Goal: Task Accomplishment & Management: Manage account settings

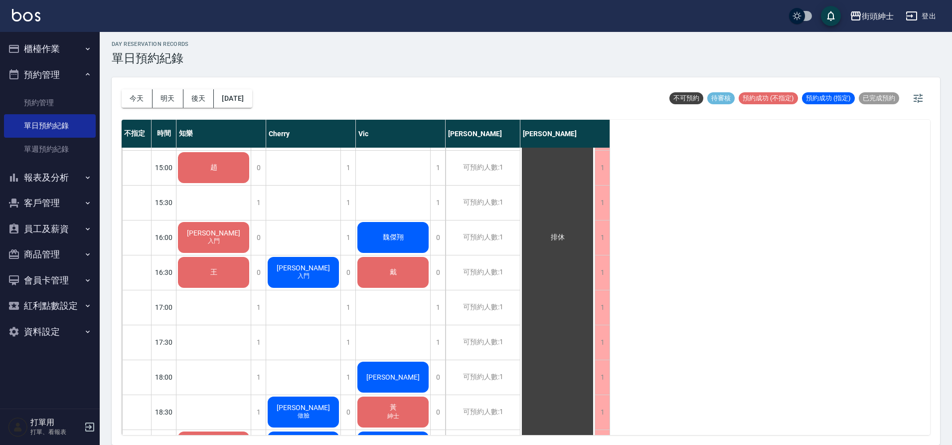
scroll to position [431, 0]
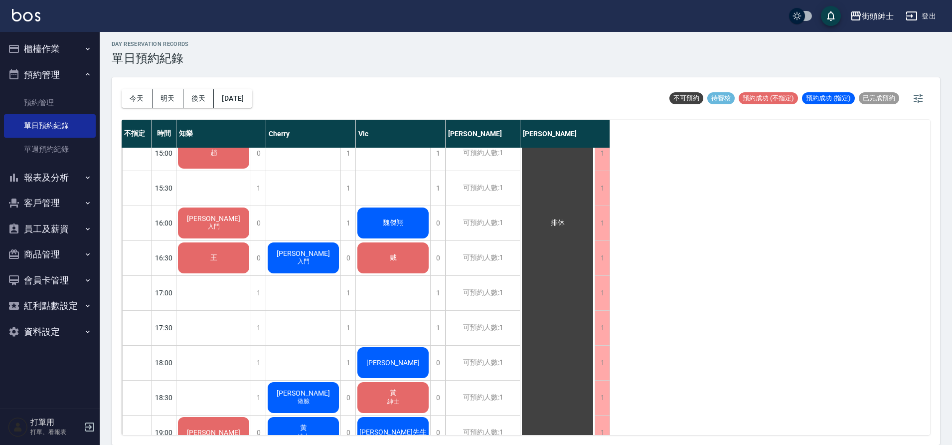
click at [251, 30] on div "[PERSON_NAME] 入門" at bounding box center [213, 14] width 74 height 34
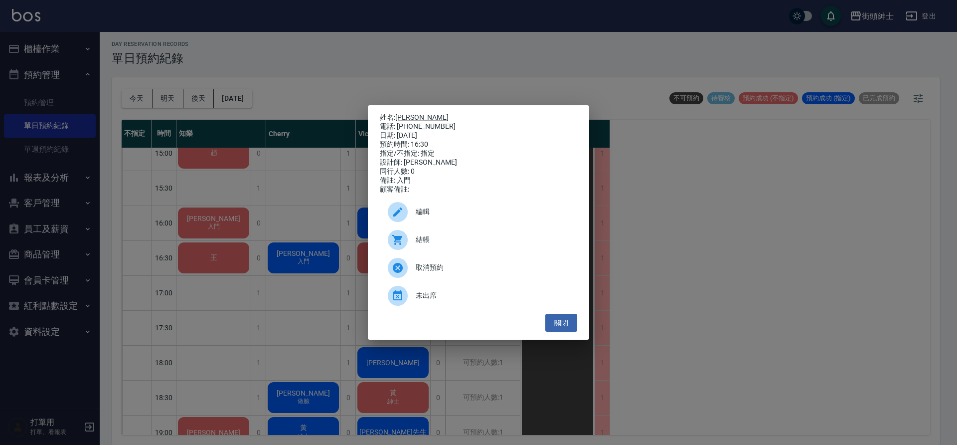
click at [434, 217] on span "編輯" at bounding box center [493, 211] width 154 height 10
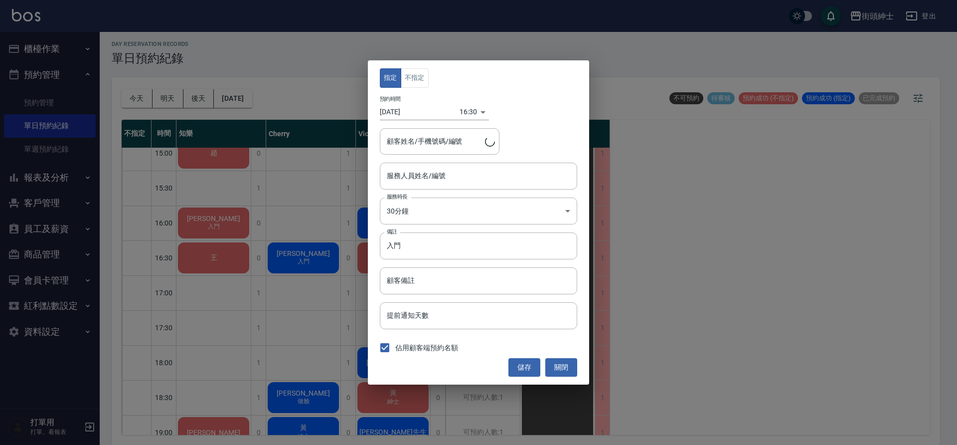
type input "Cherry(無代號)"
type input "[PERSON_NAME]/0936329119"
drag, startPoint x: 0, startPoint y: 0, endPoint x: 436, endPoint y: 249, distance: 501.7
click at [436, 249] on input "入門" at bounding box center [478, 245] width 197 height 27
type input "入"
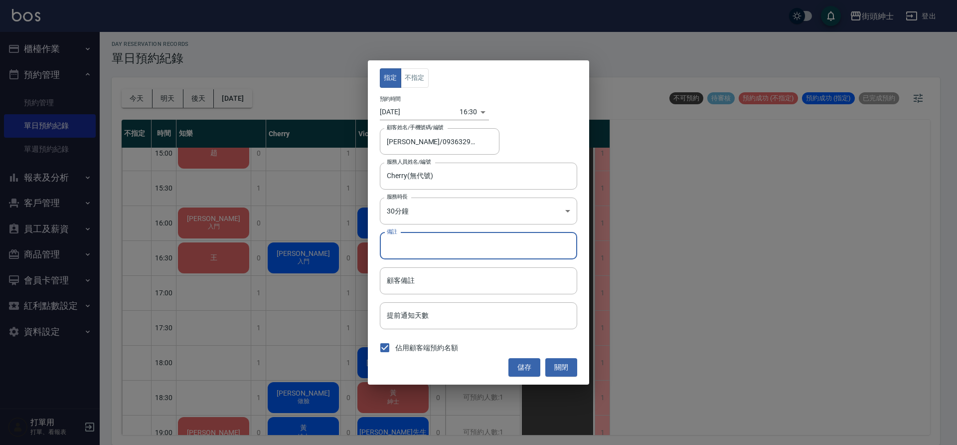
type input "ㄑ"
type input "暑期"
click at [523, 363] on button "儲存" at bounding box center [525, 367] width 32 height 18
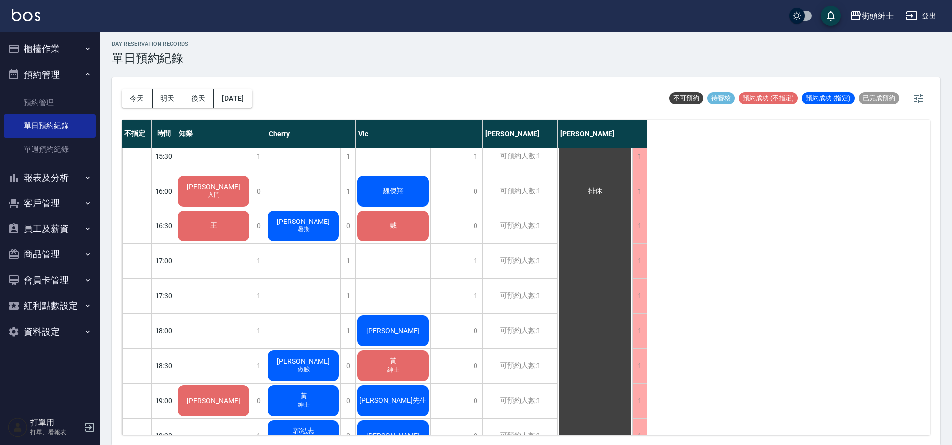
scroll to position [464, 0]
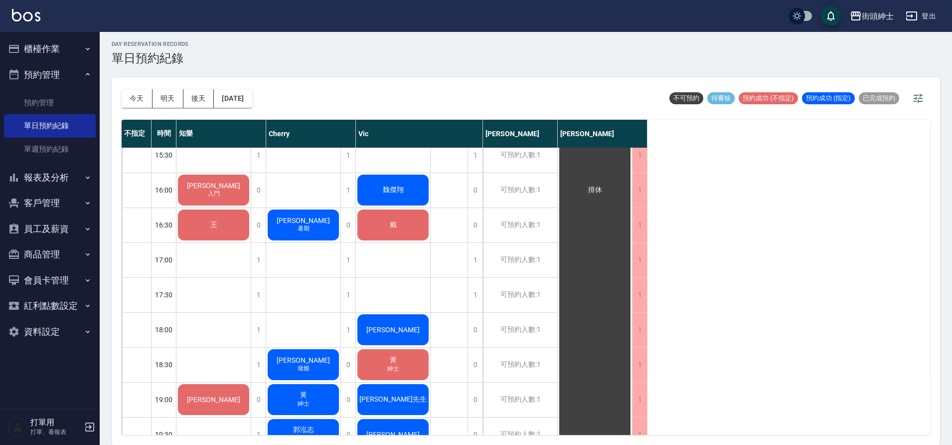
click at [259, 322] on div "1" at bounding box center [258, 330] width 15 height 34
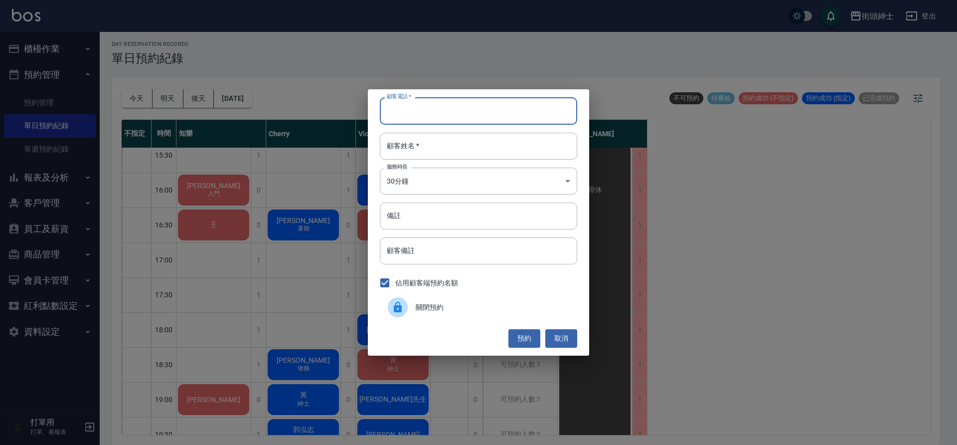
click at [481, 119] on input "顧客電話   *" at bounding box center [478, 110] width 197 height 27
type input "0901301324"
drag, startPoint x: 436, startPoint y: 249, endPoint x: 456, endPoint y: 153, distance: 98.4
click at [456, 153] on input "顧客姓名   *" at bounding box center [478, 146] width 197 height 27
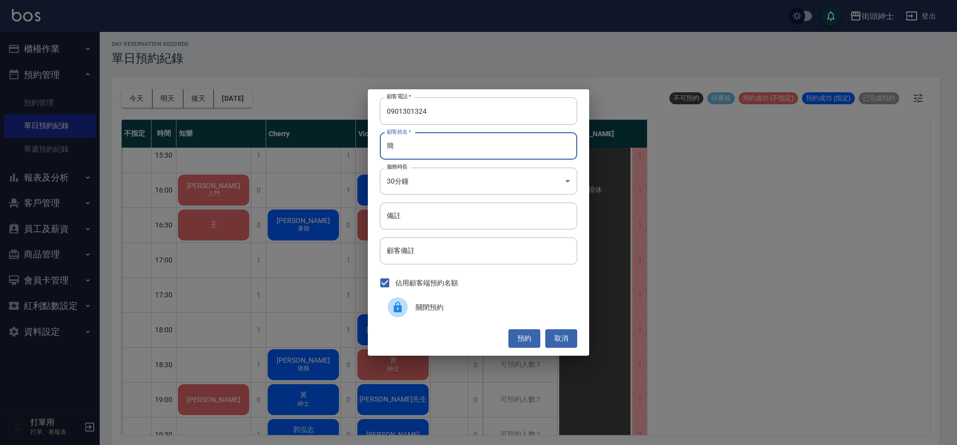
type input "簡"
drag, startPoint x: 456, startPoint y: 153, endPoint x: 519, endPoint y: 339, distance: 196.8
click at [519, 339] on button "預約" at bounding box center [525, 338] width 32 height 18
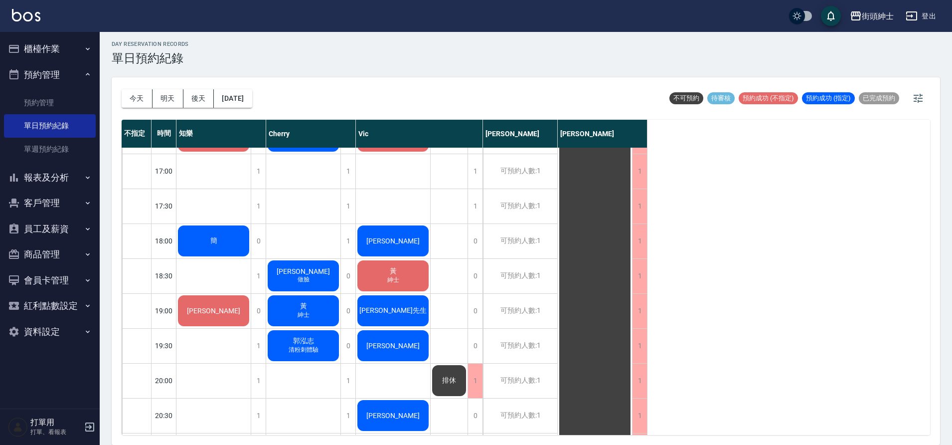
scroll to position [554, 0]
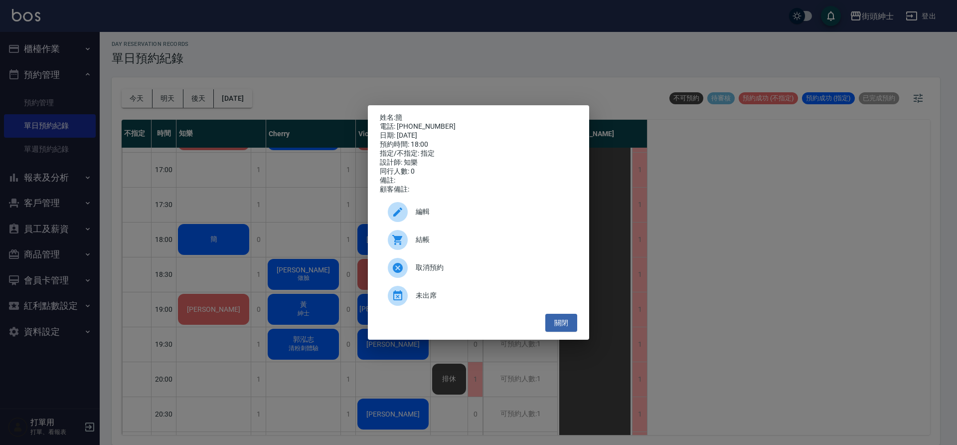
drag, startPoint x: 519, startPoint y: 339, endPoint x: 470, endPoint y: 225, distance: 123.7
click at [470, 225] on div "編輯" at bounding box center [478, 212] width 197 height 28
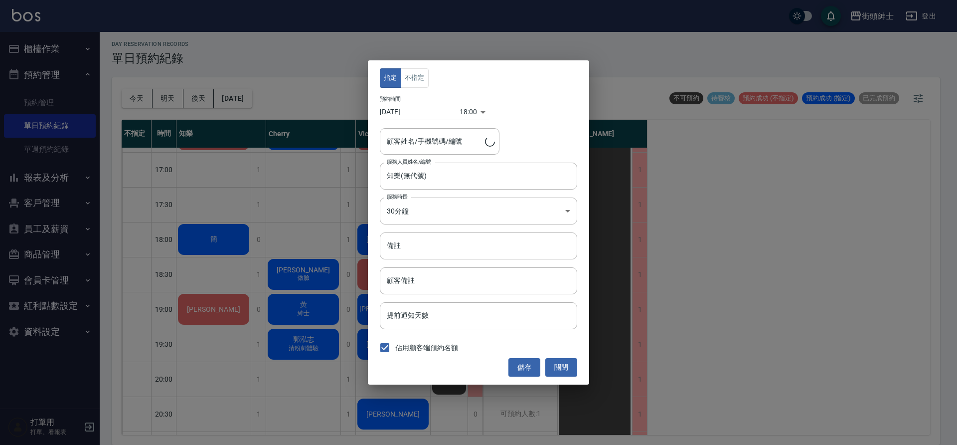
type input "簡/0901301324"
click at [423, 81] on button "不指定" at bounding box center [415, 77] width 28 height 19
click at [520, 368] on button "儲存" at bounding box center [525, 367] width 32 height 18
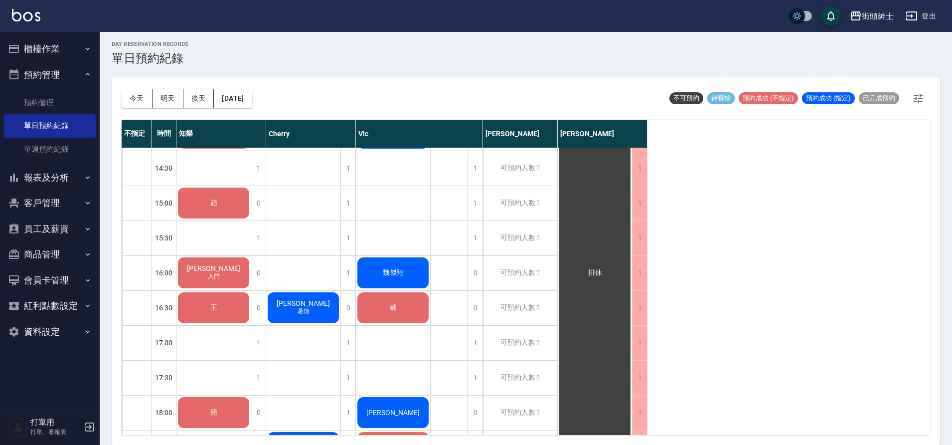
scroll to position [289, 0]
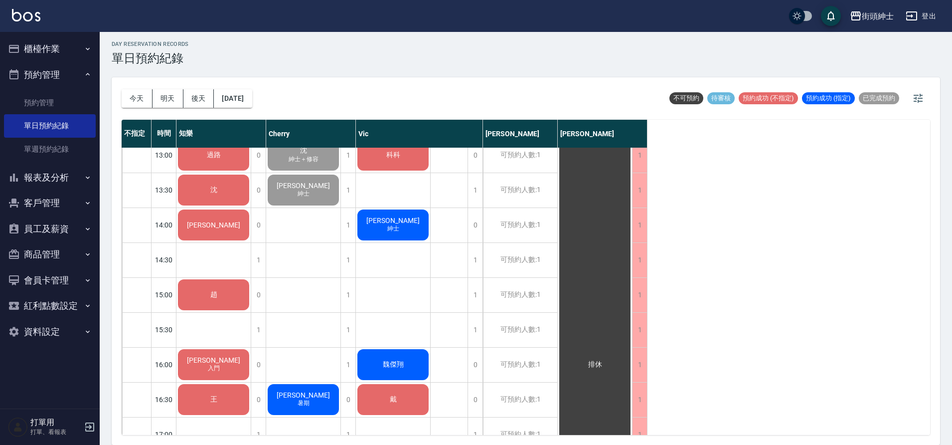
click at [252, 107] on button "[DATE]" at bounding box center [233, 98] width 38 height 18
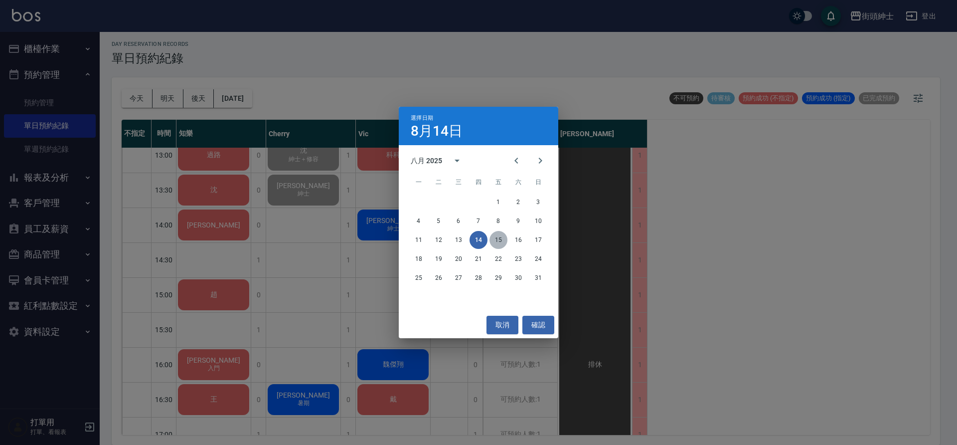
click at [494, 239] on button "15" at bounding box center [499, 240] width 18 height 18
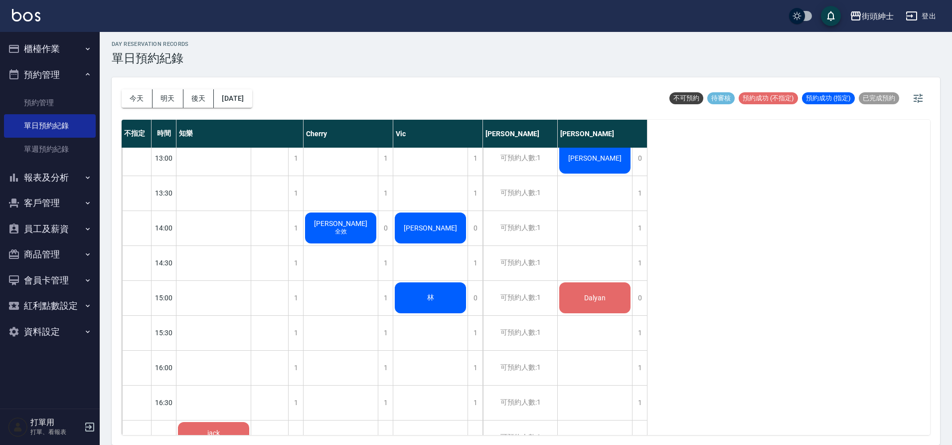
scroll to position [285, 0]
click at [388, 376] on div "1" at bounding box center [385, 368] width 15 height 34
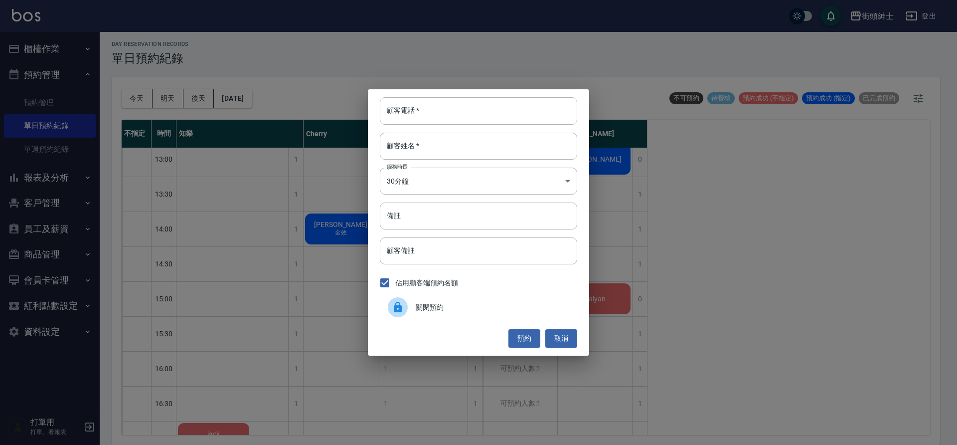
click at [408, 120] on input "顧客電話   *" at bounding box center [478, 110] width 197 height 27
type input "０"
type input "0908651309"
drag, startPoint x: 470, startPoint y: 225, endPoint x: 425, endPoint y: 140, distance: 96.8
click at [425, 140] on input "顧客姓名   *" at bounding box center [478, 146] width 197 height 27
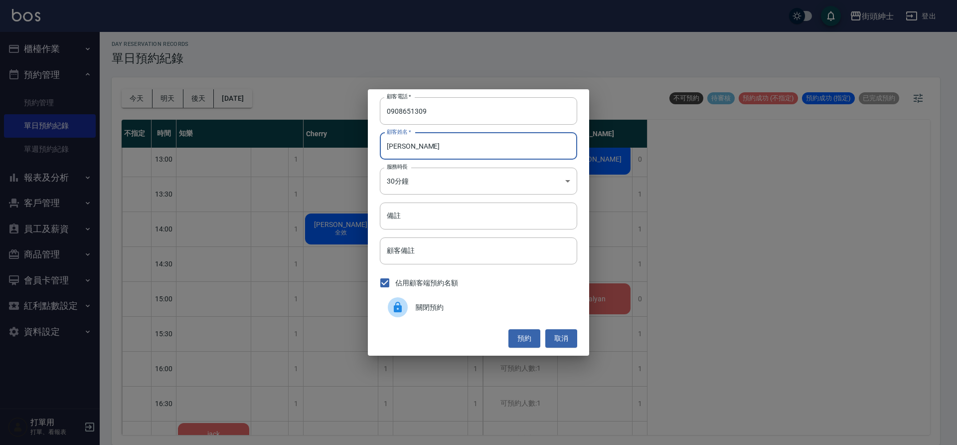
type input "班恩"
click at [446, 208] on input "備註" at bounding box center [478, 215] width 197 height 27
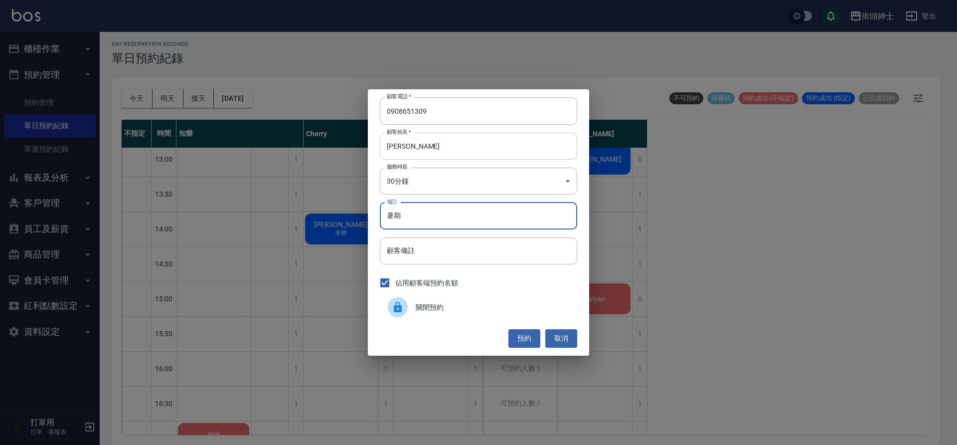
type input "暑期"
drag, startPoint x: 425, startPoint y: 140, endPoint x: 522, endPoint y: 337, distance: 219.8
click at [522, 337] on button "預約" at bounding box center [525, 338] width 32 height 18
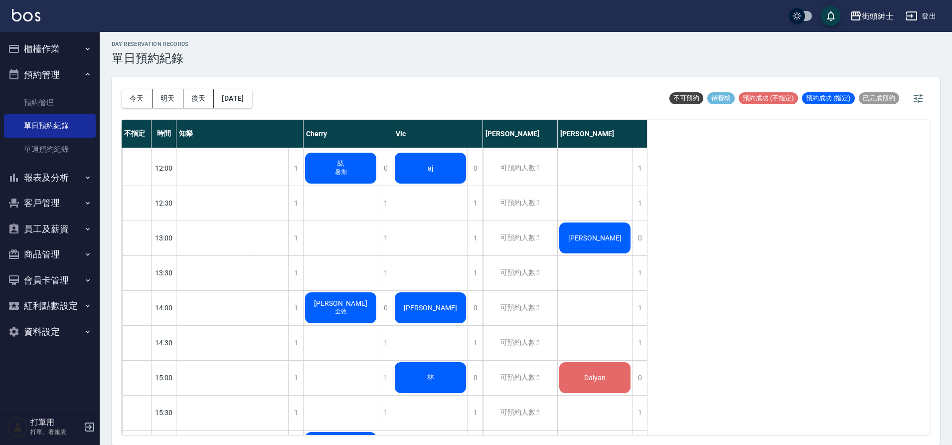
scroll to position [207, 0]
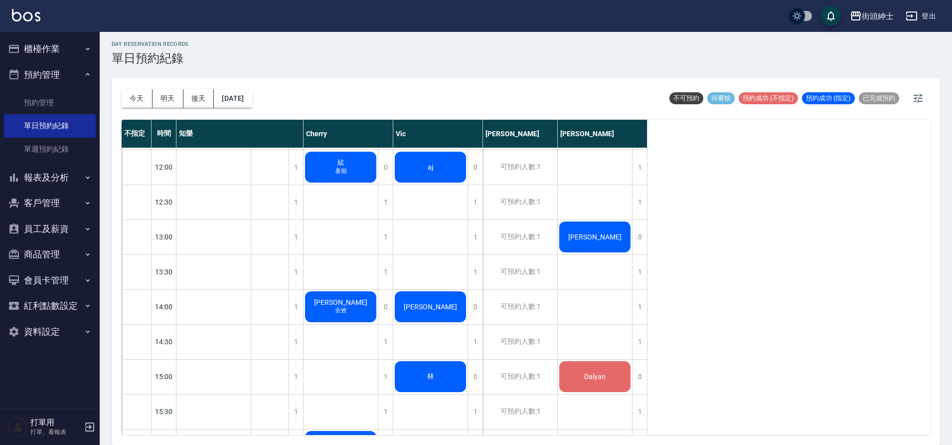
click at [475, 347] on div "1" at bounding box center [475, 342] width 15 height 34
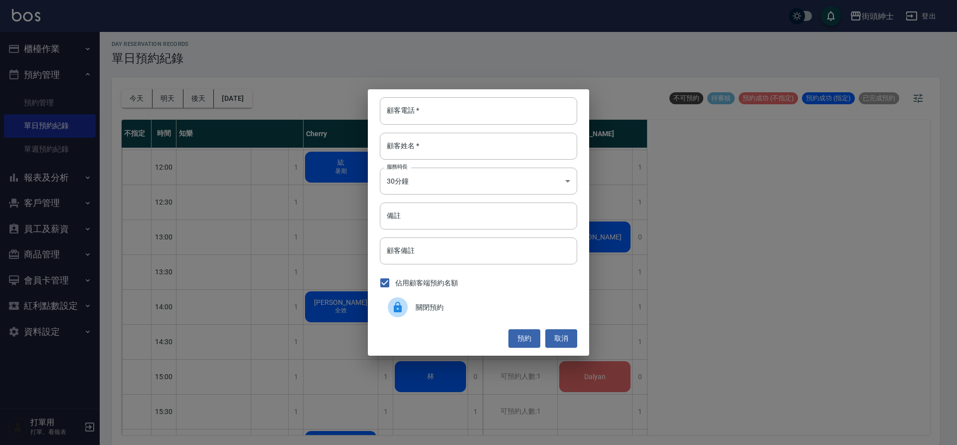
click at [469, 125] on div "顧客電話   * 顧客電話   * 顧客姓名   * 顧客姓名   * 服務時長 30分鐘 1 服務時長 備註 備註 顧客備註 顧客備註 佔用顧客端預約名額 …" at bounding box center [478, 222] width 221 height 266
click at [473, 118] on input "顧客電話   *" at bounding box center [478, 110] width 197 height 27
type input "0915134319"
click at [531, 146] on input "顧客姓名   *" at bounding box center [478, 146] width 197 height 27
type input "0"
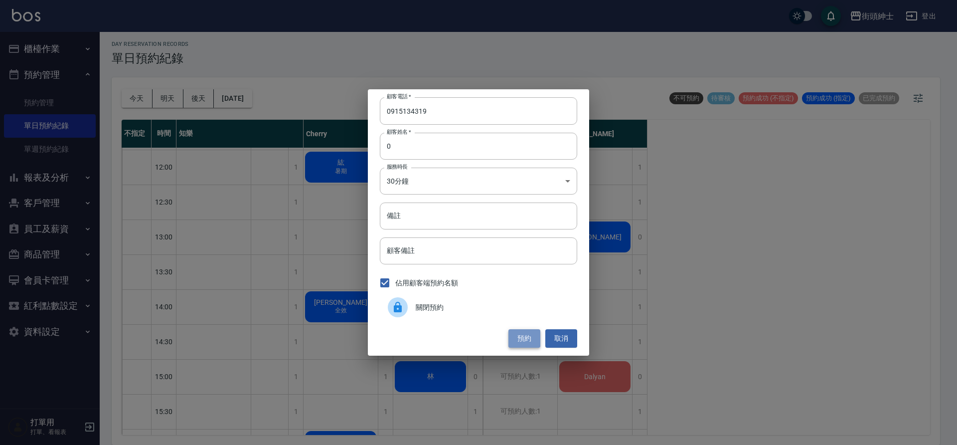
drag, startPoint x: 522, startPoint y: 337, endPoint x: 531, endPoint y: 341, distance: 10.5
click at [531, 341] on button "預約" at bounding box center [525, 338] width 32 height 18
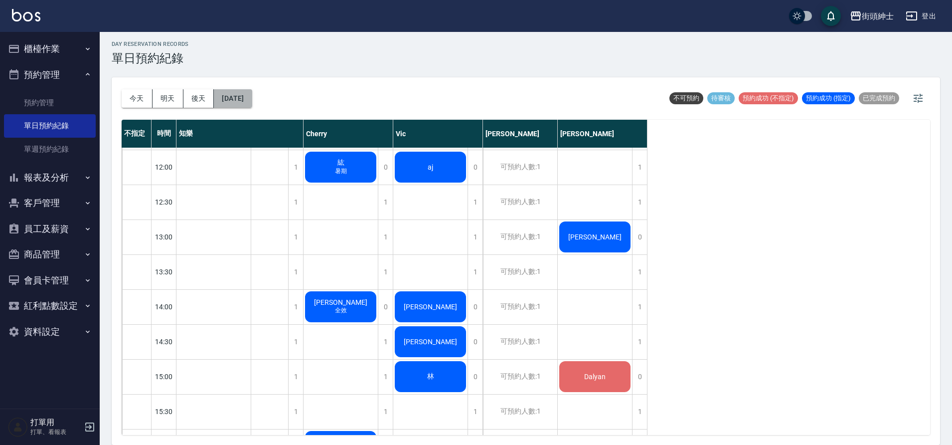
drag, startPoint x: 531, startPoint y: 341, endPoint x: 254, endPoint y: 93, distance: 372.5
click at [252, 93] on button "[DATE]" at bounding box center [233, 98] width 38 height 18
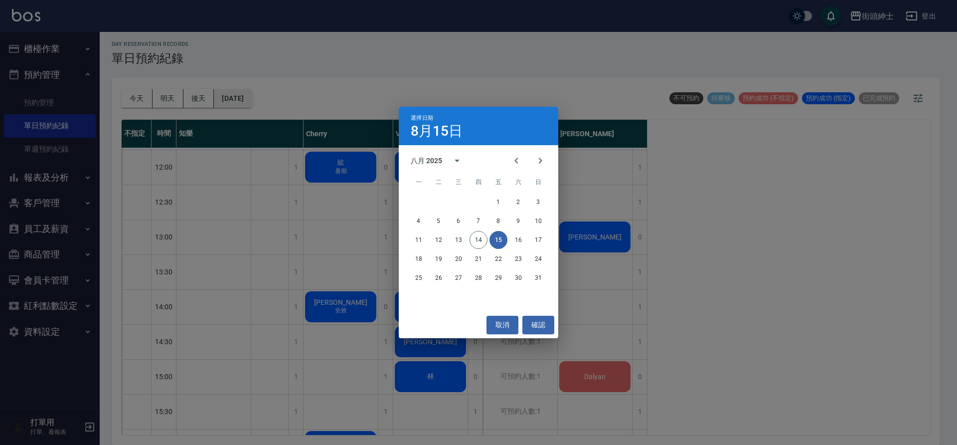
click at [495, 235] on button "15" at bounding box center [499, 240] width 18 height 18
click at [528, 327] on button "確認" at bounding box center [538, 325] width 32 height 18
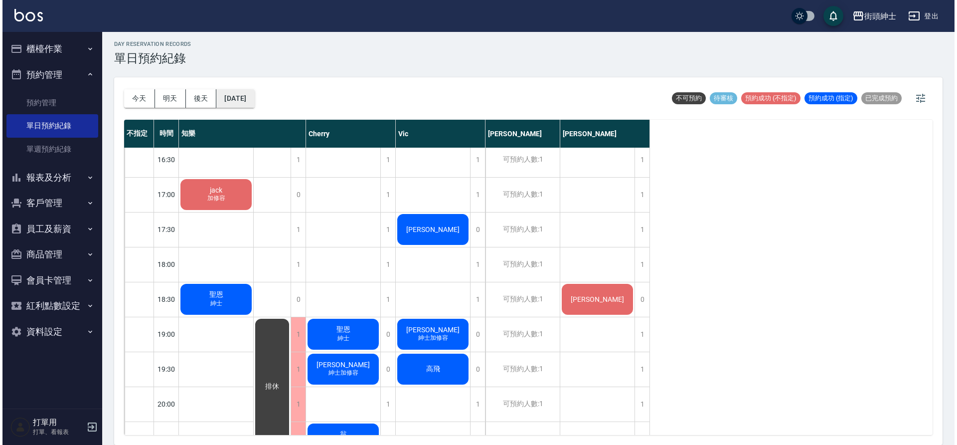
scroll to position [427, 0]
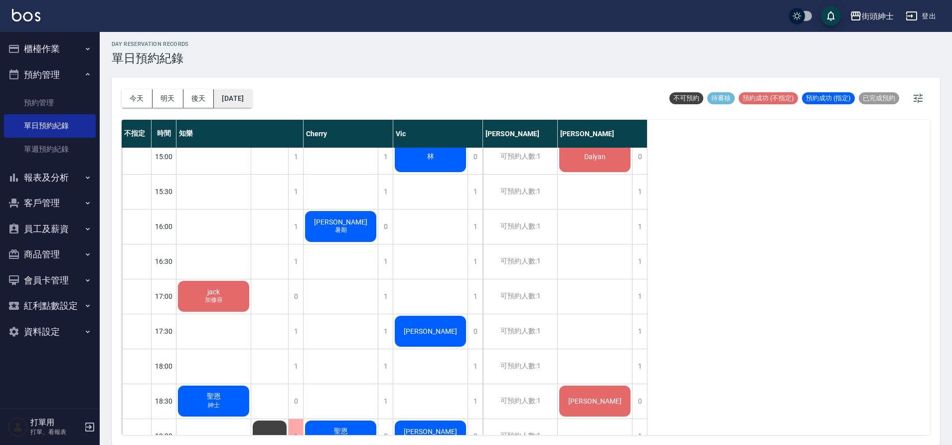
click at [480, 302] on div "1" at bounding box center [475, 296] width 15 height 34
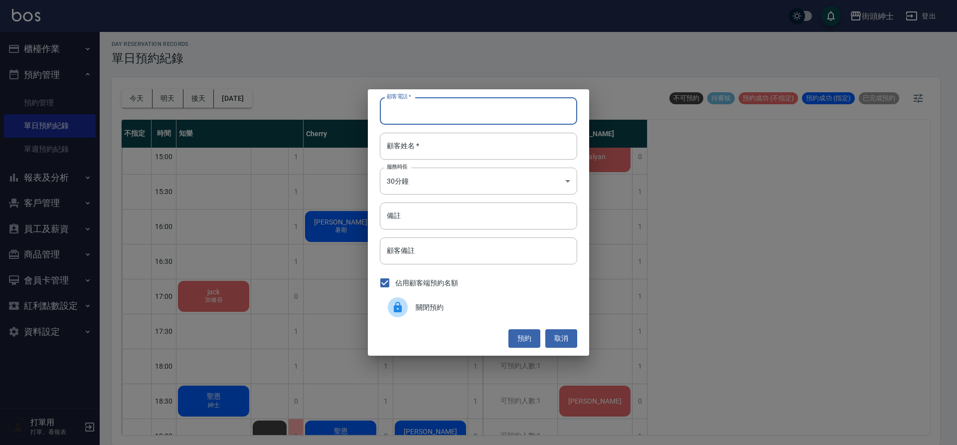
click at [479, 114] on input "顧客電話   *" at bounding box center [478, 110] width 197 height 27
type input "０"
type input "0965150552"
click at [424, 144] on input "顧客姓名   *" at bounding box center [478, 146] width 197 height 27
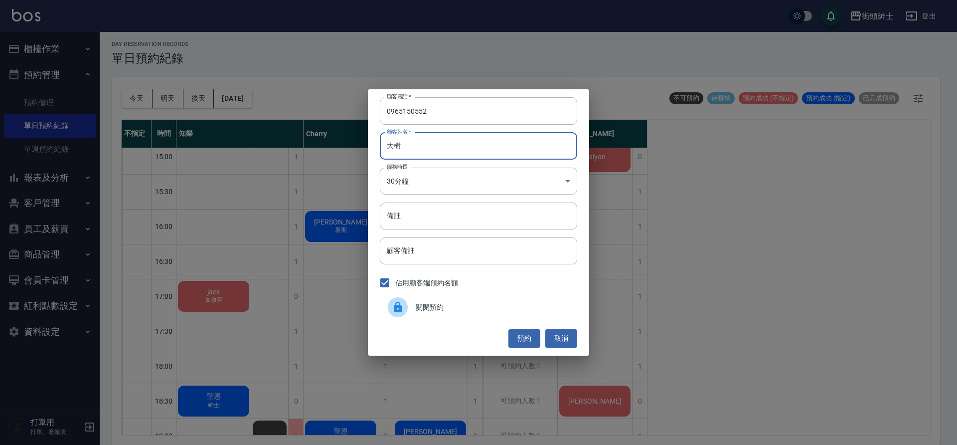
type input "大樹"
click at [439, 213] on input "備註" at bounding box center [478, 215] width 197 height 27
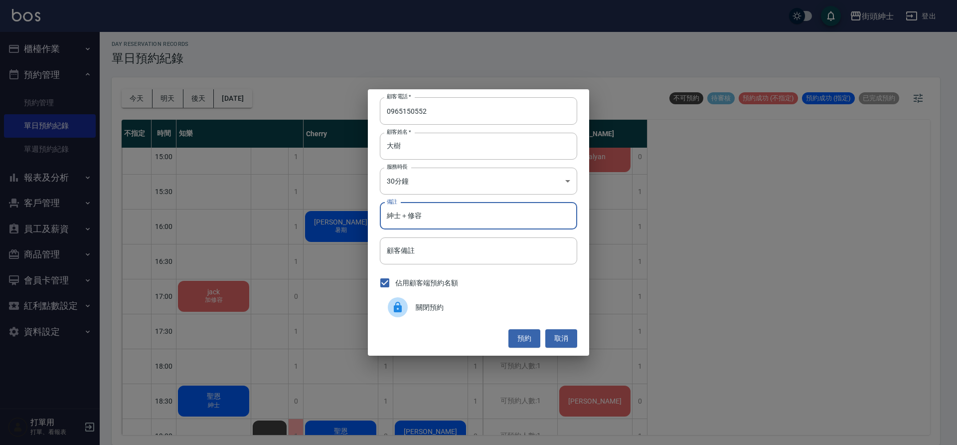
type input "紳士＋修容"
click at [516, 340] on button "預約" at bounding box center [525, 338] width 32 height 18
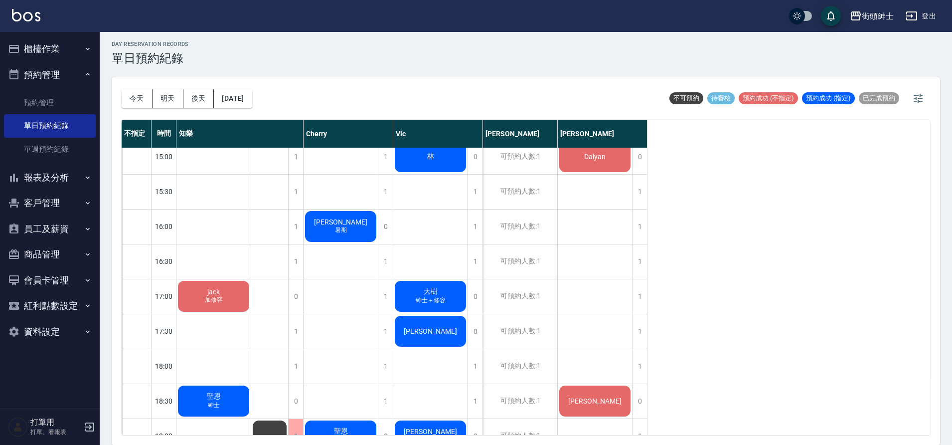
click at [251, 296] on div "大樹 紳士＋修容" at bounding box center [213, 296] width 74 height 34
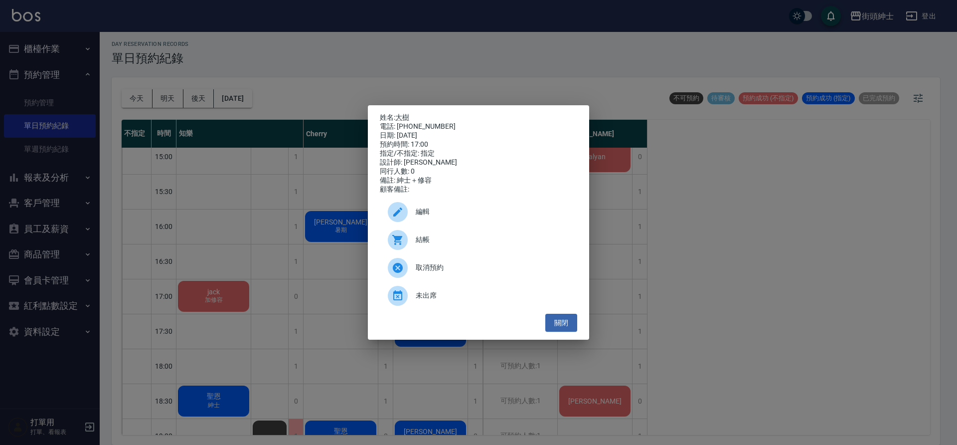
drag, startPoint x: 254, startPoint y: 93, endPoint x: 440, endPoint y: 221, distance: 226.2
click at [440, 221] on div "編輯" at bounding box center [478, 212] width 197 height 28
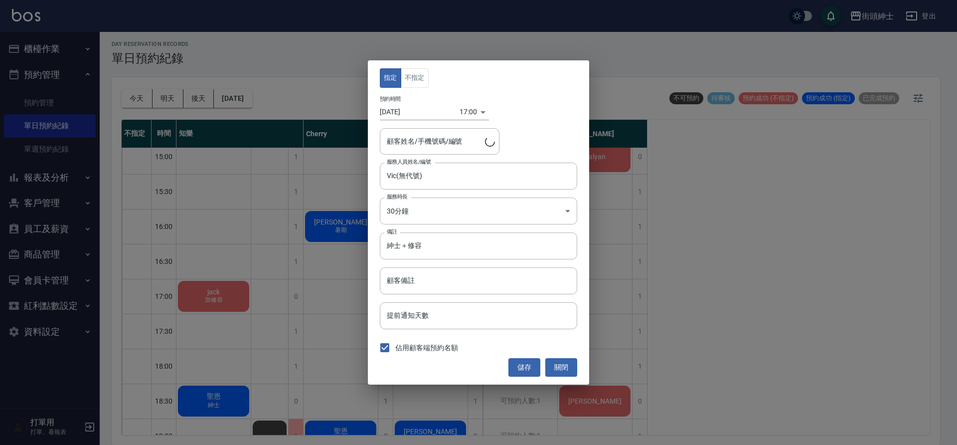
type input "大樹/0965150552"
drag, startPoint x: 440, startPoint y: 221, endPoint x: 442, endPoint y: 142, distance: 79.3
click at [442, 142] on input "大樹/0965150552" at bounding box center [432, 141] width 96 height 17
click at [443, 143] on input "大樹/0965150552" at bounding box center [432, 141] width 96 height 17
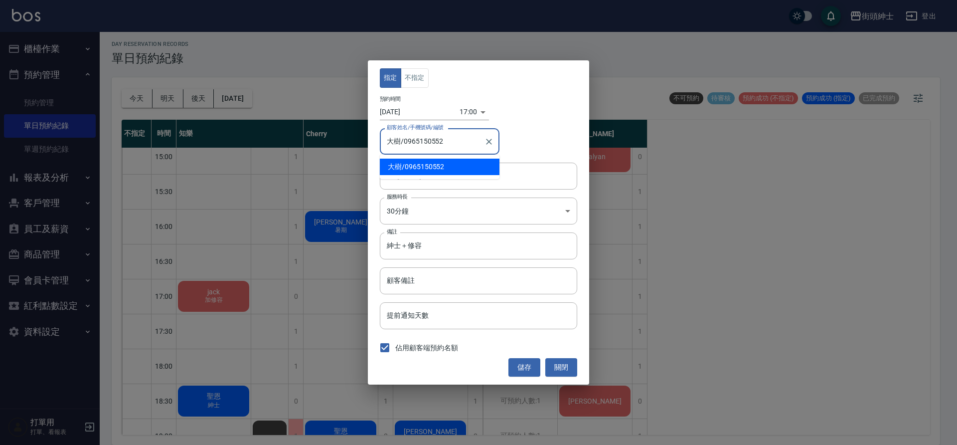
click at [441, 143] on input "大樹/0965150552" at bounding box center [432, 141] width 96 height 17
drag, startPoint x: 441, startPoint y: 143, endPoint x: 403, endPoint y: 144, distance: 37.4
click at [403, 144] on input "大樹/0965150552" at bounding box center [432, 141] width 96 height 17
click at [564, 368] on button "關閉" at bounding box center [561, 367] width 32 height 18
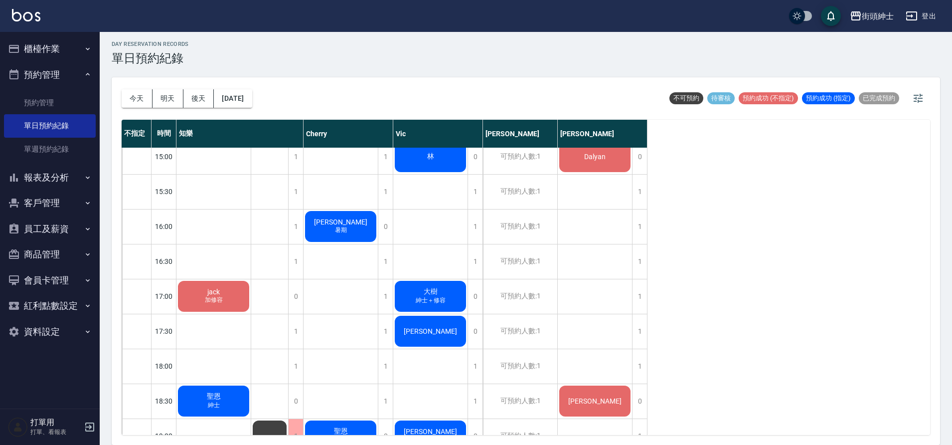
click at [388, 323] on div "1" at bounding box center [385, 331] width 15 height 34
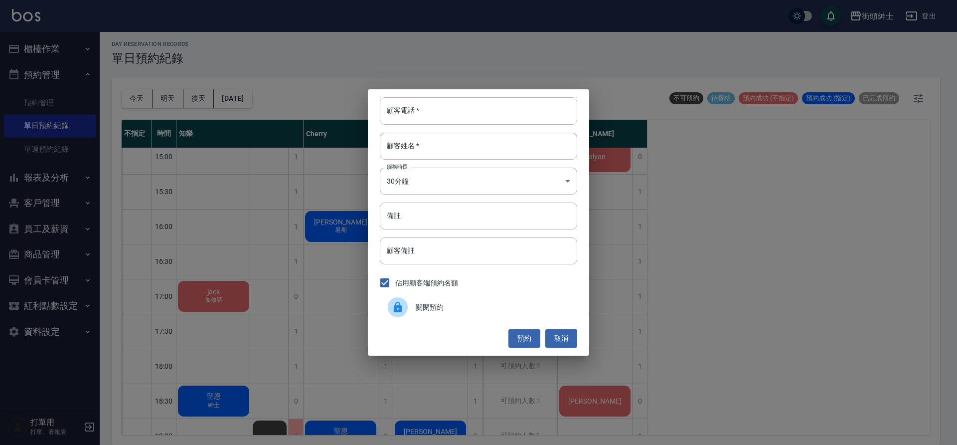
click at [437, 107] on input "顧客電話   *" at bounding box center [478, 110] width 197 height 27
paste input "0965150552"
type input "0965150552"
click at [428, 153] on input "顧客姓名   *" at bounding box center [478, 146] width 197 height 27
type input "０"
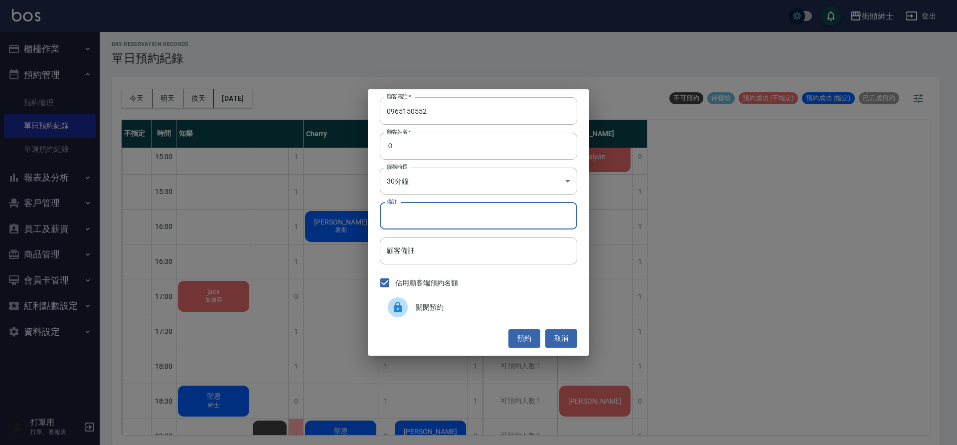
drag, startPoint x: 403, startPoint y: 144, endPoint x: 462, endPoint y: 212, distance: 89.4
click at [462, 212] on input "備註" at bounding box center [478, 215] width 197 height 27
type input "g"
type input "紳士＋修容"
click at [521, 339] on button "預約" at bounding box center [525, 338] width 32 height 18
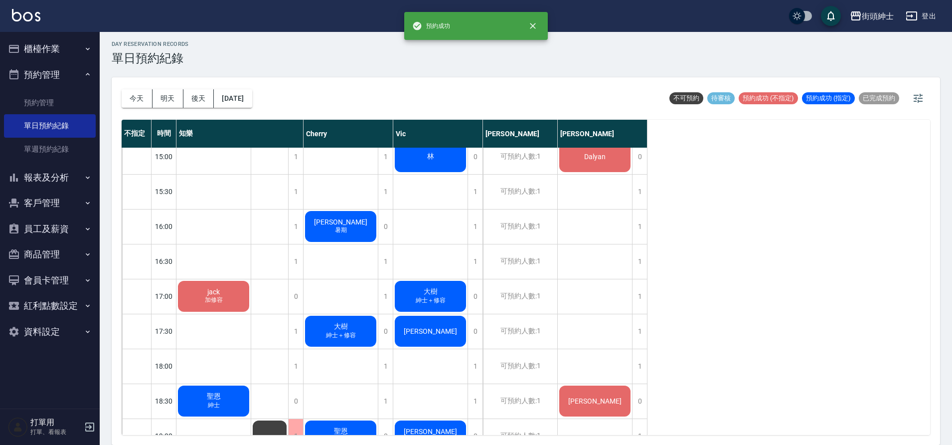
click at [251, 292] on div "大樹 紳士＋修容" at bounding box center [213, 296] width 74 height 34
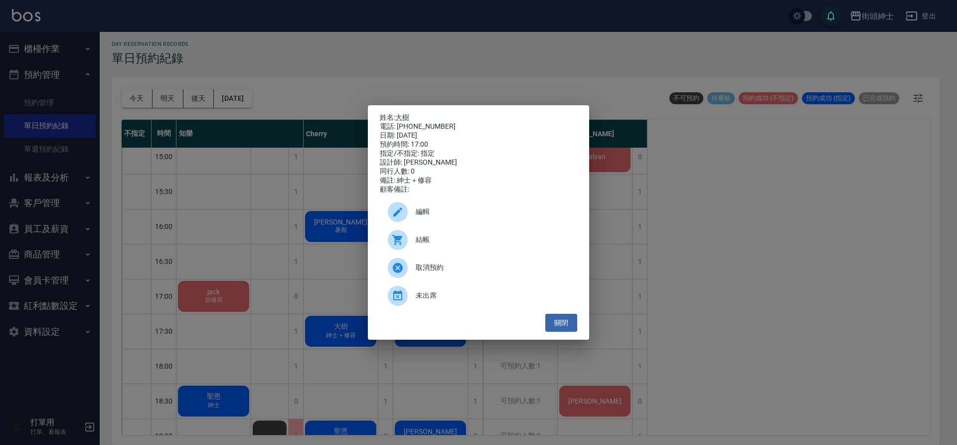
click at [434, 217] on span "編輯" at bounding box center [493, 211] width 154 height 10
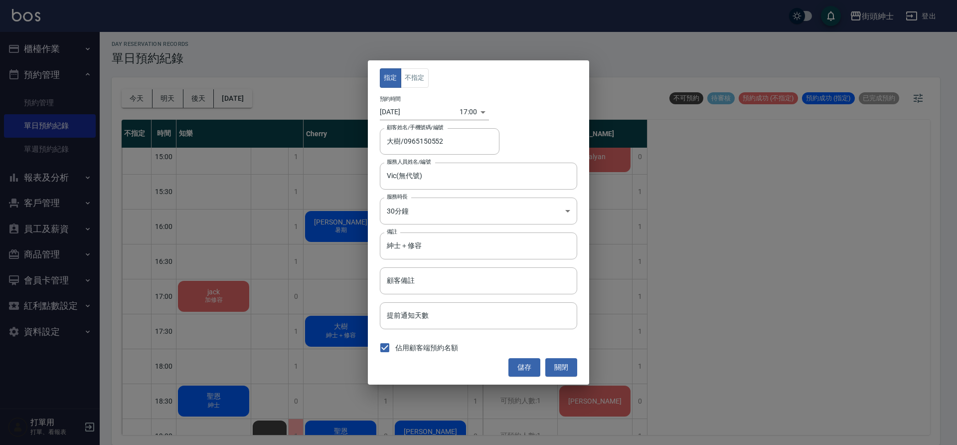
click at [469, 111] on body "街頭紳士 登出 櫃檯作業 打帳單 帳單列表 營業儀表板 現金收支登錄 材料自購登錄 每日結帳 排班表 現場電腦打卡 預約管理 預約管理 單日預約紀錄 單週預約…" at bounding box center [478, 221] width 957 height 448
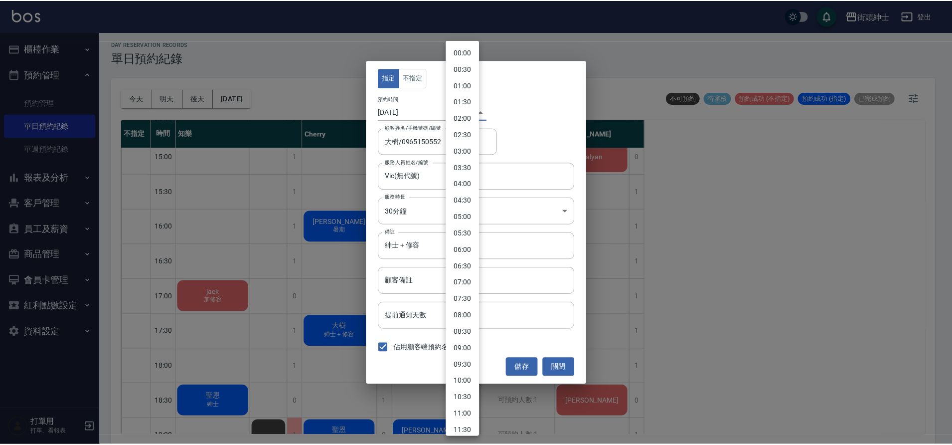
scroll to position [373, 0]
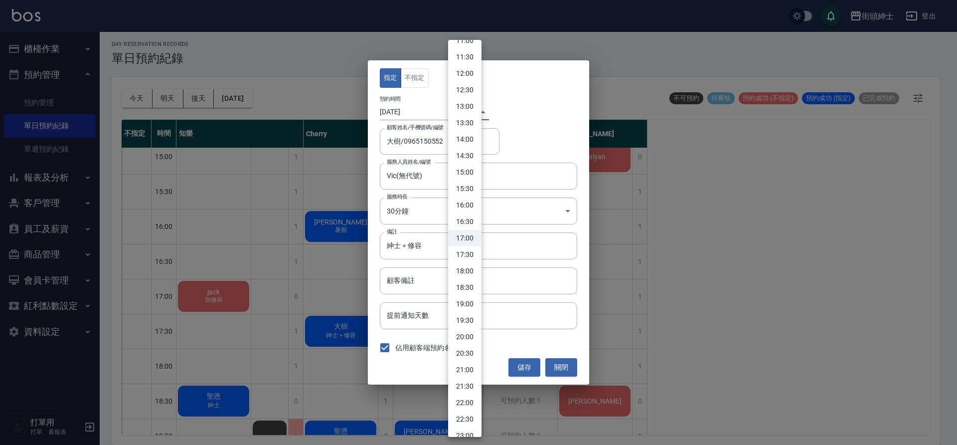
click at [416, 115] on div at bounding box center [478, 222] width 957 height 445
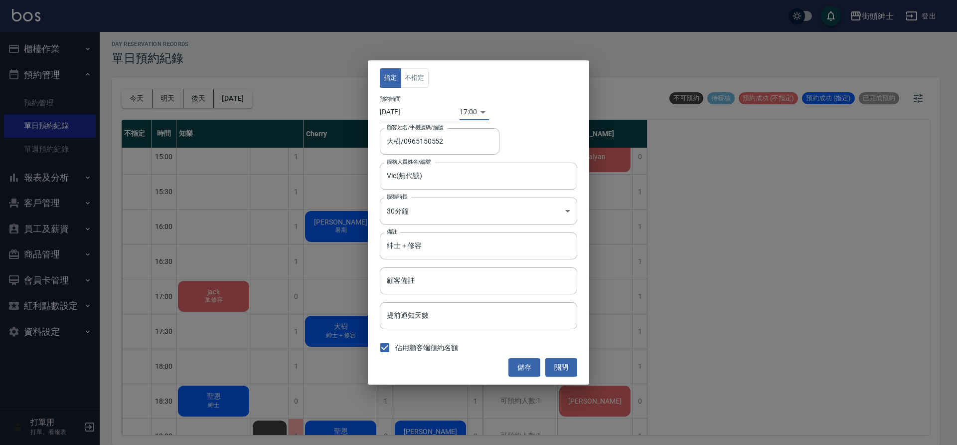
click at [418, 171] on input "Vic(無代號)" at bounding box center [470, 175] width 173 height 17
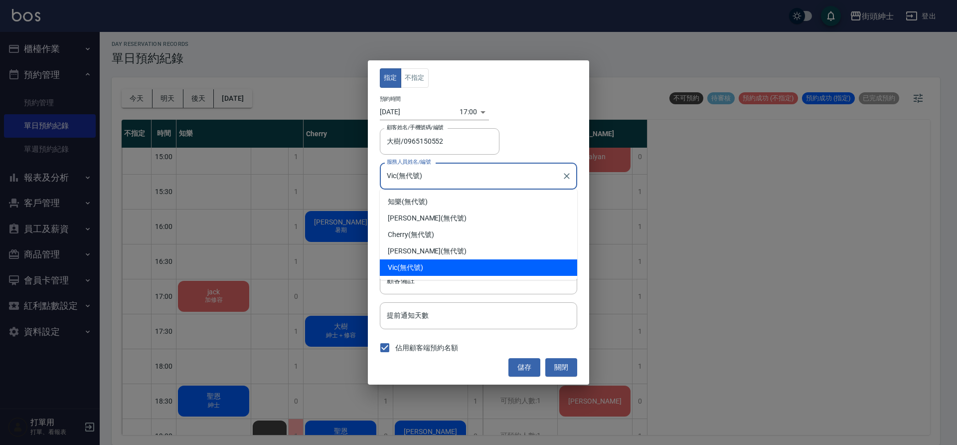
drag, startPoint x: 462, startPoint y: 212, endPoint x: 418, endPoint y: 250, distance: 58.0
click at [418, 250] on div "eric (無代號)" at bounding box center [478, 251] width 197 height 16
type input "eric(無代號)"
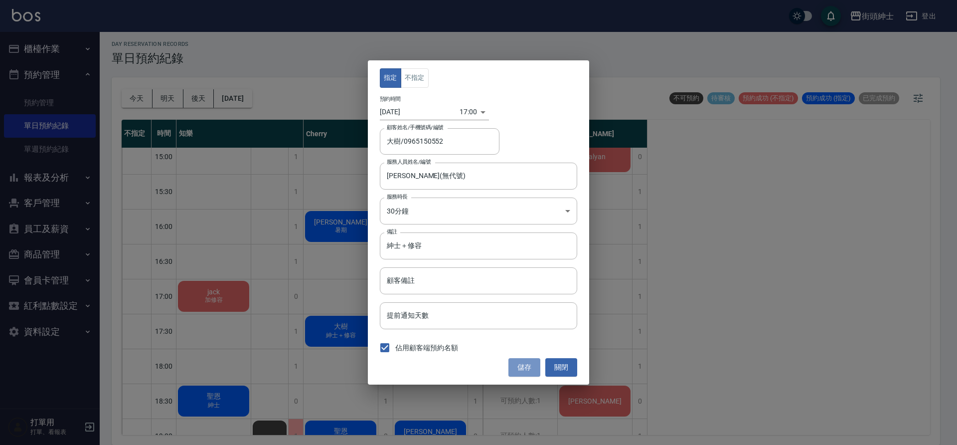
click at [527, 373] on button "儲存" at bounding box center [525, 367] width 32 height 18
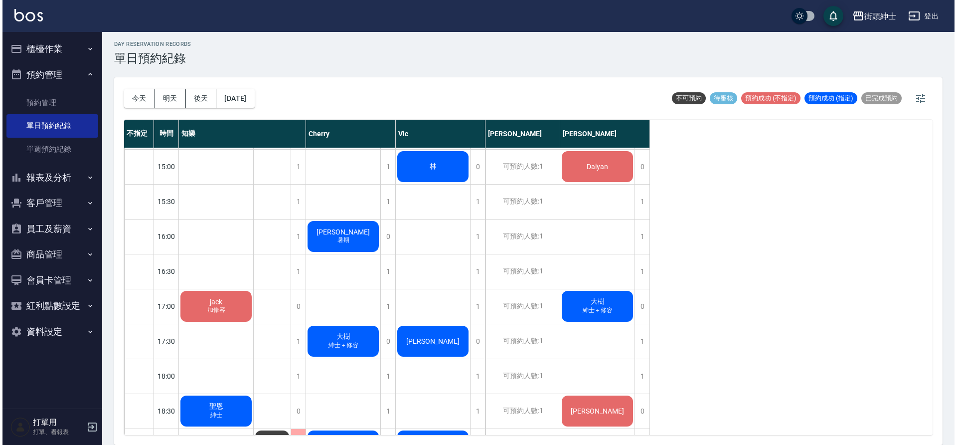
scroll to position [361, 0]
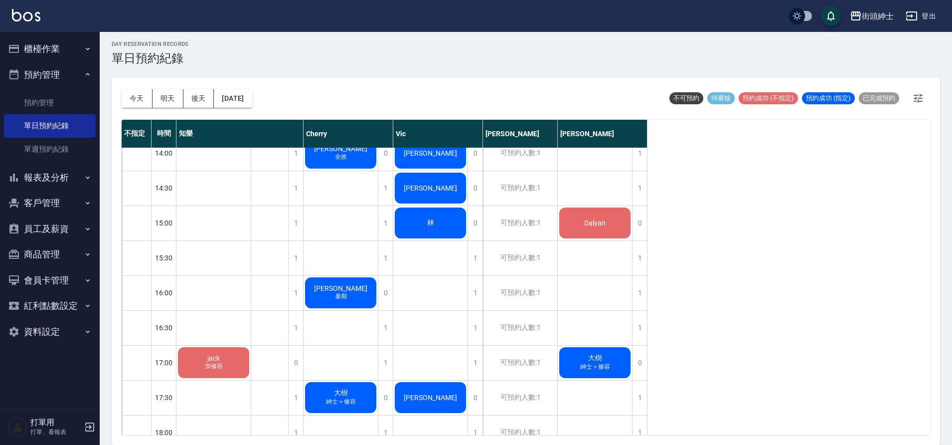
click at [382, 363] on div "1" at bounding box center [385, 362] width 15 height 34
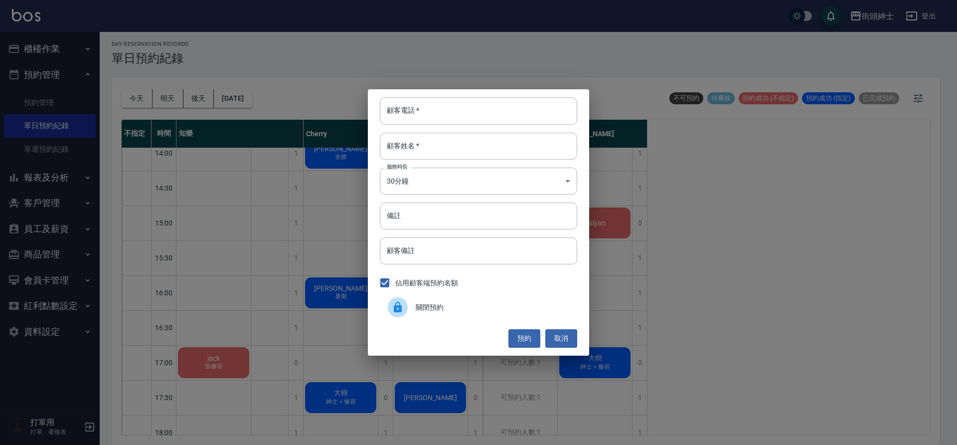
click at [566, 341] on button "取消" at bounding box center [561, 338] width 32 height 18
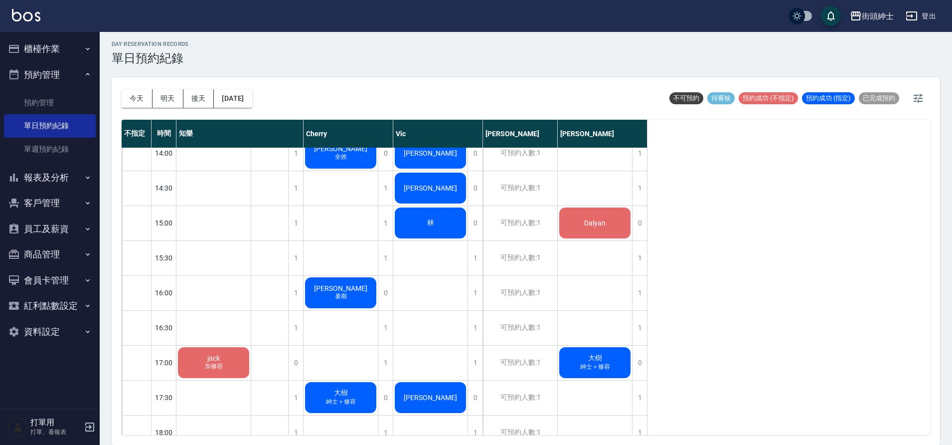
click at [225, 370] on span "紳士＋修容" at bounding box center [214, 366] width 22 height 8
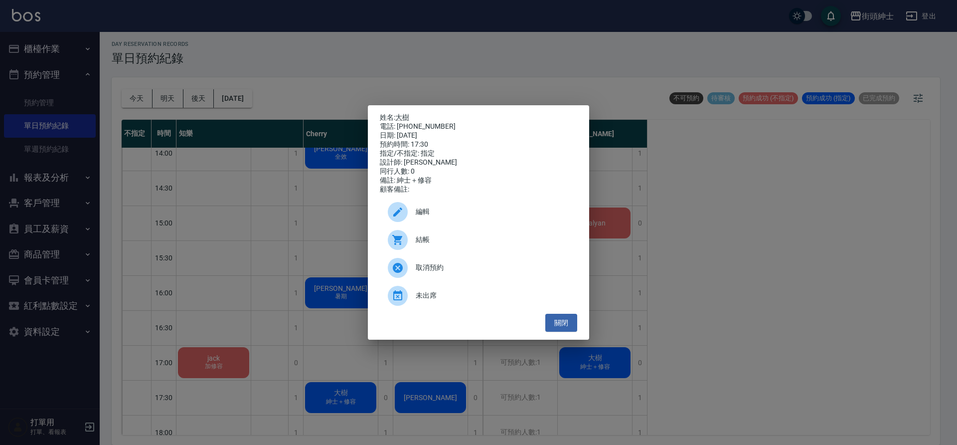
drag, startPoint x: 418, startPoint y: 250, endPoint x: 446, endPoint y: 210, distance: 48.7
click at [446, 210] on div "編輯" at bounding box center [478, 212] width 197 height 28
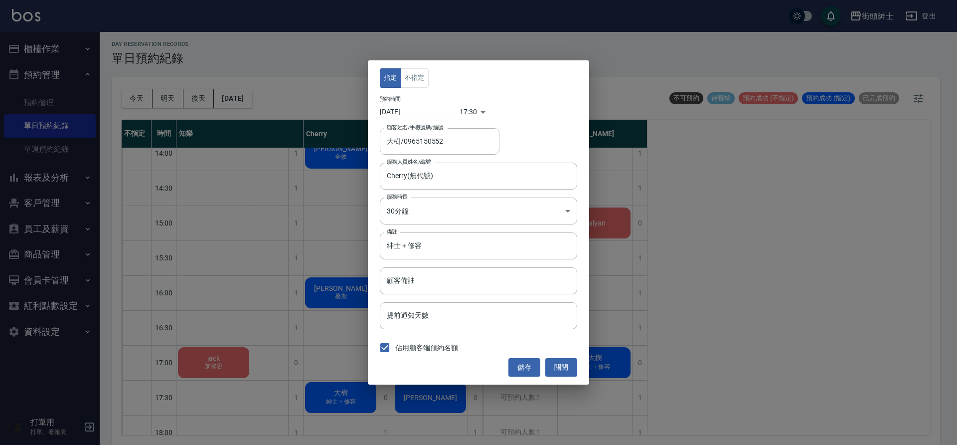
click at [455, 109] on body "街頭紳士 登出 櫃檯作業 打帳單 帳單列表 營業儀表板 現金收支登錄 材料自購登錄 每日結帳 排班表 現場電腦打卡 預約管理 預約管理 單日預約紀錄 單週預約…" at bounding box center [478, 221] width 957 height 448
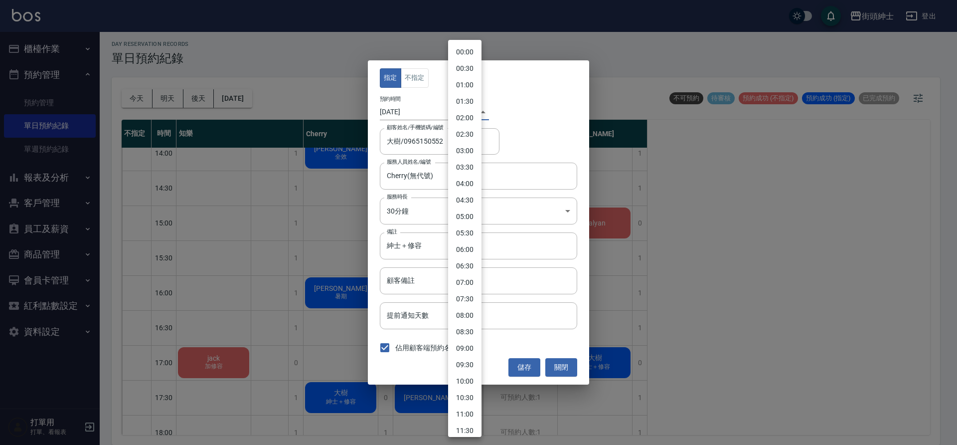
scroll to position [390, 0]
click at [464, 226] on li "17:00" at bounding box center [464, 221] width 33 height 16
type input "1755248400000"
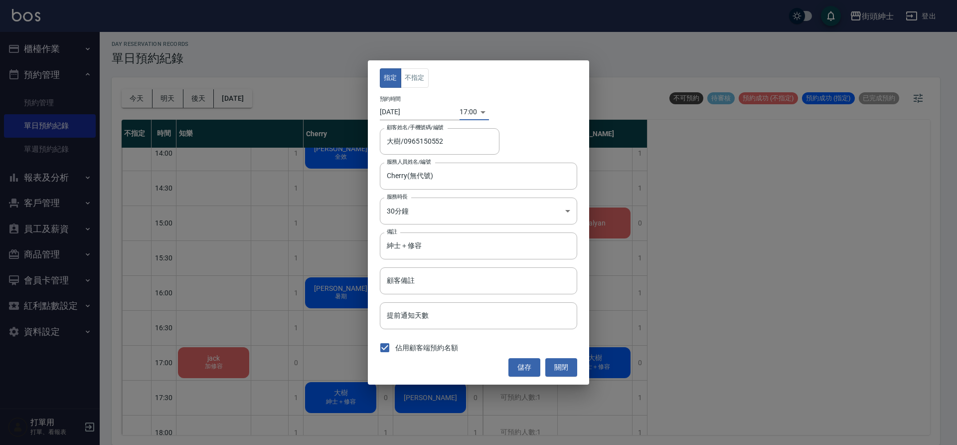
click at [532, 371] on button "儲存" at bounding box center [525, 367] width 32 height 18
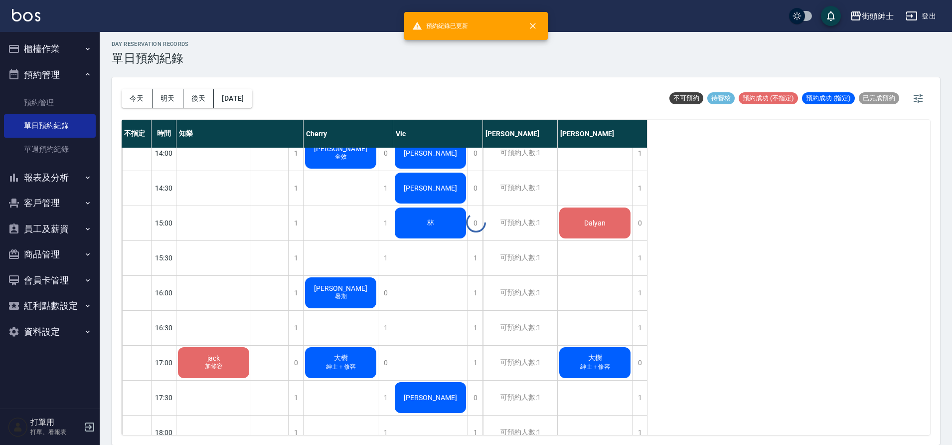
click at [561, 375] on div at bounding box center [476, 222] width 952 height 445
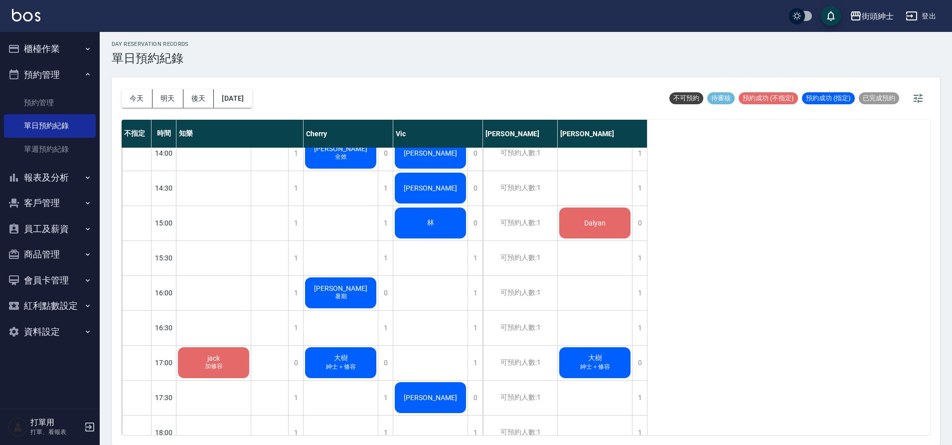
click at [251, 357] on div "大樹 紳士＋修容" at bounding box center [213, 362] width 74 height 34
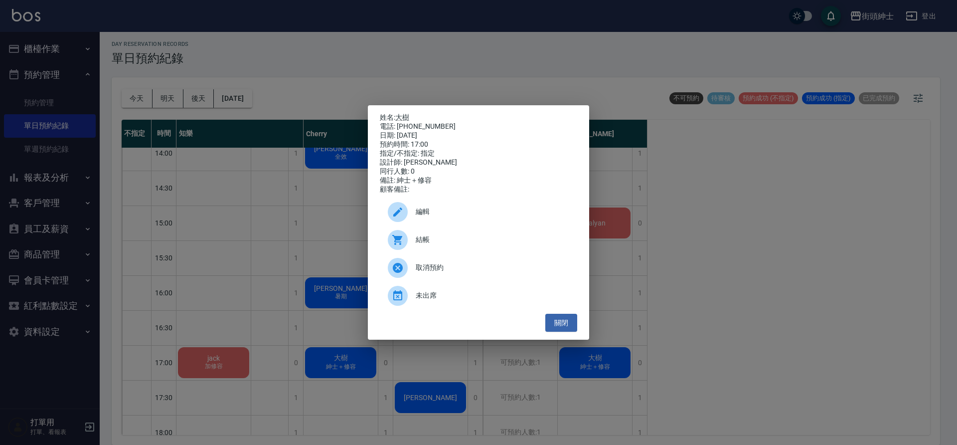
click at [423, 223] on div "編輯" at bounding box center [478, 212] width 197 height 28
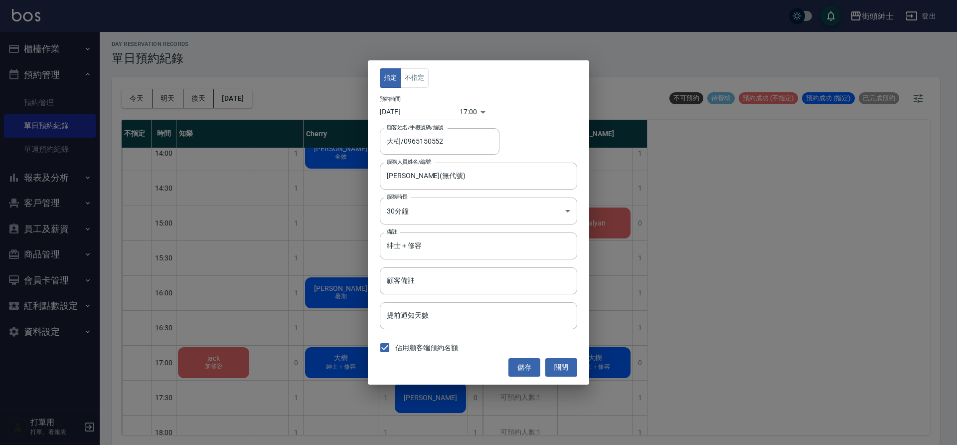
click at [461, 114] on body "街頭紳士 登出 櫃檯作業 打帳單 帳單列表 營業儀表板 現金收支登錄 材料自購登錄 每日結帳 排班表 現場電腦打卡 預約管理 預約管理 單日預約紀錄 單週預約…" at bounding box center [478, 221] width 957 height 448
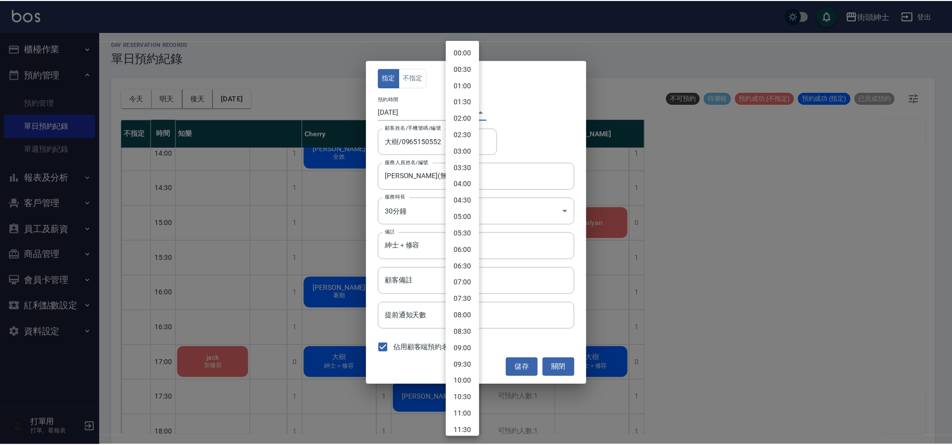
scroll to position [373, 0]
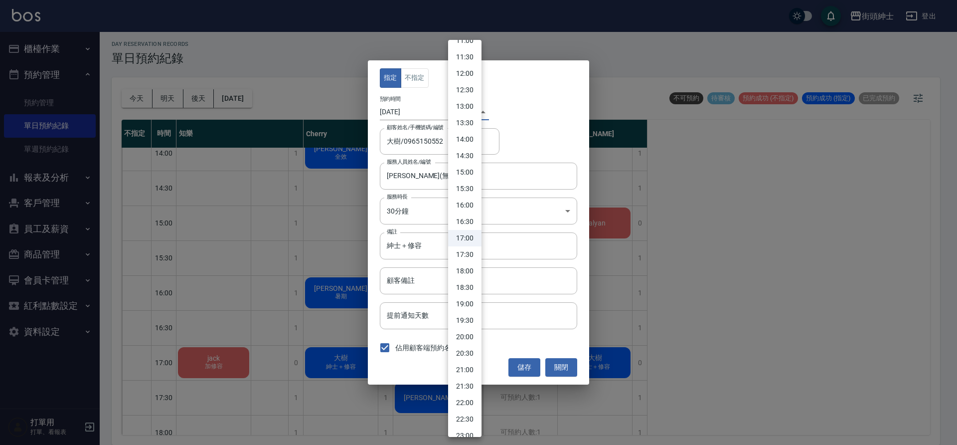
click at [471, 258] on li "17:30" at bounding box center [464, 254] width 33 height 16
type input "1755250200000"
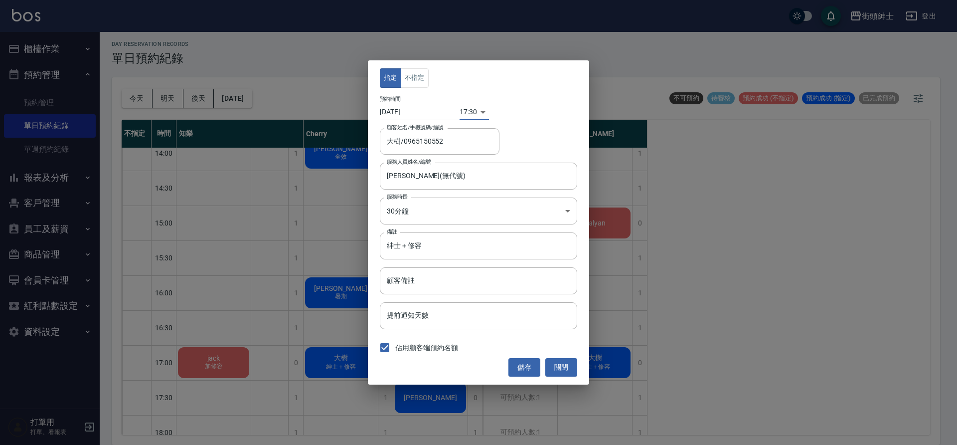
click at [530, 367] on button "儲存" at bounding box center [525, 367] width 32 height 18
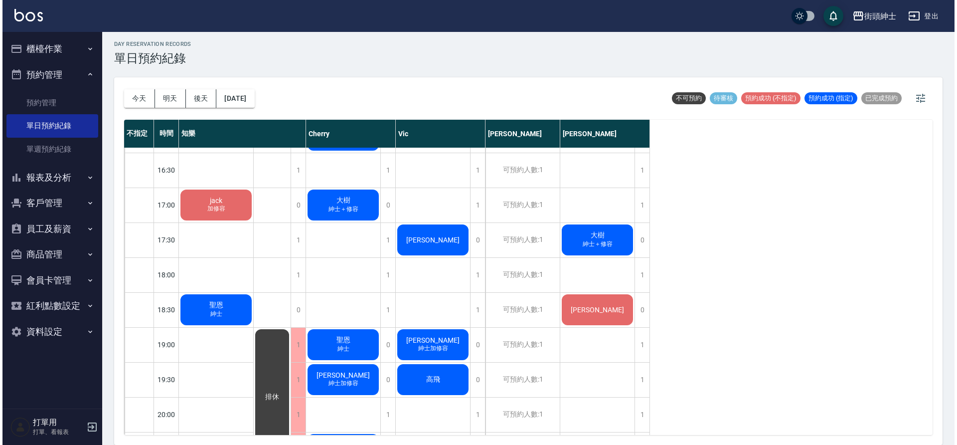
scroll to position [471, 0]
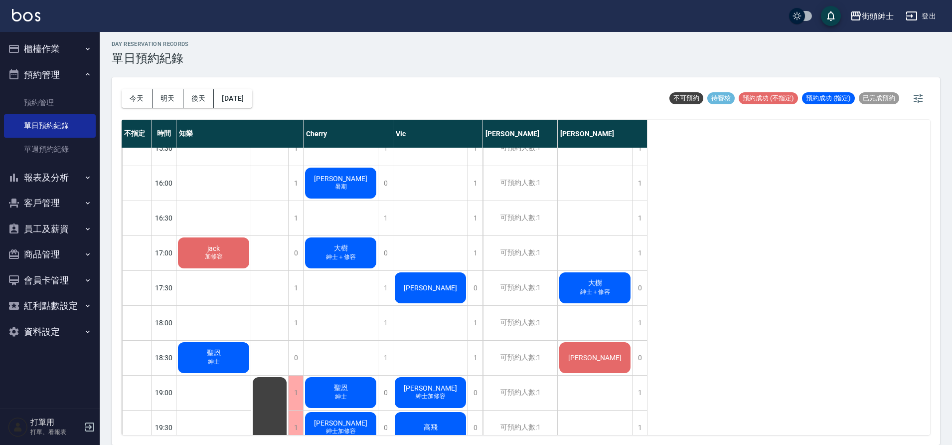
click at [225, 261] on span "紳士＋修容" at bounding box center [214, 256] width 22 height 8
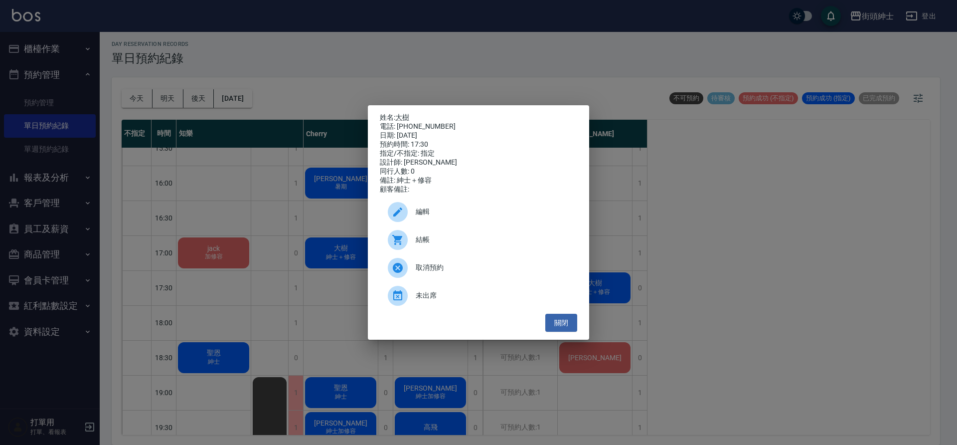
click at [436, 210] on div "編輯" at bounding box center [478, 212] width 197 height 28
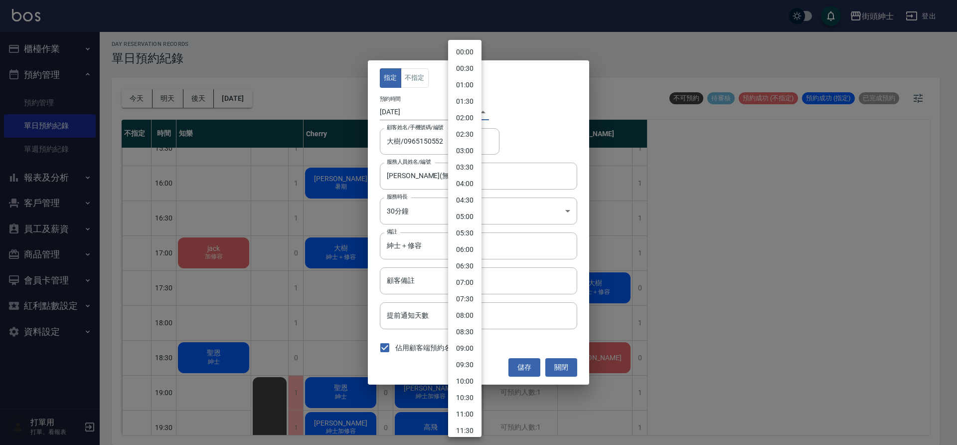
click at [458, 110] on body "街頭紳士 登出 櫃檯作業 打帳單 帳單列表 營業儀表板 現金收支登錄 材料自購登錄 每日結帳 排班表 現場電腦打卡 預約管理 預約管理 單日預約紀錄 單週預約…" at bounding box center [478, 221] width 957 height 448
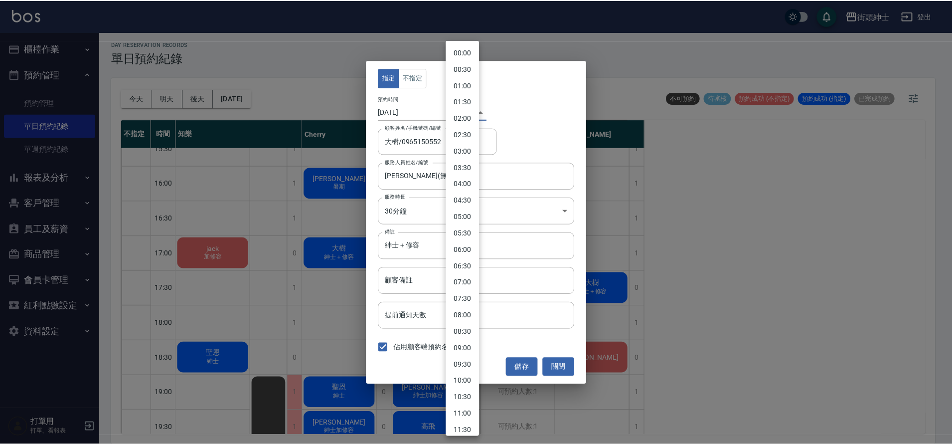
scroll to position [390, 0]
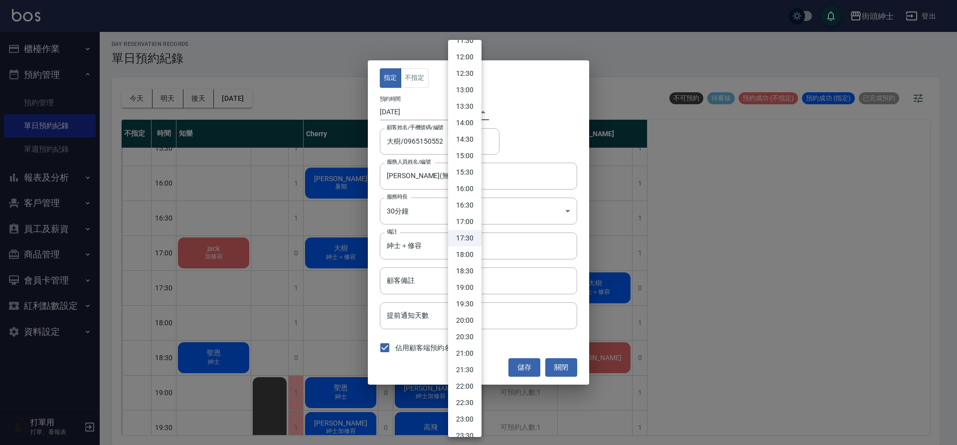
click at [564, 363] on div at bounding box center [478, 222] width 957 height 445
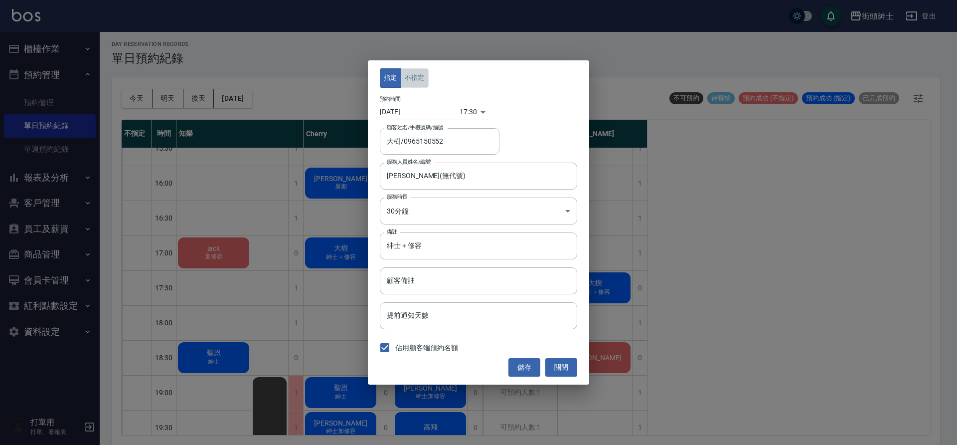
click at [411, 70] on button "不指定" at bounding box center [415, 77] width 28 height 19
click at [530, 368] on button "儲存" at bounding box center [525, 367] width 32 height 18
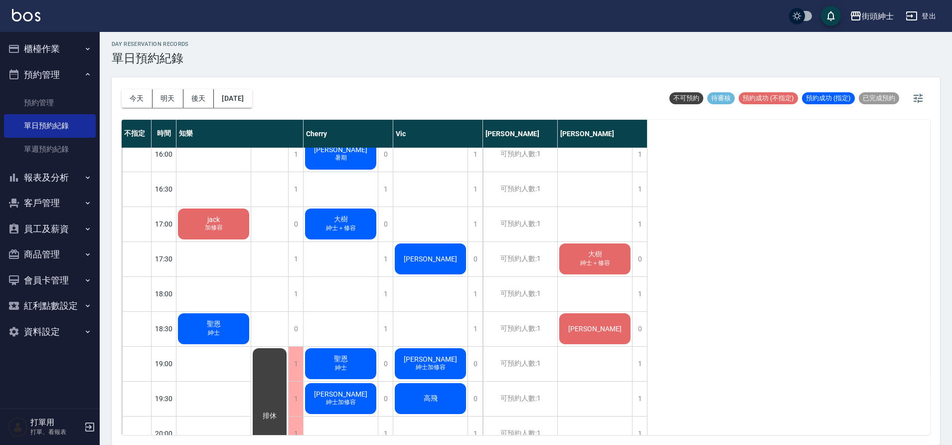
scroll to position [489, 0]
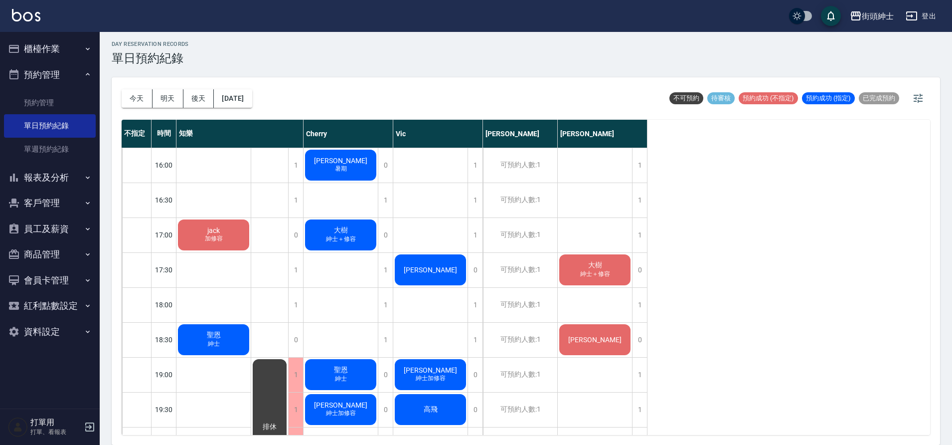
drag, startPoint x: 446, startPoint y: 210, endPoint x: 602, endPoint y: 260, distance: 164.3
click at [222, 234] on span "大樹" at bounding box center [213, 230] width 16 height 8
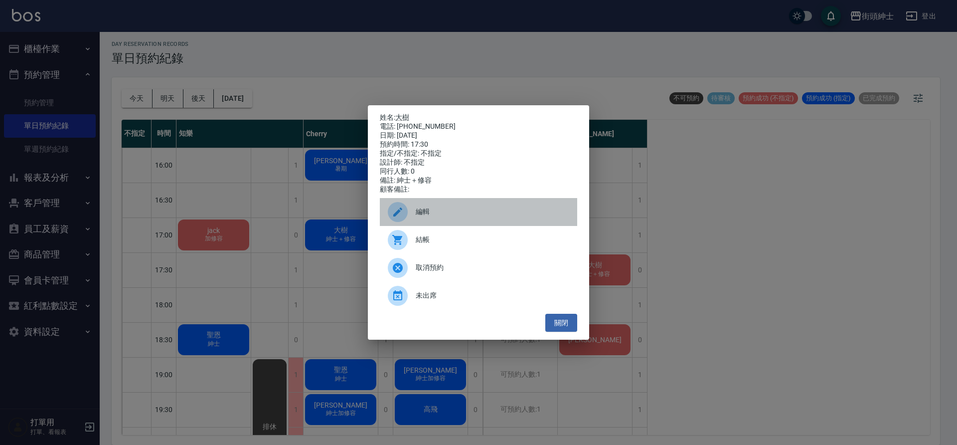
click at [433, 211] on span "編輯" at bounding box center [493, 211] width 154 height 10
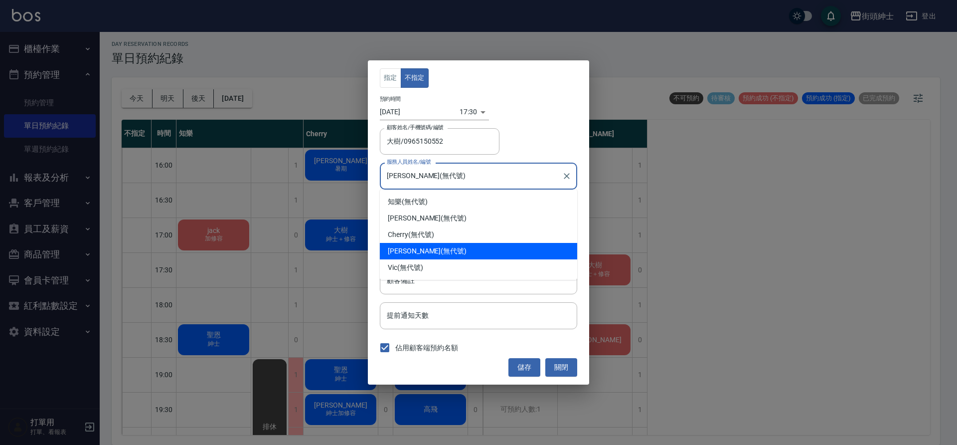
click at [424, 172] on input "eric(無代號)" at bounding box center [470, 175] width 173 height 17
click at [418, 205] on div "知樂 (無代號)" at bounding box center [478, 201] width 197 height 16
type input "知樂(無代號)"
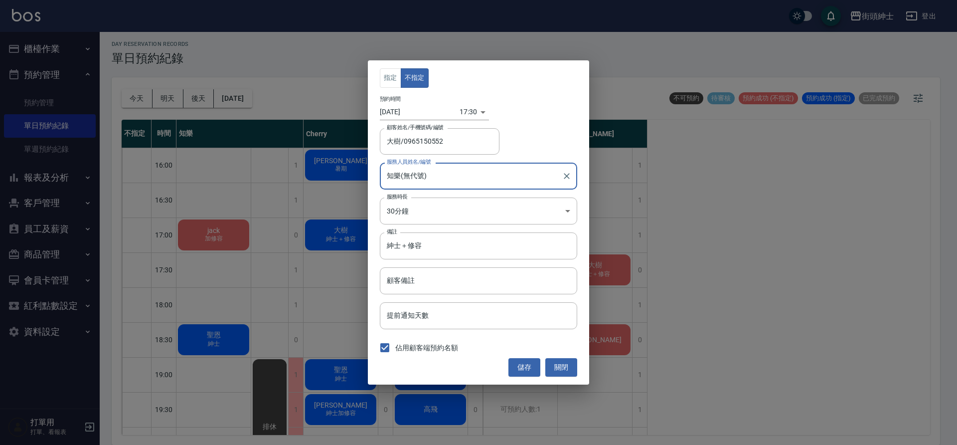
click at [530, 362] on button "儲存" at bounding box center [525, 367] width 32 height 18
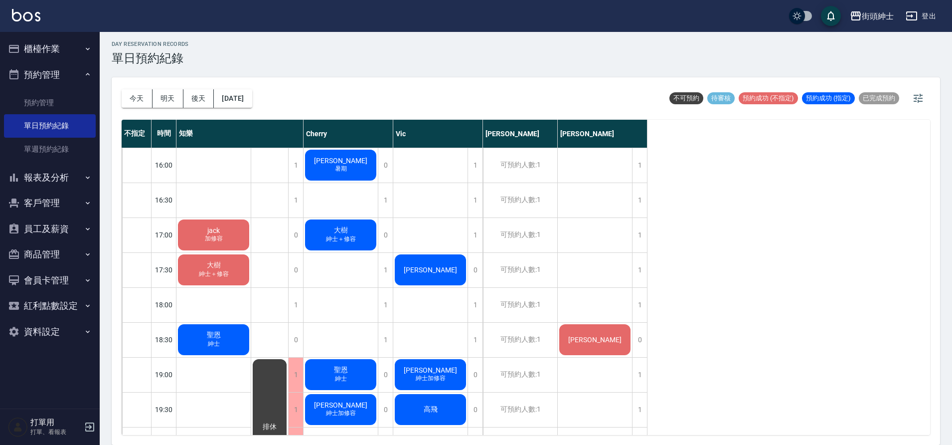
click at [247, 100] on button "[DATE]" at bounding box center [233, 98] width 38 height 18
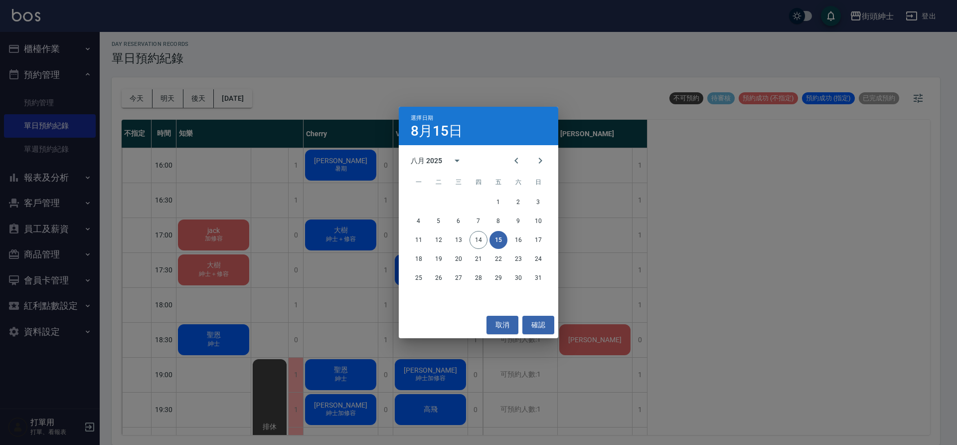
click at [502, 330] on button "取消" at bounding box center [503, 325] width 32 height 18
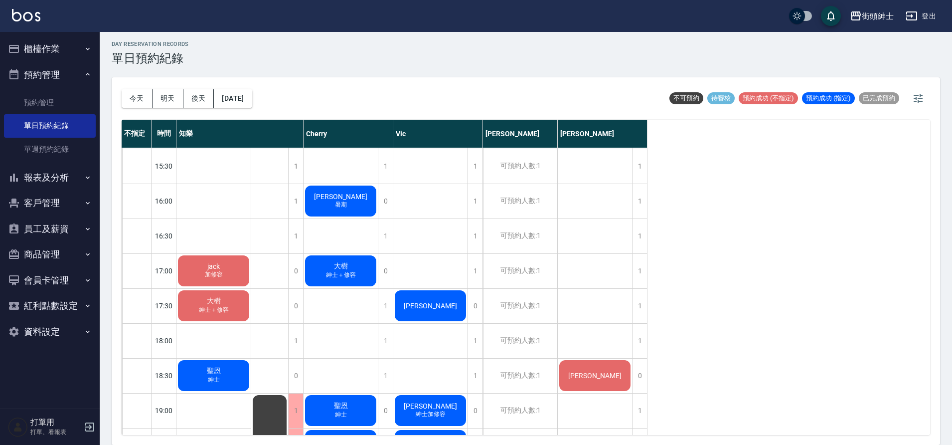
scroll to position [454, 0]
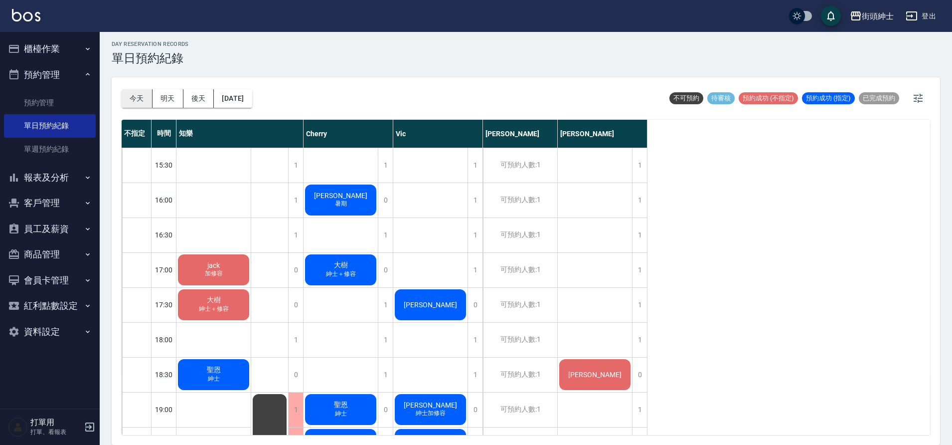
drag, startPoint x: 602, startPoint y: 260, endPoint x: 140, endPoint y: 90, distance: 492.7
click at [140, 90] on button "今天" at bounding box center [137, 98] width 31 height 18
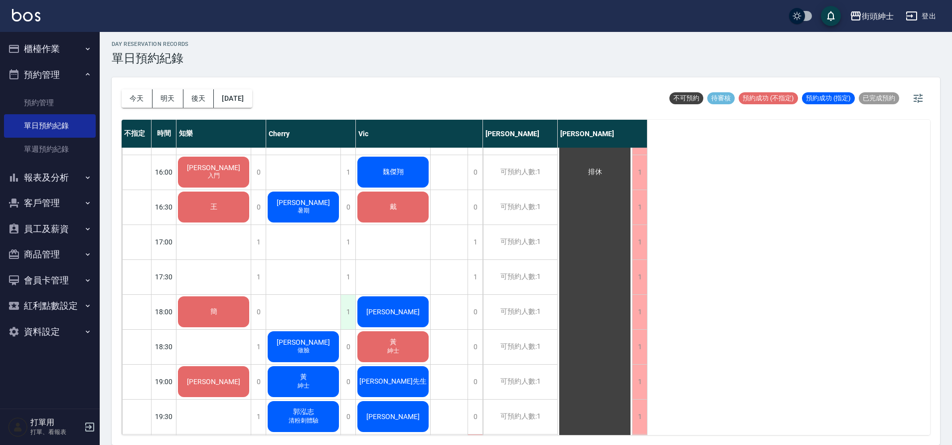
scroll to position [488, 0]
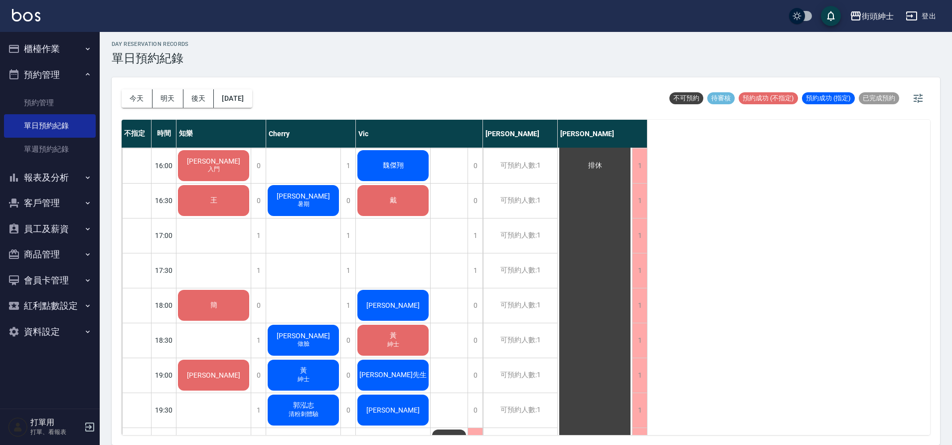
click at [319, 228] on div "沈 紳士＋修容 雨賢 紳士 Ivan 暑期 Ruth Chou 做臉 黃 紳士 郭泓志 清粉刺體驗" at bounding box center [303, 165] width 75 height 1012
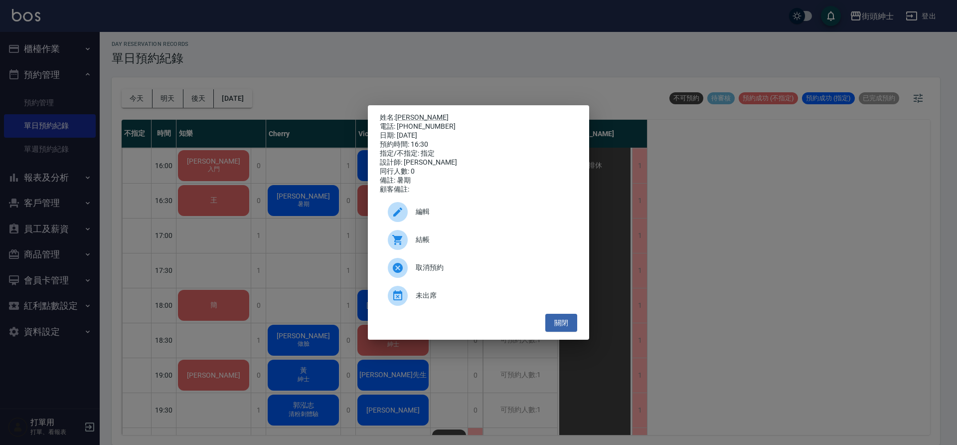
click at [542, 318] on div "關閉" at bounding box center [478, 323] width 197 height 18
click at [550, 321] on button "關閉" at bounding box center [561, 323] width 32 height 18
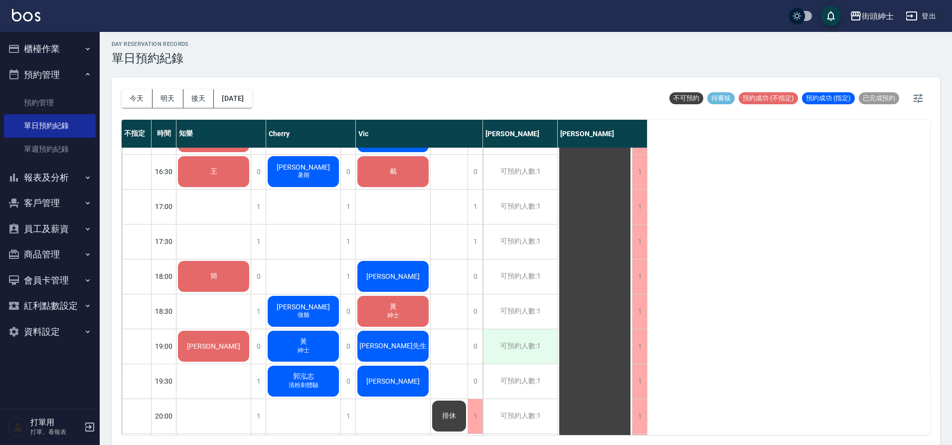
scroll to position [523, 0]
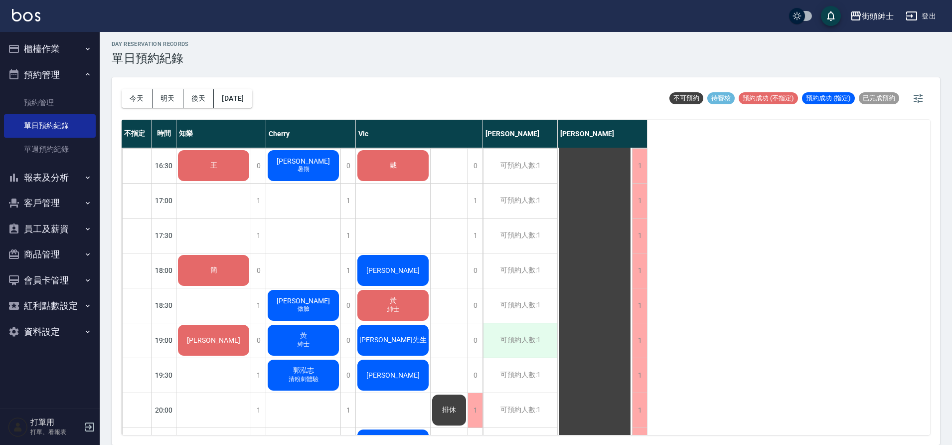
click at [511, 352] on div "可預約人數:1" at bounding box center [520, 340] width 74 height 34
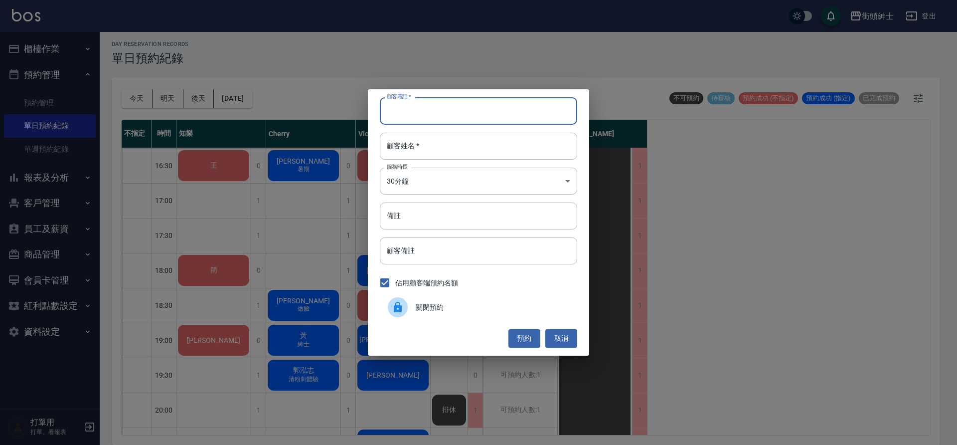
click at [530, 114] on input "顧客電話   *" at bounding box center [478, 110] width 197 height 27
type input "０"
type input "0938471122"
click at [503, 146] on input "顧客姓名   *" at bounding box center [478, 146] width 197 height 27
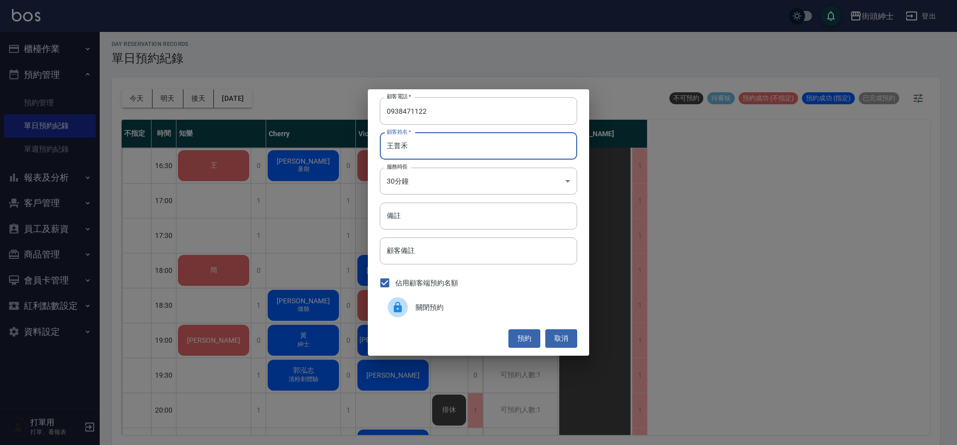
type input "王普禾"
click at [479, 215] on input "備註" at bounding box center [478, 215] width 197 height 27
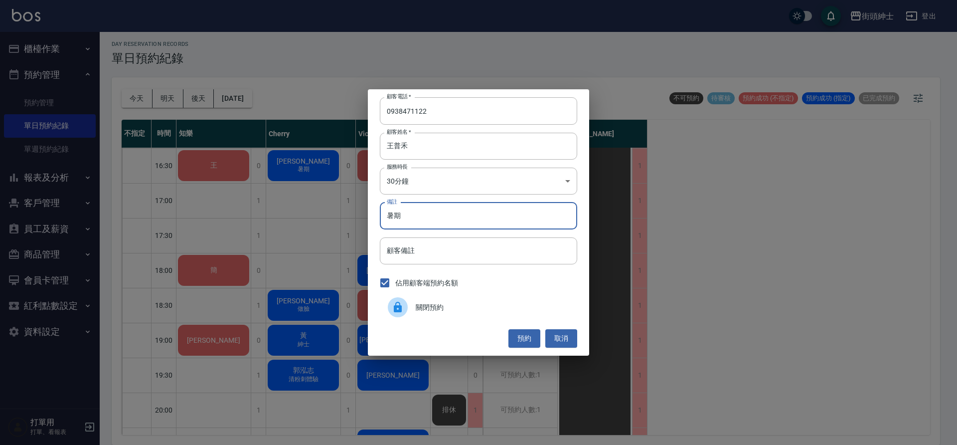
type input "暑期"
click at [522, 336] on button "預約" at bounding box center [525, 338] width 32 height 18
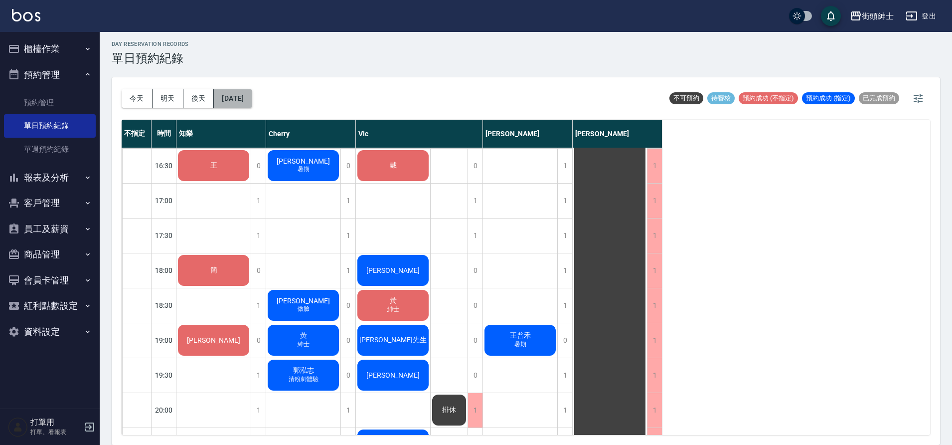
click at [248, 102] on button "[DATE]" at bounding box center [233, 98] width 38 height 18
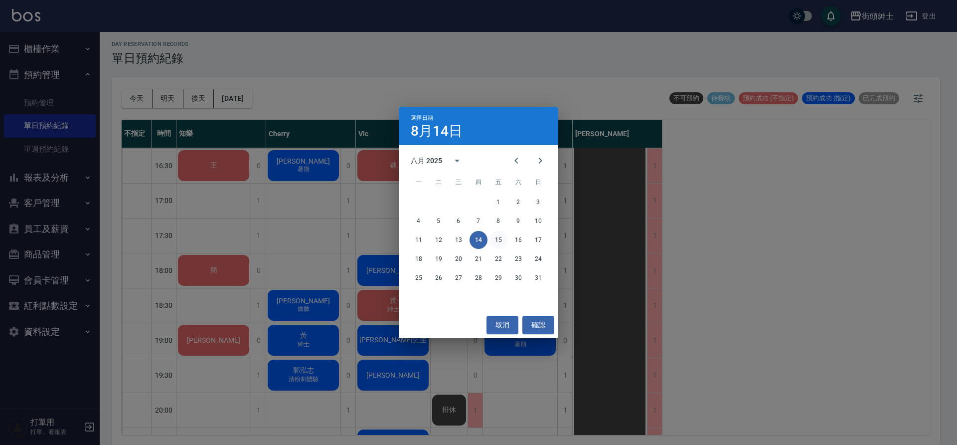
click at [495, 235] on button "15" at bounding box center [499, 240] width 18 height 18
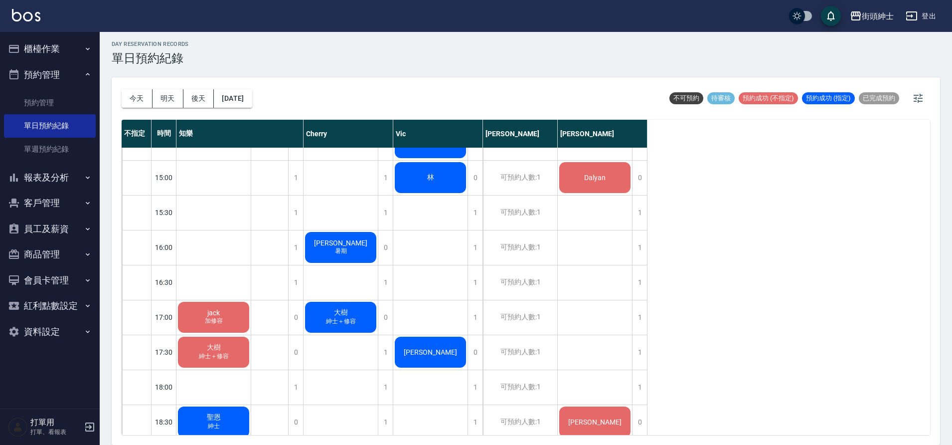
scroll to position [408, 0]
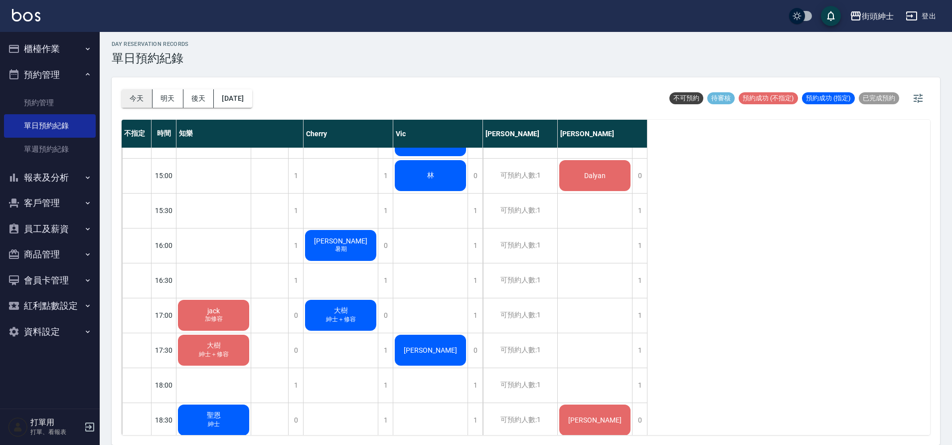
click at [149, 99] on button "今天" at bounding box center [137, 98] width 31 height 18
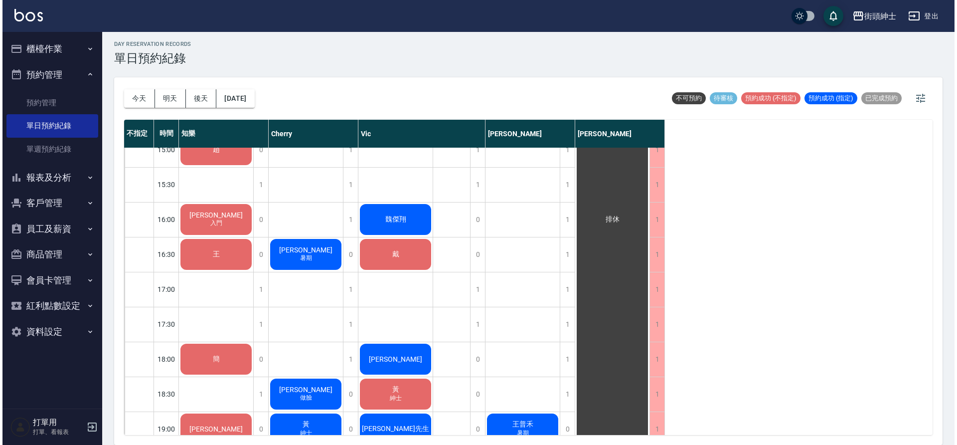
scroll to position [430, 0]
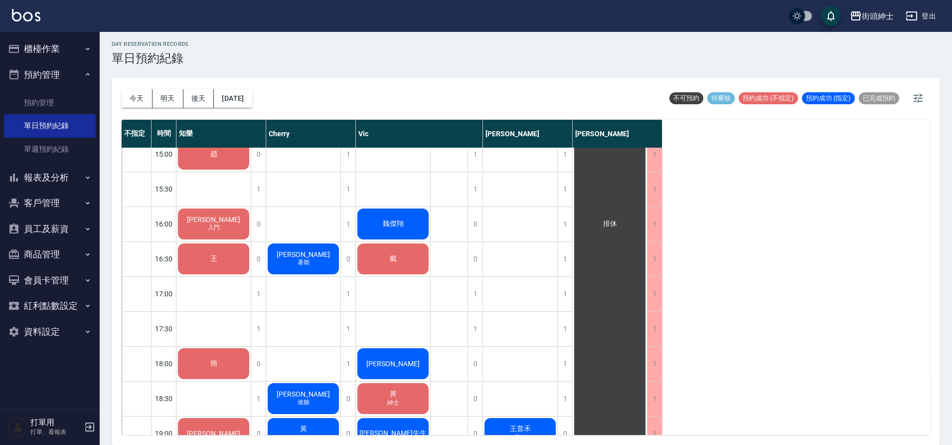
click at [216, 19] on span "暑期" at bounding box center [214, 19] width 4 height 0
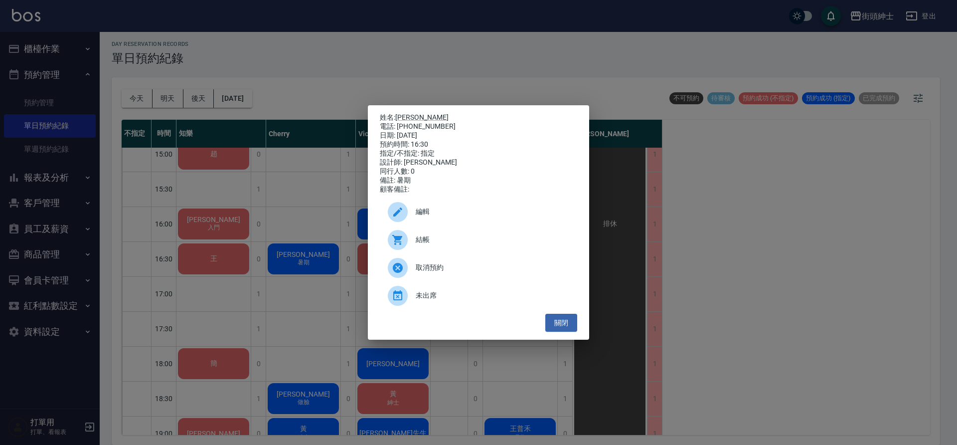
click at [434, 243] on span "結帳" at bounding box center [493, 239] width 154 height 10
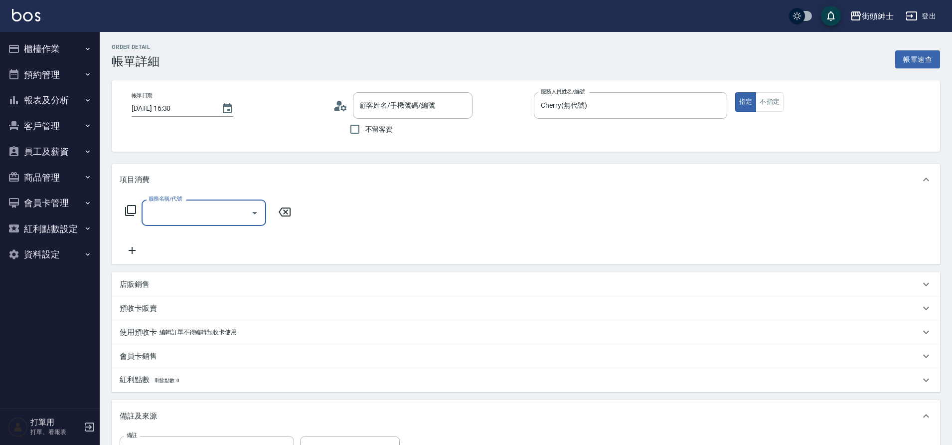
click at [201, 217] on input "服務名稱/代號" at bounding box center [196, 212] width 101 height 17
type input "Ivan/0936329119/null"
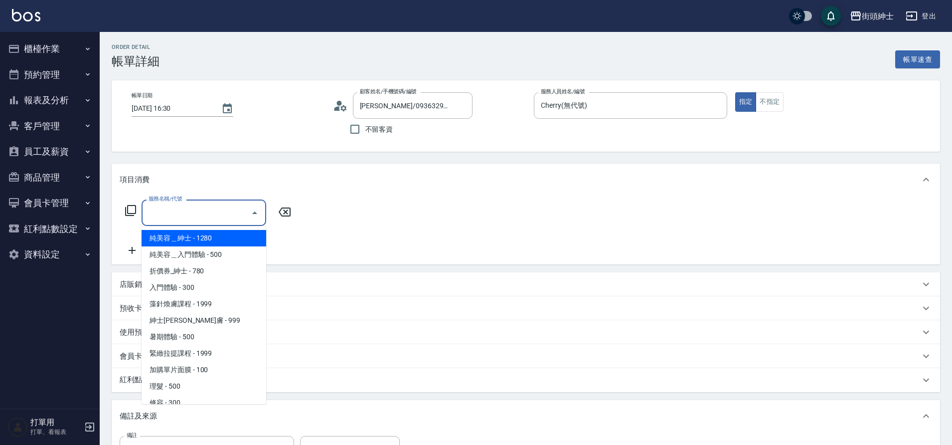
click at [183, 341] on span "暑期體驗 - 500" at bounding box center [204, 337] width 125 height 16
type input "暑期體驗"
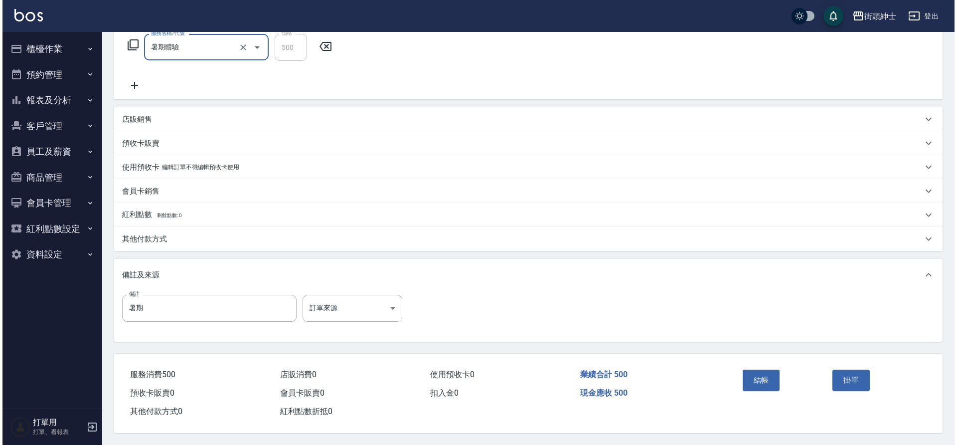
scroll to position [170, 0]
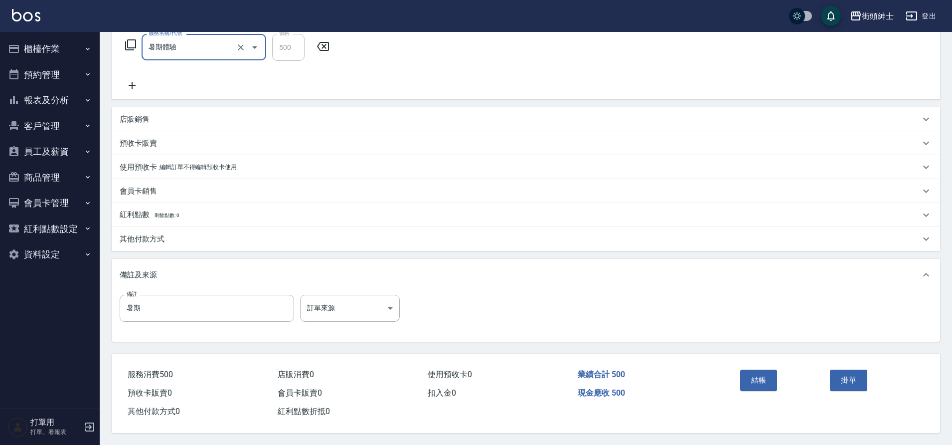
click at [758, 369] on button "結帳" at bounding box center [758, 379] width 37 height 21
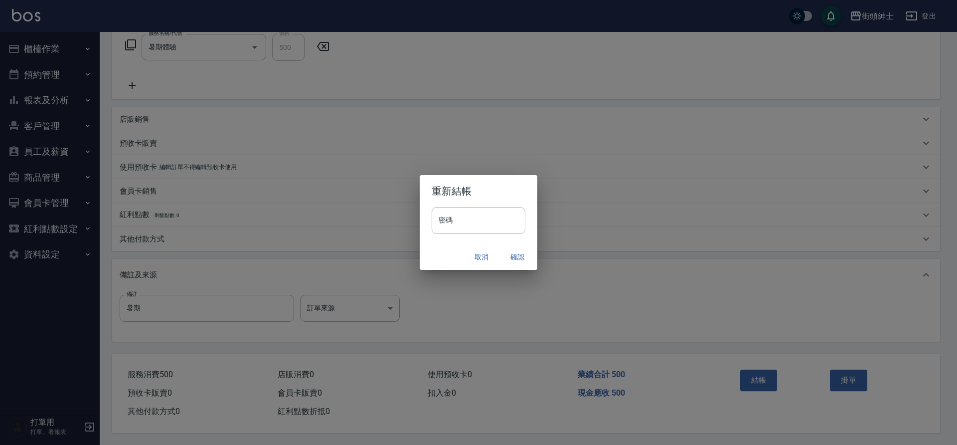
click at [515, 260] on button "確認" at bounding box center [518, 257] width 32 height 18
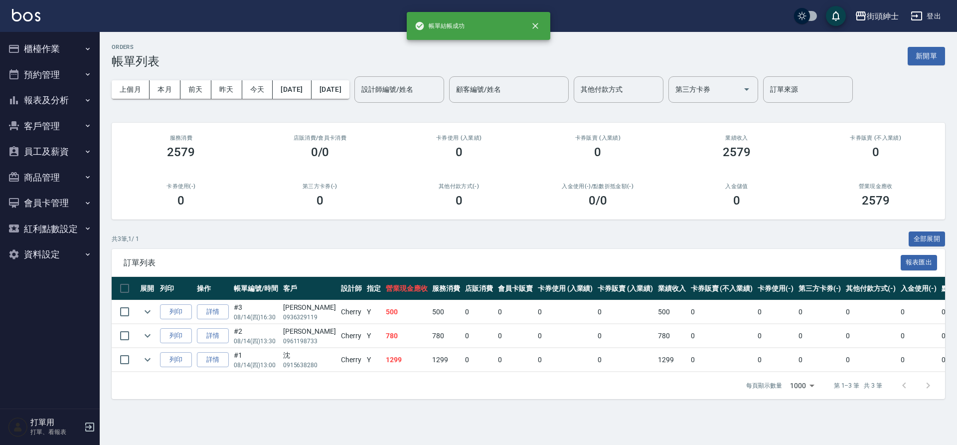
drag, startPoint x: 0, startPoint y: 0, endPoint x: 40, endPoint y: 77, distance: 87.2
click at [40, 77] on button "預約管理" at bounding box center [50, 75] width 92 height 26
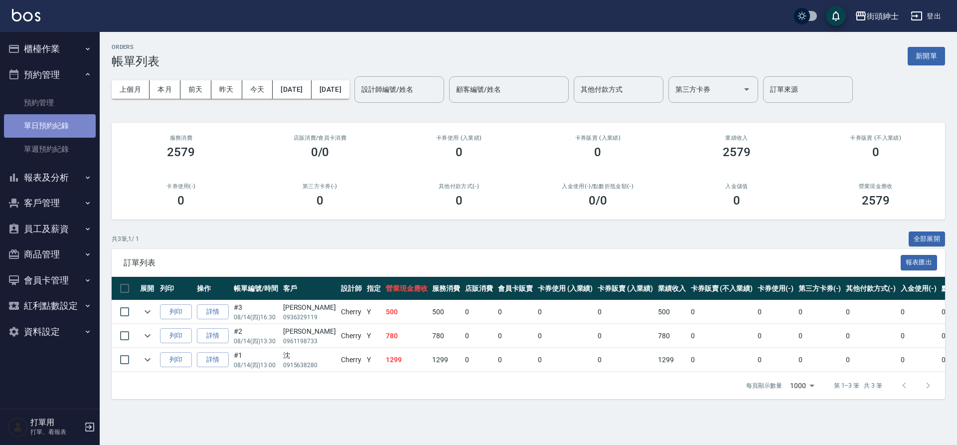
drag, startPoint x: 40, startPoint y: 77, endPoint x: 44, endPoint y: 122, distance: 44.5
click at [44, 122] on link "單日預約紀錄" at bounding box center [50, 125] width 92 height 23
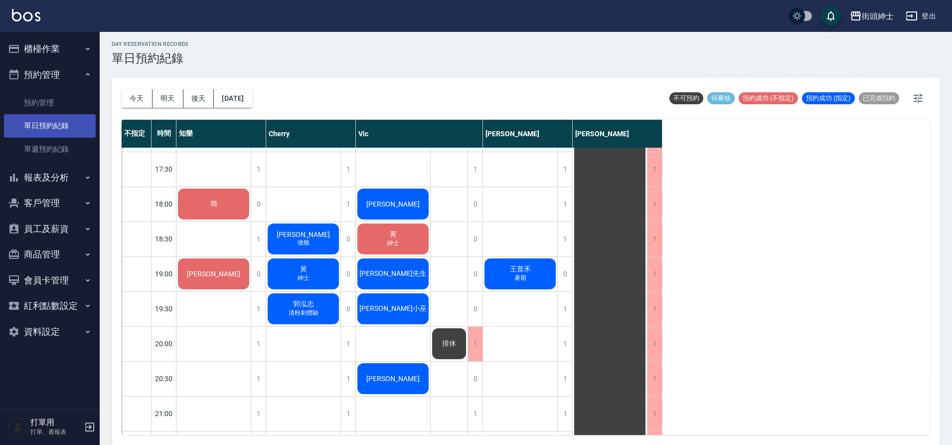
scroll to position [591, 0]
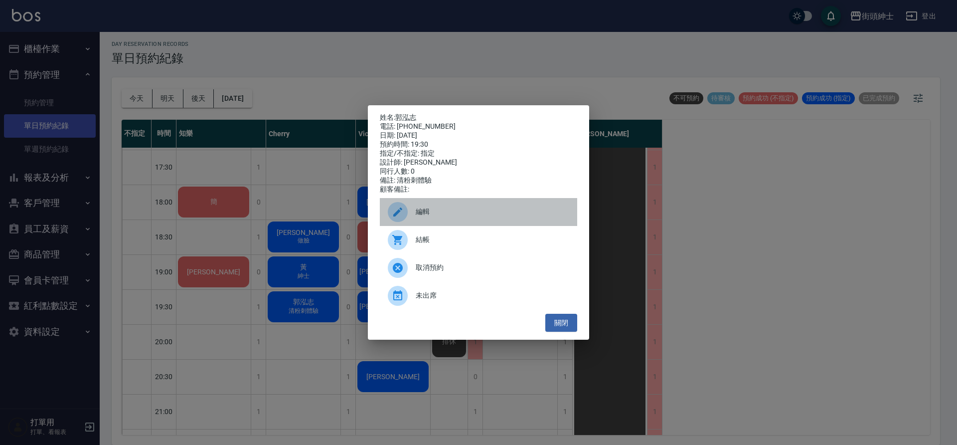
click at [463, 202] on div "編輯" at bounding box center [478, 212] width 197 height 28
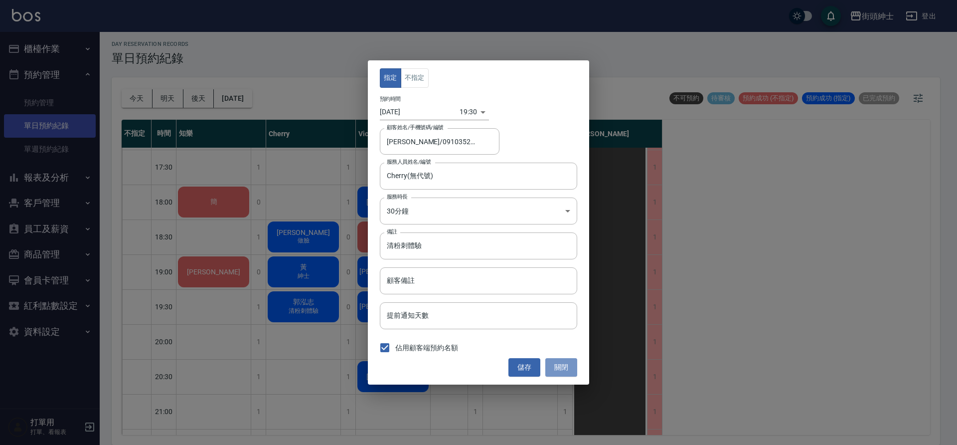
click at [557, 364] on button "關閉" at bounding box center [561, 367] width 32 height 18
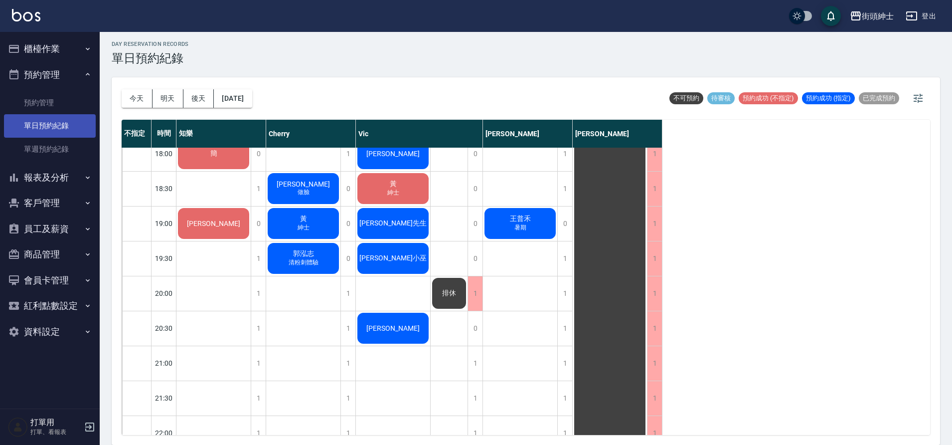
scroll to position [640, 0]
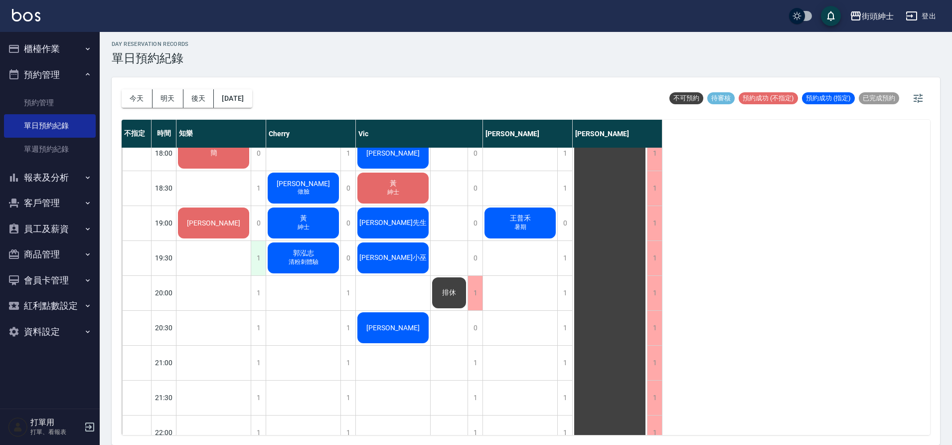
drag, startPoint x: 44, startPoint y: 122, endPoint x: 259, endPoint y: 262, distance: 256.1
click at [259, 262] on div "1" at bounding box center [258, 258] width 15 height 34
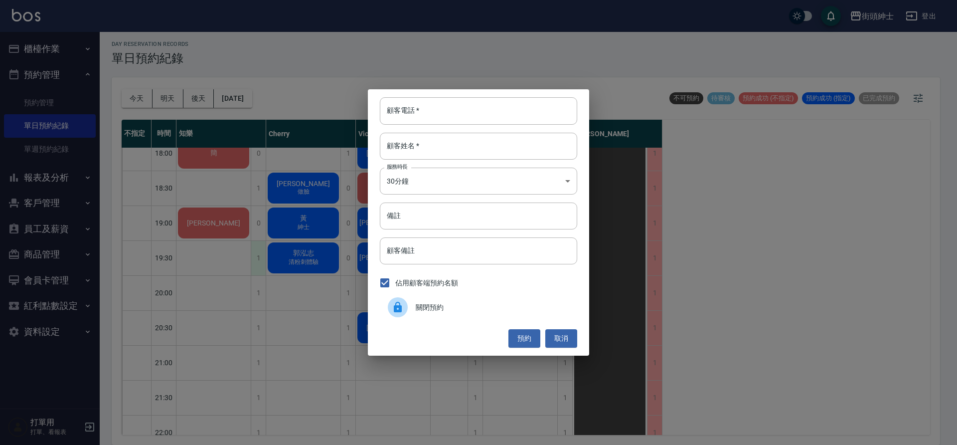
click at [403, 114] on input "顧客電話   *" at bounding box center [478, 110] width 197 height 27
type input "0955753284"
click at [479, 144] on input "顧客姓名   *" at bounding box center [478, 146] width 197 height 27
type input "潘泓瑋"
drag, startPoint x: 259, startPoint y: 262, endPoint x: 529, endPoint y: 338, distance: 280.8
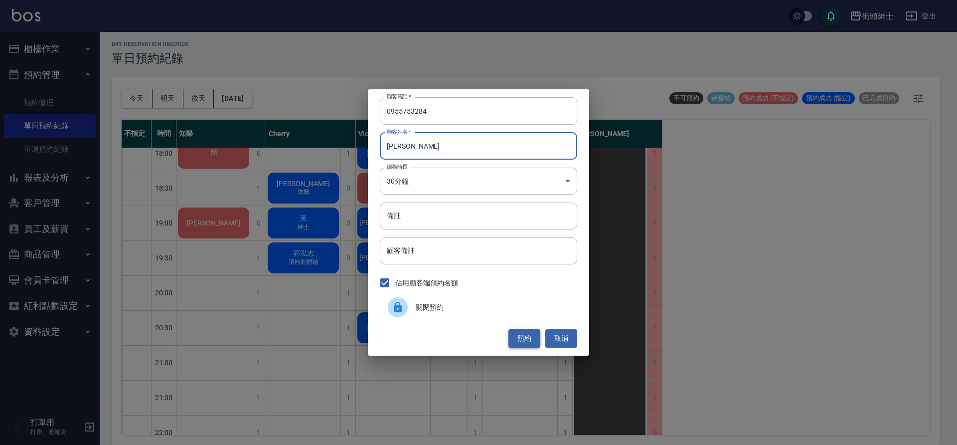
click at [529, 338] on button "預約" at bounding box center [525, 338] width 32 height 18
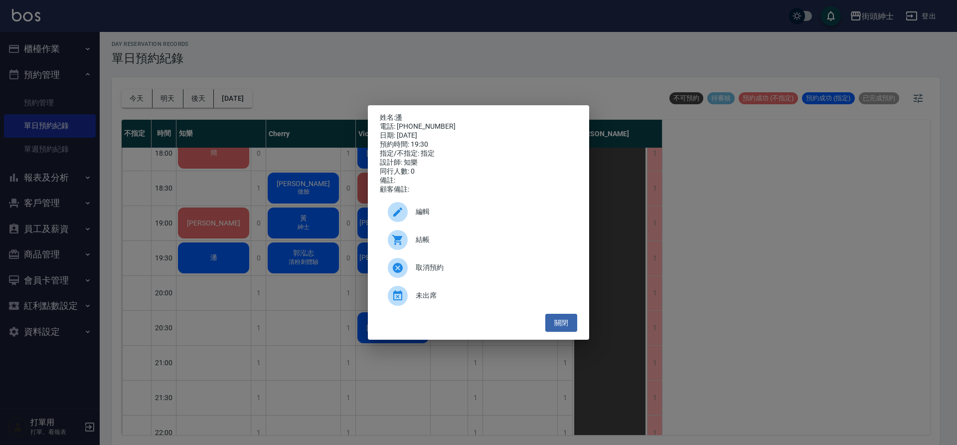
drag, startPoint x: 529, startPoint y: 338, endPoint x: 456, endPoint y: 218, distance: 140.3
click at [456, 217] on span "編輯" at bounding box center [493, 211] width 154 height 10
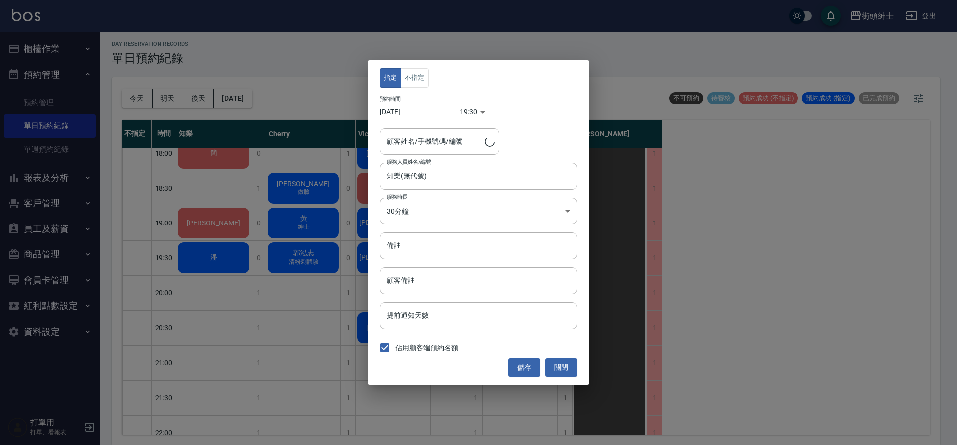
type input "潘/0955753284"
drag, startPoint x: 456, startPoint y: 218, endPoint x: 404, endPoint y: 77, distance: 150.3
click at [404, 77] on button "不指定" at bounding box center [415, 77] width 28 height 19
click at [520, 373] on button "儲存" at bounding box center [525, 367] width 32 height 18
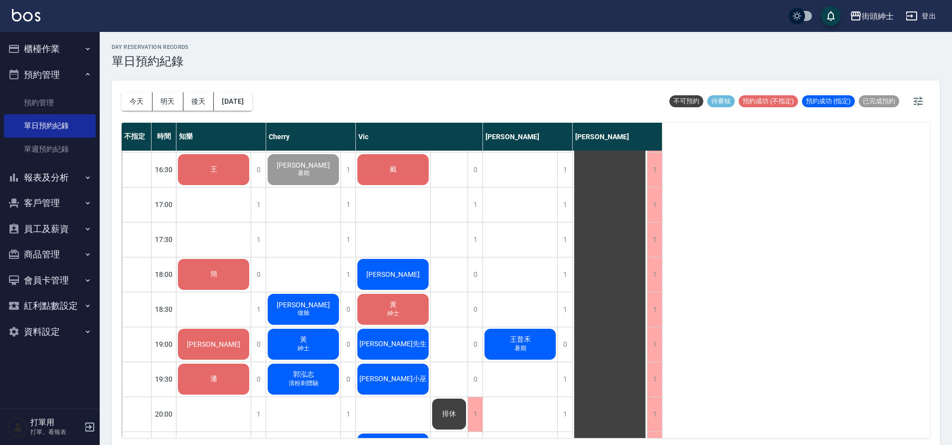
scroll to position [524, 0]
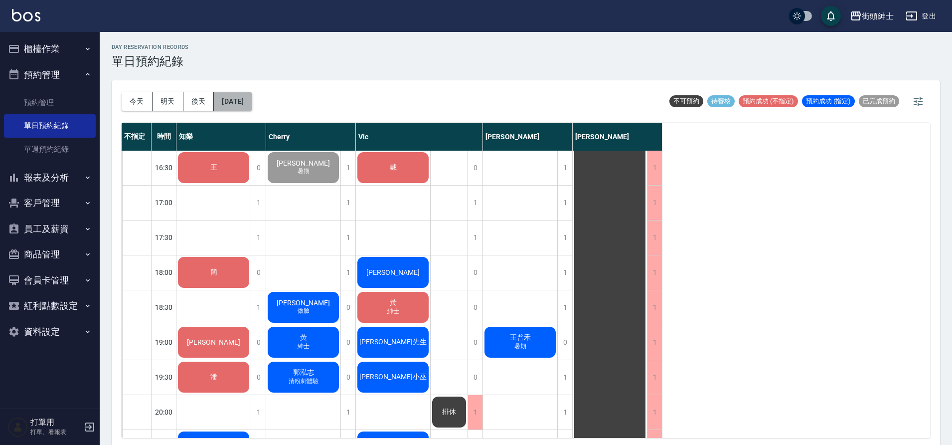
drag, startPoint x: 404, startPoint y: 77, endPoint x: 231, endPoint y: 101, distance: 174.6
click at [231, 101] on button "[DATE]" at bounding box center [233, 101] width 38 height 18
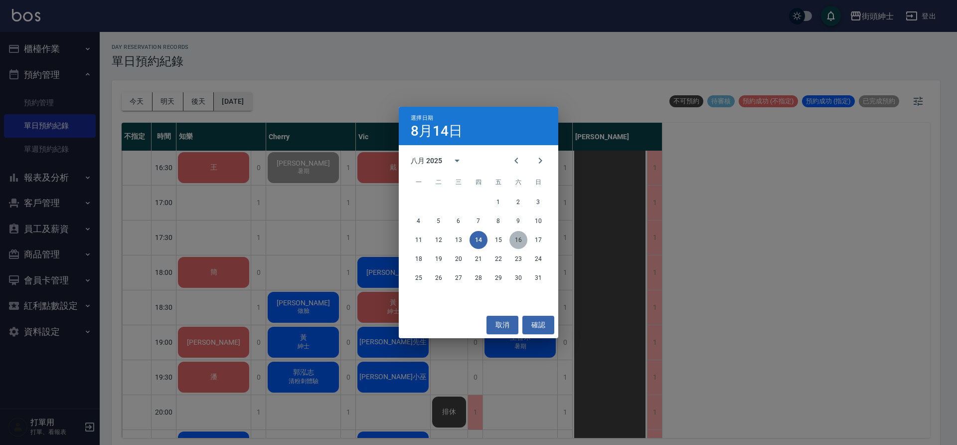
click at [515, 242] on button "16" at bounding box center [519, 240] width 18 height 18
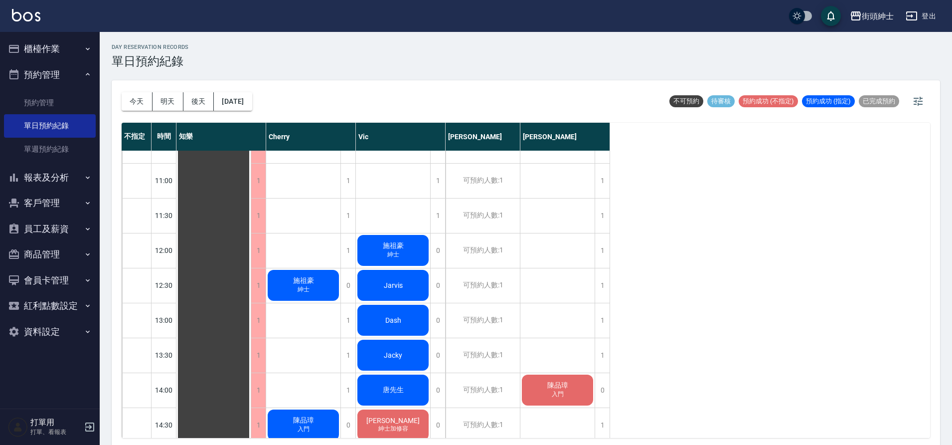
scroll to position [129, 0]
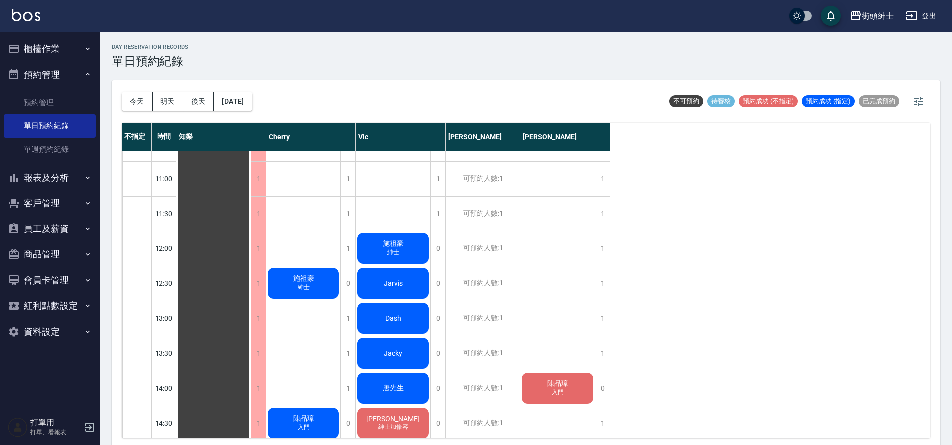
click at [355, 389] on div "1" at bounding box center [348, 388] width 15 height 34
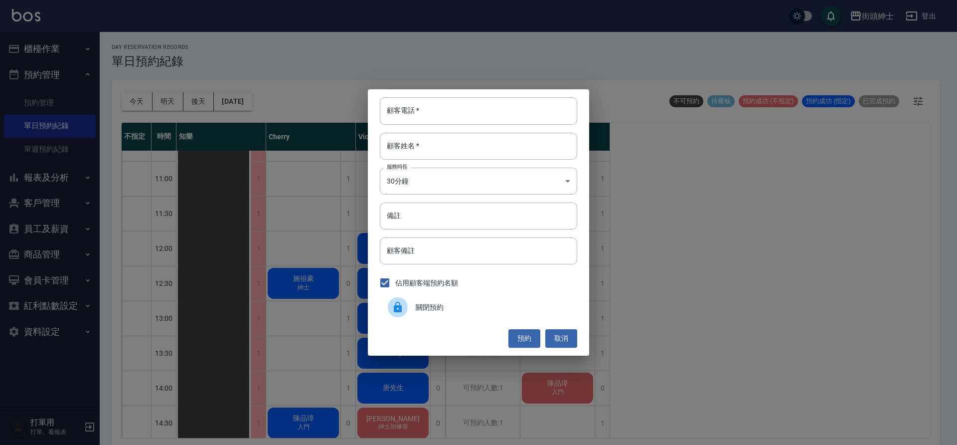
click at [435, 114] on input "顧客電話   *" at bounding box center [478, 110] width 197 height 27
type input "0973660180"
click at [451, 151] on input "顧客姓名   *" at bounding box center [478, 146] width 197 height 27
type input "周先生"
click at [458, 212] on input "備註" at bounding box center [478, 215] width 197 height 27
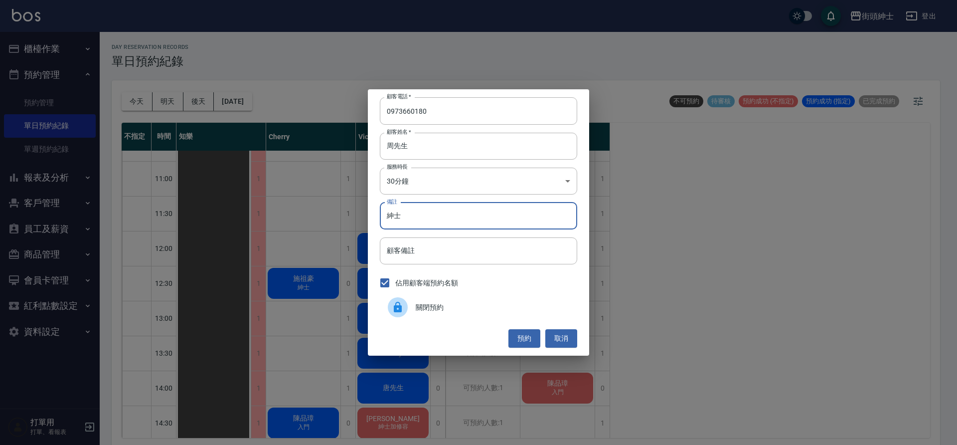
type input "紳士"
click at [532, 338] on button "預約" at bounding box center [525, 338] width 32 height 18
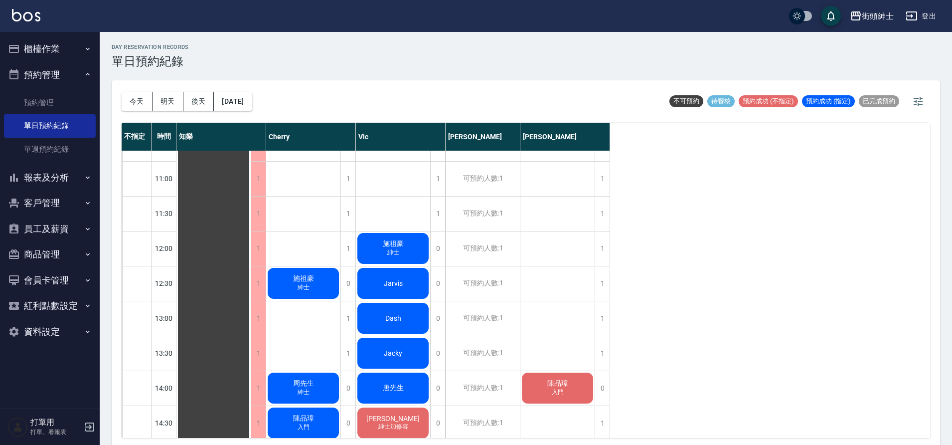
scroll to position [131, 0]
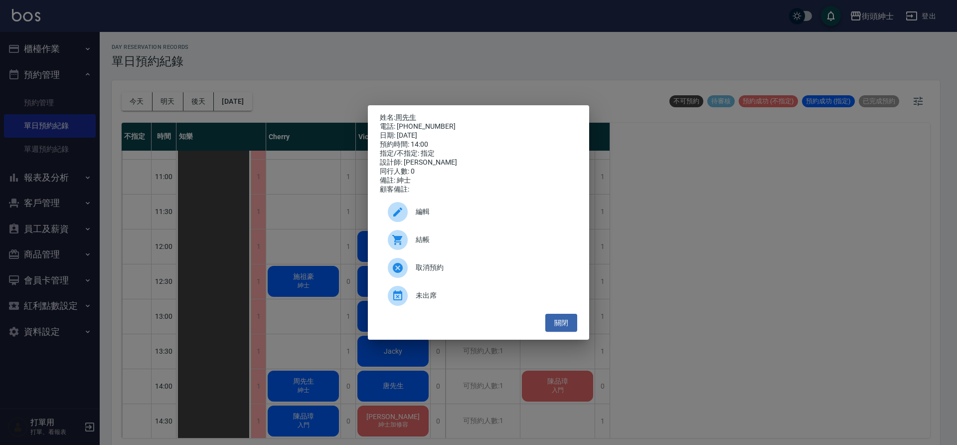
click at [447, 217] on span "編輯" at bounding box center [493, 211] width 154 height 10
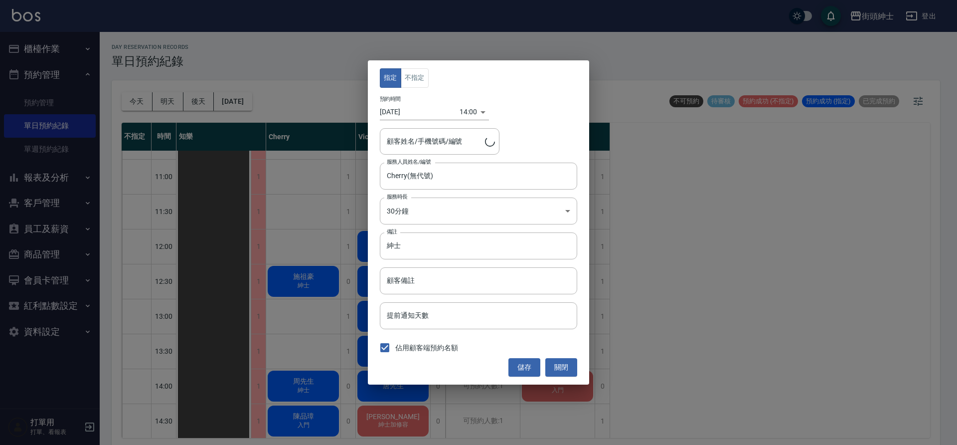
type input "周先生/0973660180"
click at [445, 239] on input "紳士" at bounding box center [478, 245] width 197 height 27
click at [445, 238] on input "紳士" at bounding box center [478, 245] width 197 height 27
click at [456, 251] on input "紳士" at bounding box center [478, 245] width 197 height 27
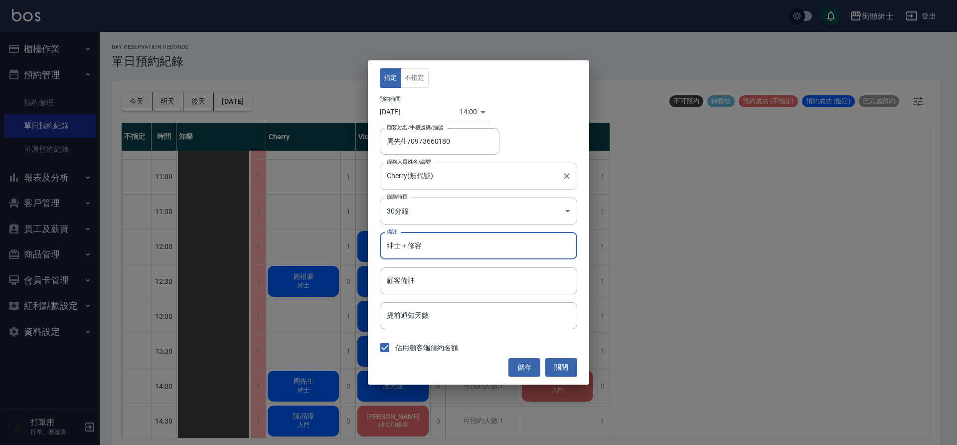
type input "紳士＋修容"
click at [525, 371] on button "儲存" at bounding box center [525, 367] width 32 height 18
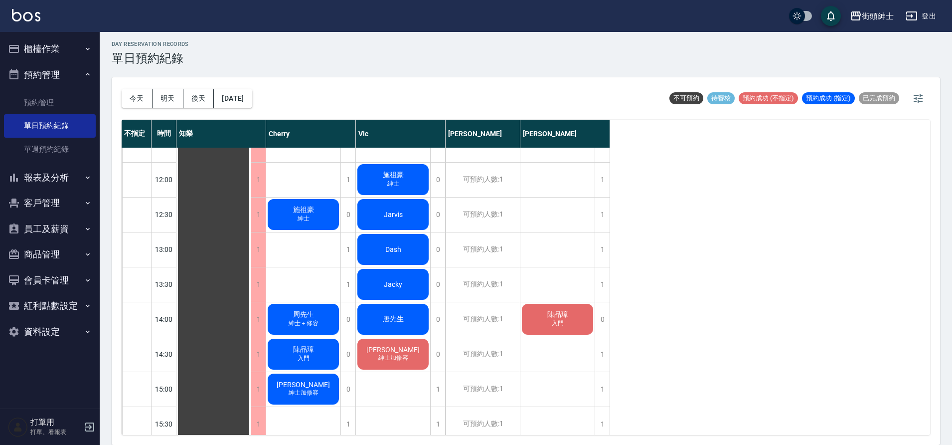
scroll to position [197, 0]
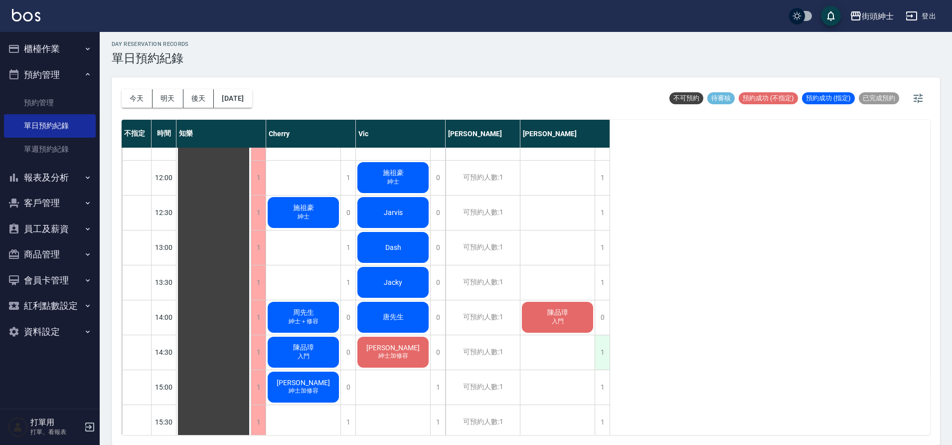
click at [606, 350] on div "1" at bounding box center [602, 352] width 15 height 34
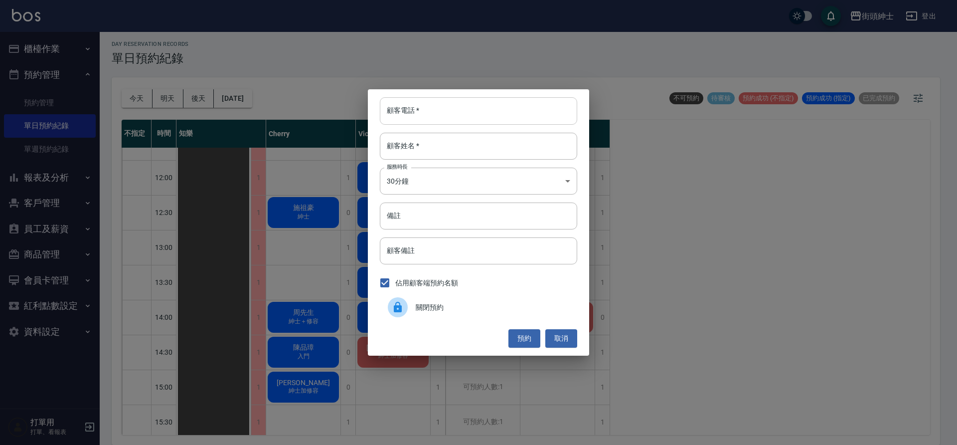
click at [488, 113] on input "顧客電話   *" at bounding box center [478, 110] width 197 height 27
type input "0973660180"
click at [446, 147] on input "顧客姓名   *" at bounding box center [478, 146] width 197 height 27
type input "0"
click at [467, 229] on div "顧客電話   * 0973660180 顧客電話   * 顧客姓名   * 0 顧客姓名   * 服務時長 30分鐘 1 服務時長 備註 備註 顧客備註 顧客…" at bounding box center [478, 222] width 221 height 266
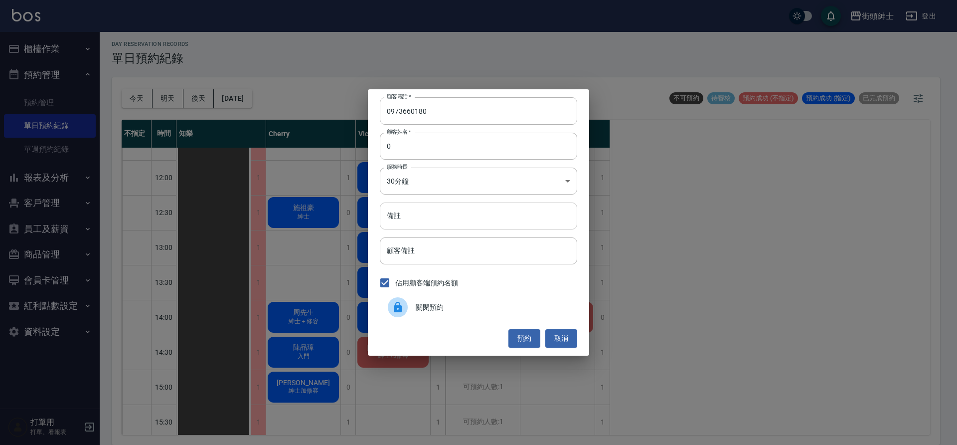
click at [466, 228] on input "備註" at bounding box center [478, 215] width 197 height 27
type input "紳士＋修容"
click at [519, 340] on button "預約" at bounding box center [525, 338] width 32 height 18
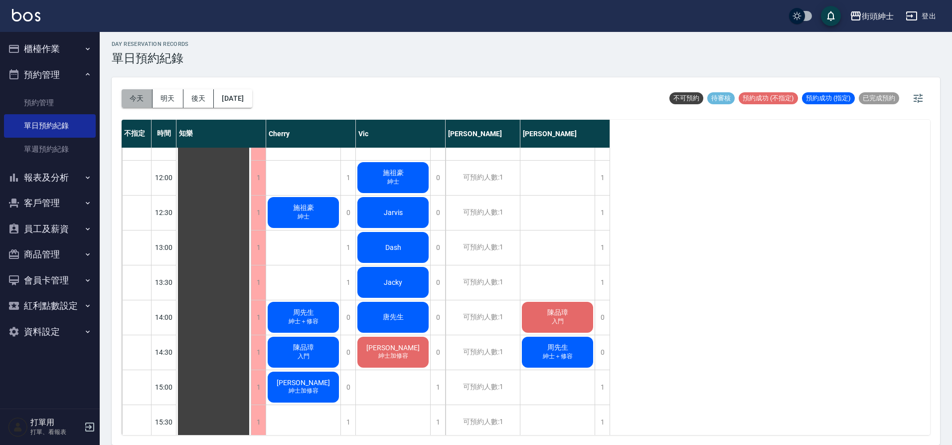
click at [127, 97] on button "今天" at bounding box center [137, 98] width 31 height 18
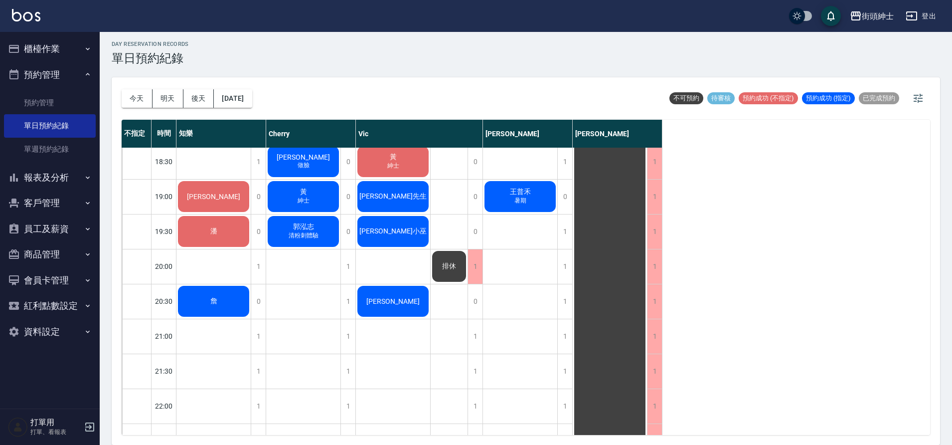
scroll to position [627, 0]
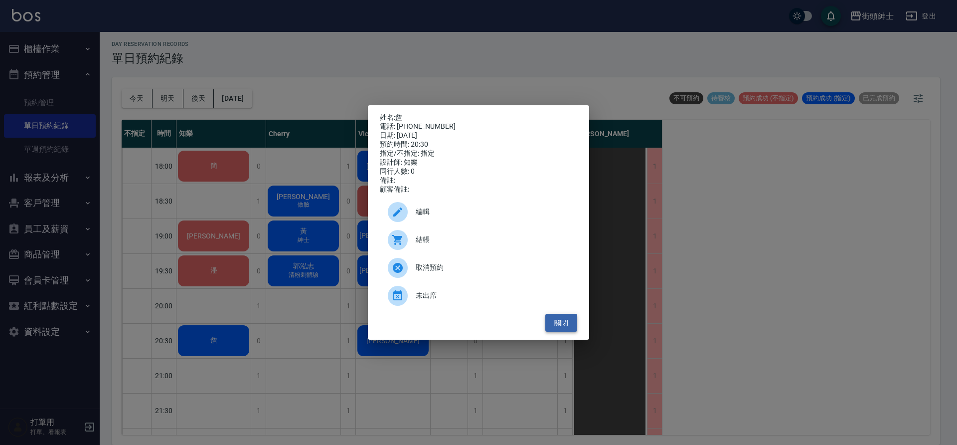
click at [557, 324] on button "關閉" at bounding box center [561, 323] width 32 height 18
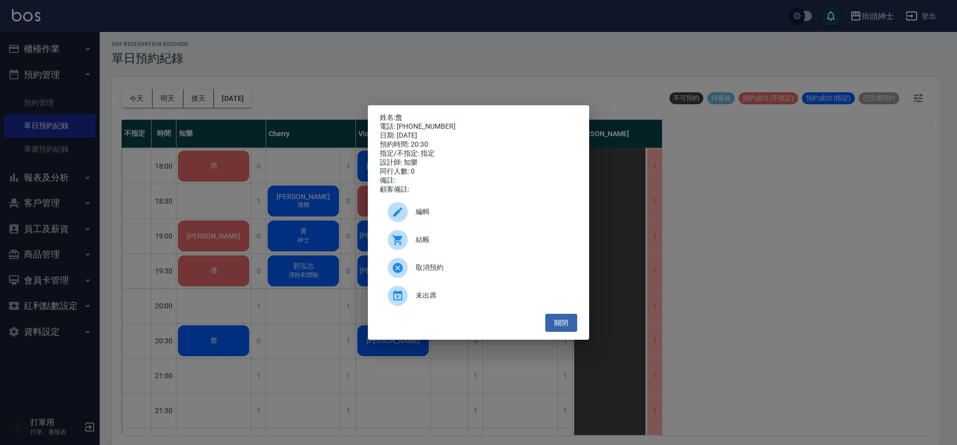
click at [447, 273] on span "取消預約" at bounding box center [493, 267] width 154 height 10
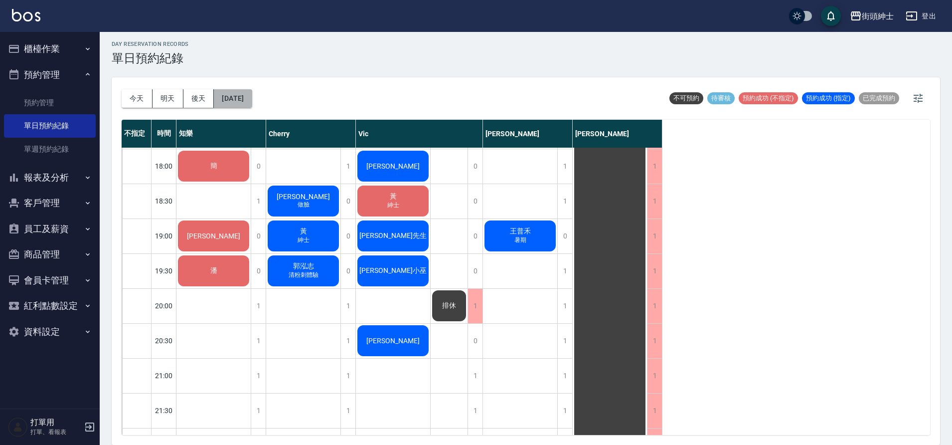
click at [252, 103] on button "[DATE]" at bounding box center [233, 98] width 38 height 18
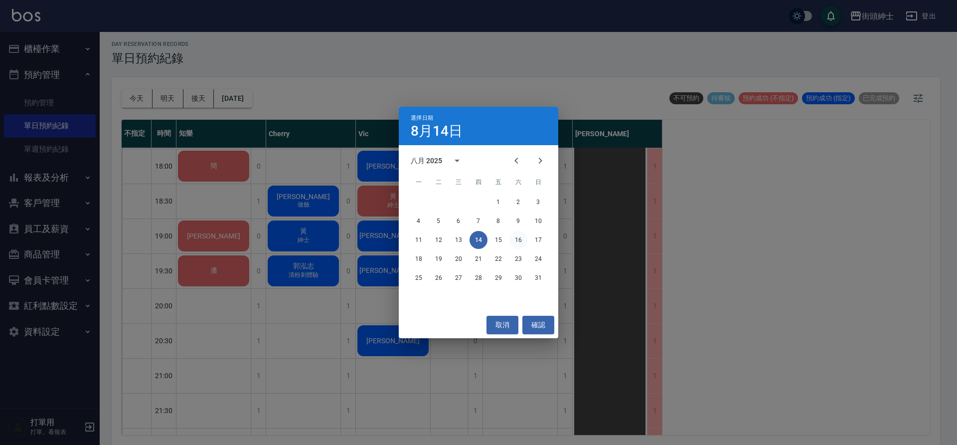
click at [518, 243] on button "16" at bounding box center [519, 240] width 18 height 18
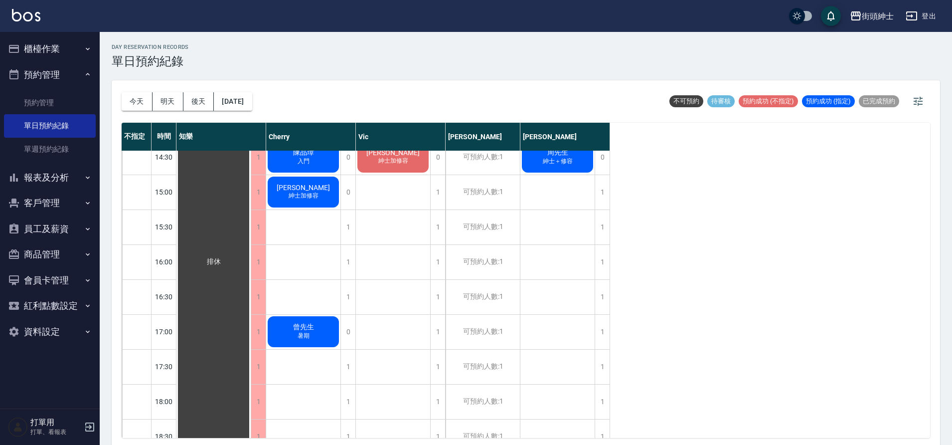
scroll to position [194, 0]
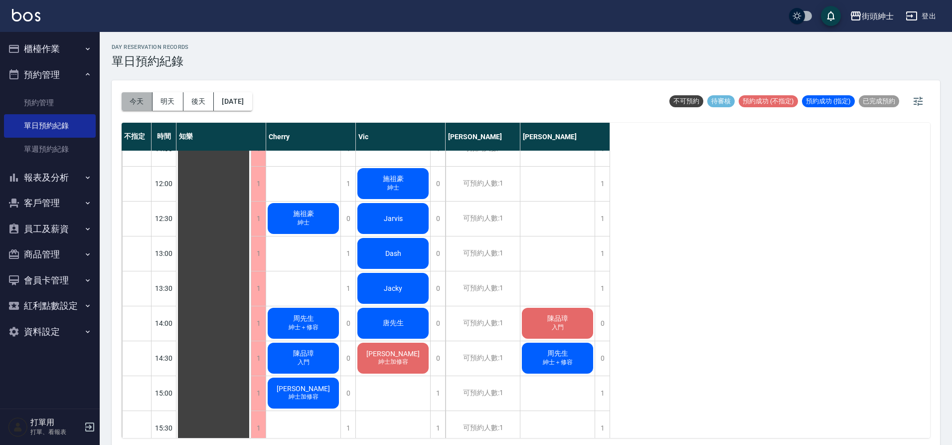
click at [148, 96] on button "今天" at bounding box center [137, 101] width 31 height 18
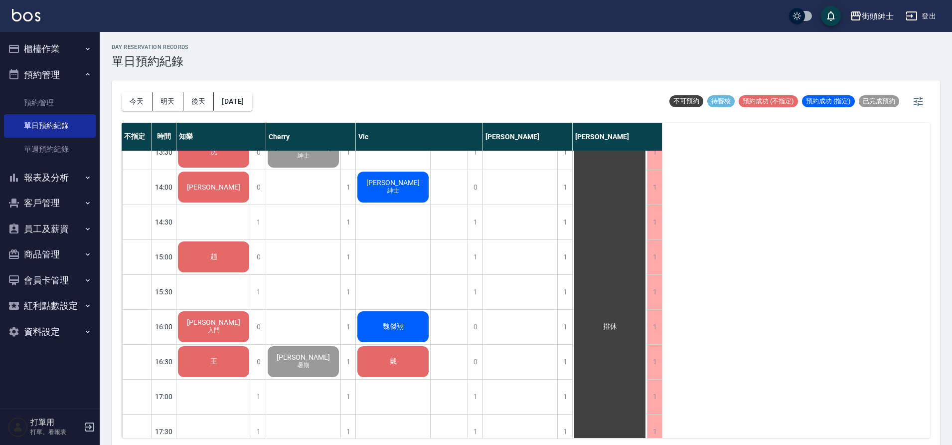
scroll to position [339, 0]
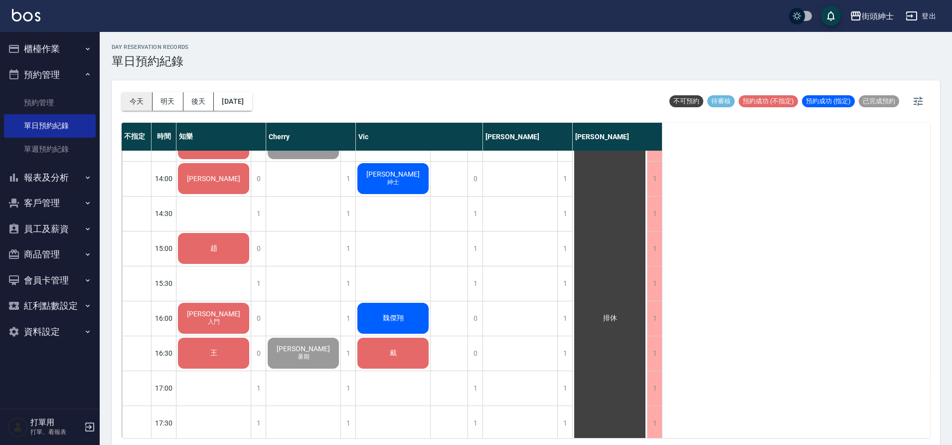
click at [130, 104] on button "今天" at bounding box center [137, 101] width 31 height 18
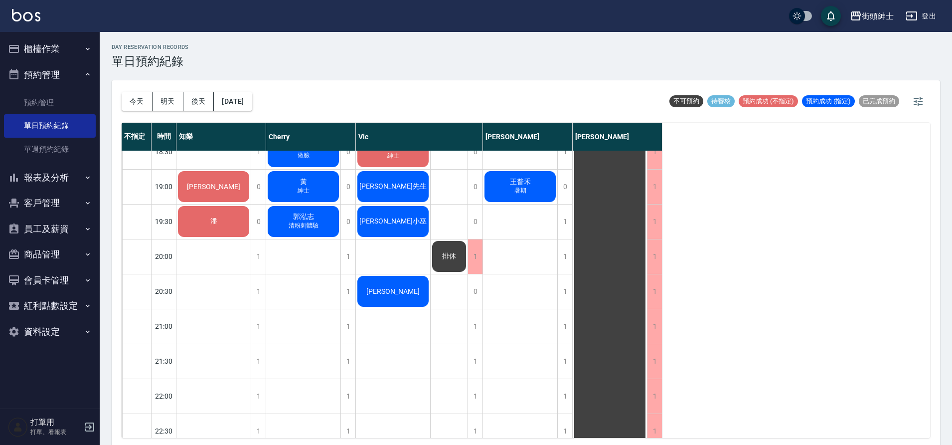
scroll to position [688, 0]
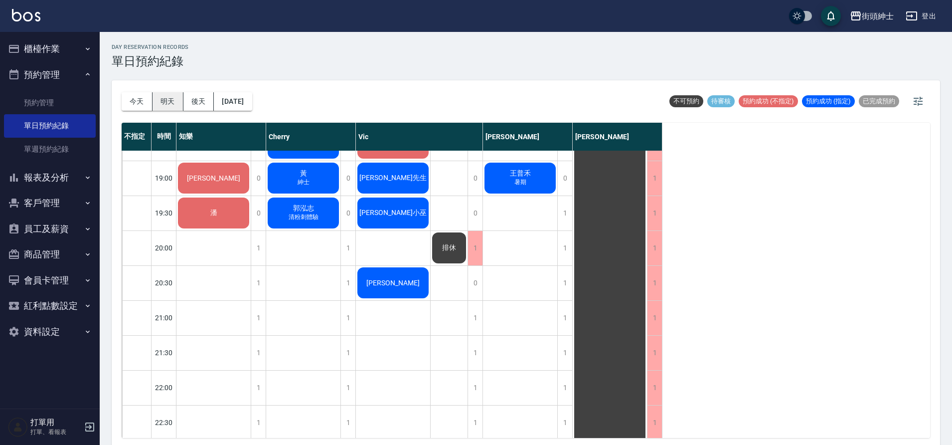
click at [163, 101] on button "明天" at bounding box center [168, 101] width 31 height 18
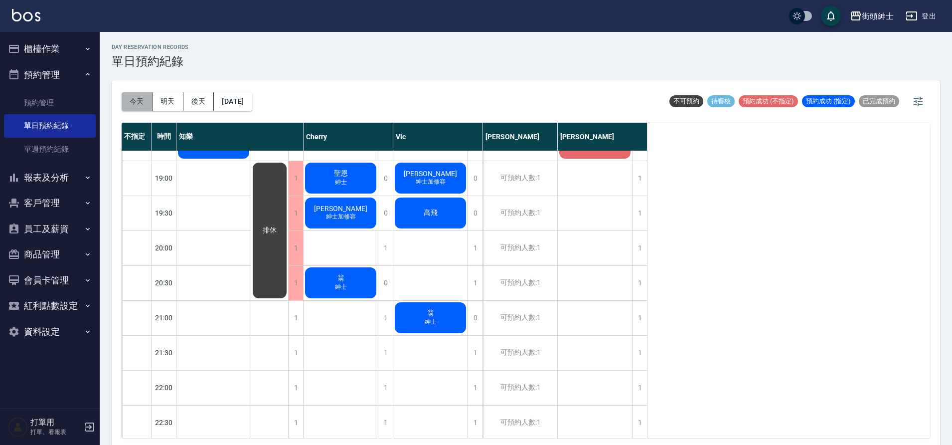
click at [140, 105] on button "今天" at bounding box center [137, 101] width 31 height 18
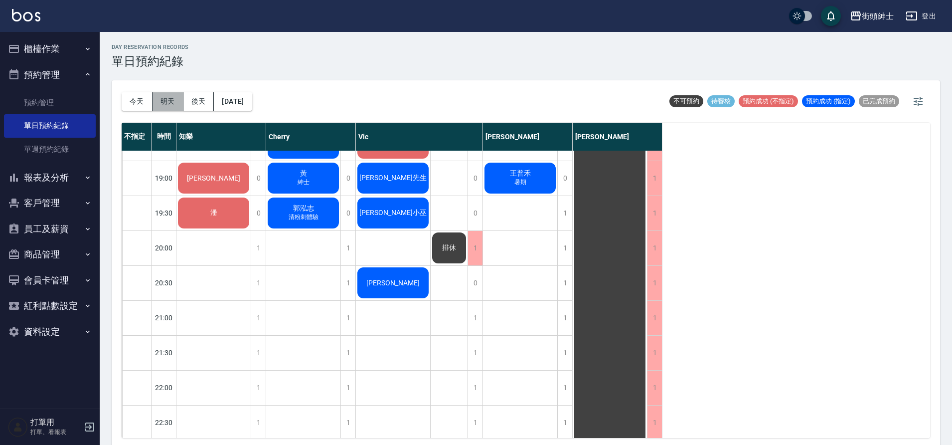
click at [168, 103] on button "明天" at bounding box center [168, 101] width 31 height 18
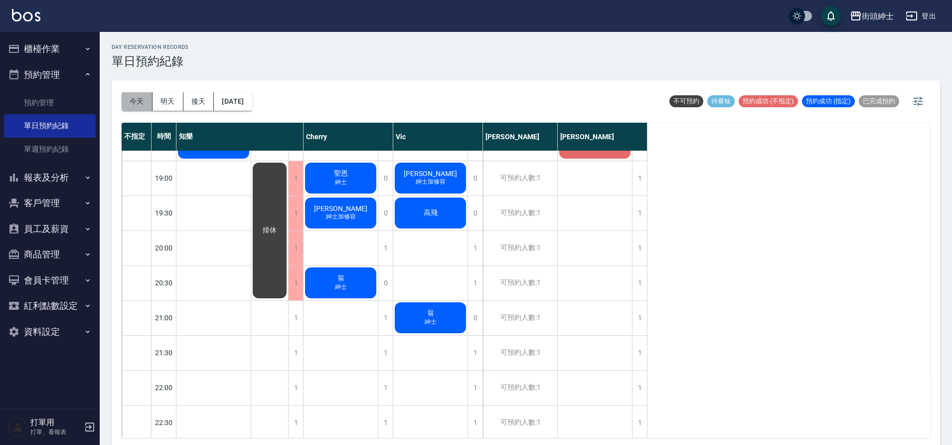
click at [134, 106] on button "今天" at bounding box center [137, 101] width 31 height 18
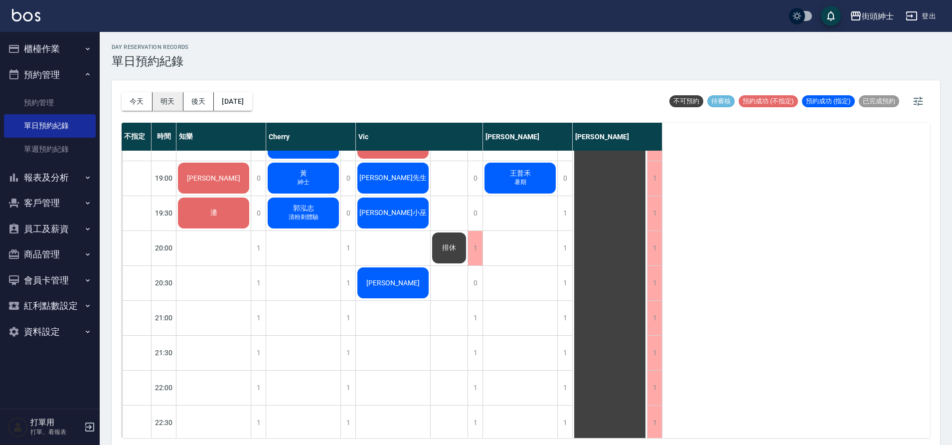
click at [168, 107] on button "明天" at bounding box center [168, 101] width 31 height 18
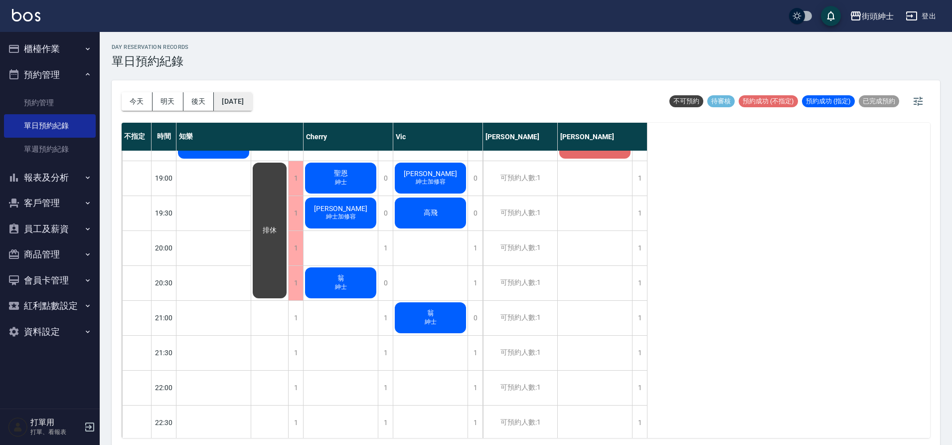
click at [239, 101] on button "2025/08/15" at bounding box center [233, 101] width 38 height 18
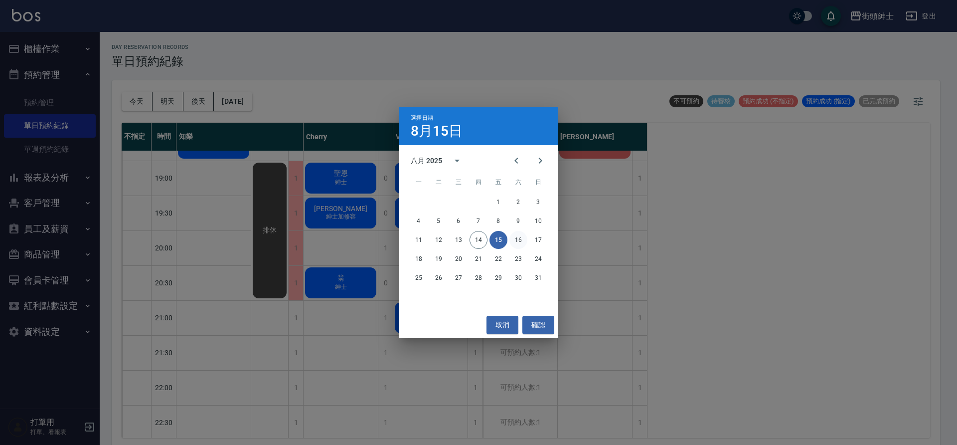
click at [520, 241] on button "16" at bounding box center [519, 240] width 18 height 18
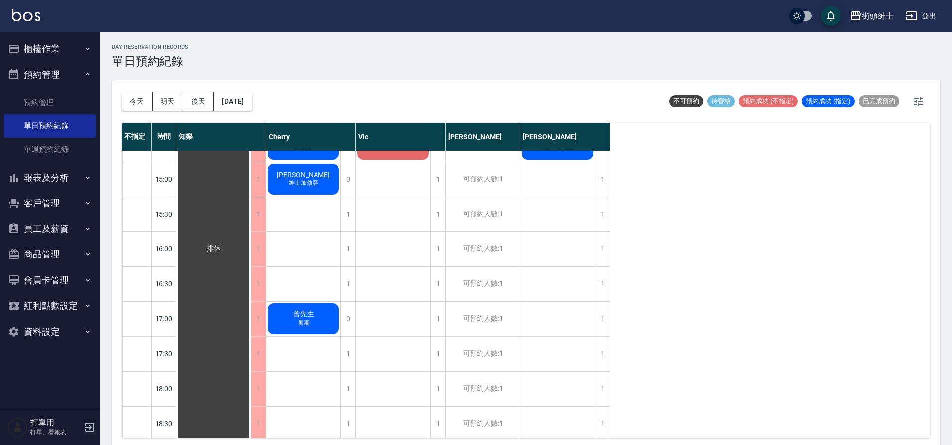
scroll to position [458, 0]
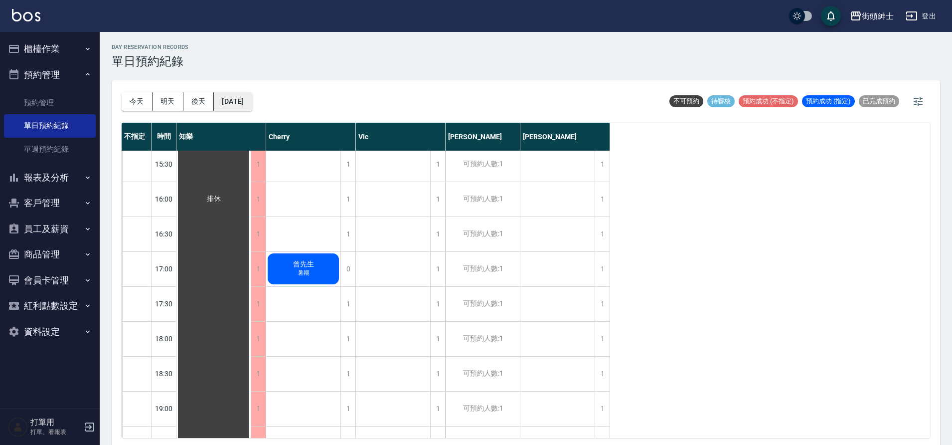
click at [247, 103] on button "2025/08/16" at bounding box center [233, 101] width 38 height 18
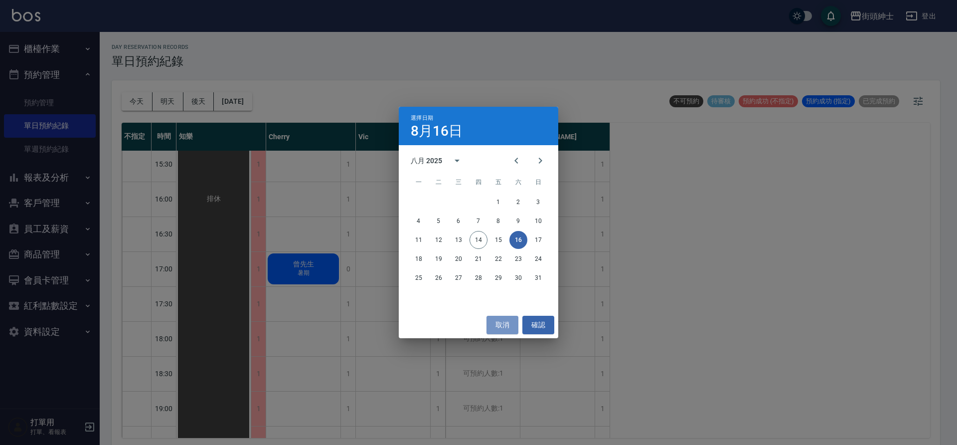
drag, startPoint x: 507, startPoint y: 325, endPoint x: 470, endPoint y: 297, distance: 45.9
click at [507, 325] on button "取消" at bounding box center [503, 325] width 32 height 18
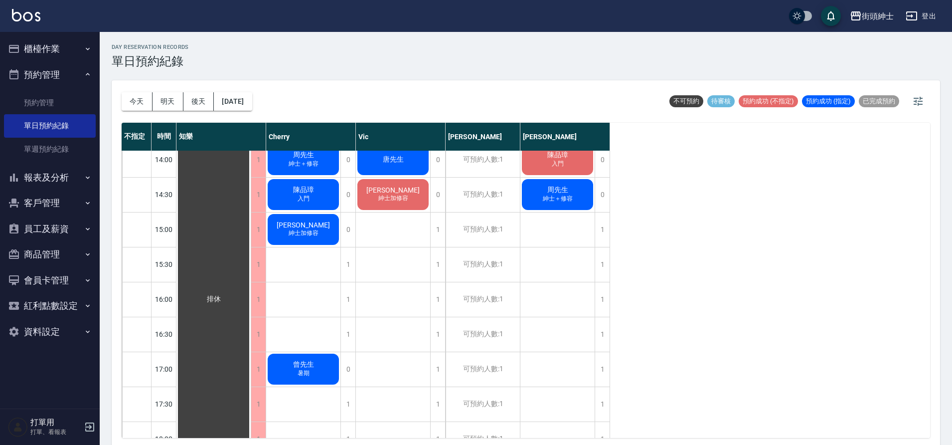
scroll to position [363, 0]
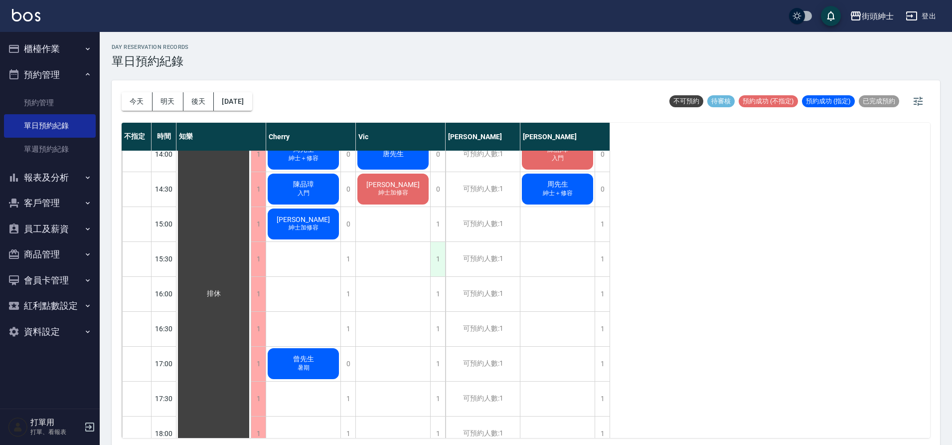
click at [436, 258] on div "1" at bounding box center [437, 259] width 15 height 34
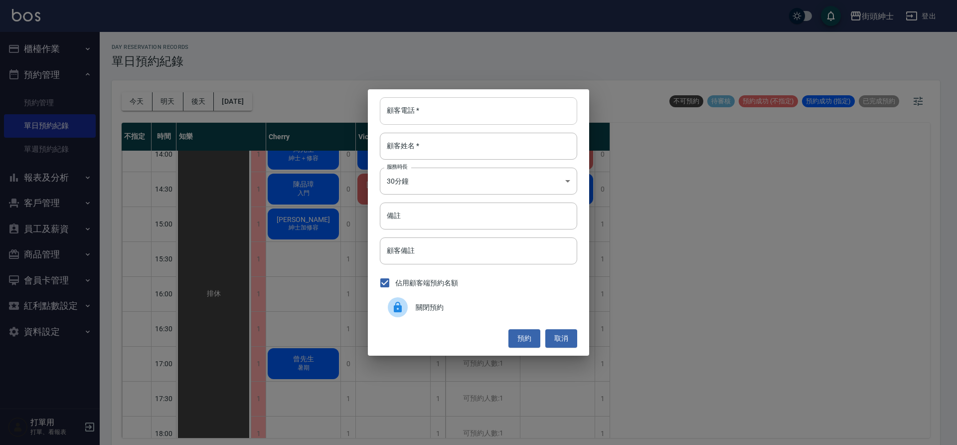
click at [435, 115] on input "顧客電話   *" at bounding box center [478, 110] width 197 height 27
type input "０"
type input "0988584295"
drag, startPoint x: 413, startPoint y: 151, endPoint x: 369, endPoint y: 162, distance: 45.1
click at [414, 151] on input "顧客姓名   *" at bounding box center [478, 146] width 197 height 27
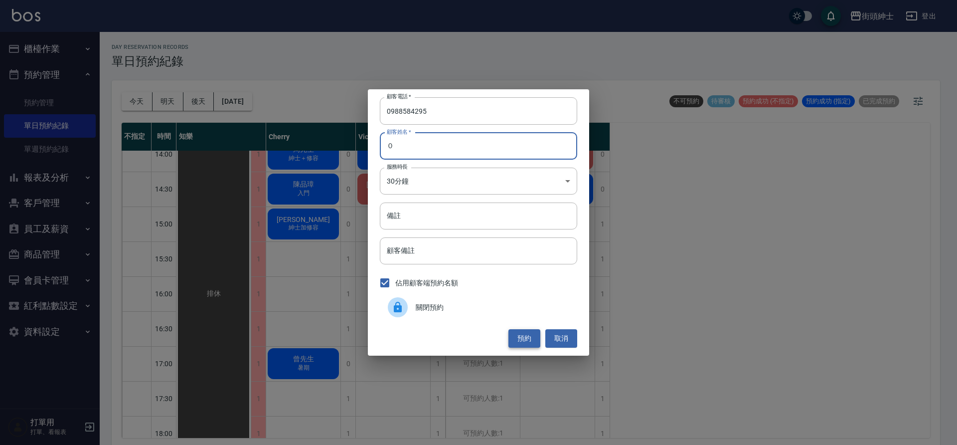
type input "０"
click at [532, 339] on button "預約" at bounding box center [525, 338] width 32 height 18
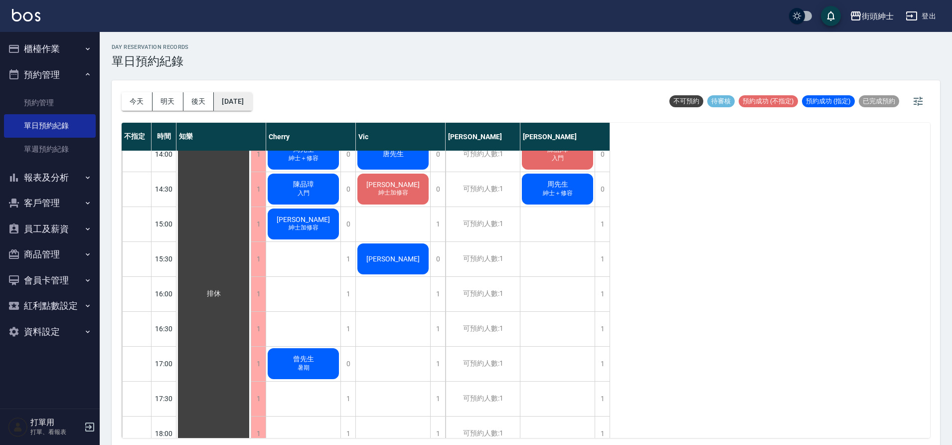
click at [252, 104] on button "2025/08/16" at bounding box center [233, 101] width 38 height 18
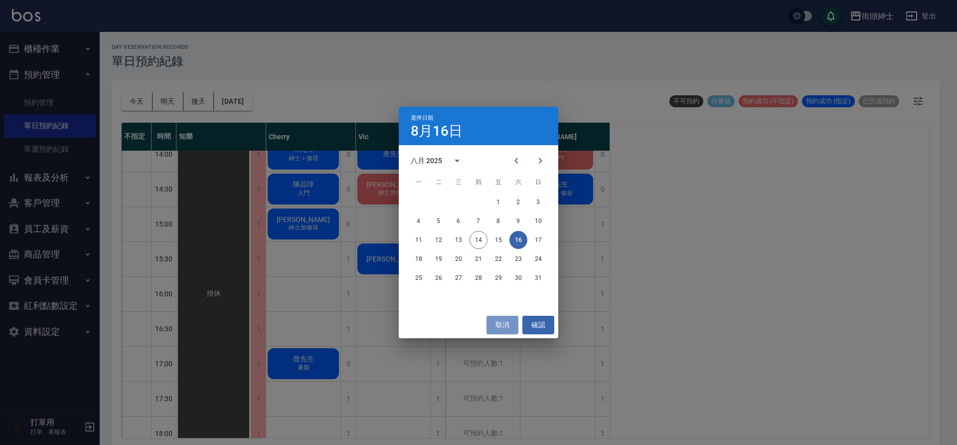
drag, startPoint x: 503, startPoint y: 323, endPoint x: 340, endPoint y: 292, distance: 166.4
click at [503, 323] on button "取消" at bounding box center [503, 325] width 32 height 18
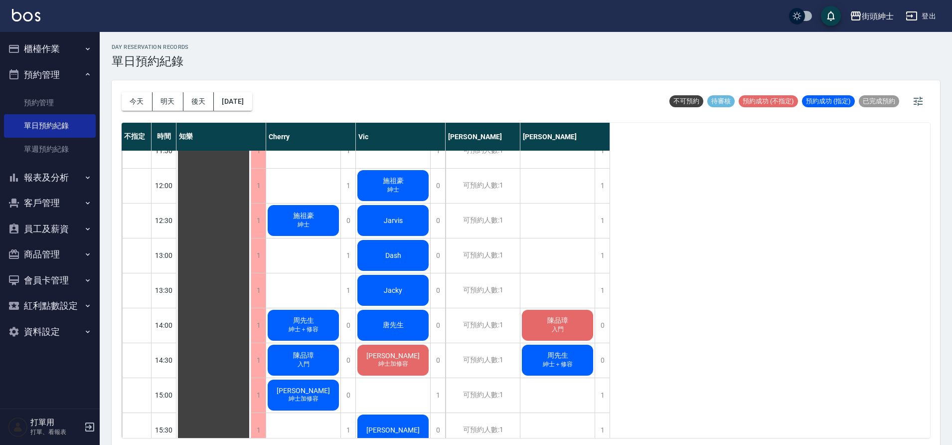
scroll to position [285, 0]
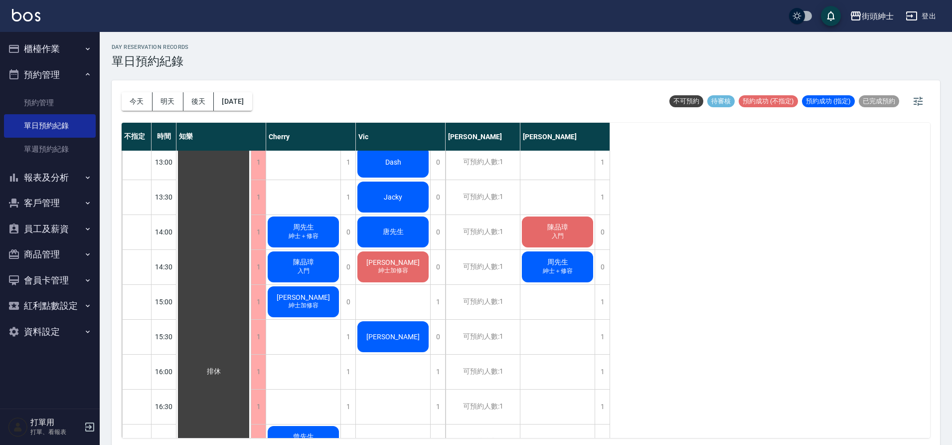
click at [251, 342] on div "江璇" at bounding box center [213, 371] width 74 height 1011
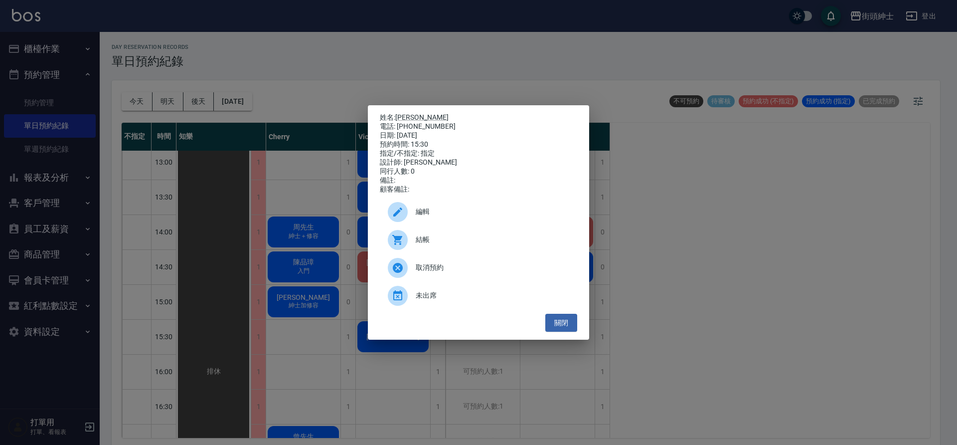
click at [455, 217] on span "編輯" at bounding box center [493, 211] width 154 height 10
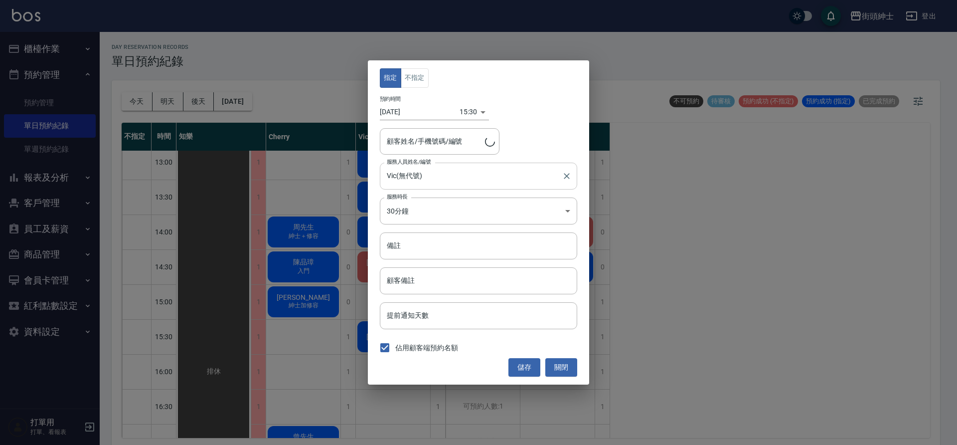
type input "江璇/0988584295"
drag, startPoint x: 443, startPoint y: 260, endPoint x: 454, endPoint y: 257, distance: 11.4
click at [445, 259] on div "指定 不指定 預約時間 2025/08/16 15:30 1755329400000 顧客姓名/手機號碼/編號 江璇/0988584295 顧客姓名/手機號碼…" at bounding box center [478, 222] width 221 height 324
click at [459, 242] on input "備註" at bounding box center [478, 245] width 197 height 27
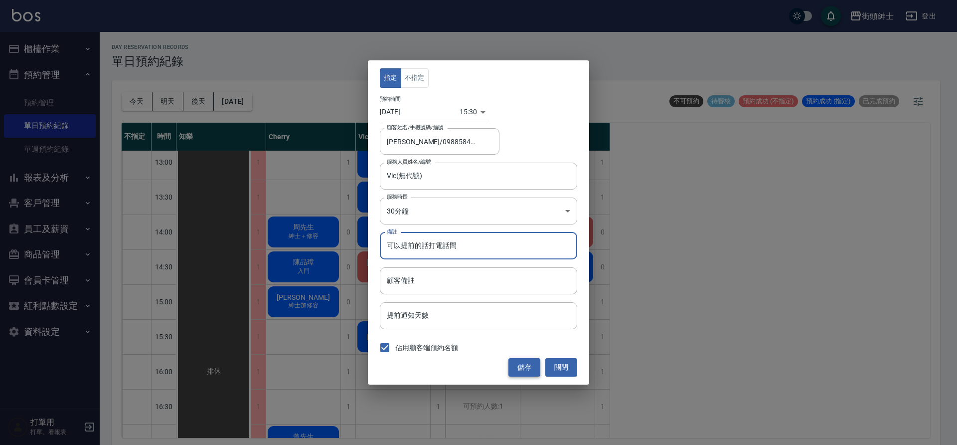
type input "可以提前的話打電話問"
click at [529, 371] on button "儲存" at bounding box center [525, 367] width 32 height 18
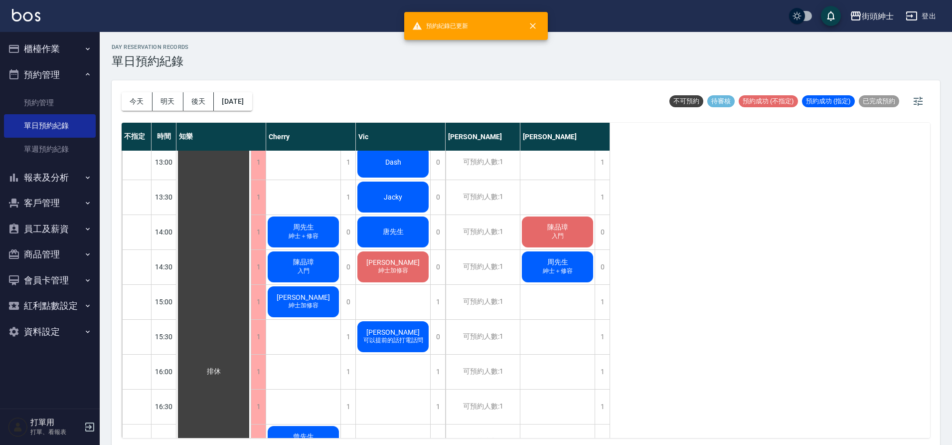
drag, startPoint x: 144, startPoint y: 99, endPoint x: 152, endPoint y: 89, distance: 13.1
click at [145, 99] on button "今天" at bounding box center [137, 101] width 31 height 18
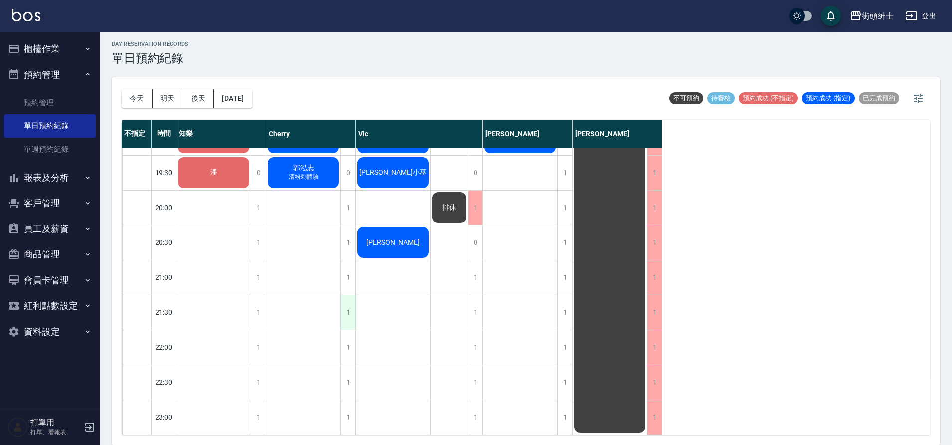
scroll to position [633, 0]
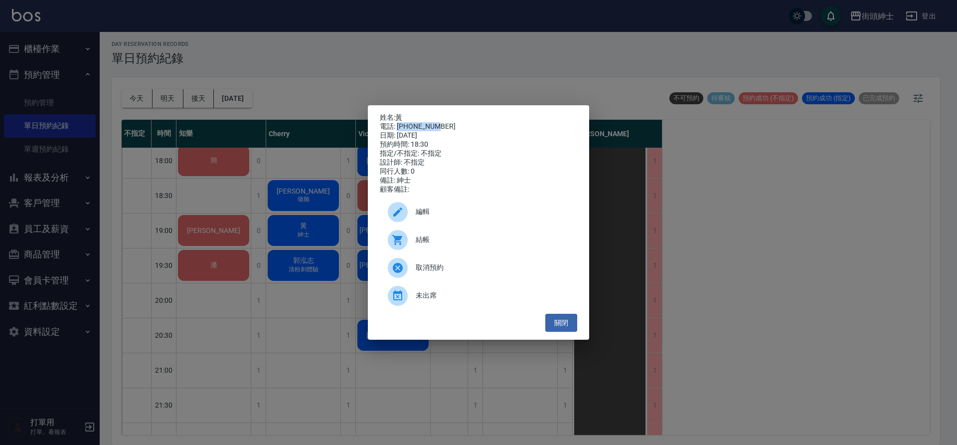
drag, startPoint x: 399, startPoint y: 124, endPoint x: 435, endPoint y: 124, distance: 35.9
click at [439, 125] on div "電話: 0939526506" at bounding box center [478, 126] width 197 height 9
copy div "0939526506"
click at [250, 102] on div "姓名: 黃 電話: 0939526506 日期: 2025/08/14 預約時間: 18:30 指定/不指定: 不指定 設計師: 不指定 同行人數: 0 備註…" at bounding box center [478, 222] width 957 height 445
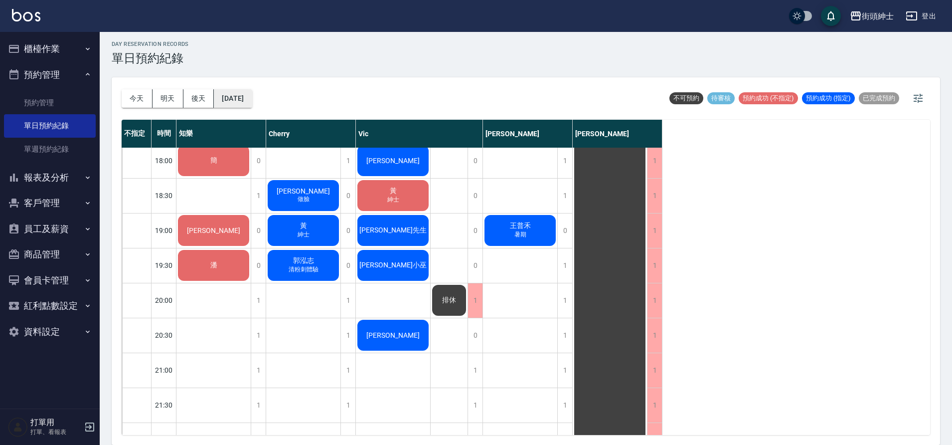
click at [251, 101] on button "[DATE]" at bounding box center [233, 98] width 38 height 18
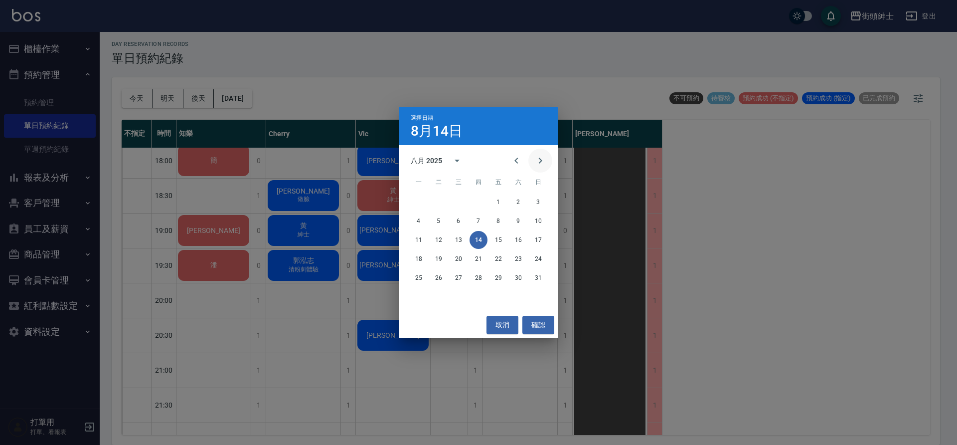
drag, startPoint x: 541, startPoint y: 161, endPoint x: 547, endPoint y: 161, distance: 6.0
click at [542, 162] on icon "Next month" at bounding box center [540, 161] width 12 height 12
click at [420, 239] on button "15" at bounding box center [419, 240] width 18 height 18
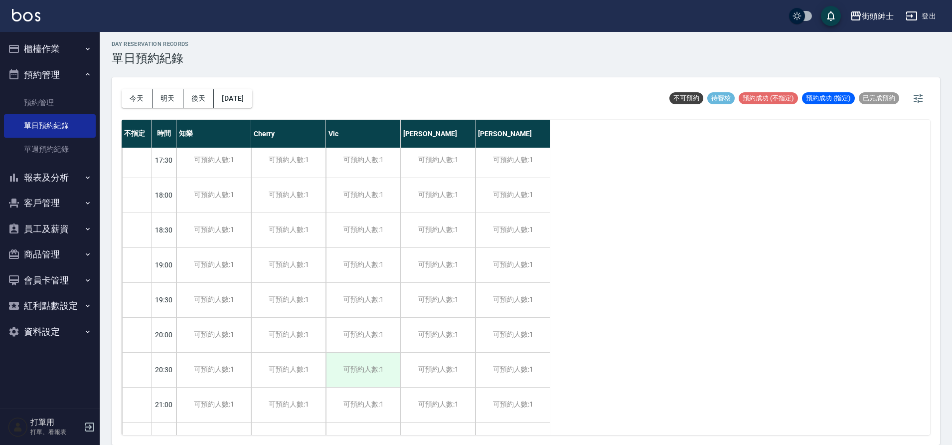
scroll to position [565, 0]
click at [368, 266] on div "可預約人數:1" at bounding box center [363, 263] width 74 height 34
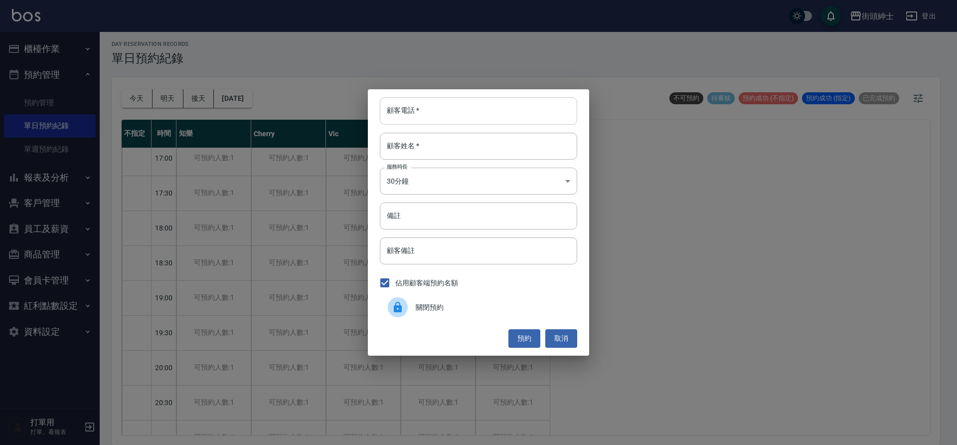
click at [436, 108] on input "顧客電話   *" at bounding box center [478, 110] width 197 height 27
paste input "0939526506"
type input "0939526506"
click at [421, 149] on input "顧客姓名   *" at bounding box center [478, 146] width 197 height 27
type input "ㄌ"
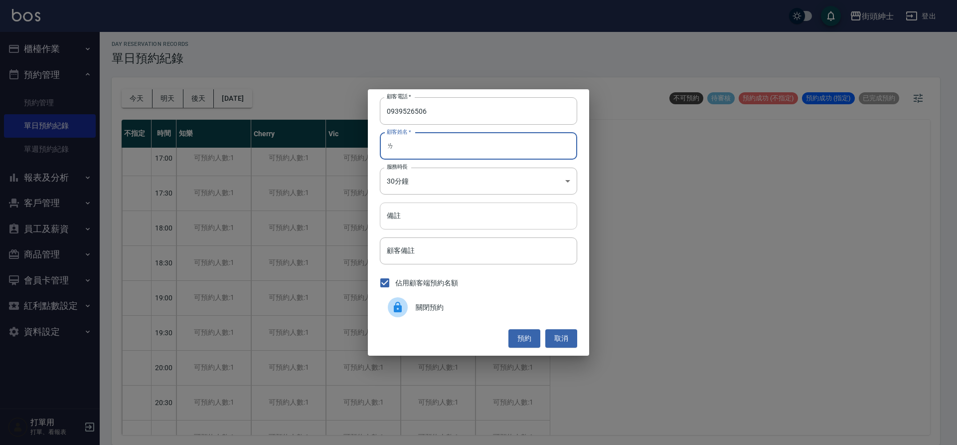
click at [454, 221] on input "備註" at bounding box center [478, 215] width 197 height 27
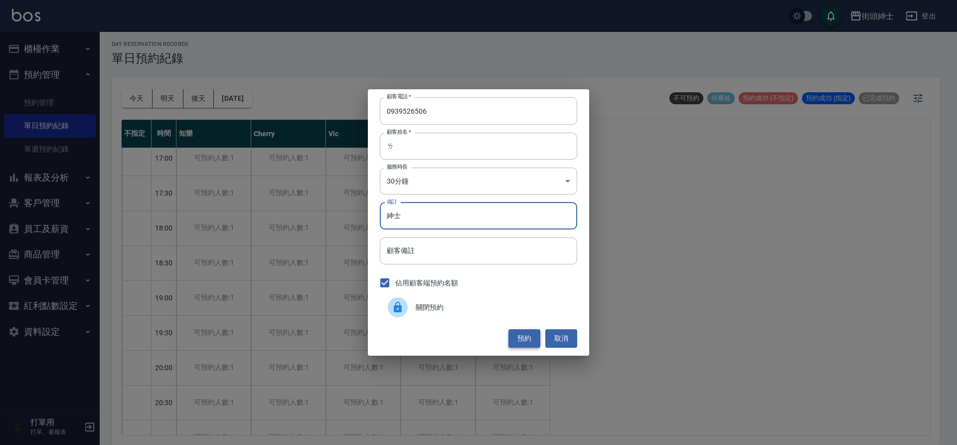
type input "紳士"
click at [527, 338] on button "預約" at bounding box center [525, 338] width 32 height 18
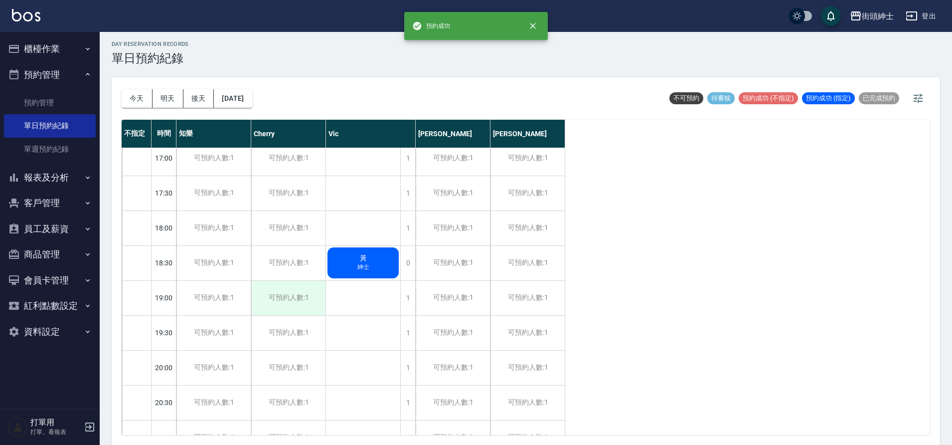
click at [289, 303] on div "可預約人數:1" at bounding box center [288, 298] width 74 height 34
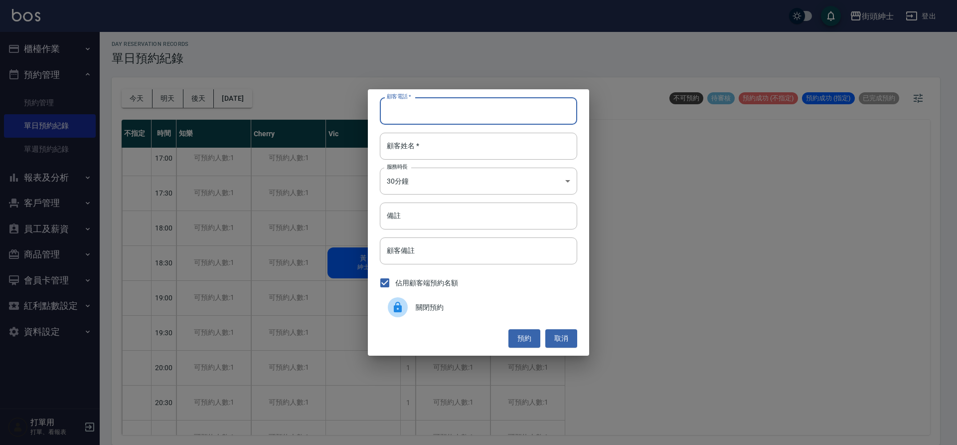
click at [446, 114] on input "顧客電話   *" at bounding box center [478, 110] width 197 height 27
paste input "0939526506"
type input "0939526506"
click at [425, 143] on input "顧客姓名   *" at bounding box center [478, 146] width 197 height 27
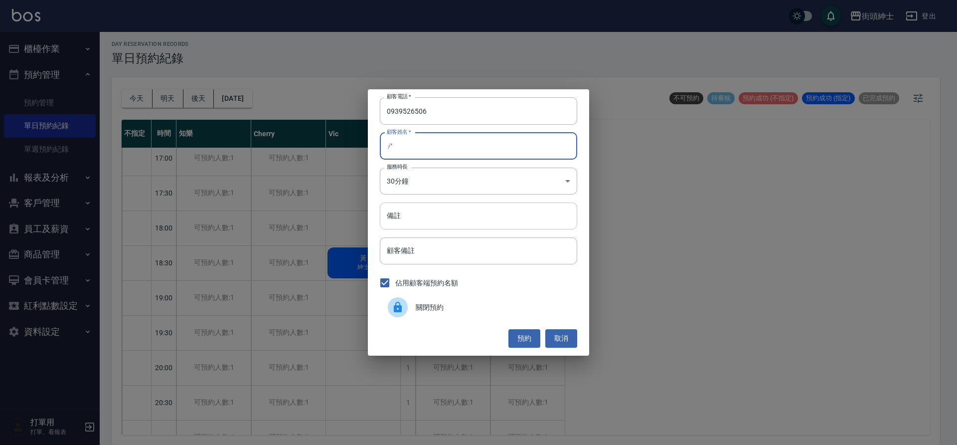
type input "ㄕ"
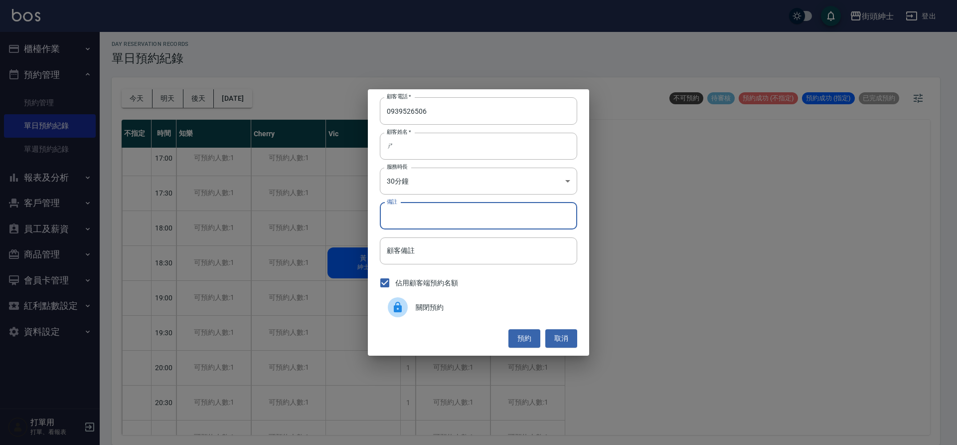
click at [417, 213] on input "備註" at bounding box center [478, 215] width 197 height 27
type input "紳士"
click at [517, 340] on button "預約" at bounding box center [525, 338] width 32 height 18
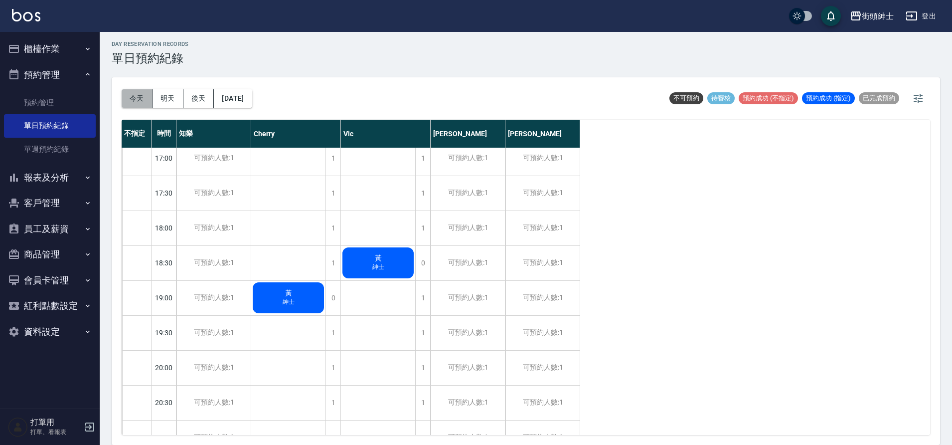
click at [142, 103] on button "今天" at bounding box center [137, 98] width 31 height 18
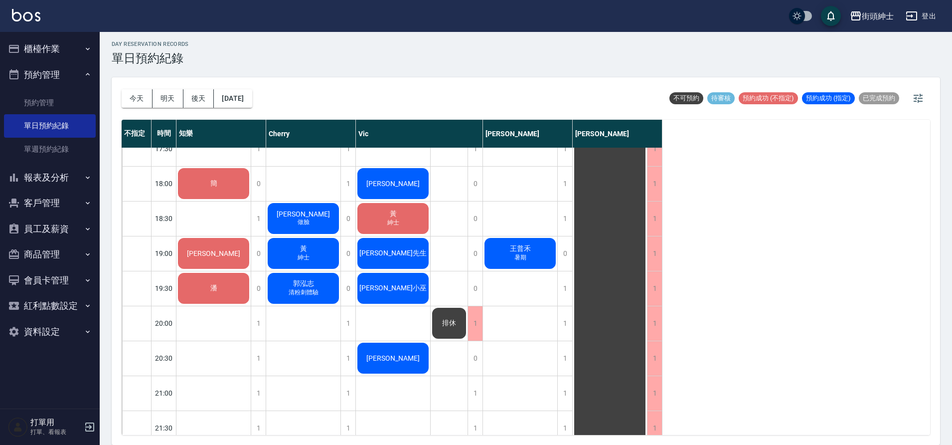
scroll to position [597, 0]
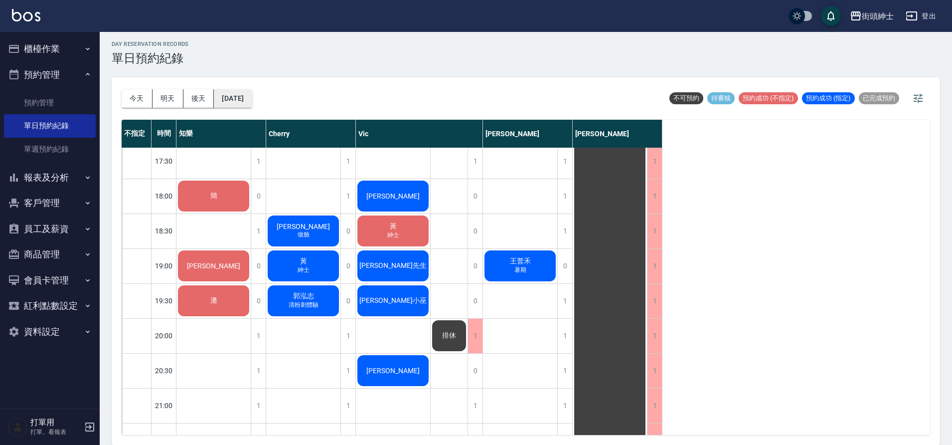
click at [237, 106] on button "[DATE]" at bounding box center [233, 98] width 38 height 18
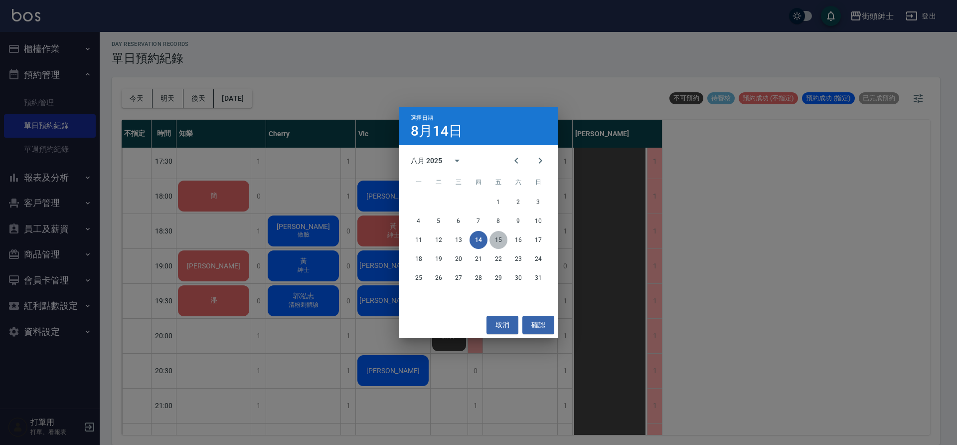
click at [499, 242] on button "15" at bounding box center [499, 240] width 18 height 18
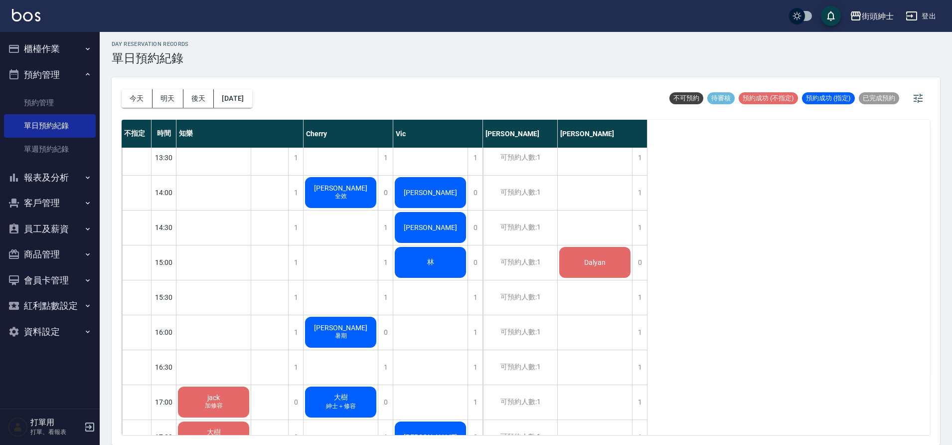
scroll to position [317, 0]
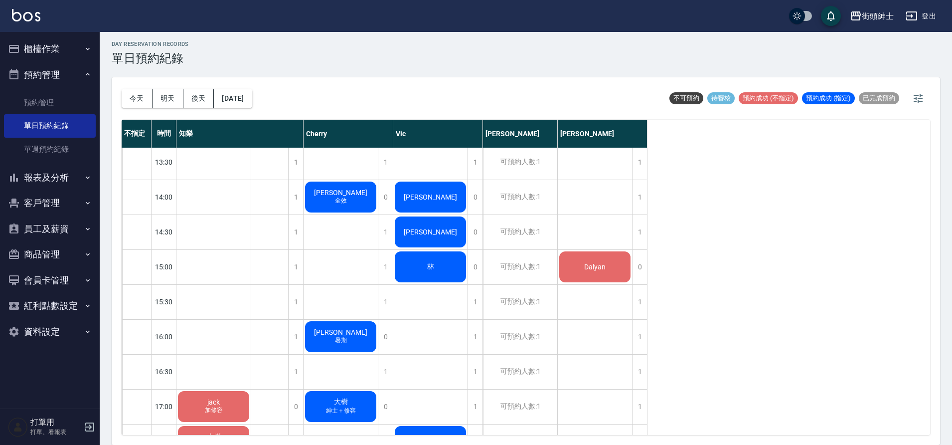
click at [252, 114] on div "今天 明天 後天 2025/08/15" at bounding box center [187, 98] width 131 height 42
click at [252, 104] on button "2025/08/15" at bounding box center [233, 98] width 38 height 18
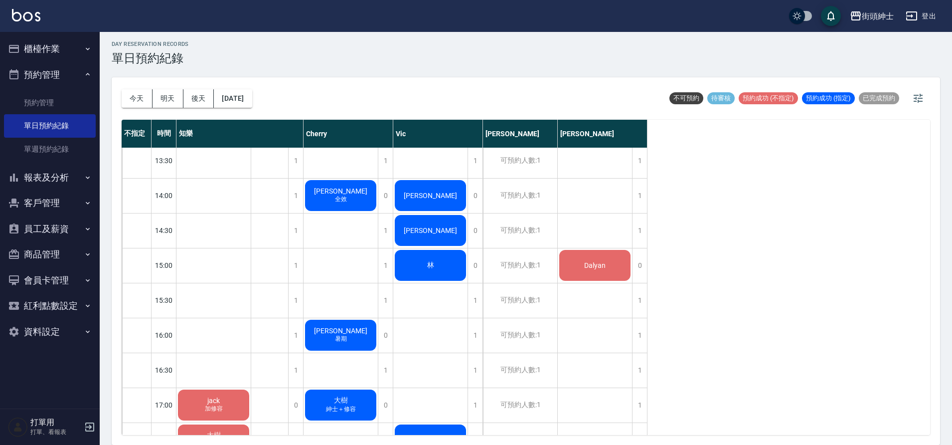
scroll to position [319, 0]
click at [135, 98] on button "今天" at bounding box center [137, 98] width 31 height 18
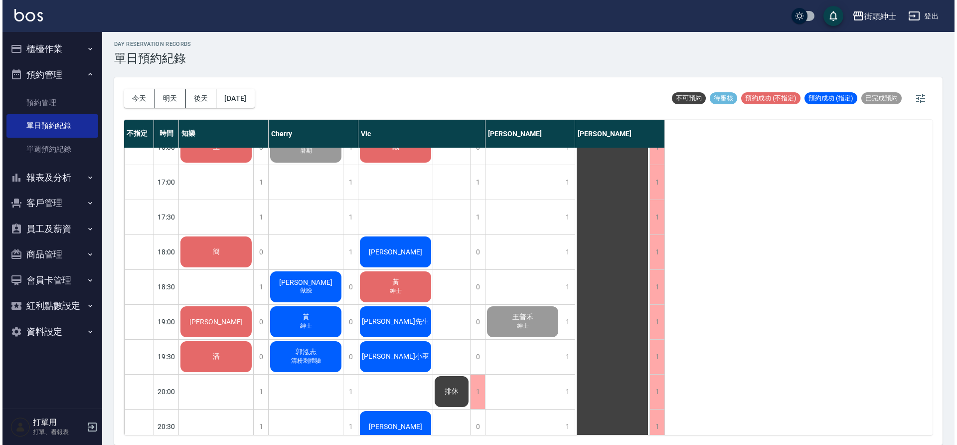
scroll to position [557, 0]
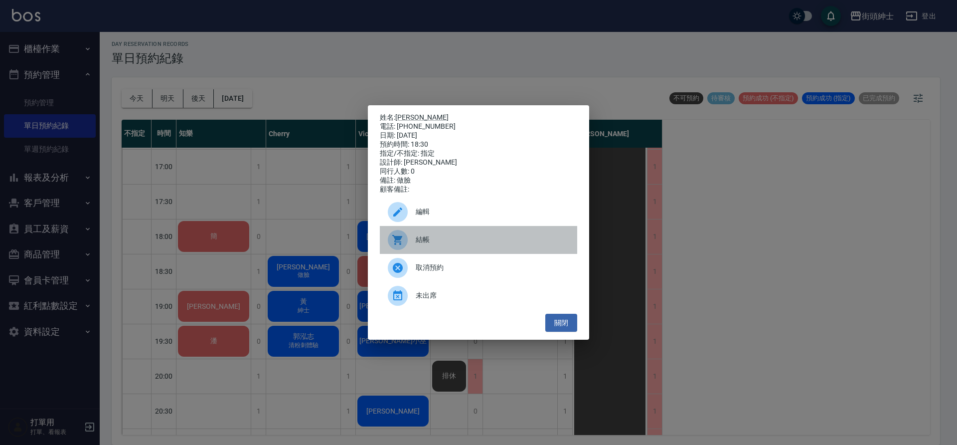
click at [445, 245] on span "結帳" at bounding box center [493, 239] width 154 height 10
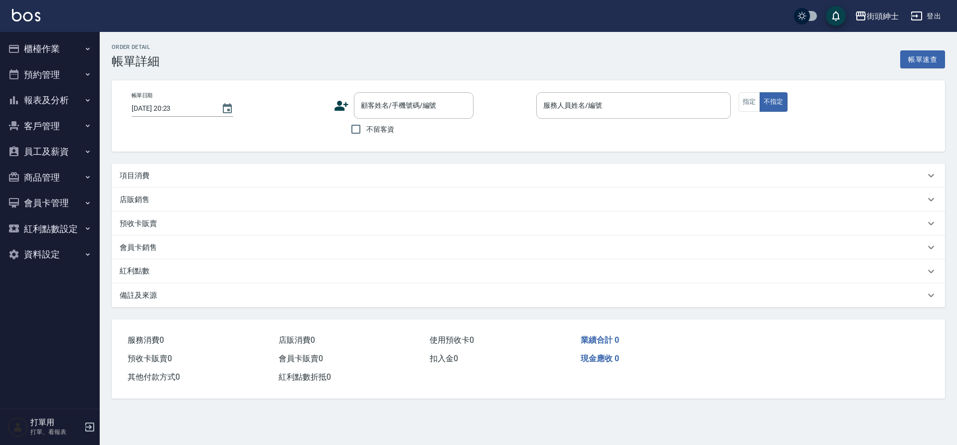
drag, startPoint x: 0, startPoint y: 0, endPoint x: 145, endPoint y: 180, distance: 231.6
click at [145, 180] on p "項目消費" at bounding box center [135, 176] width 30 height 10
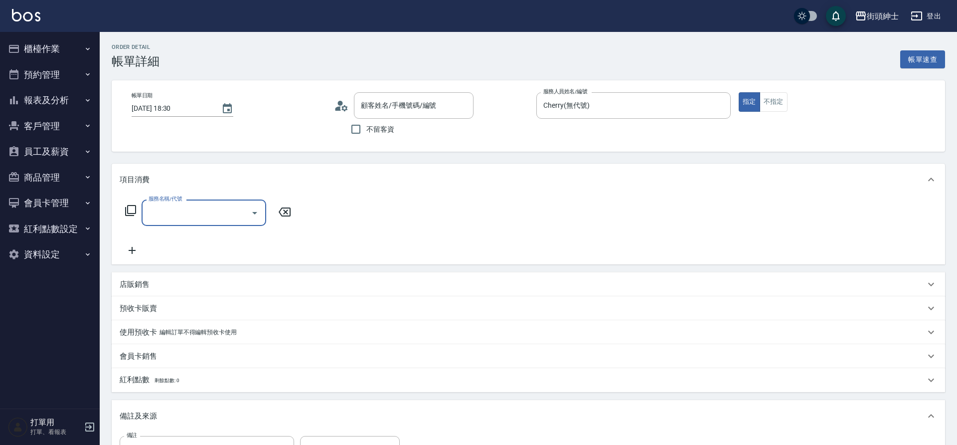
type input "2025/08/14 18:30"
type input "Cherry(無代號)"
type input "做臉"
type input "Ruth Chou/0986098319/null"
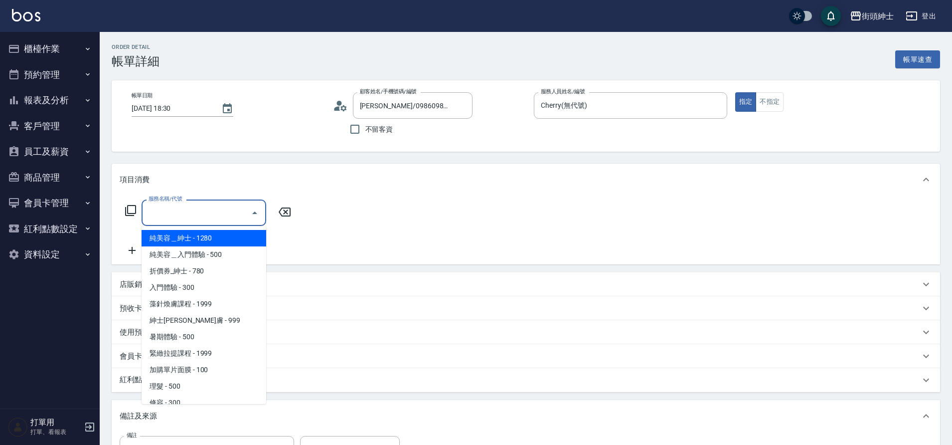
drag, startPoint x: 145, startPoint y: 180, endPoint x: 195, endPoint y: 215, distance: 60.9
click at [195, 215] on input "服務名稱/代號" at bounding box center [196, 212] width 101 height 17
click at [217, 323] on span "紳士全效煥膚 - 999" at bounding box center [204, 320] width 125 height 16
type input "紳士全效煥膚"
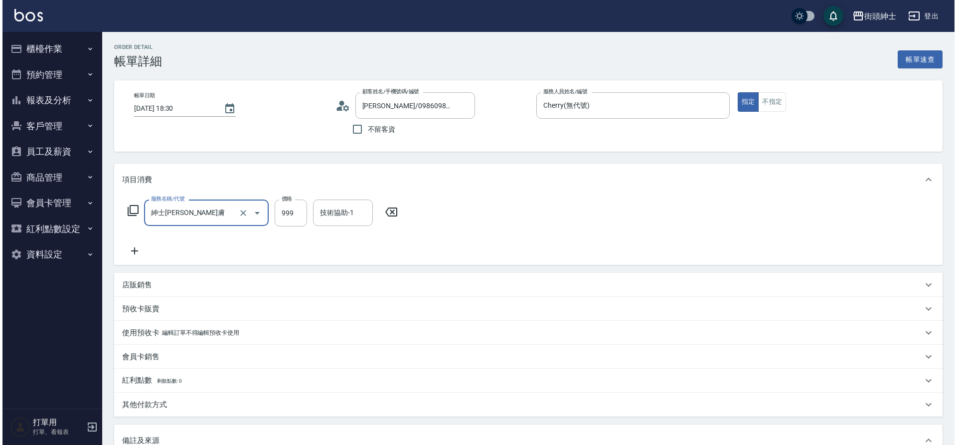
scroll to position [114, 0]
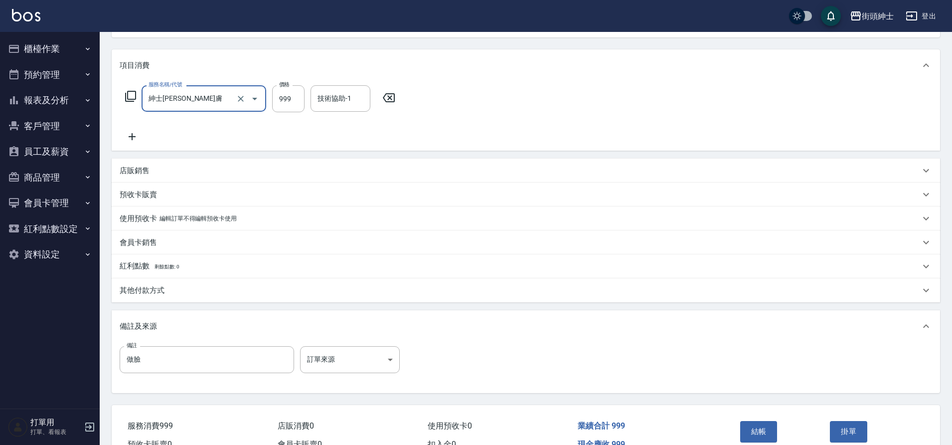
click at [755, 429] on button "結帳" at bounding box center [758, 431] width 37 height 21
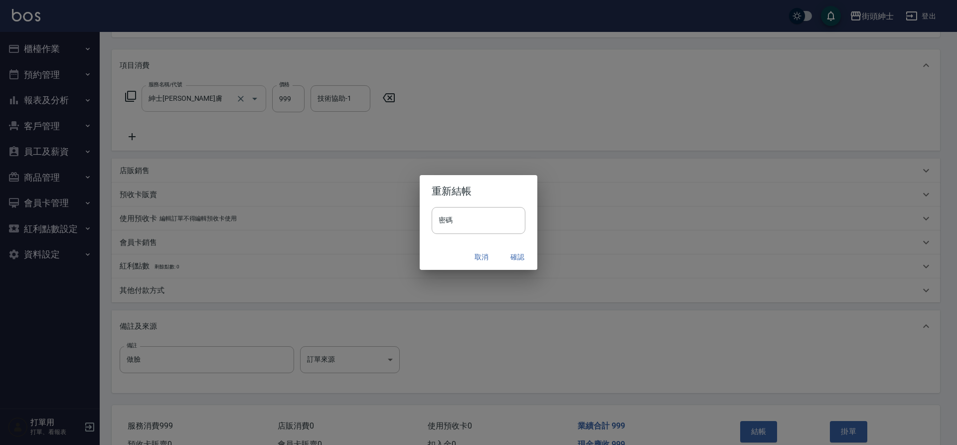
click at [510, 253] on button "確認" at bounding box center [518, 257] width 32 height 18
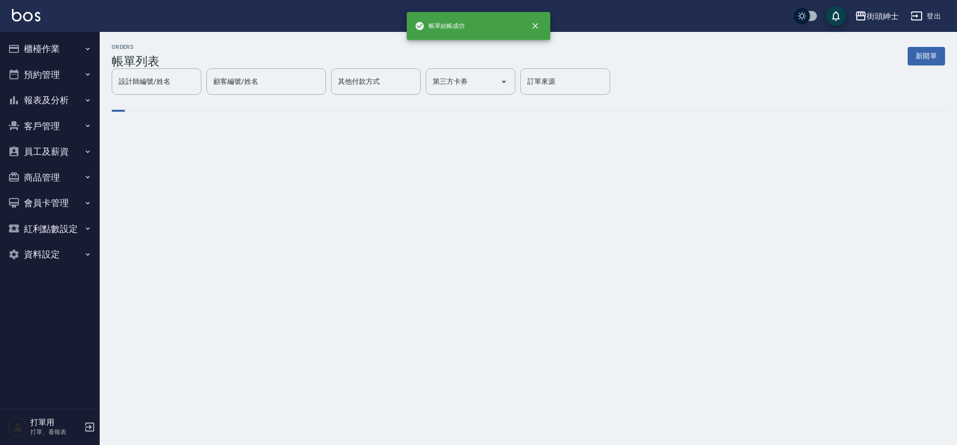
click at [39, 77] on button "預約管理" at bounding box center [50, 75] width 92 height 26
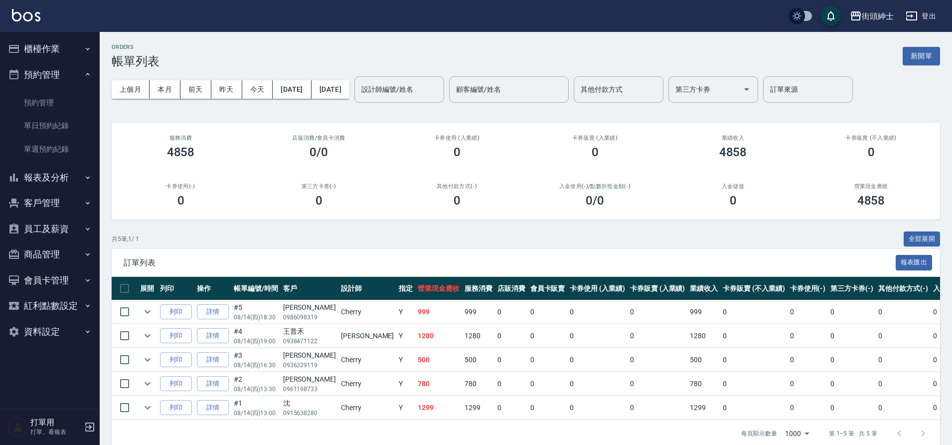
click at [41, 97] on link "預約管理" at bounding box center [50, 102] width 92 height 23
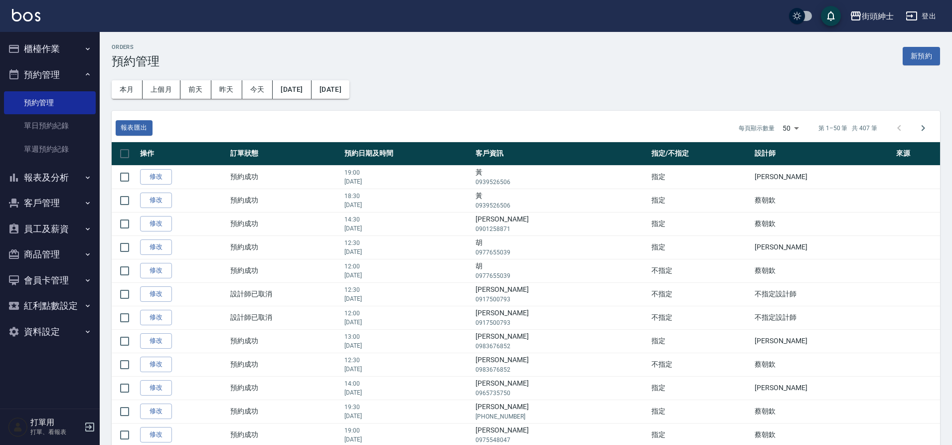
click at [51, 123] on link "單日預約紀錄" at bounding box center [50, 125] width 92 height 23
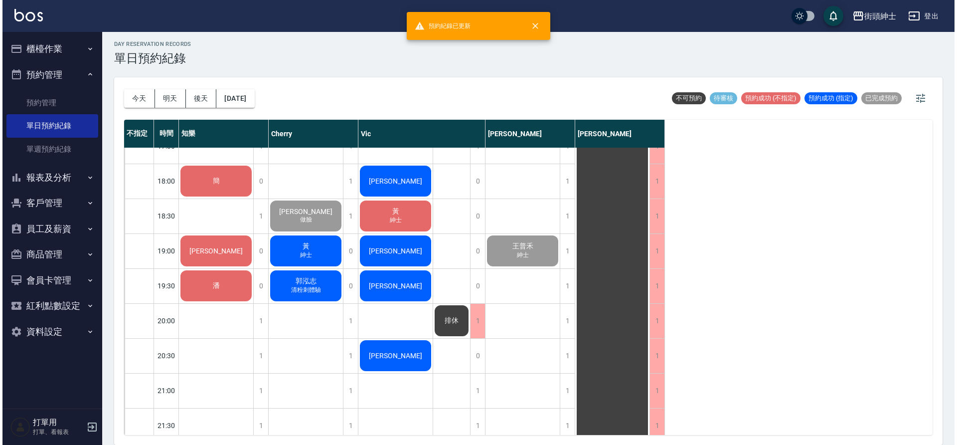
scroll to position [605, 0]
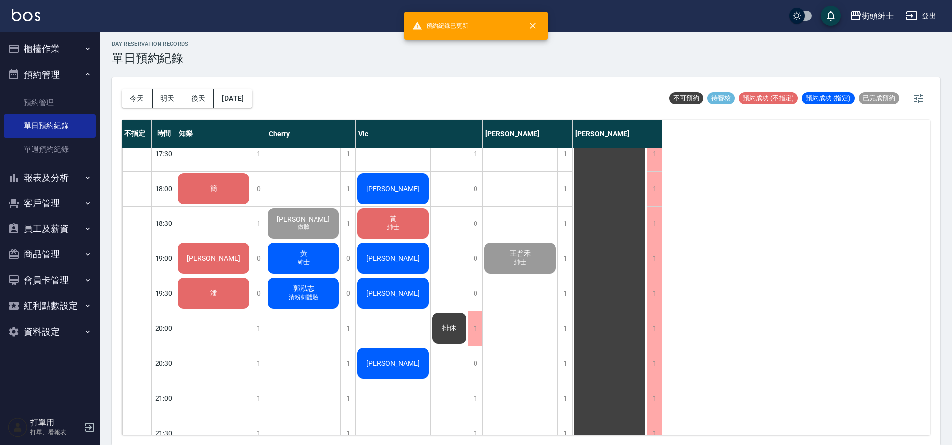
drag, startPoint x: 195, startPoint y: 215, endPoint x: 299, endPoint y: 251, distance: 110.0
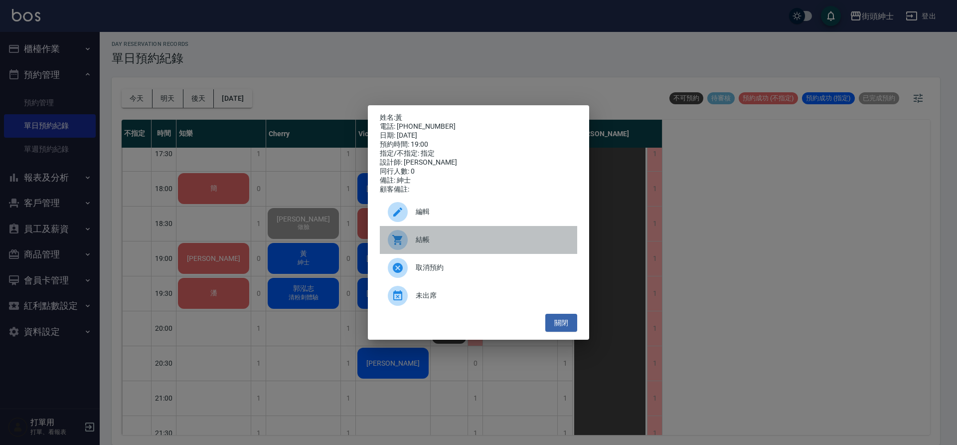
click at [429, 251] on div "結帳" at bounding box center [478, 240] width 197 height 28
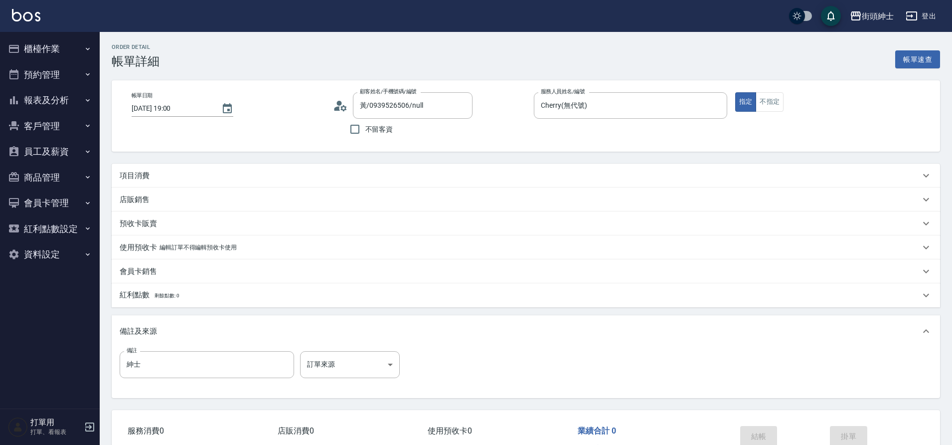
type input "黃/0939526506/null"
click at [175, 174] on div "項目消費" at bounding box center [520, 176] width 801 height 10
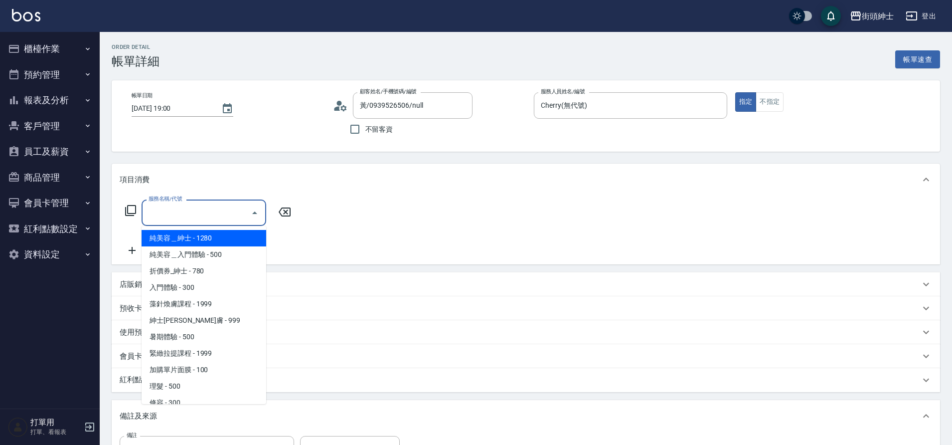
click at [164, 219] on input "服務名稱/代號" at bounding box center [196, 212] width 101 height 17
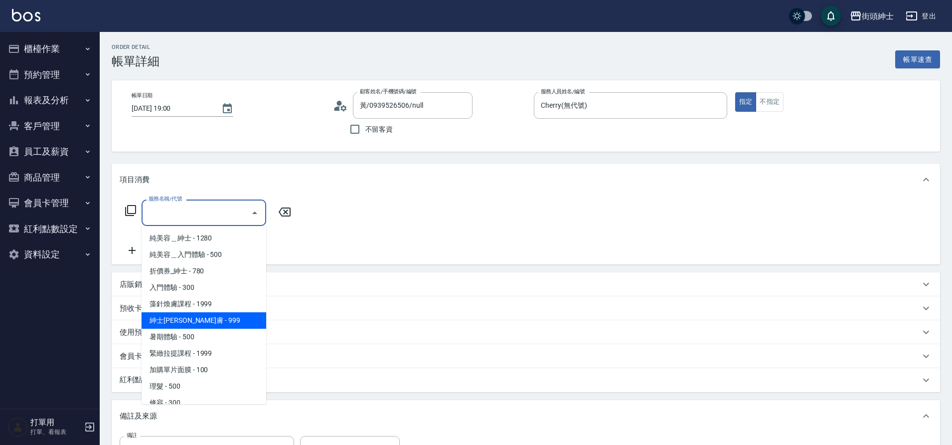
click at [199, 325] on span "紳士全效煥膚 - 999" at bounding box center [204, 320] width 125 height 16
type input "紳士全效煥膚"
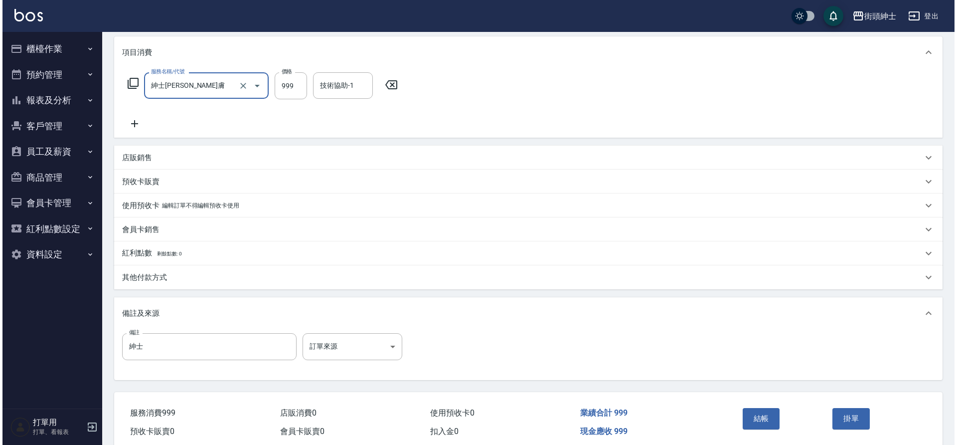
scroll to position [170, 0]
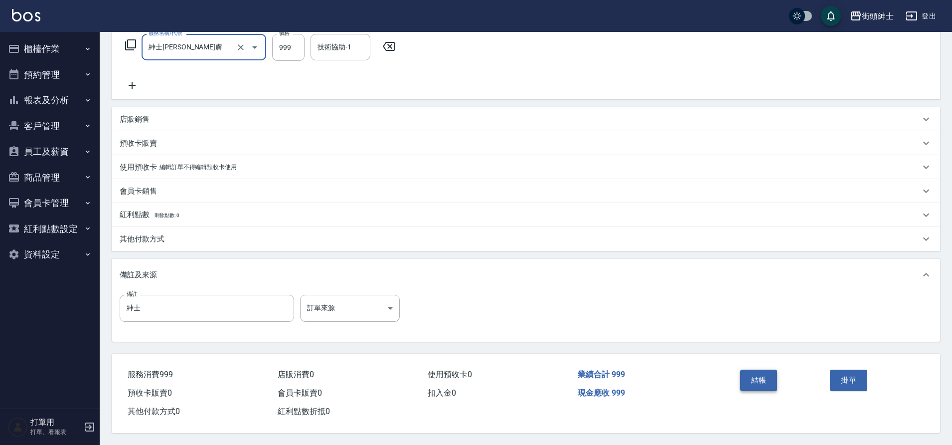
click at [758, 375] on button "結帳" at bounding box center [758, 379] width 37 height 21
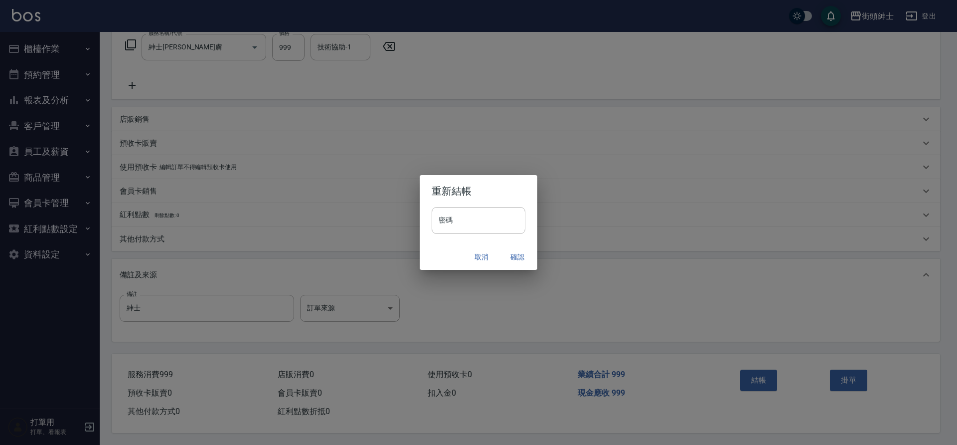
click at [516, 257] on button "確認" at bounding box center [518, 257] width 32 height 18
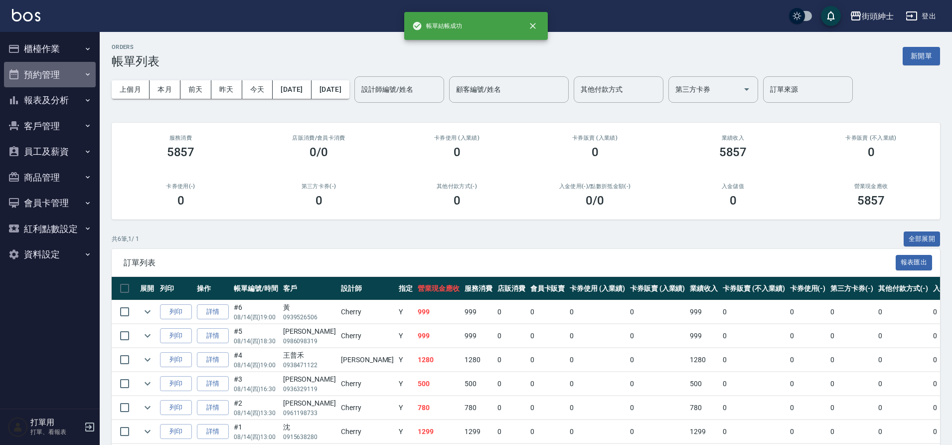
click at [33, 74] on button "預約管理" at bounding box center [50, 75] width 92 height 26
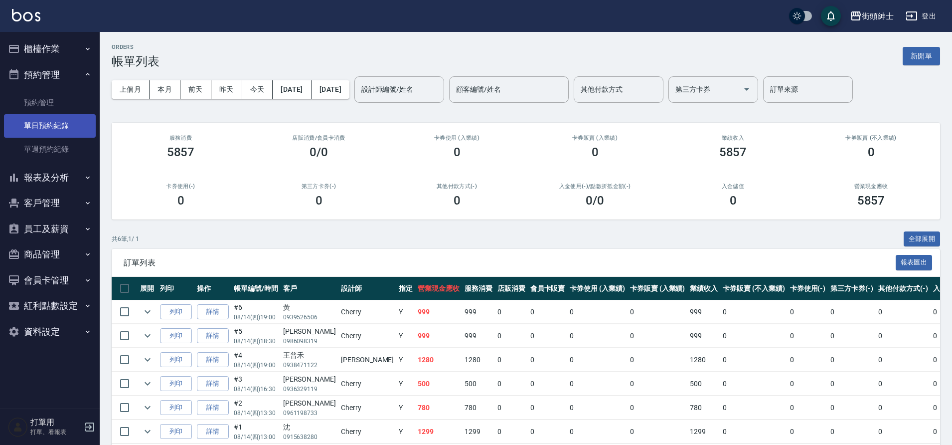
click at [57, 124] on link "單日預約紀錄" at bounding box center [50, 125] width 92 height 23
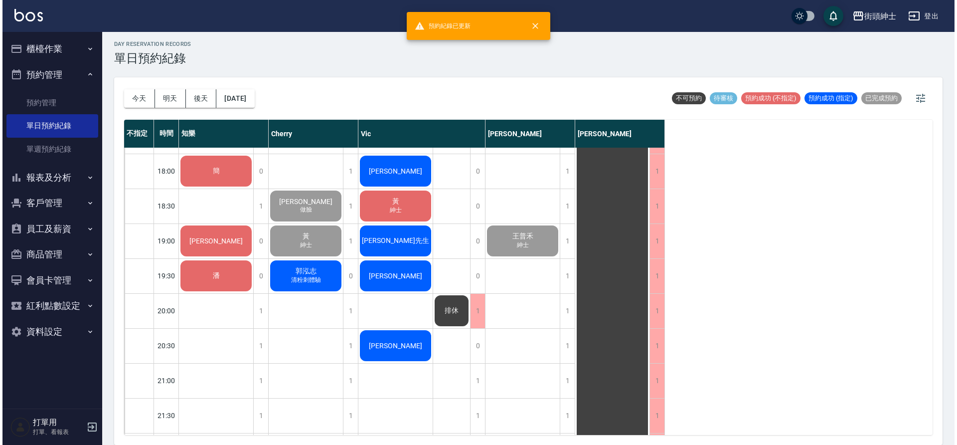
scroll to position [696, 0]
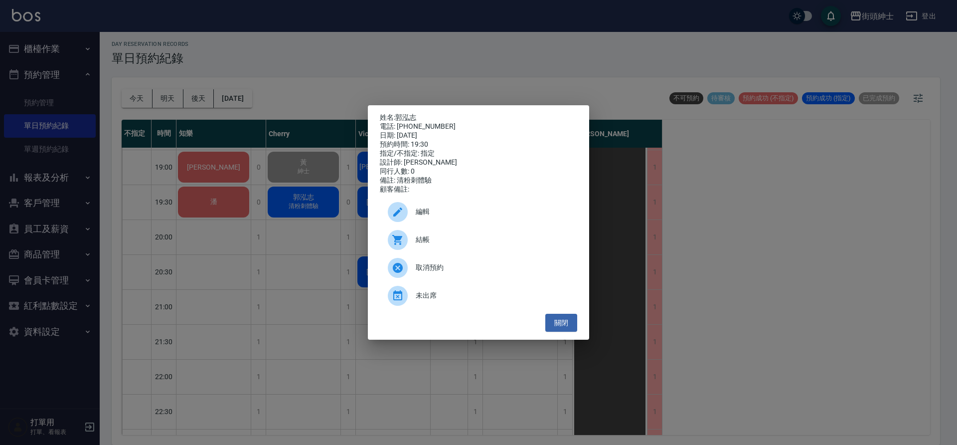
click at [418, 221] on div "編輯" at bounding box center [478, 212] width 197 height 28
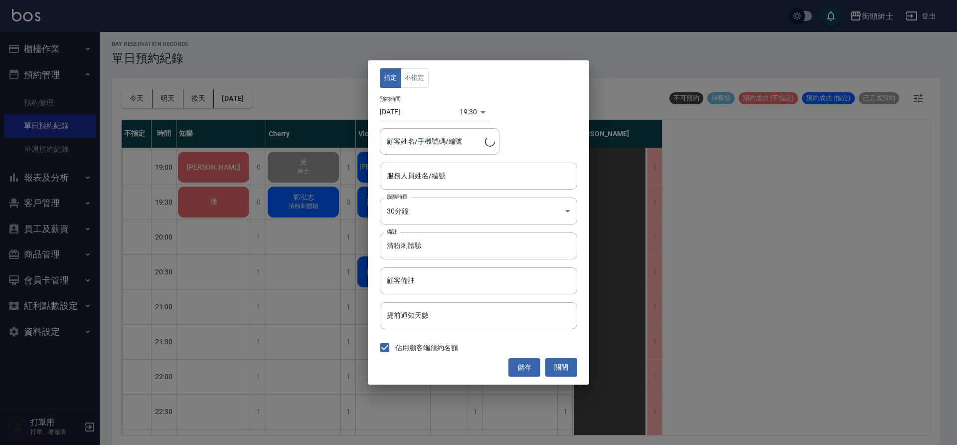
type input "郭泓志/0910352489"
type input "Cherry(無代號)"
click at [574, 365] on button "關閉" at bounding box center [561, 367] width 32 height 18
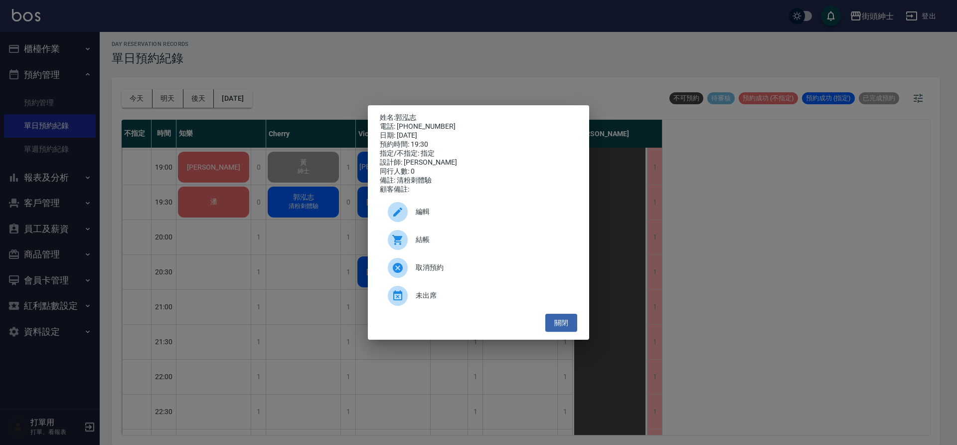
click at [441, 245] on span "結帳" at bounding box center [493, 239] width 154 height 10
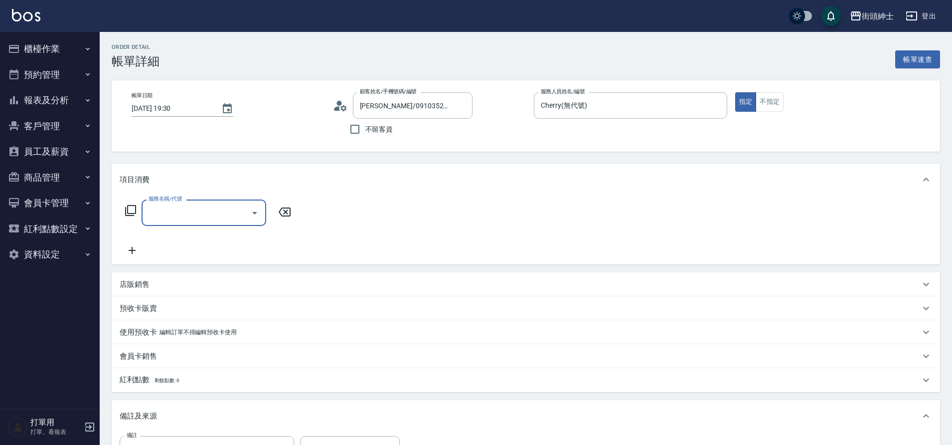
click at [169, 208] on input "服務名稱/代號" at bounding box center [196, 212] width 101 height 17
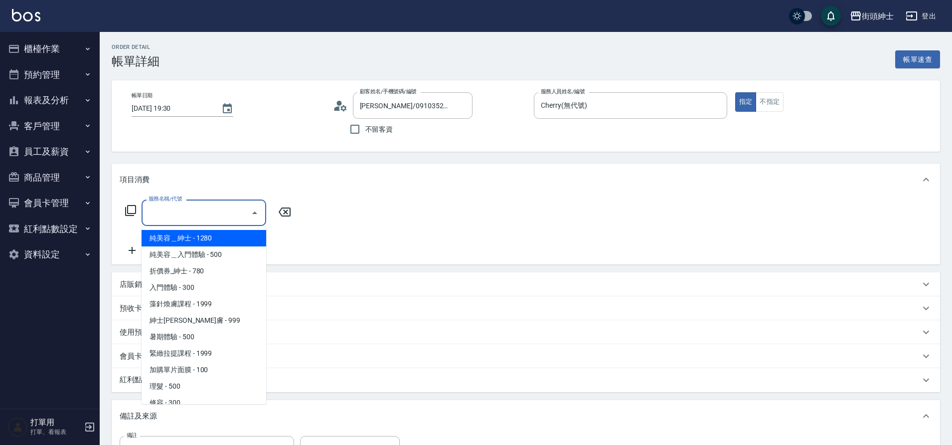
click at [221, 261] on span "純美容＿入門體驗 - 500" at bounding box center [204, 254] width 125 height 16
type input "純美容＿入門體驗"
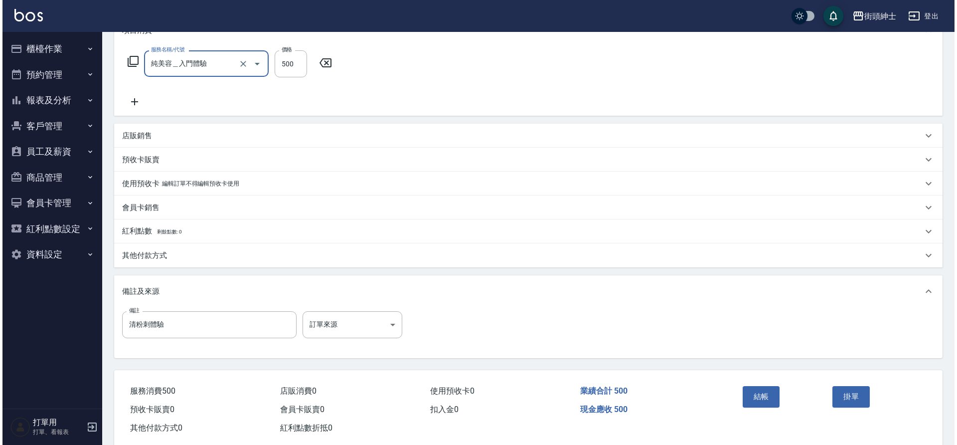
scroll to position [170, 0]
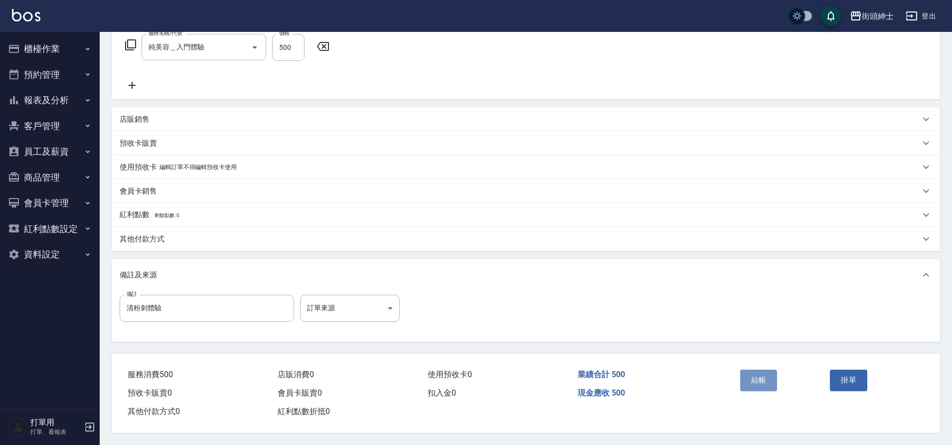
click at [758, 385] on button "結帳" at bounding box center [758, 379] width 37 height 21
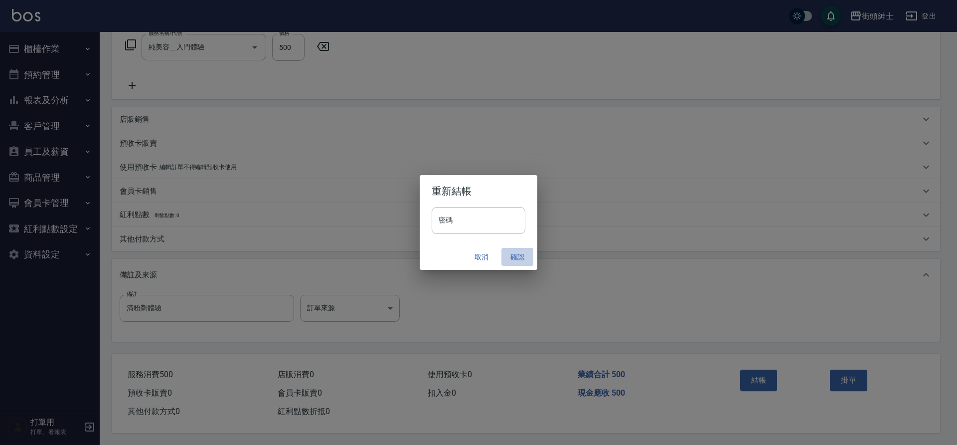
click at [513, 250] on button "確認" at bounding box center [518, 257] width 32 height 18
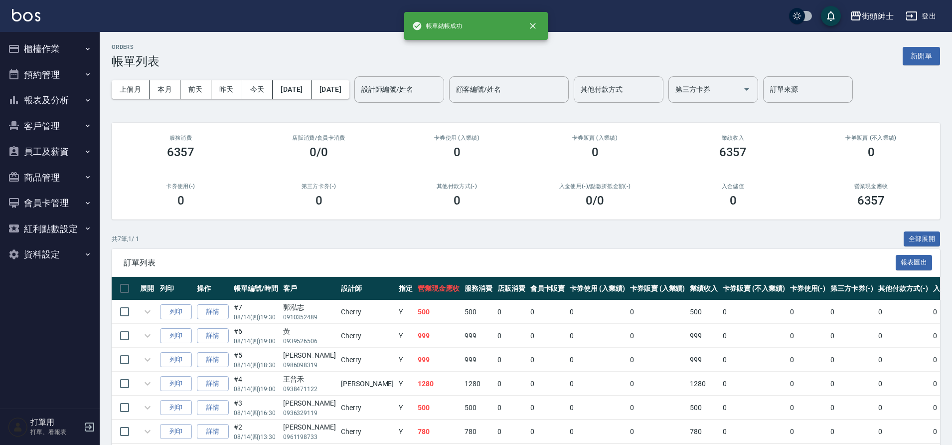
click at [67, 85] on button "預約管理" at bounding box center [50, 75] width 92 height 26
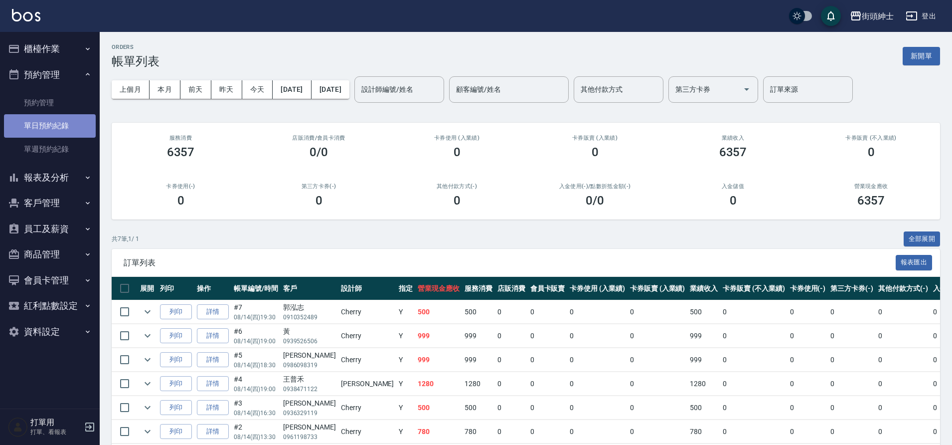
drag, startPoint x: 0, startPoint y: 0, endPoint x: 67, endPoint y: 123, distance: 140.3
click at [67, 123] on link "單日預約紀錄" at bounding box center [50, 125] width 92 height 23
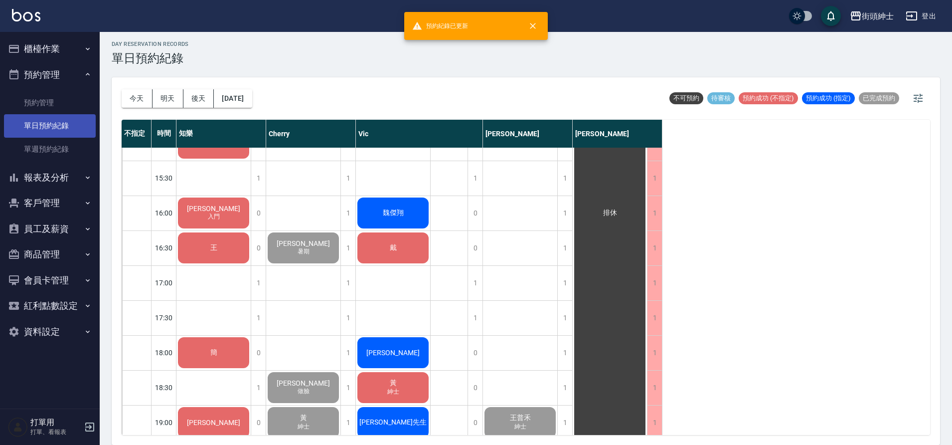
scroll to position [453, 0]
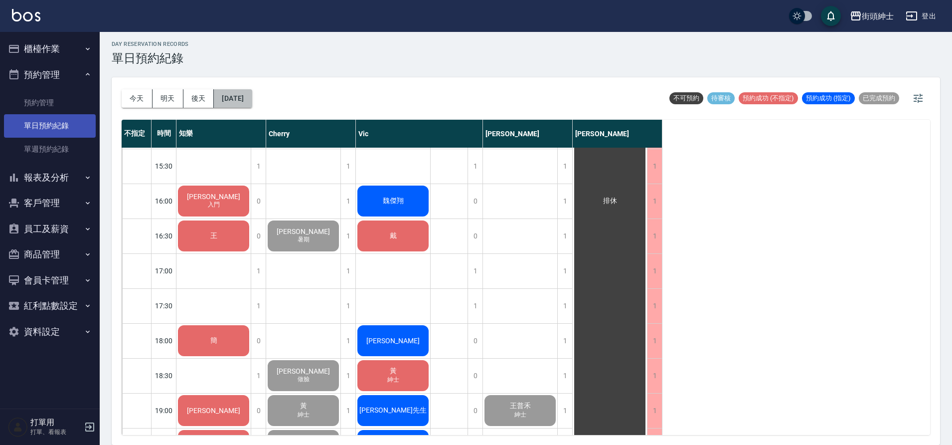
click at [239, 93] on button "[DATE]" at bounding box center [233, 98] width 38 height 18
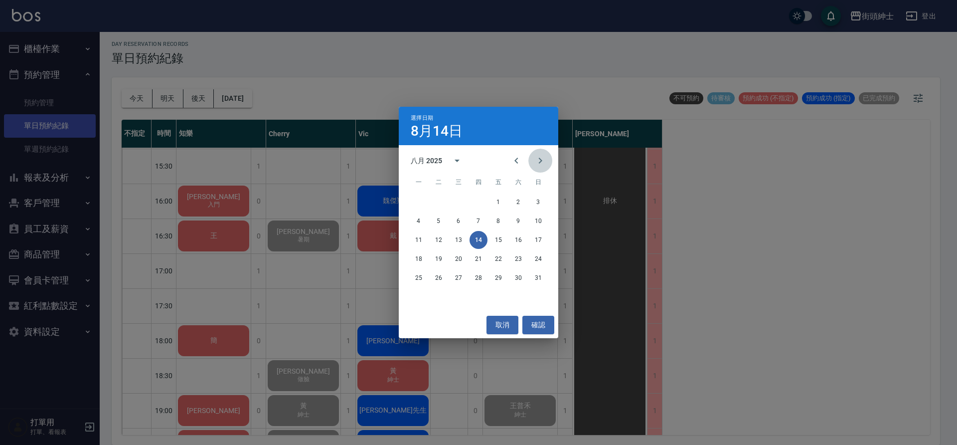
click at [541, 158] on icon "Next month" at bounding box center [540, 161] width 12 height 12
click at [511, 220] on button "13" at bounding box center [519, 221] width 18 height 18
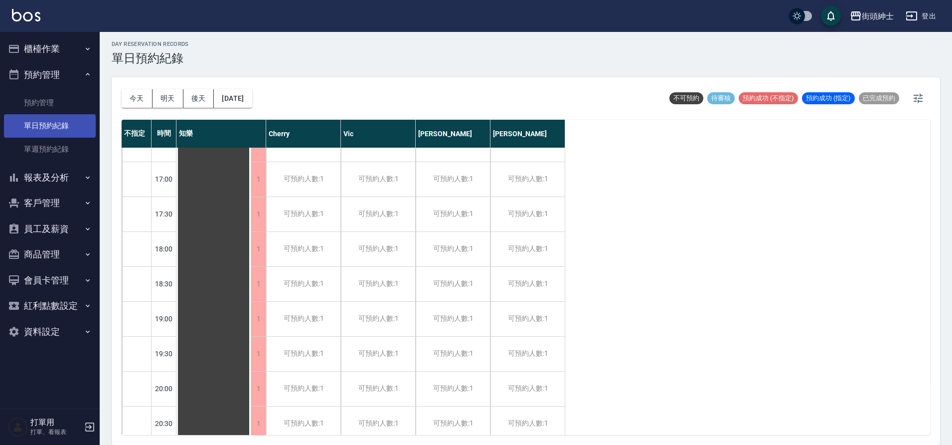
scroll to position [564, 0]
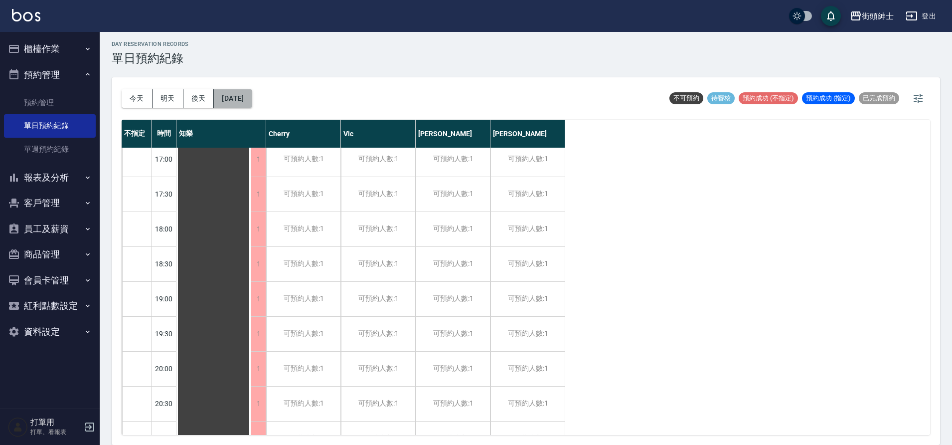
click at [252, 90] on button "2025/09/13" at bounding box center [233, 98] width 38 height 18
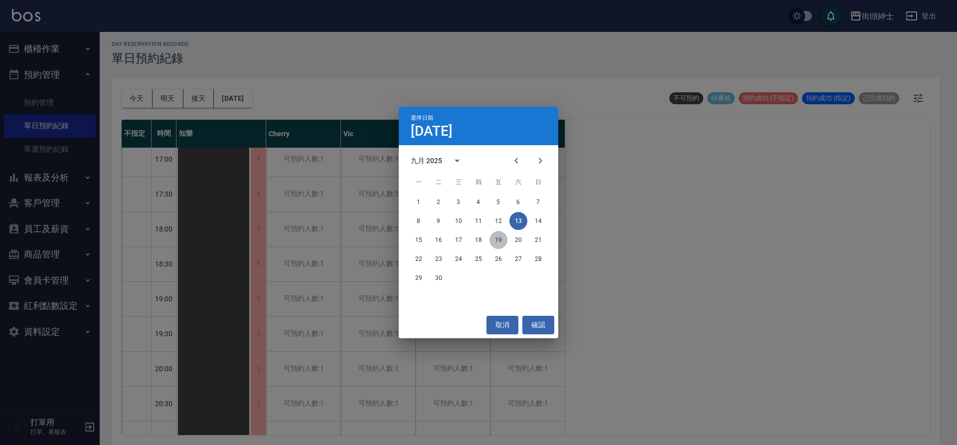
click at [496, 239] on button "19" at bounding box center [499, 240] width 18 height 18
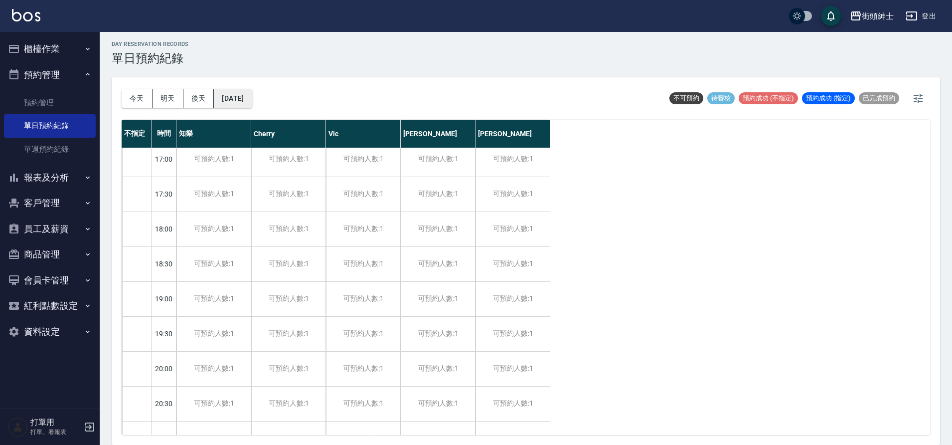
click at [240, 89] on button "2025/09/19" at bounding box center [233, 98] width 38 height 18
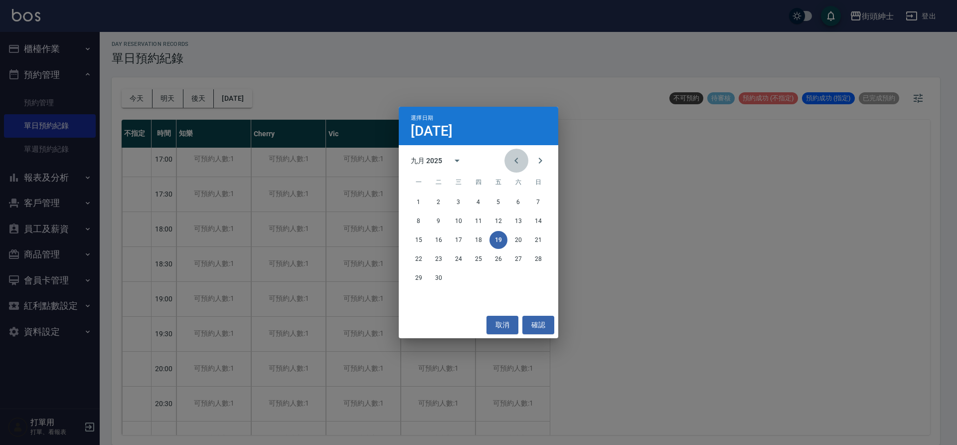
click at [511, 164] on icon "Previous month" at bounding box center [517, 161] width 12 height 12
click at [439, 258] on button "19" at bounding box center [439, 259] width 18 height 18
click at [439, 258] on div at bounding box center [478, 222] width 957 height 445
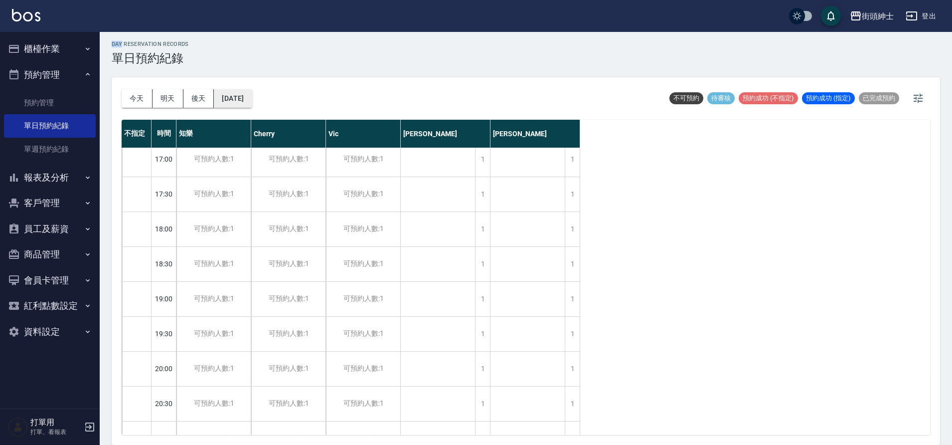
click at [252, 96] on button "2025/08/19" at bounding box center [233, 98] width 38 height 18
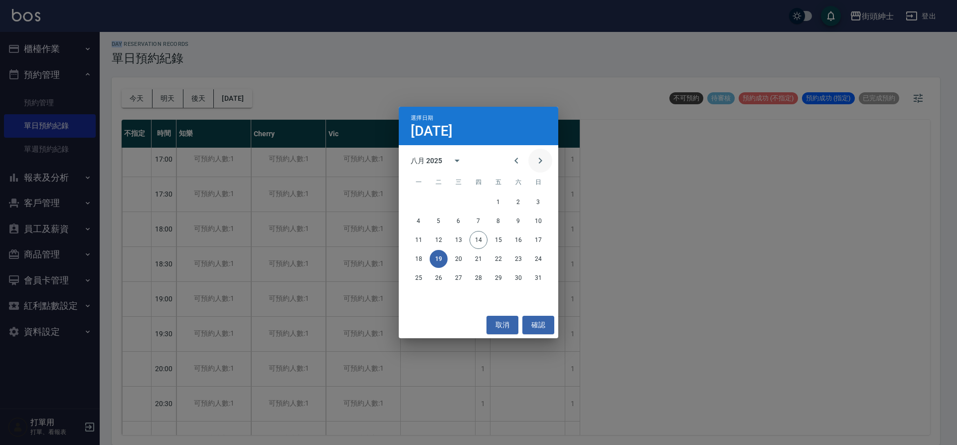
click at [540, 163] on icon "Next month" at bounding box center [540, 161] width 12 height 12
click at [520, 221] on button "13" at bounding box center [519, 221] width 18 height 18
click at [520, 221] on div at bounding box center [478, 222] width 957 height 445
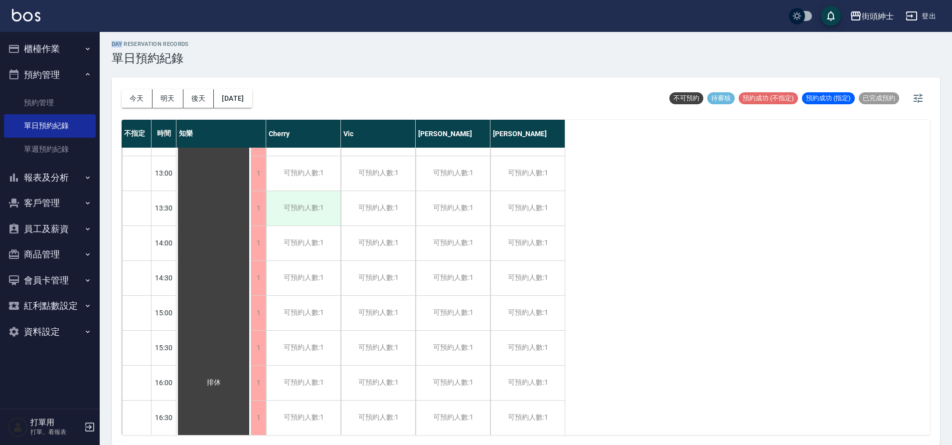
scroll to position [251, 0]
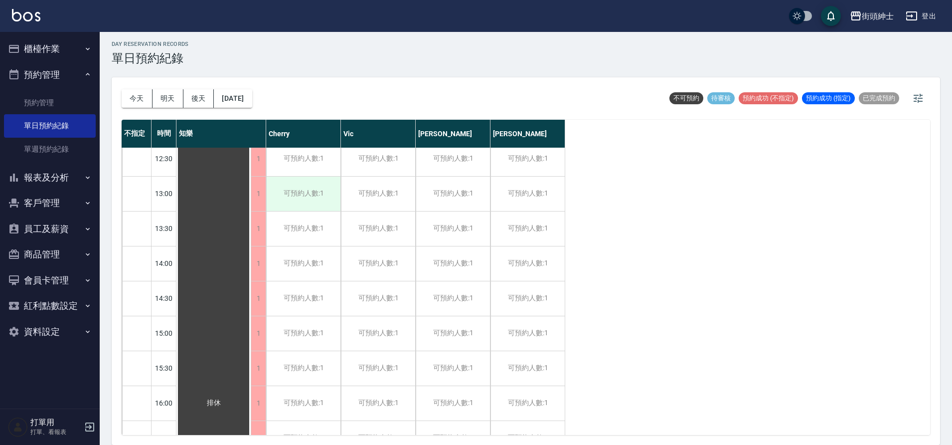
click at [318, 207] on div "可預約人數:1" at bounding box center [303, 193] width 74 height 34
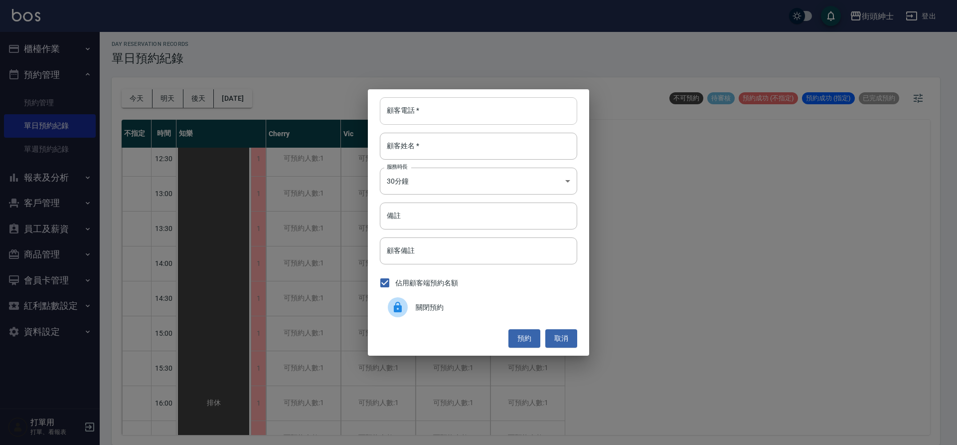
click at [441, 111] on input "顧客電話   *" at bounding box center [478, 110] width 197 height 27
click at [568, 332] on button "取消" at bounding box center [561, 338] width 32 height 18
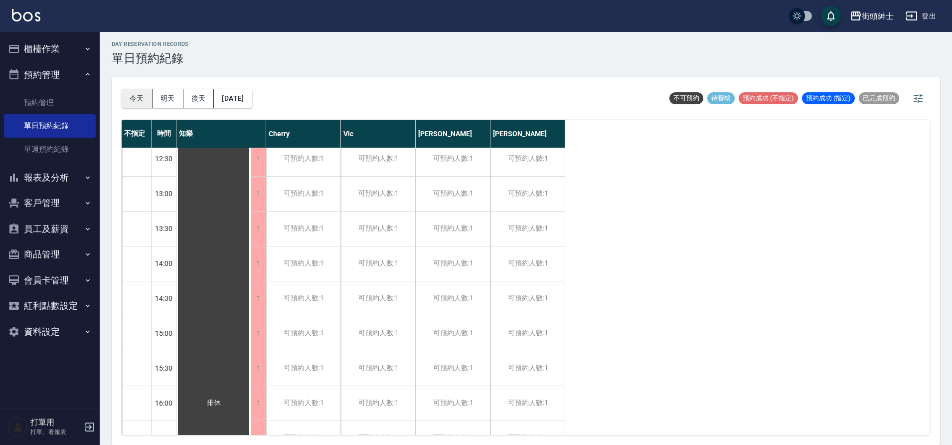
click at [145, 93] on button "今天" at bounding box center [137, 98] width 31 height 18
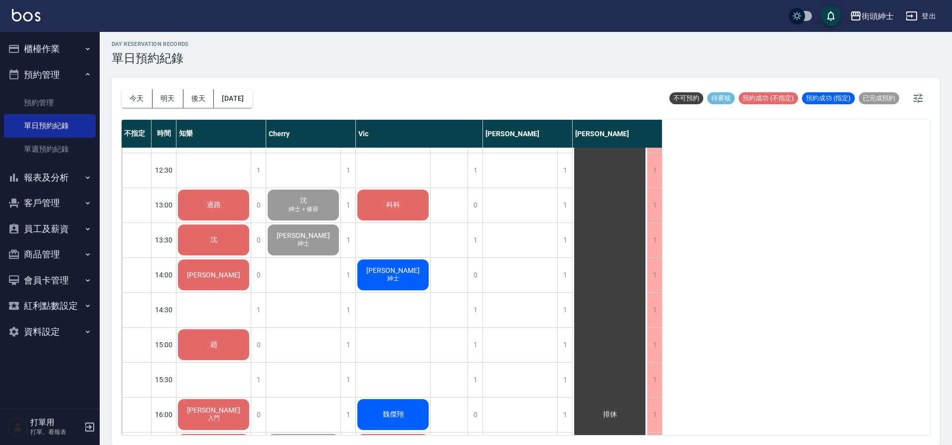
scroll to position [234, 0]
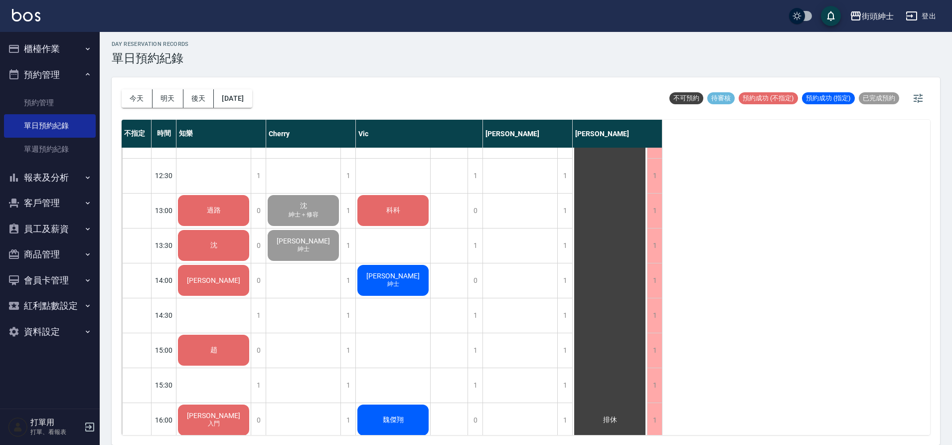
click at [225, 218] on div "過路" at bounding box center [213, 210] width 74 height 34
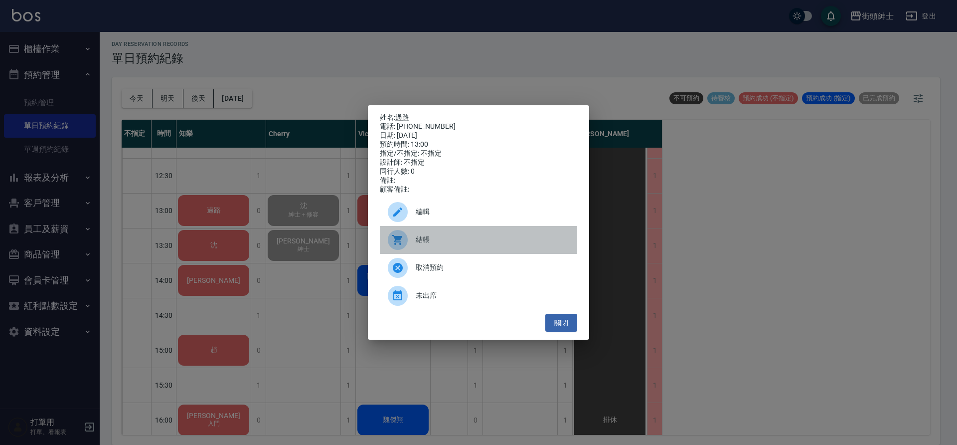
click at [446, 241] on span "結帳" at bounding box center [493, 239] width 154 height 10
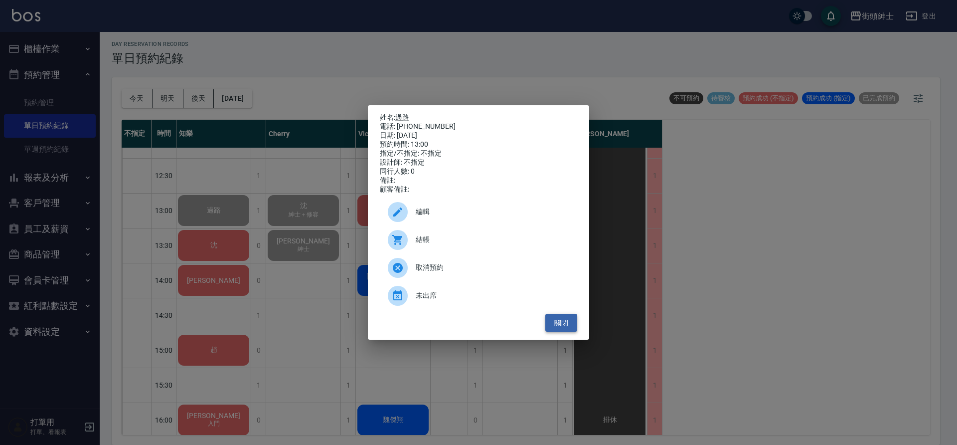
click at [552, 323] on button "關閉" at bounding box center [561, 323] width 32 height 18
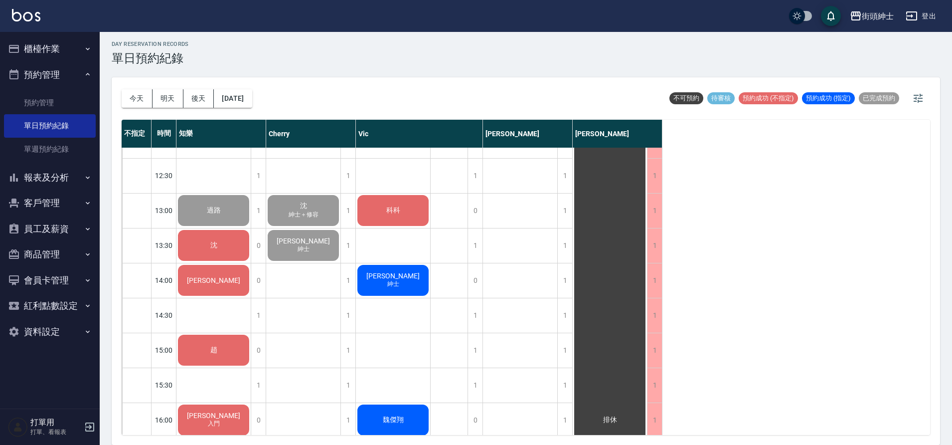
click at [223, 227] on div "沈" at bounding box center [213, 210] width 74 height 34
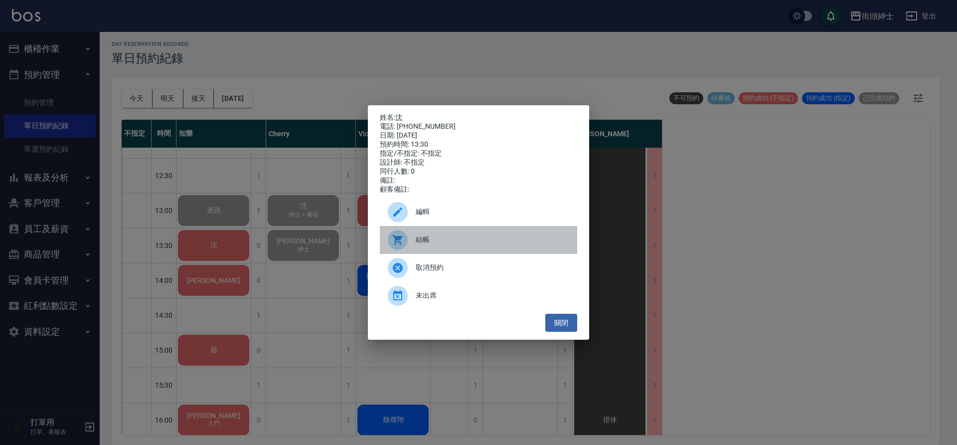
click at [429, 241] on span "結帳" at bounding box center [493, 239] width 154 height 10
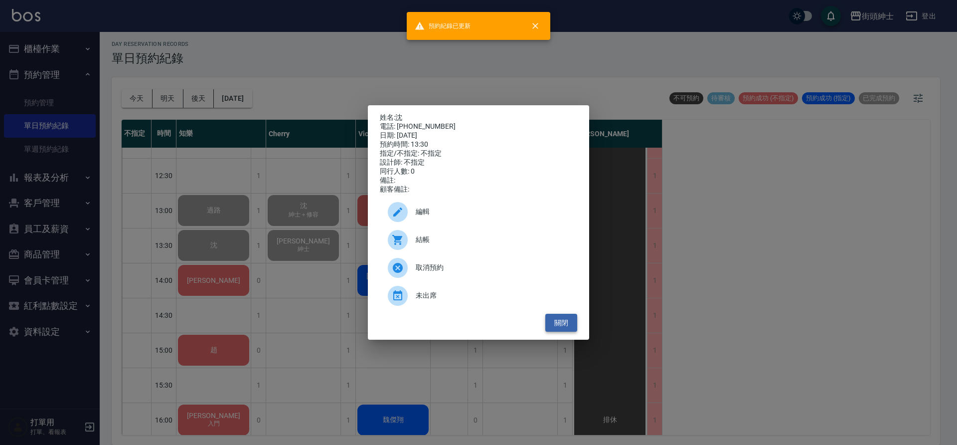
click at [562, 328] on button "關閉" at bounding box center [561, 323] width 32 height 18
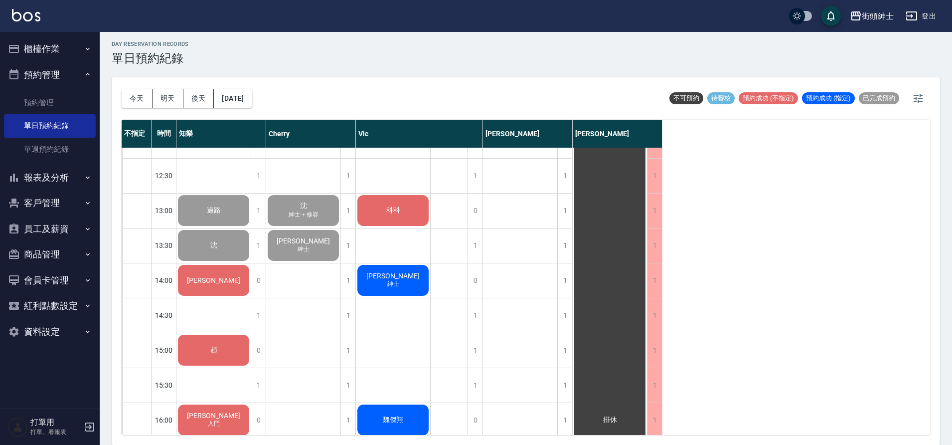
click at [222, 227] on div "[PERSON_NAME]" at bounding box center [213, 210] width 74 height 34
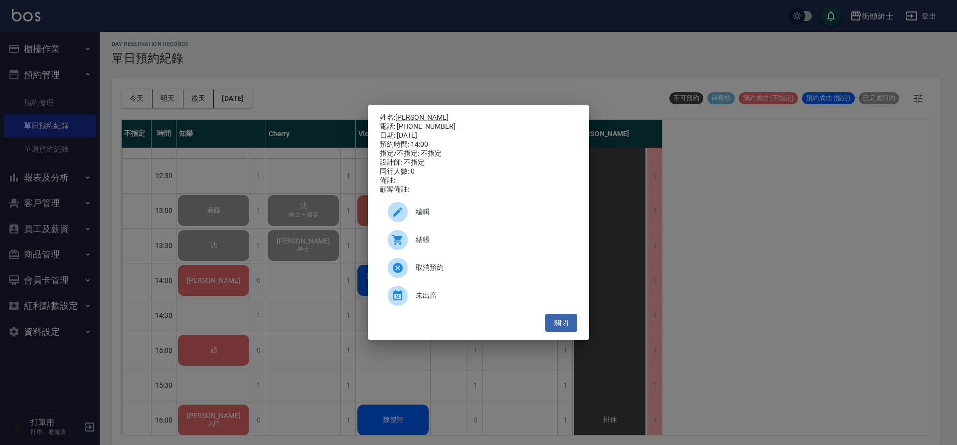
click at [422, 245] on span "結帳" at bounding box center [493, 239] width 154 height 10
click at [557, 328] on button "關閉" at bounding box center [561, 323] width 32 height 18
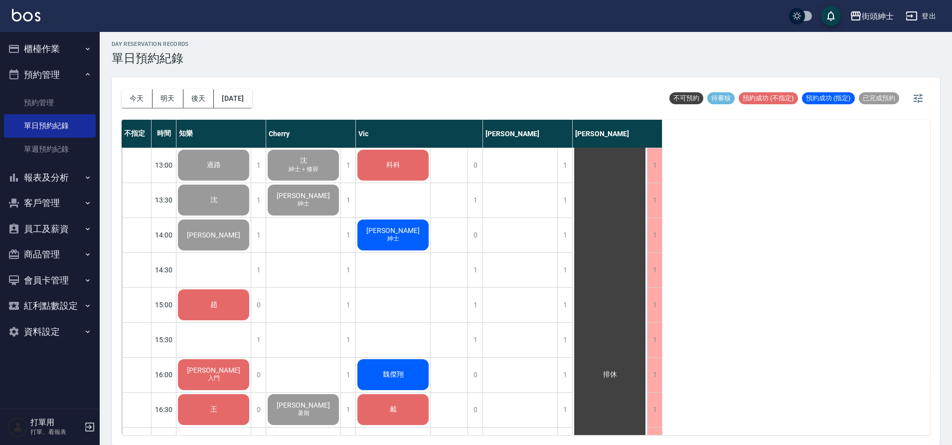
scroll to position [318, 0]
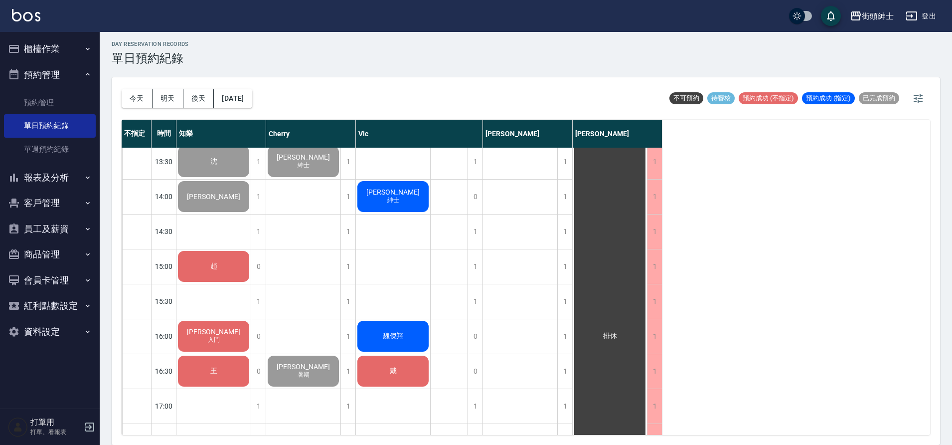
click at [225, 144] on div "趙" at bounding box center [213, 127] width 74 height 34
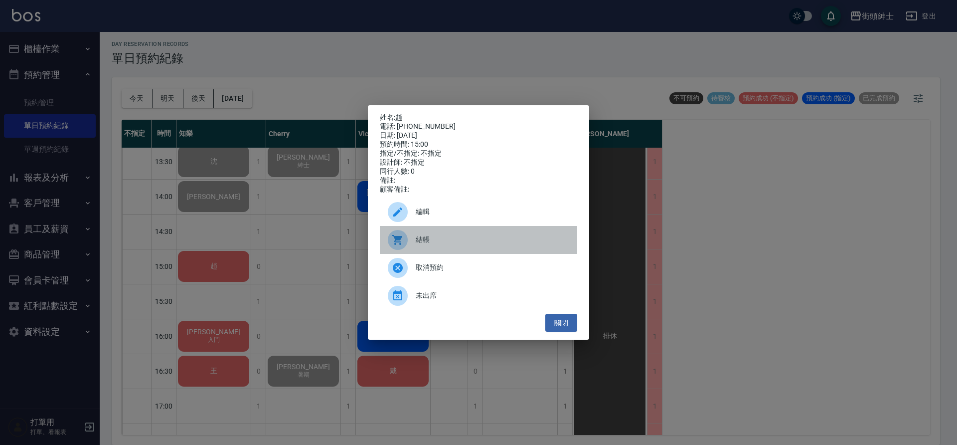
click at [515, 243] on span "結帳" at bounding box center [493, 239] width 154 height 10
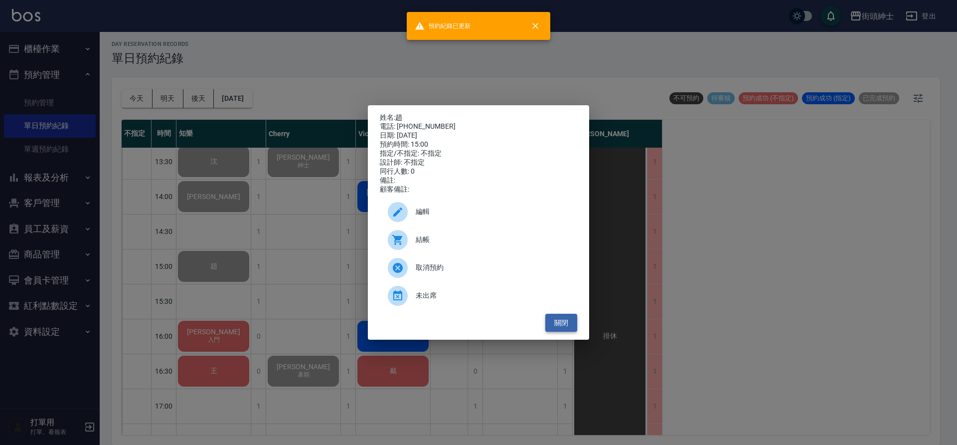
click at [554, 330] on button "關閉" at bounding box center [561, 323] width 32 height 18
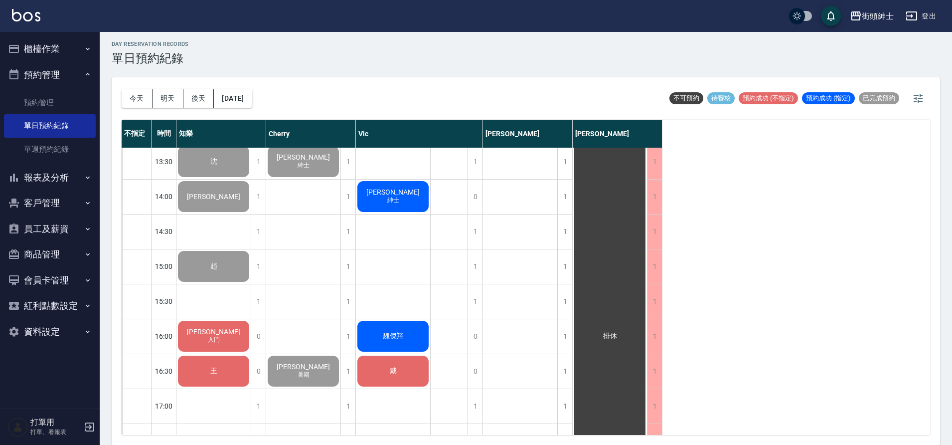
click at [212, 131] on span "入門" at bounding box center [214, 131] width 4 height 0
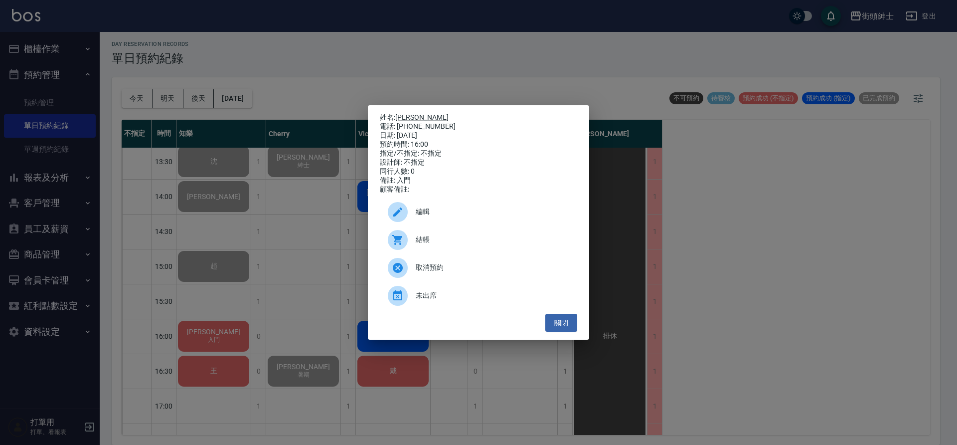
click at [443, 241] on span "結帳" at bounding box center [493, 239] width 154 height 10
click at [568, 328] on button "關閉" at bounding box center [561, 323] width 32 height 18
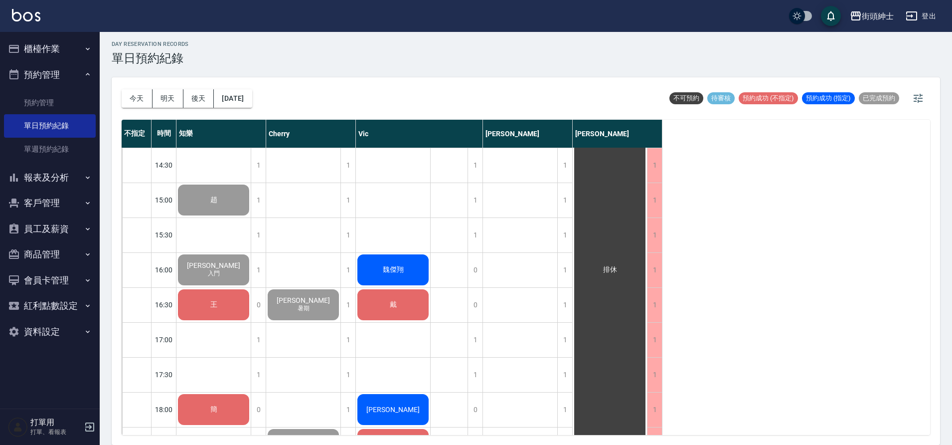
scroll to position [441, 0]
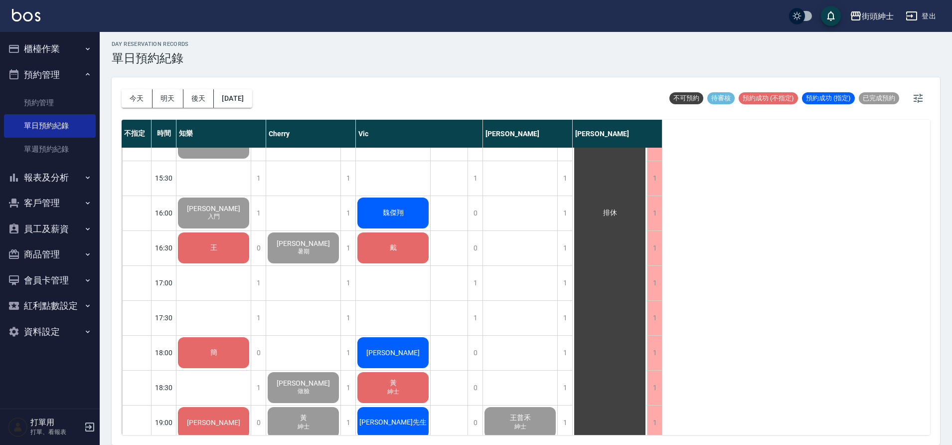
click at [235, 20] on div "王" at bounding box center [213, 4] width 74 height 34
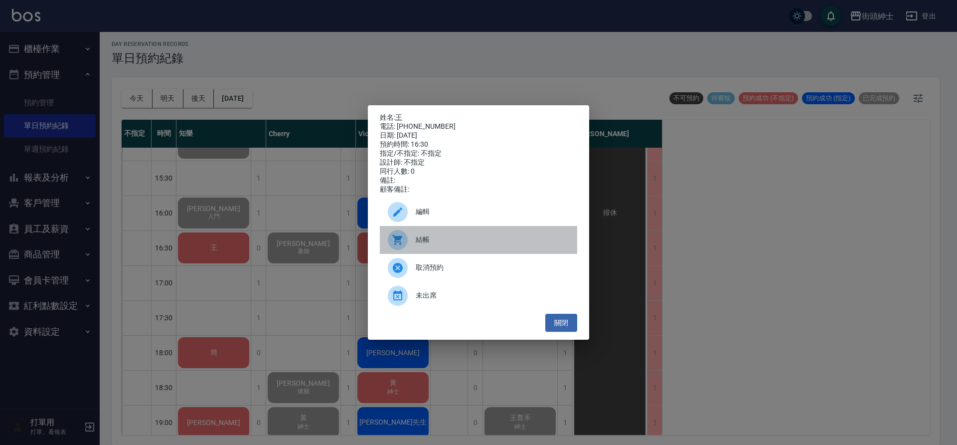
click at [440, 245] on span "結帳" at bounding box center [493, 239] width 154 height 10
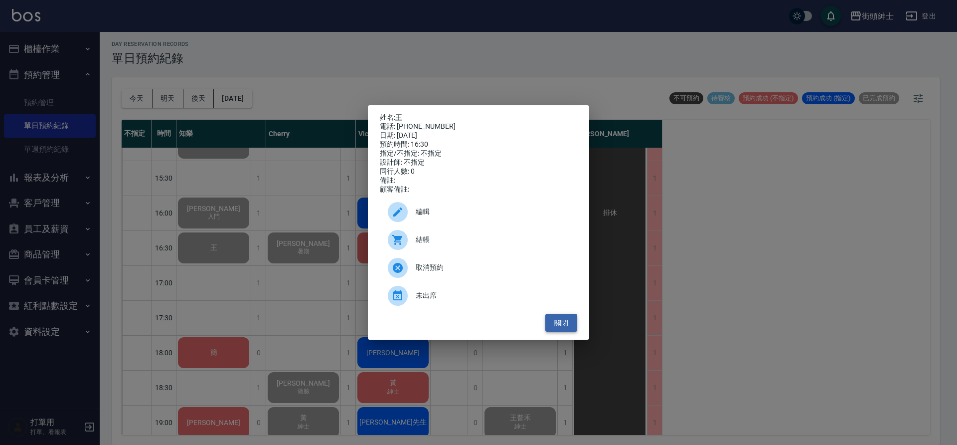
click at [552, 329] on button "關閉" at bounding box center [561, 323] width 32 height 18
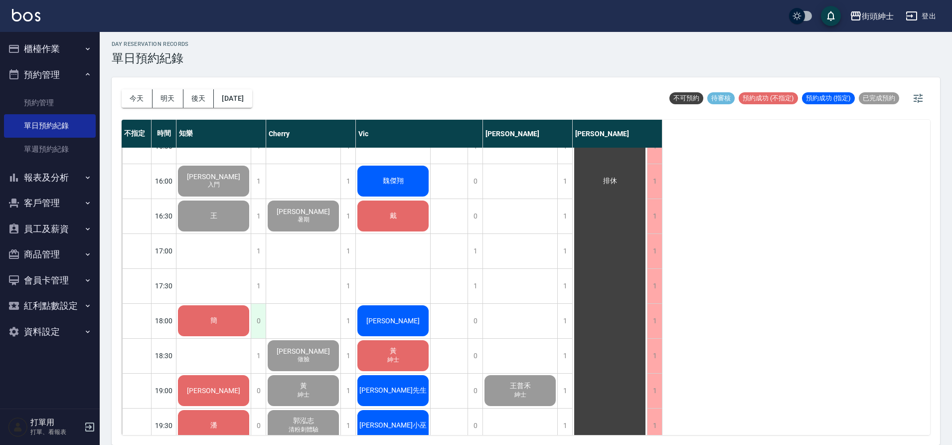
scroll to position [519, 0]
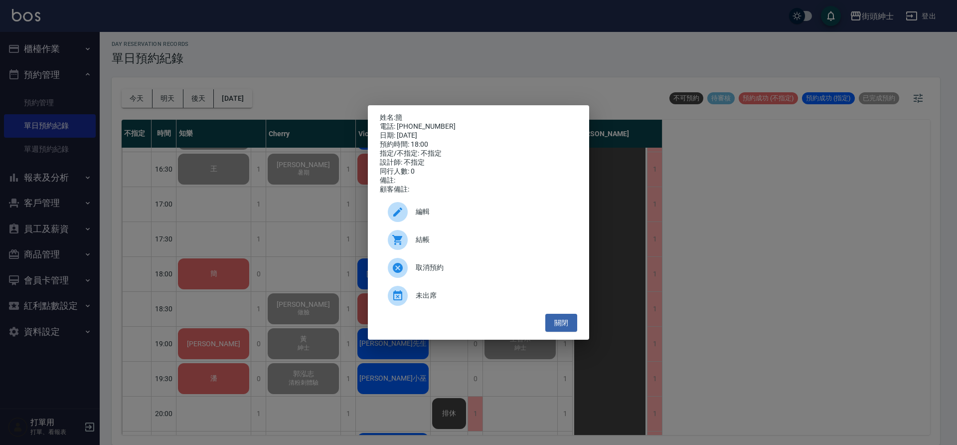
click at [430, 245] on span "結帳" at bounding box center [493, 239] width 154 height 10
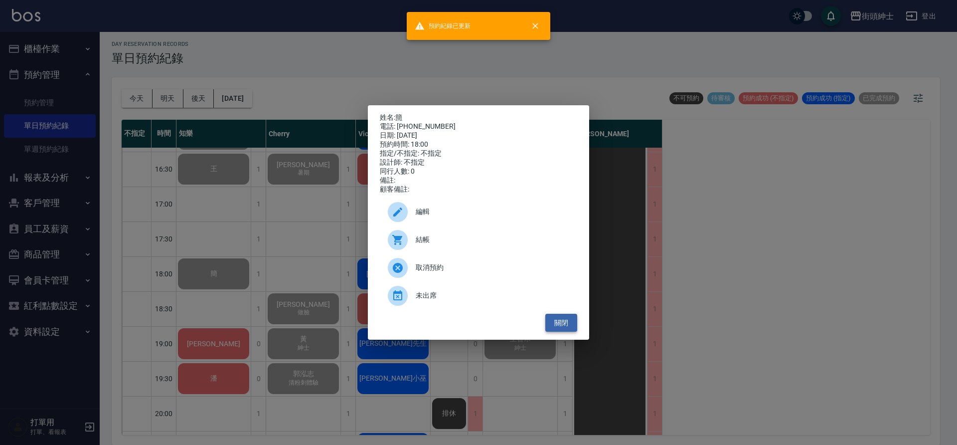
click at [569, 324] on button "關閉" at bounding box center [561, 323] width 32 height 18
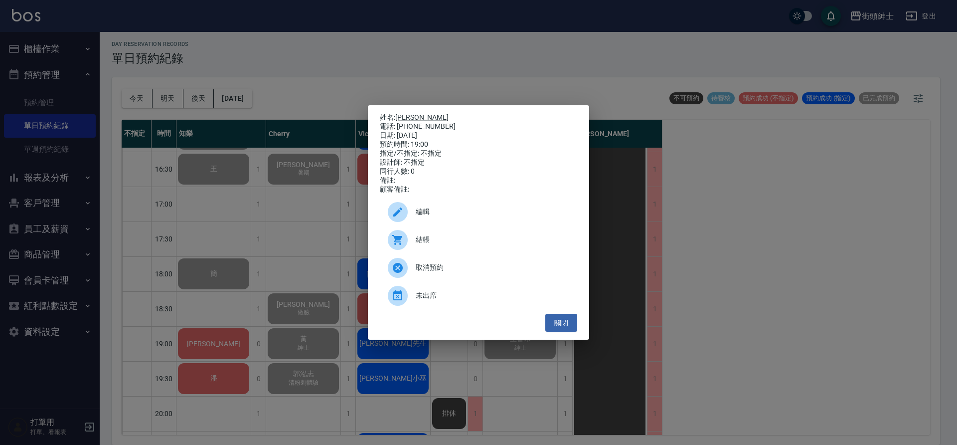
click at [450, 245] on span "結帳" at bounding box center [493, 239] width 154 height 10
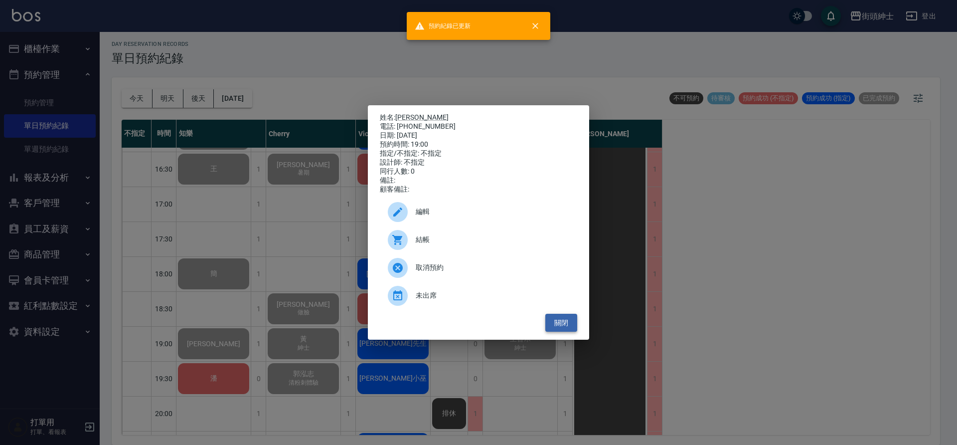
click at [559, 324] on button "關閉" at bounding box center [561, 323] width 32 height 18
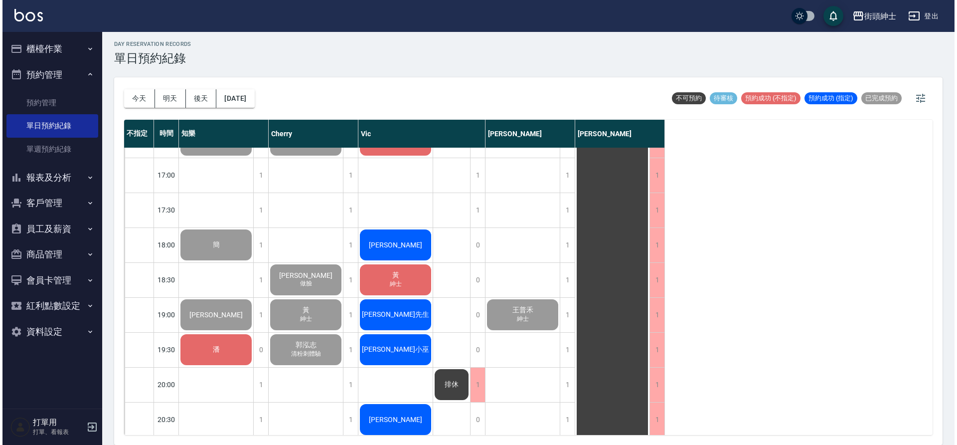
scroll to position [603, 0]
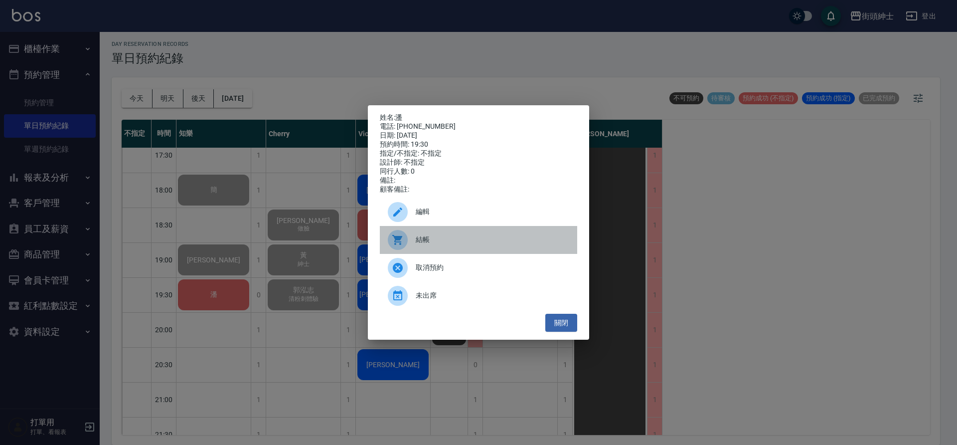
click at [433, 245] on span "結帳" at bounding box center [493, 239] width 154 height 10
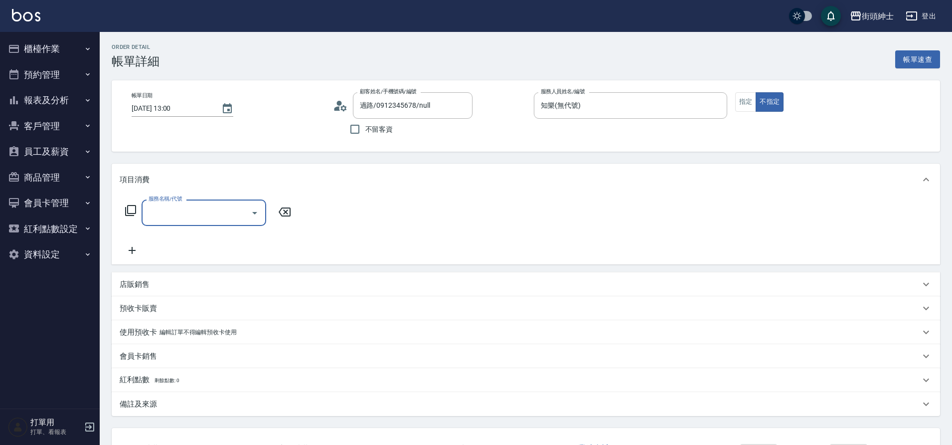
click at [185, 217] on input "服務名稱/代號" at bounding box center [196, 212] width 101 height 17
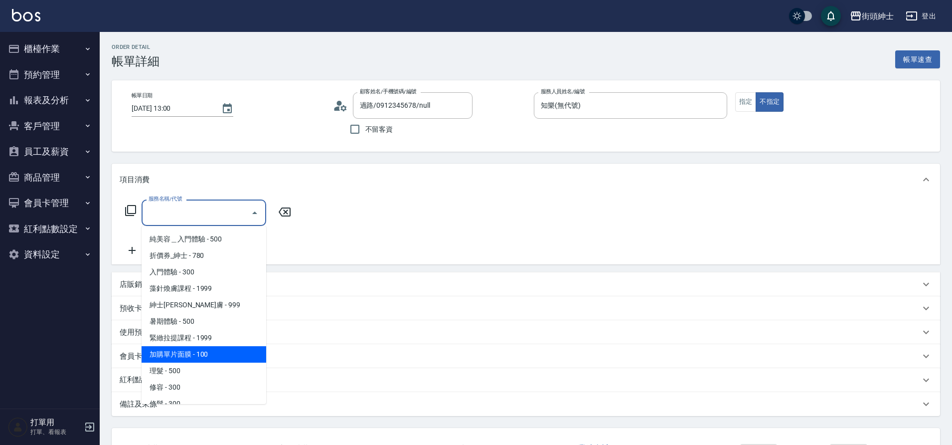
scroll to position [27, 0]
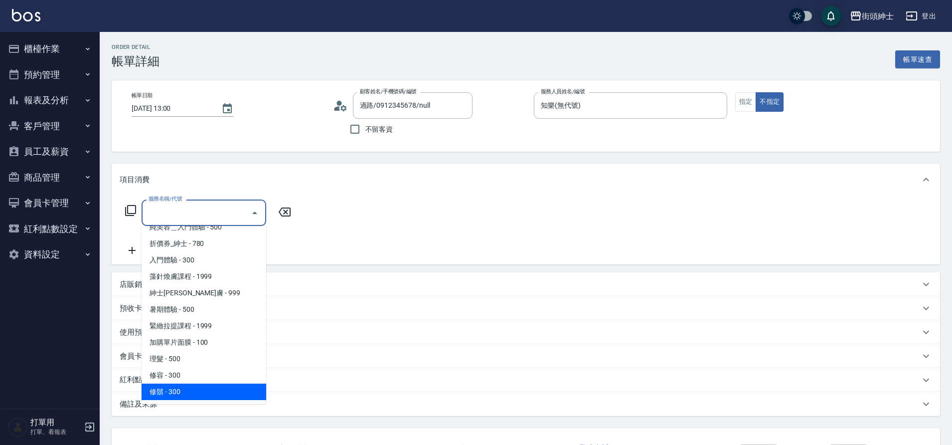
click at [195, 388] on span "修鬍 - 300" at bounding box center [204, 391] width 125 height 16
type input "修鬍(A04)"
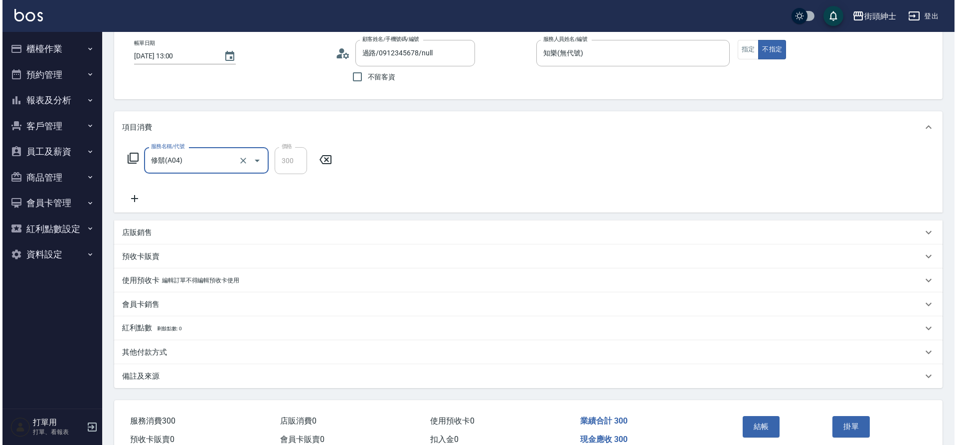
scroll to position [103, 0]
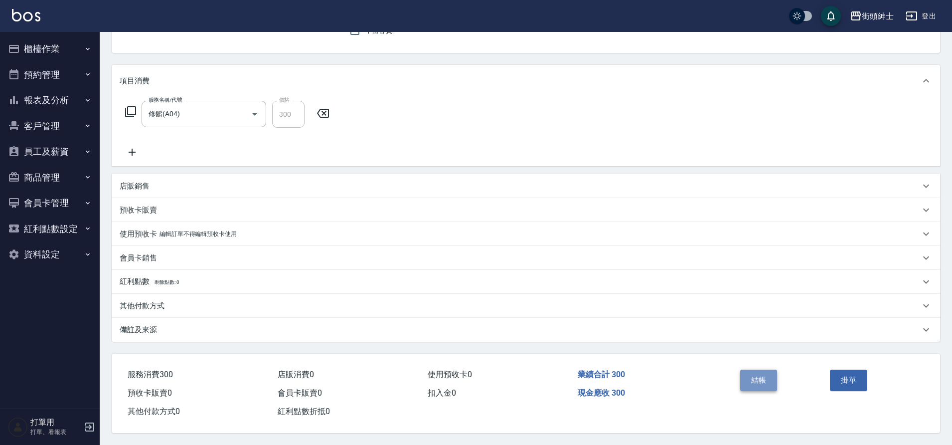
click at [764, 376] on button "結帳" at bounding box center [758, 379] width 37 height 21
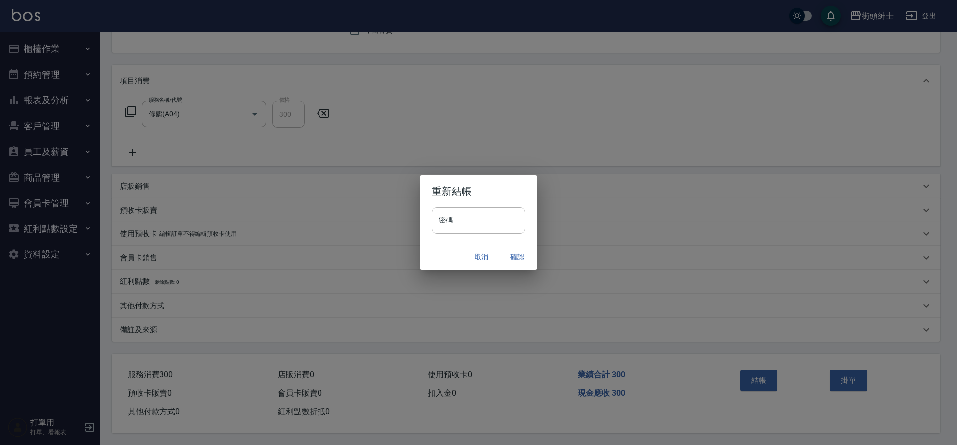
click at [507, 256] on button "確認" at bounding box center [518, 257] width 32 height 18
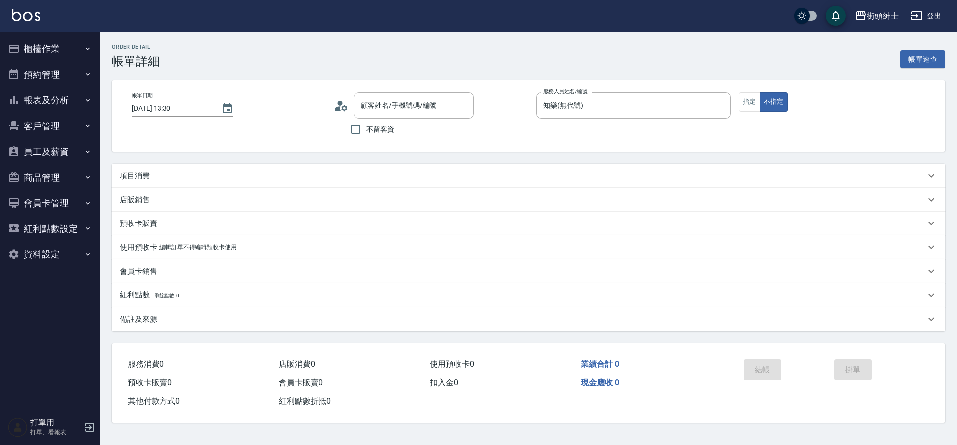
click at [271, 174] on div "項目消費" at bounding box center [523, 176] width 806 height 10
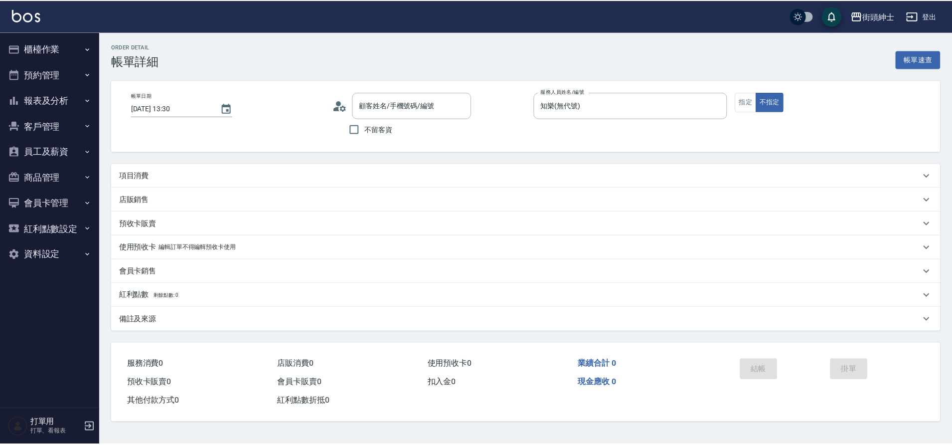
scroll to position [17, 0]
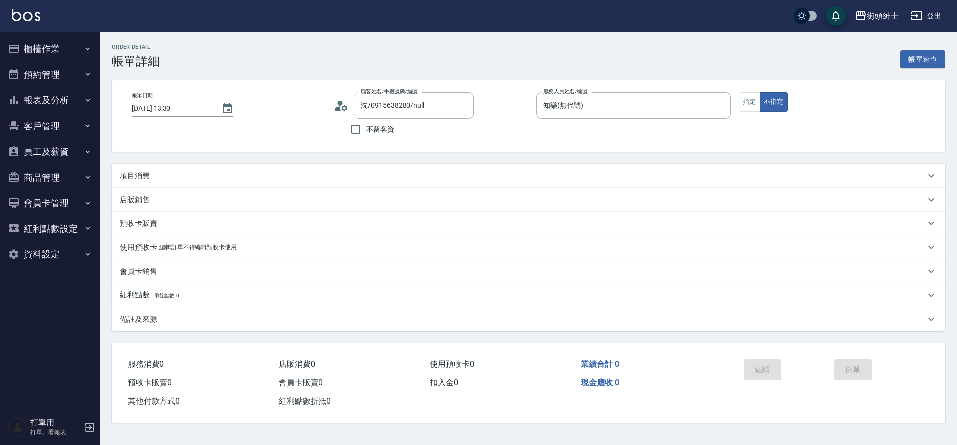
type input "沈/0915638280/null"
click at [193, 182] on div "項目消費" at bounding box center [529, 176] width 834 height 24
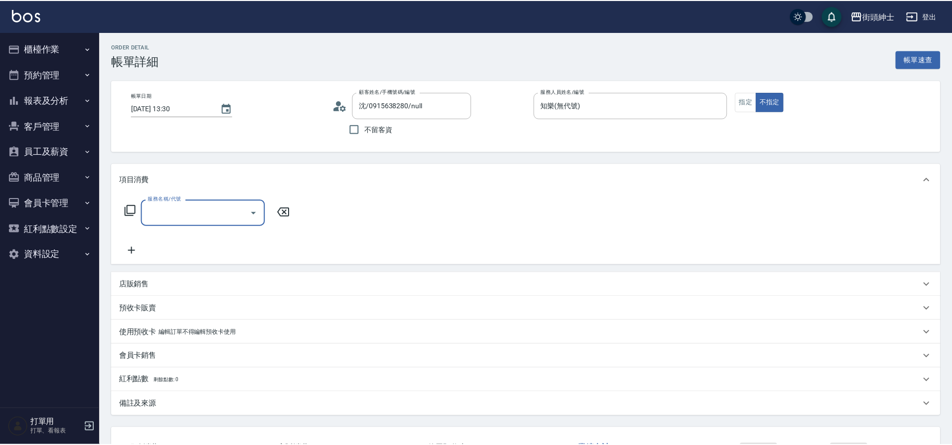
scroll to position [1, 0]
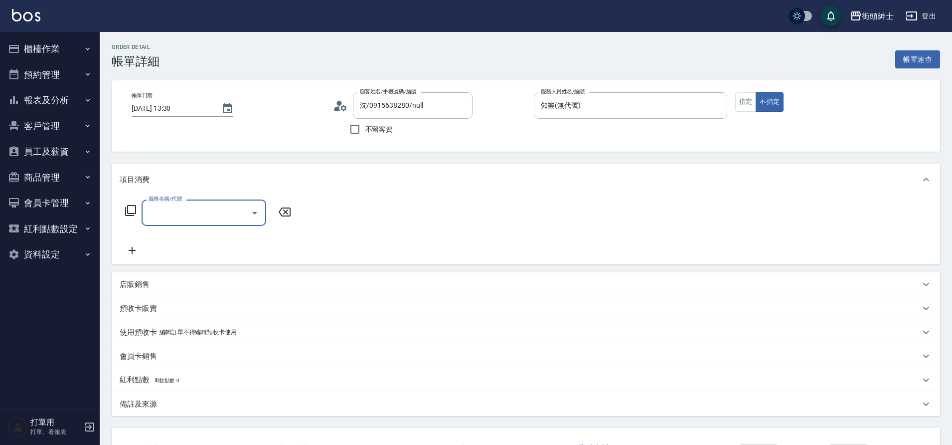
drag, startPoint x: 0, startPoint y: 0, endPoint x: 195, endPoint y: 201, distance: 279.9
click at [195, 201] on div "服務名稱/代號" at bounding box center [204, 212] width 125 height 26
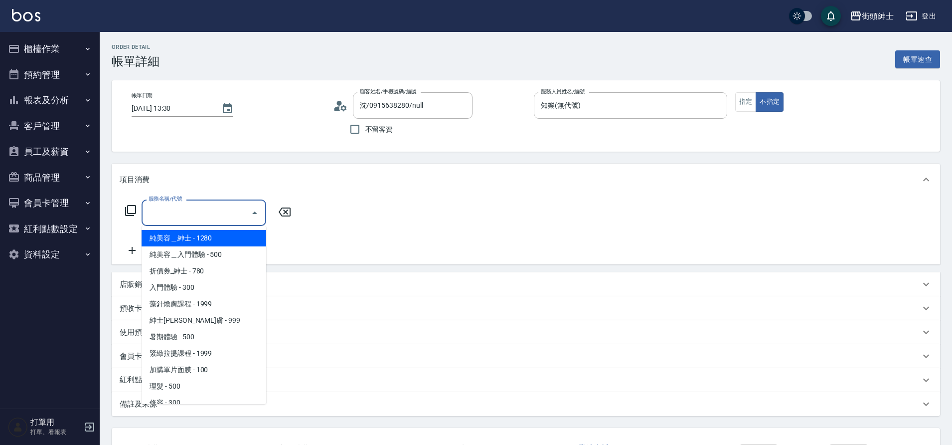
drag, startPoint x: 195, startPoint y: 201, endPoint x: 183, endPoint y: 380, distance: 179.3
click at [183, 380] on span "理髮 - 500" at bounding box center [204, 386] width 125 height 16
type input "理髮(A02)"
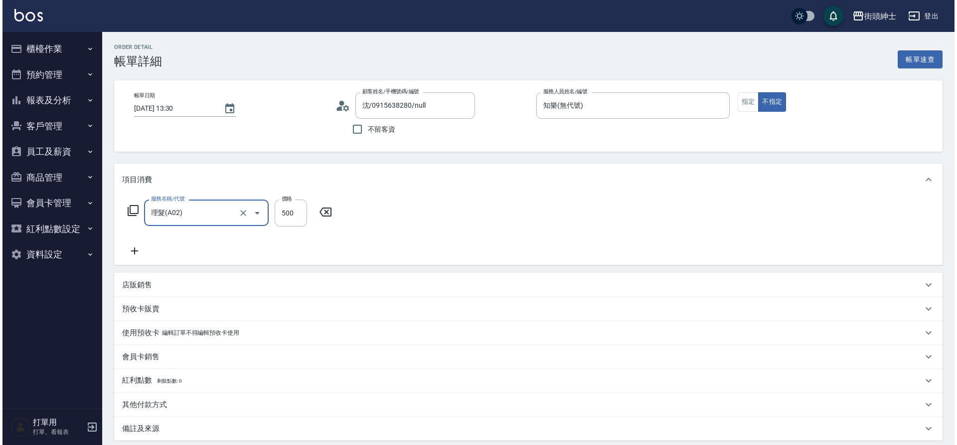
scroll to position [103, 0]
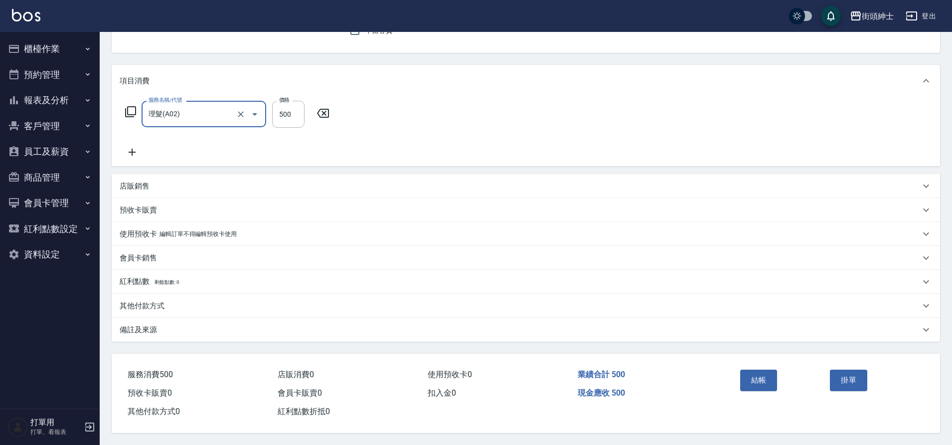
click at [758, 378] on button "結帳" at bounding box center [758, 379] width 37 height 21
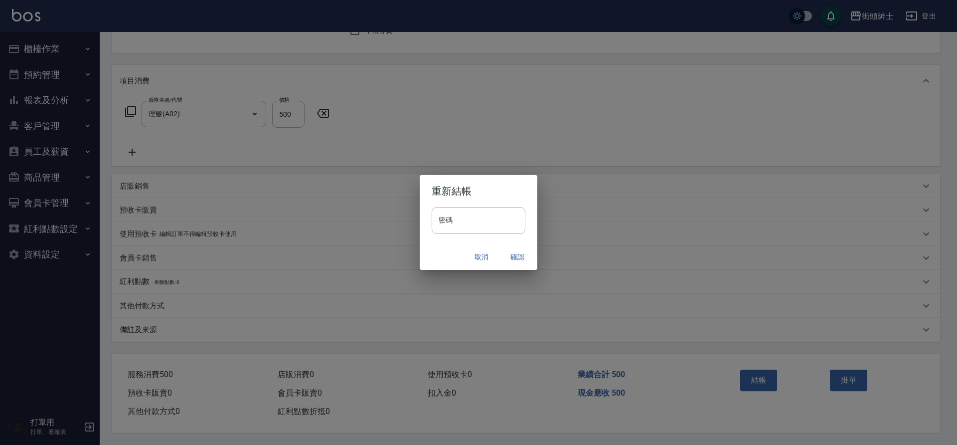
drag, startPoint x: 183, startPoint y: 380, endPoint x: 514, endPoint y: 256, distance: 353.1
click at [514, 256] on button "確認" at bounding box center [518, 257] width 32 height 18
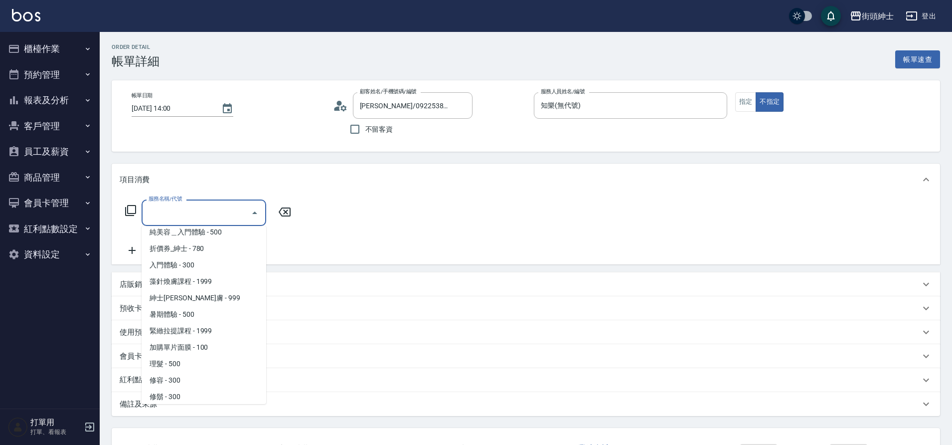
scroll to position [27, 0]
click at [172, 358] on span "理髮 - 500" at bounding box center [204, 358] width 125 height 16
type input "理髮(A02)"
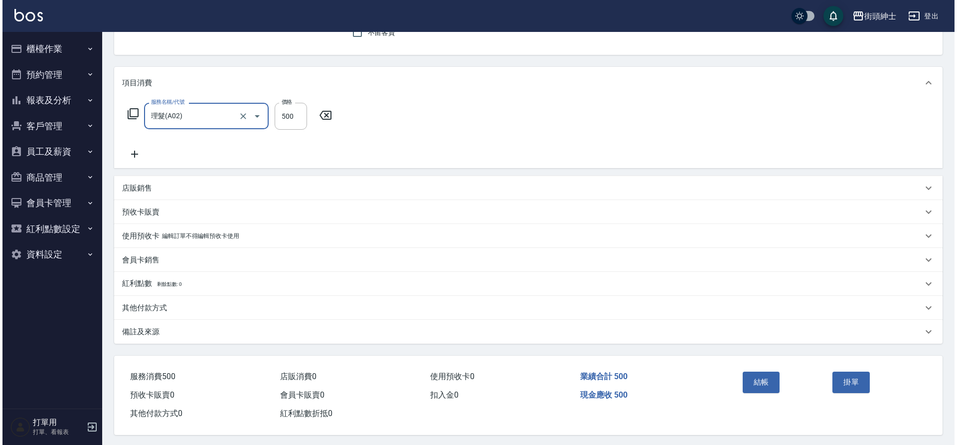
scroll to position [103, 0]
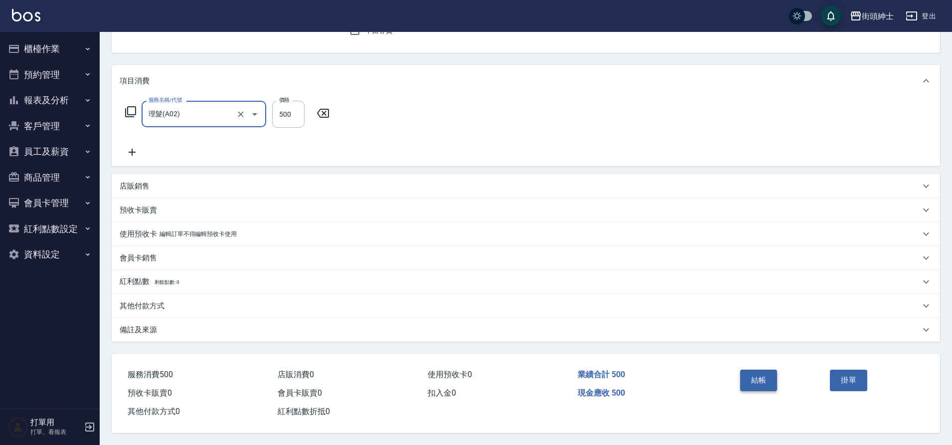
drag, startPoint x: 0, startPoint y: 0, endPoint x: 749, endPoint y: 369, distance: 835.4
click at [749, 369] on button "結帳" at bounding box center [758, 379] width 37 height 21
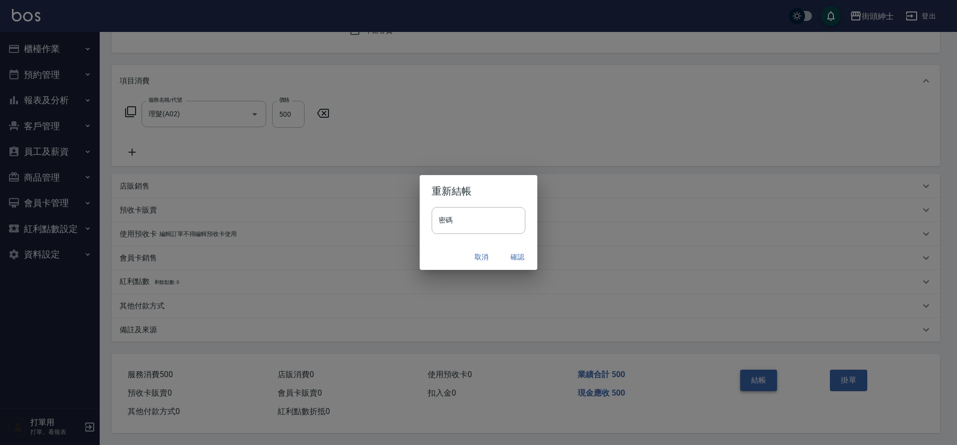
click at [511, 257] on button "確認" at bounding box center [518, 257] width 32 height 18
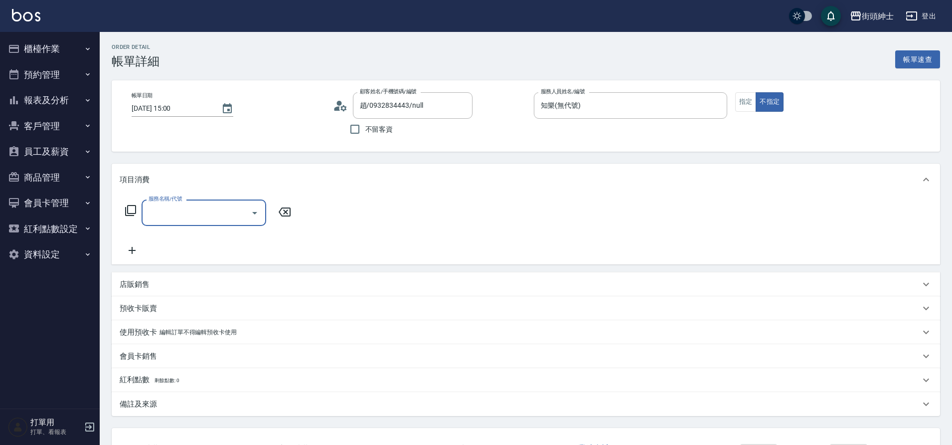
click at [204, 220] on input "服務名稱/代號" at bounding box center [196, 212] width 101 height 17
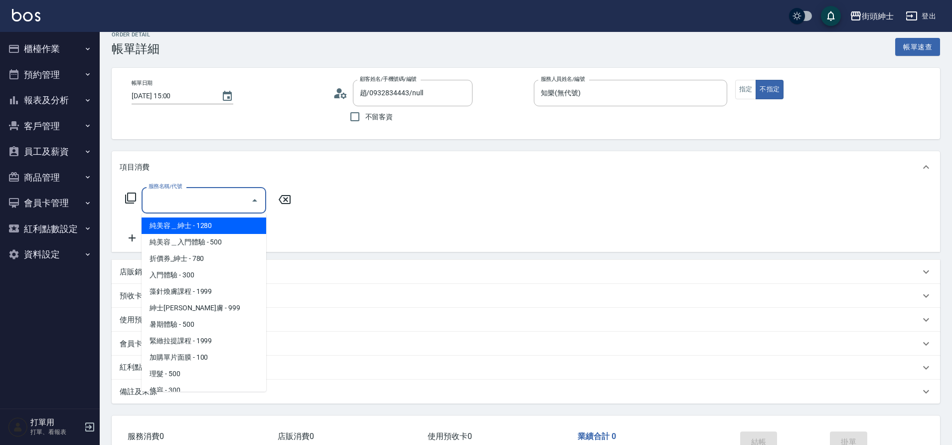
scroll to position [19, 0]
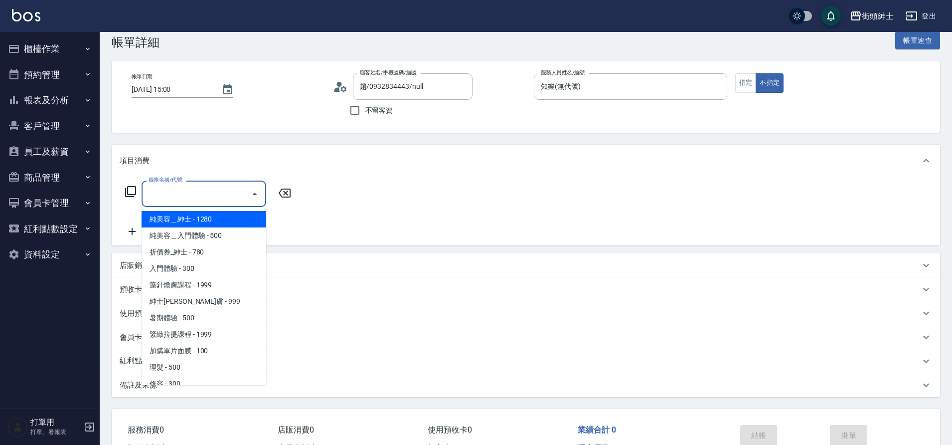
click at [173, 368] on span "理髮 - 500" at bounding box center [204, 367] width 125 height 16
type input "理髮(A02)"
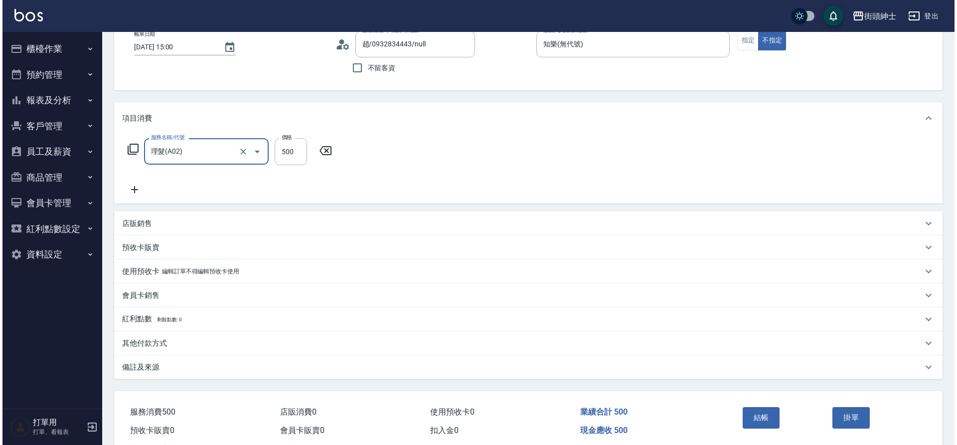
scroll to position [103, 0]
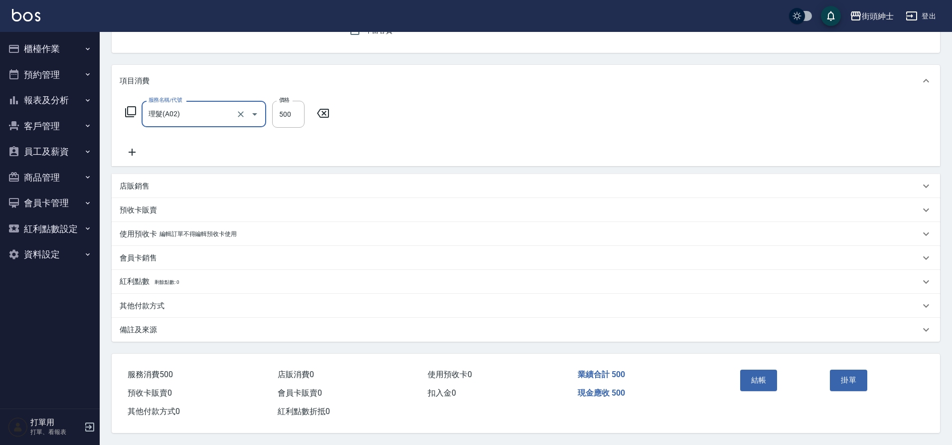
click at [772, 380] on button "結帳" at bounding box center [758, 379] width 37 height 21
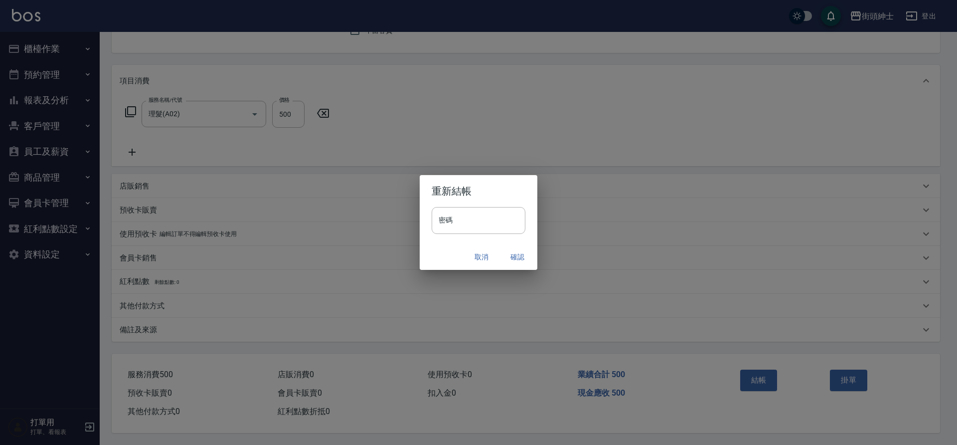
click at [517, 255] on button "確認" at bounding box center [518, 257] width 32 height 18
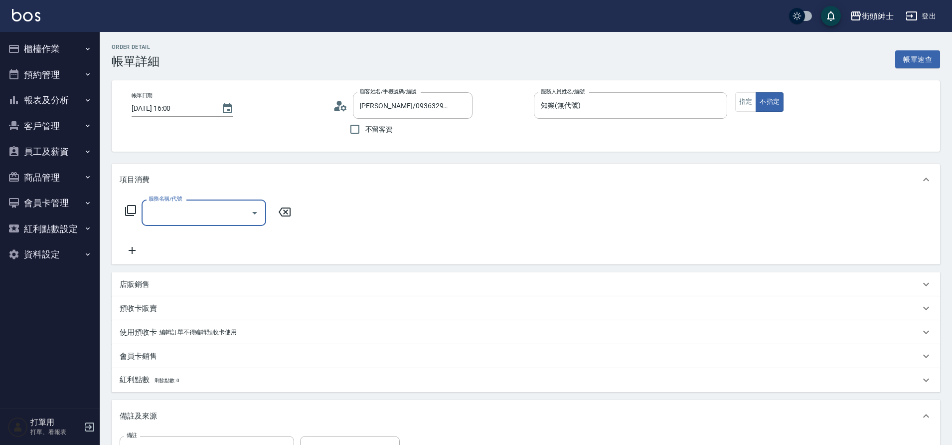
click at [217, 214] on input "服務名稱/代號" at bounding box center [196, 212] width 101 height 17
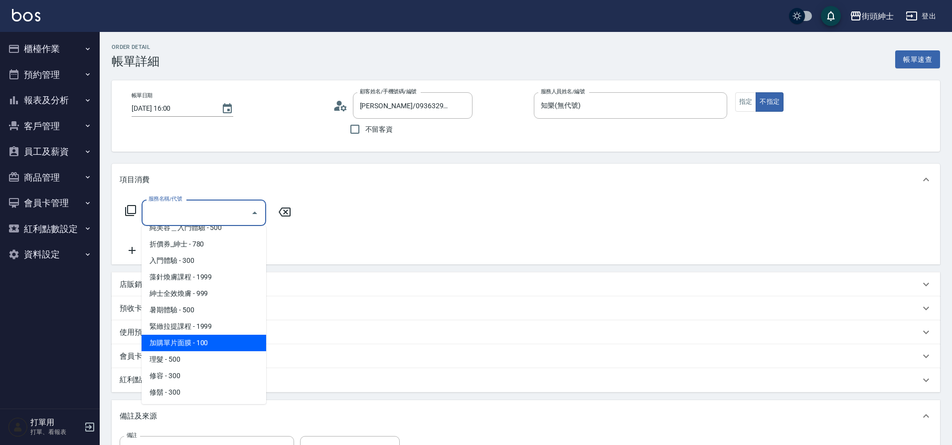
scroll to position [27, 0]
click at [185, 363] on span "理髮 - 500" at bounding box center [204, 358] width 125 height 16
type input "理髮(A02)"
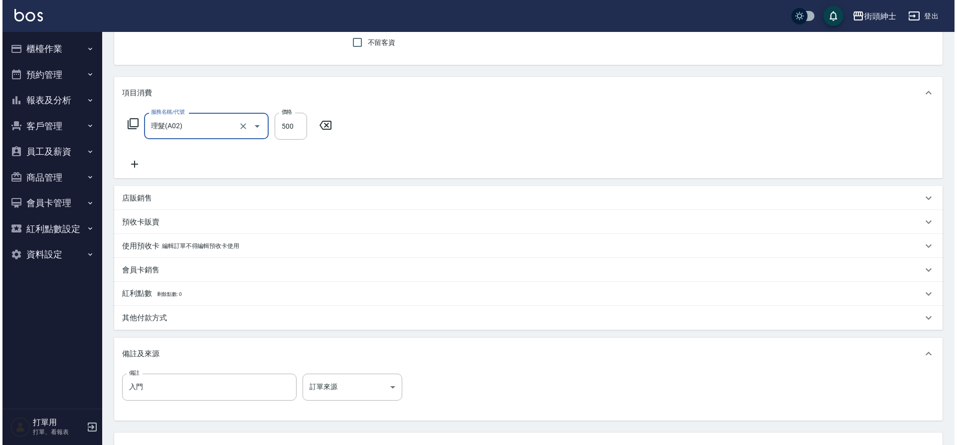
scroll to position [170, 0]
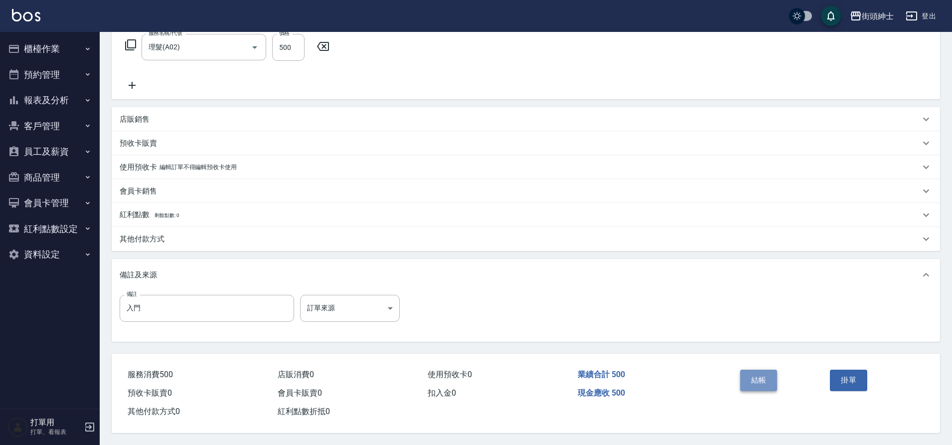
click at [761, 374] on button "結帳" at bounding box center [758, 379] width 37 height 21
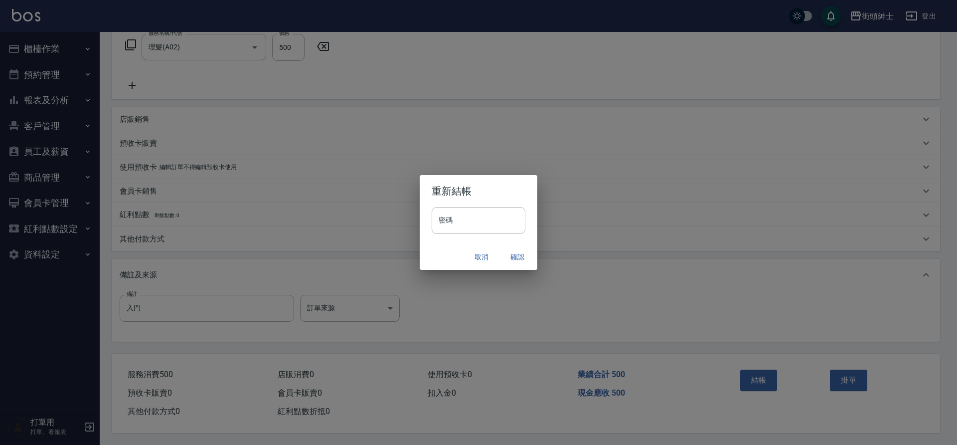
click at [519, 254] on button "確認" at bounding box center [518, 257] width 32 height 18
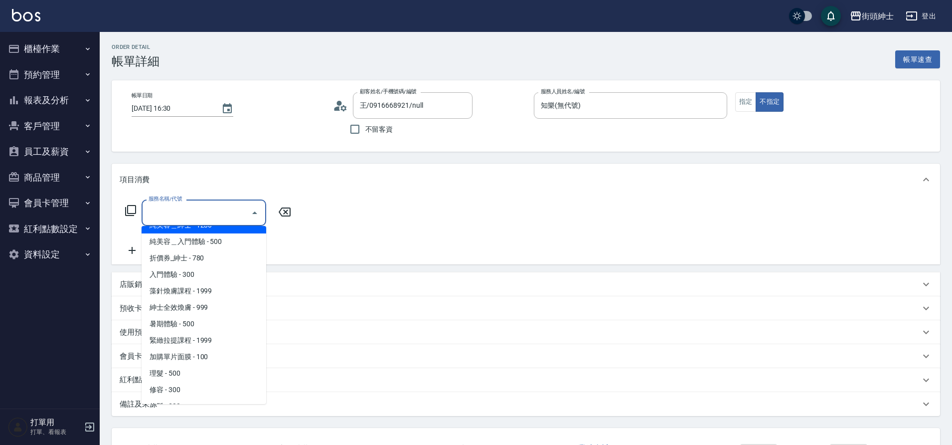
scroll to position [27, 0]
click at [181, 351] on span "理髮 - 500" at bounding box center [204, 358] width 125 height 16
type input "理髮(A02)"
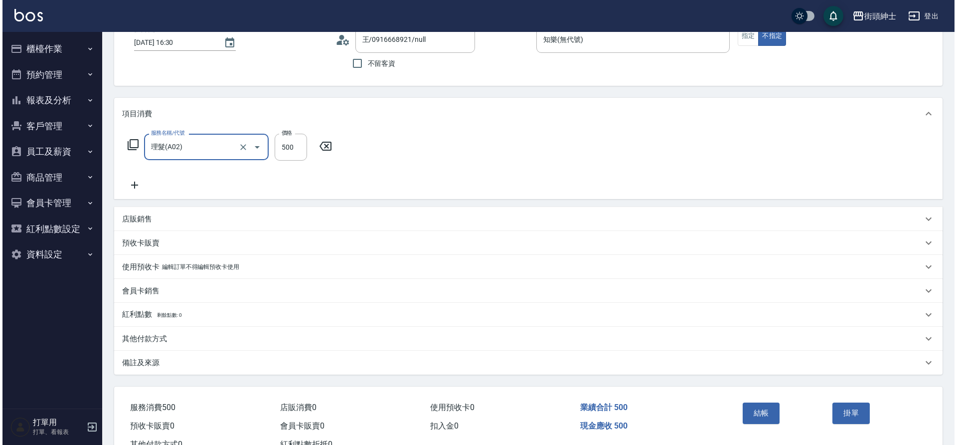
scroll to position [103, 0]
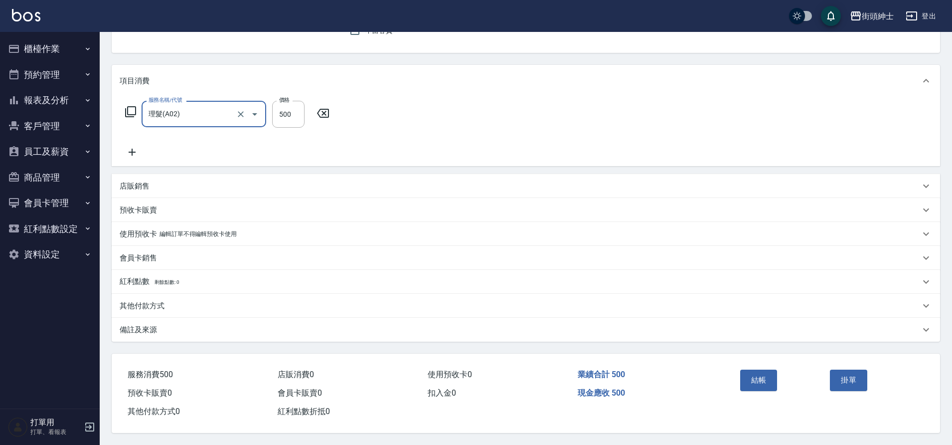
click at [757, 376] on button "結帳" at bounding box center [758, 379] width 37 height 21
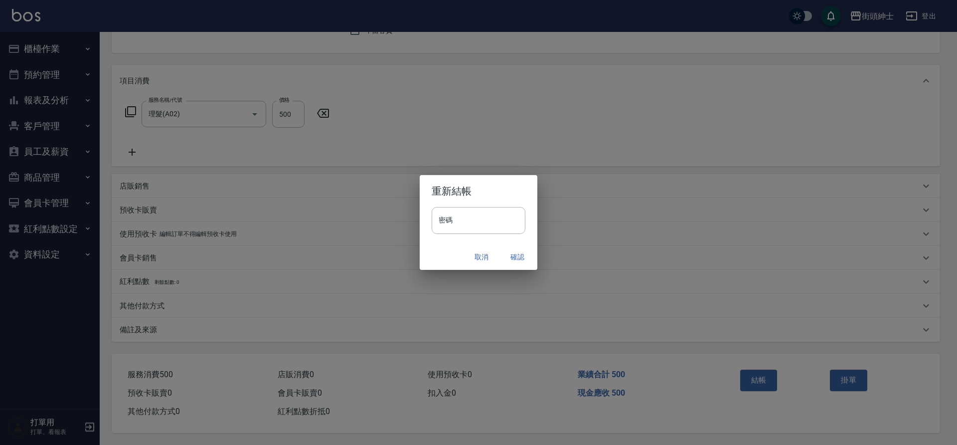
click at [503, 252] on button "確認" at bounding box center [518, 257] width 32 height 18
click at [507, 254] on div "取消 確認" at bounding box center [479, 257] width 118 height 26
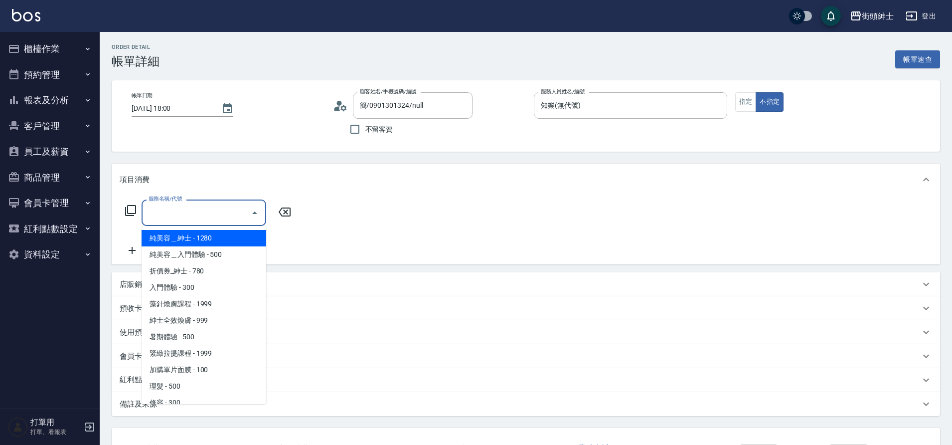
scroll to position [27, 0]
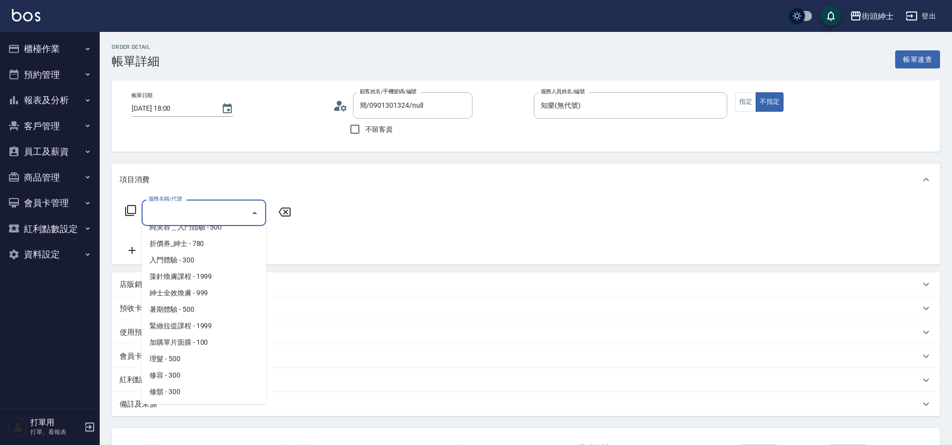
click at [171, 357] on span "理髮 - 500" at bounding box center [204, 358] width 125 height 16
type input "理髮(A02)"
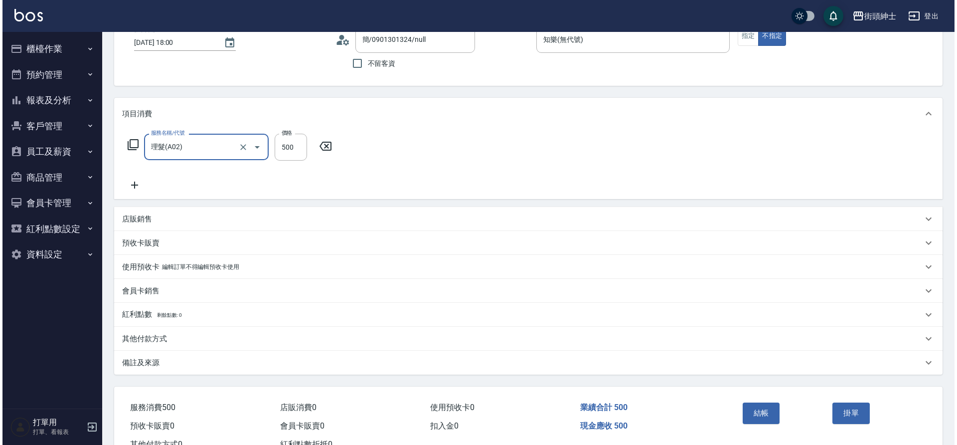
scroll to position [103, 0]
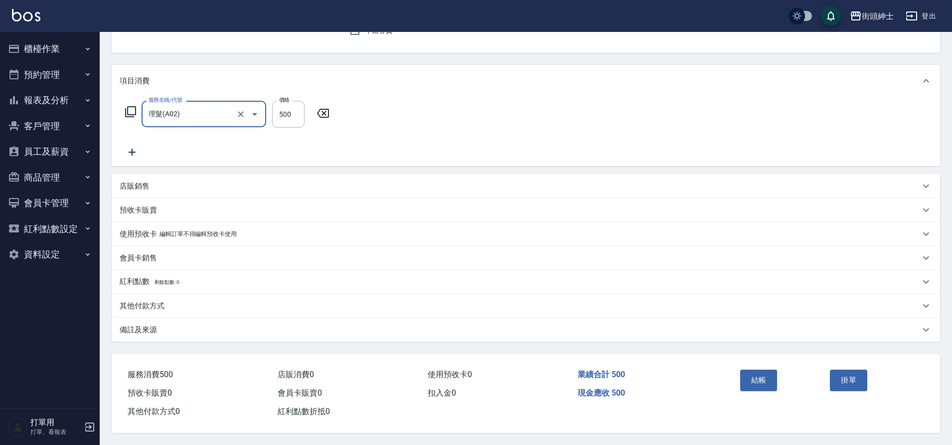
click at [755, 381] on button "結帳" at bounding box center [758, 379] width 37 height 21
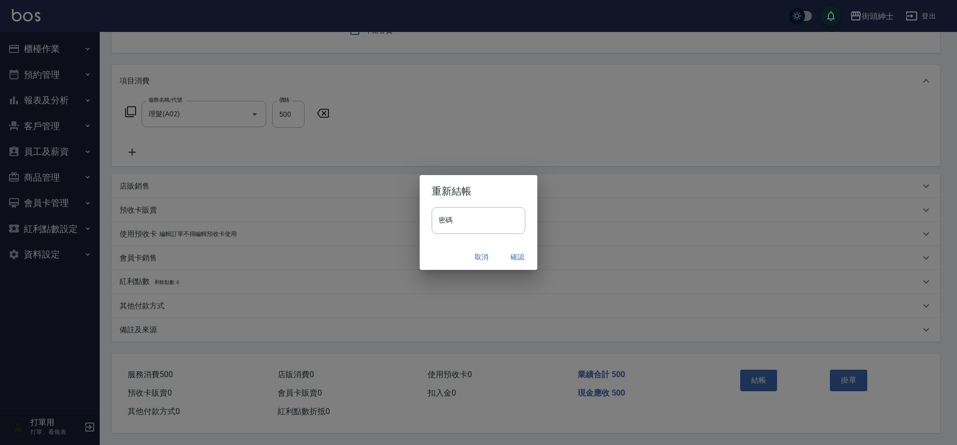
click at [520, 258] on button "確認" at bounding box center [518, 257] width 32 height 18
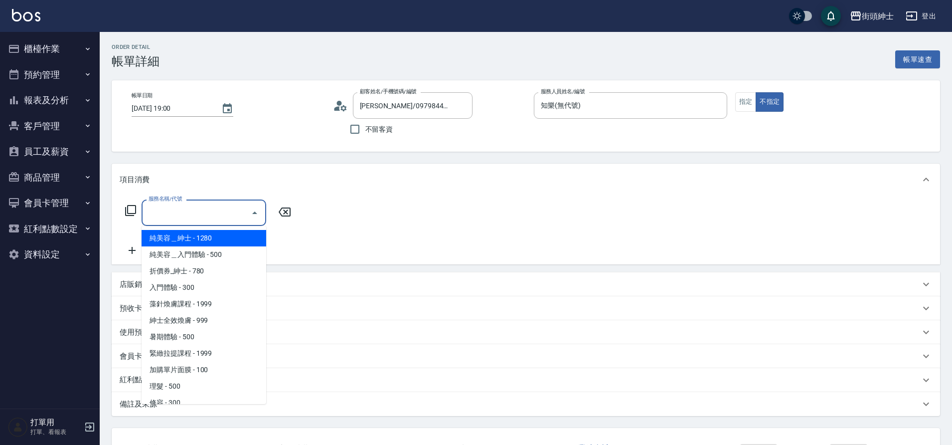
click at [195, 209] on input "服務名稱/代號" at bounding box center [196, 212] width 101 height 17
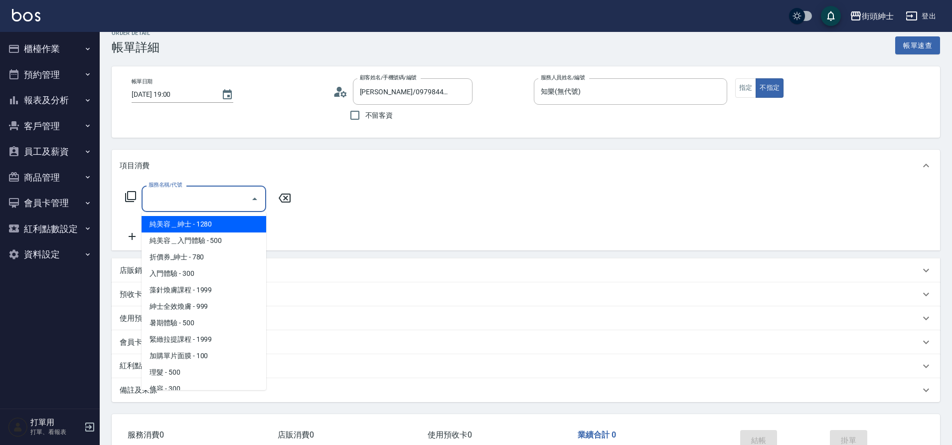
scroll to position [14, 0]
click at [182, 371] on span "理髮 - 500" at bounding box center [204, 371] width 125 height 16
type input "理髮(A02)"
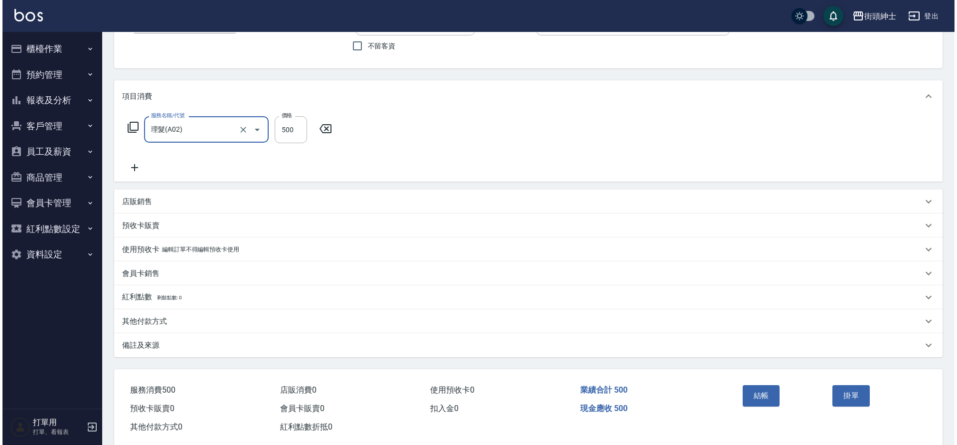
scroll to position [103, 0]
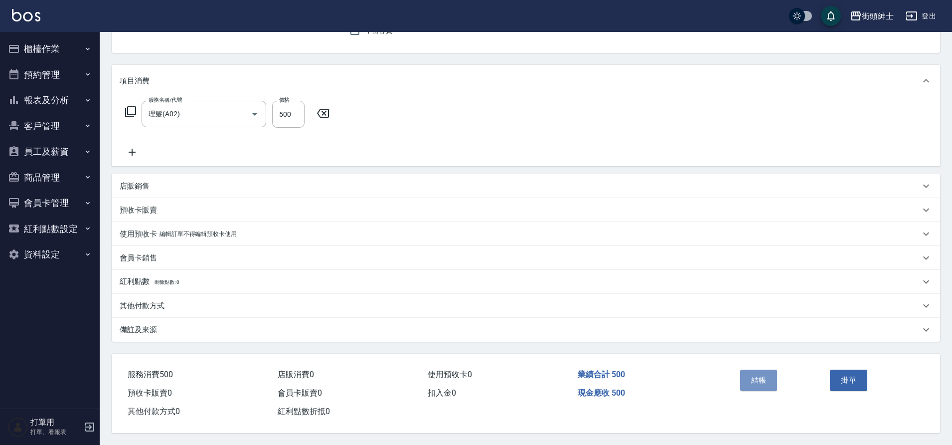
click at [741, 374] on button "結帳" at bounding box center [758, 379] width 37 height 21
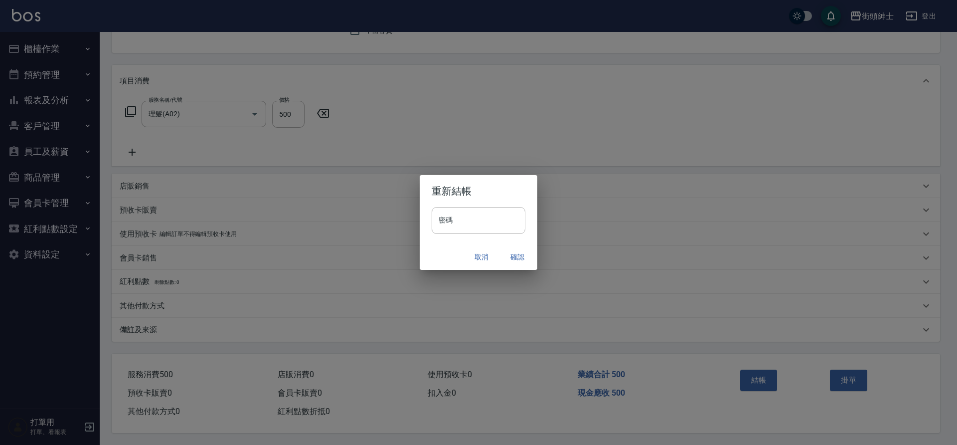
click at [521, 258] on button "確認" at bounding box center [518, 257] width 32 height 18
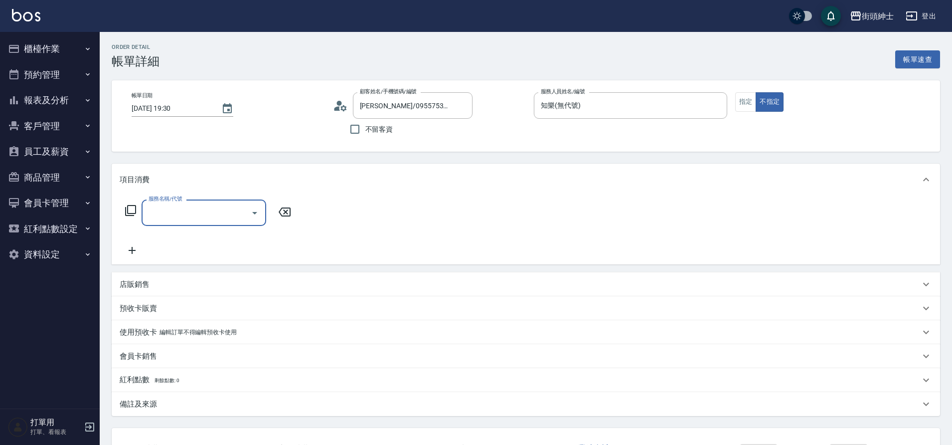
click at [224, 208] on input "服務名稱/代號" at bounding box center [196, 212] width 101 height 17
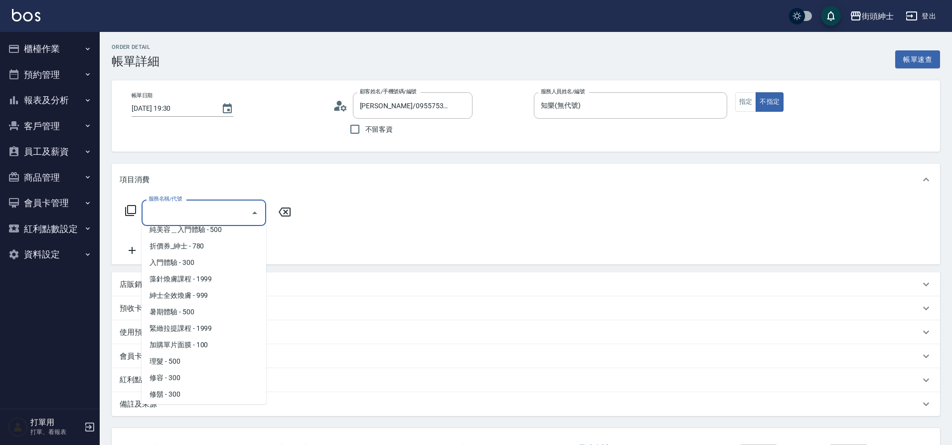
scroll to position [27, 0]
click at [181, 357] on span "理髮 - 500" at bounding box center [204, 358] width 125 height 16
type input "理髮(A02)"
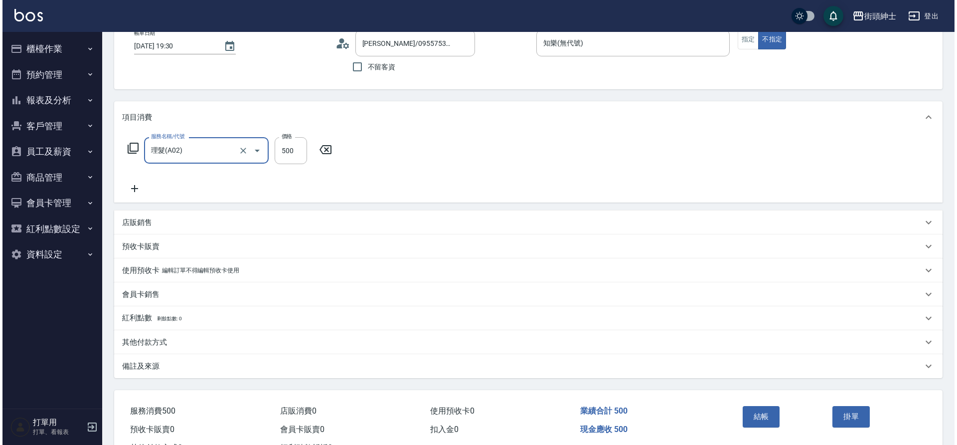
scroll to position [103, 0]
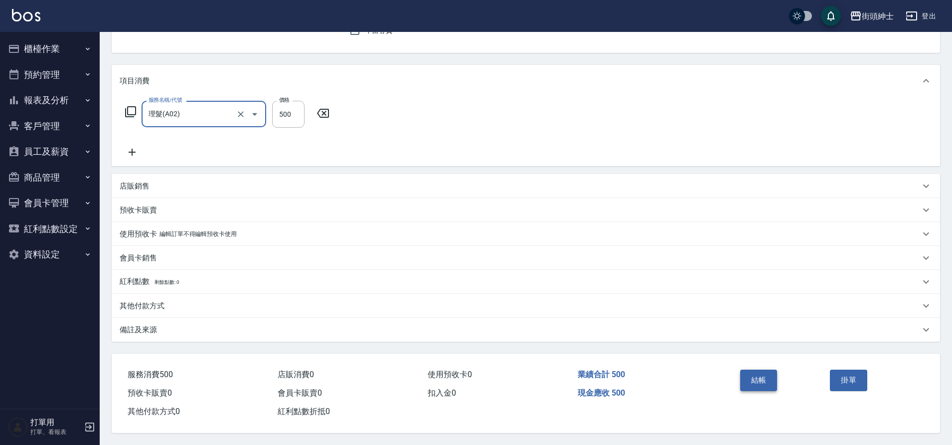
drag, startPoint x: 0, startPoint y: 0, endPoint x: 753, endPoint y: 377, distance: 842.3
click at [753, 377] on button "結帳" at bounding box center [758, 379] width 37 height 21
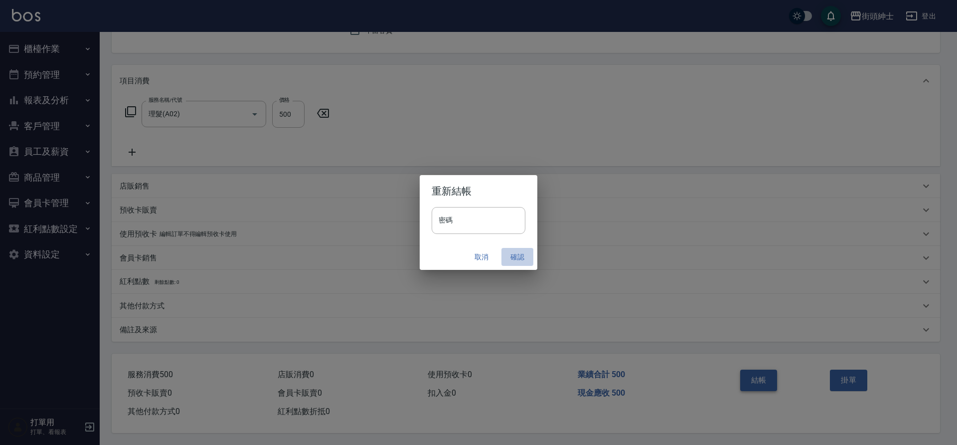
click at [511, 256] on button "確認" at bounding box center [518, 257] width 32 height 18
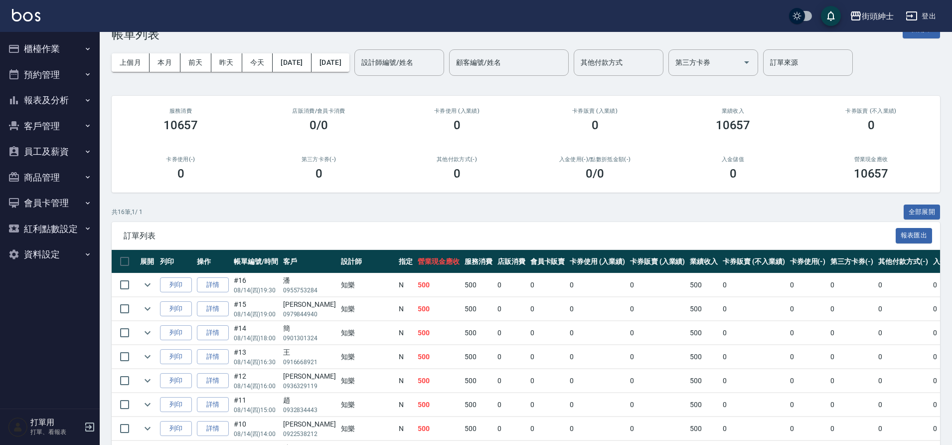
scroll to position [10, 0]
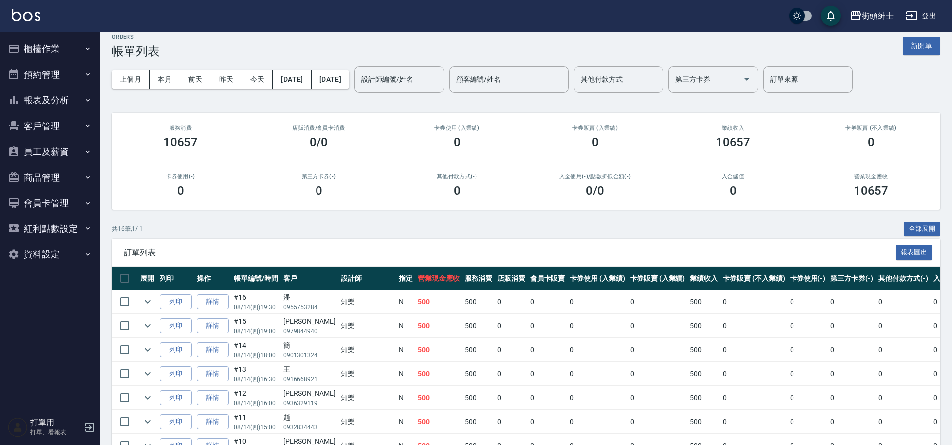
click at [50, 78] on button "預約管理" at bounding box center [50, 75] width 92 height 26
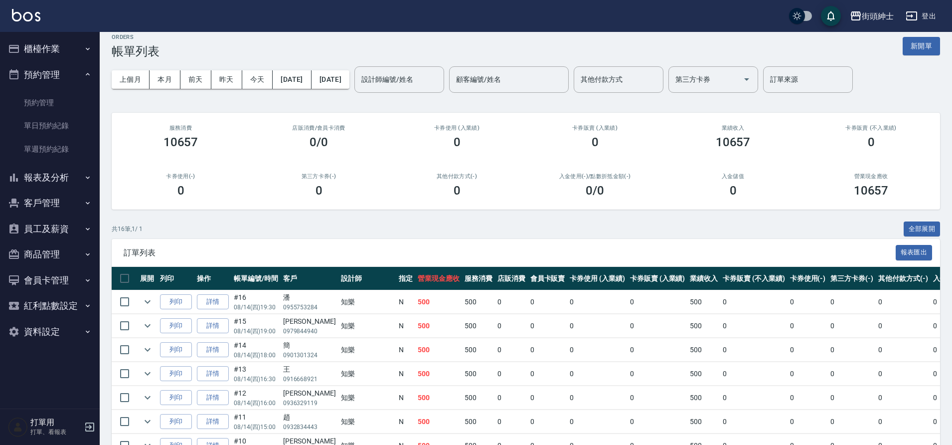
click at [44, 101] on link "預約管理" at bounding box center [50, 102] width 92 height 23
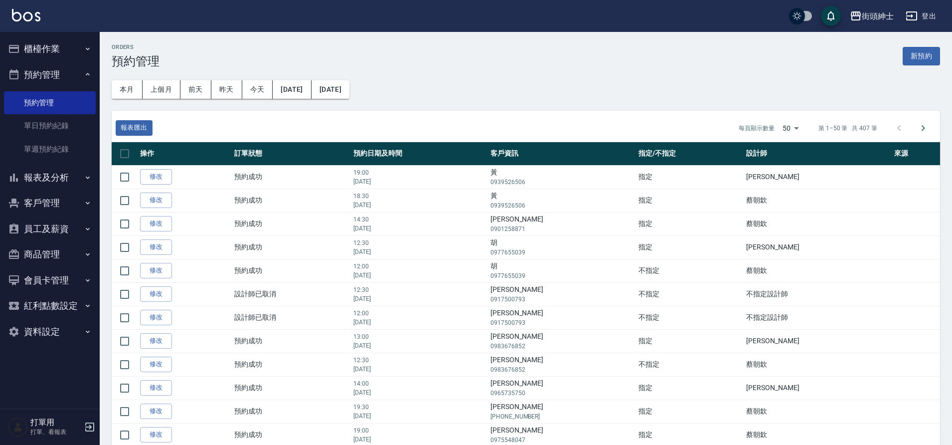
click at [46, 122] on link "單日預約紀錄" at bounding box center [50, 125] width 92 height 23
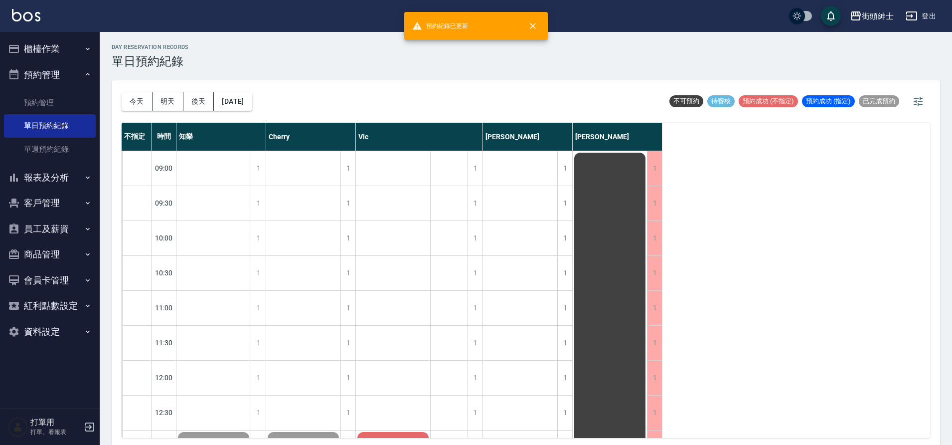
click at [247, 101] on button "[DATE]" at bounding box center [233, 101] width 38 height 18
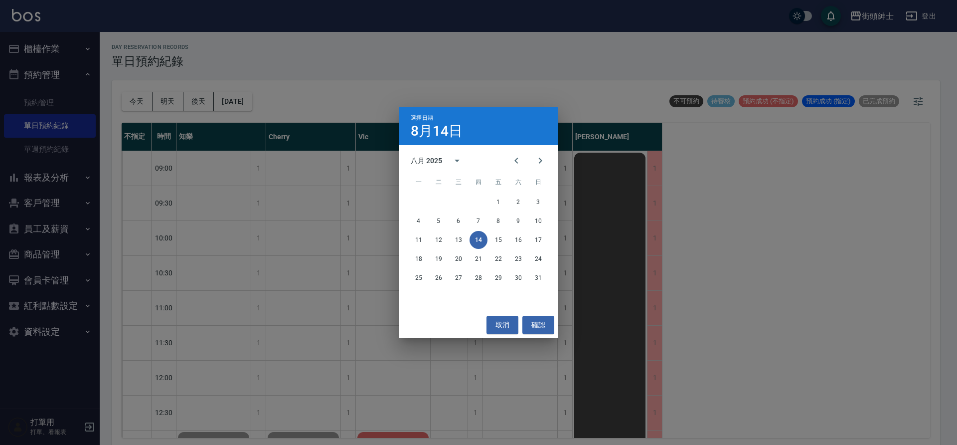
click at [540, 163] on icon "Next month" at bounding box center [540, 161] width 3 height 6
click at [516, 219] on button "13" at bounding box center [519, 221] width 18 height 18
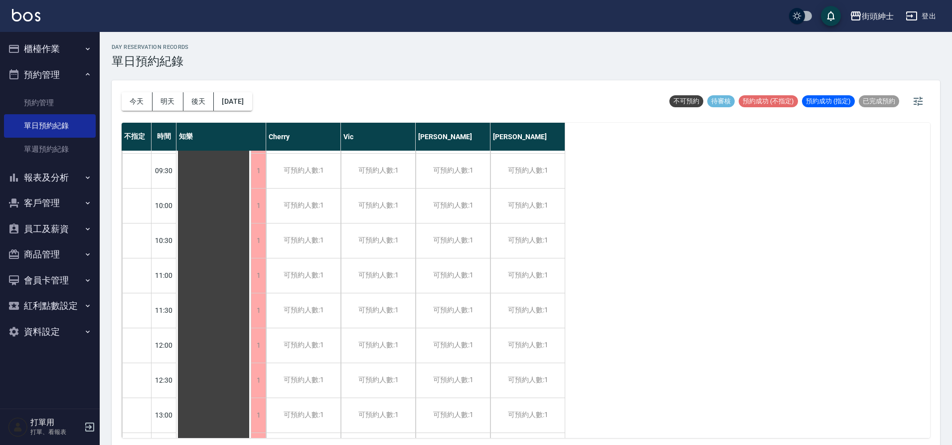
scroll to position [49, 0]
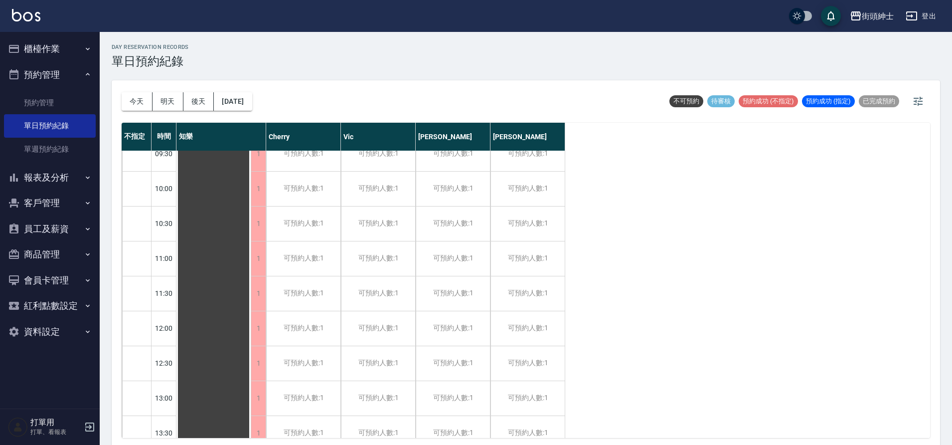
click at [300, 391] on div "可預約人數:1" at bounding box center [303, 398] width 74 height 34
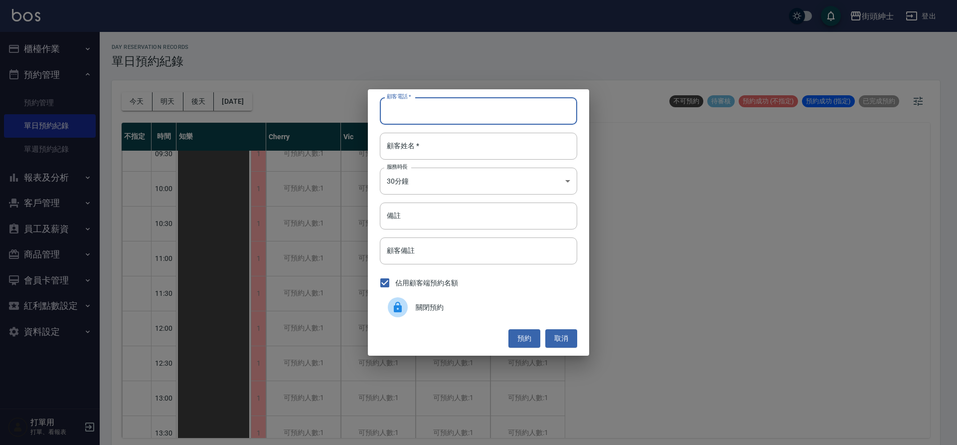
click at [424, 123] on input "顧客電話   *" at bounding box center [478, 110] width 197 height 27
type input "0919360249"
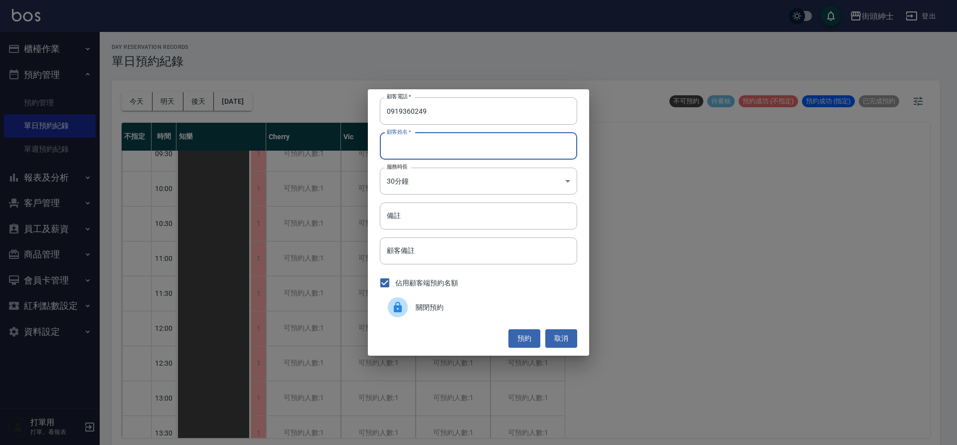
click at [446, 153] on input "顧客姓名   *" at bounding box center [478, 146] width 197 height 27
type input "賴名"
click at [437, 213] on input "備註" at bounding box center [478, 215] width 197 height 27
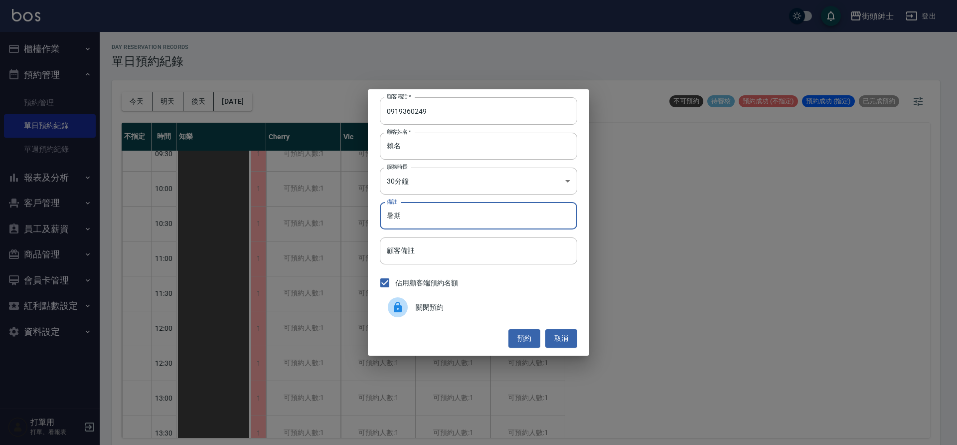
drag, startPoint x: 435, startPoint y: 210, endPoint x: 700, endPoint y: 468, distance: 369.5
click at [444, 219] on input "暑期" at bounding box center [478, 215] width 197 height 27
type input "暑期"
click at [700, 444] on html "街頭紳士 登出 櫃檯作業 打帳單 帳單列表 營業儀表板 現金收支登錄 材料自購登錄 每日結帳 排班表 現場電腦打卡 預約管理 預約管理 單日預約紀錄 單週預約…" at bounding box center [478, 224] width 957 height 448
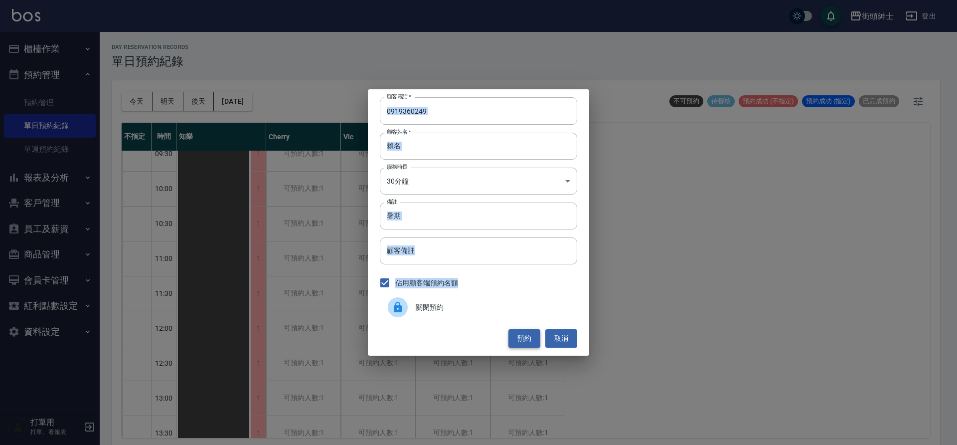
click at [526, 342] on button "預約" at bounding box center [525, 338] width 32 height 18
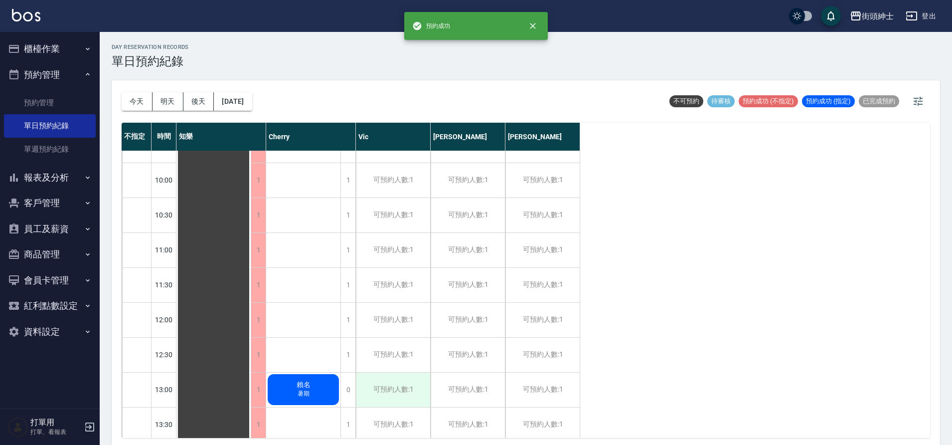
scroll to position [69, 0]
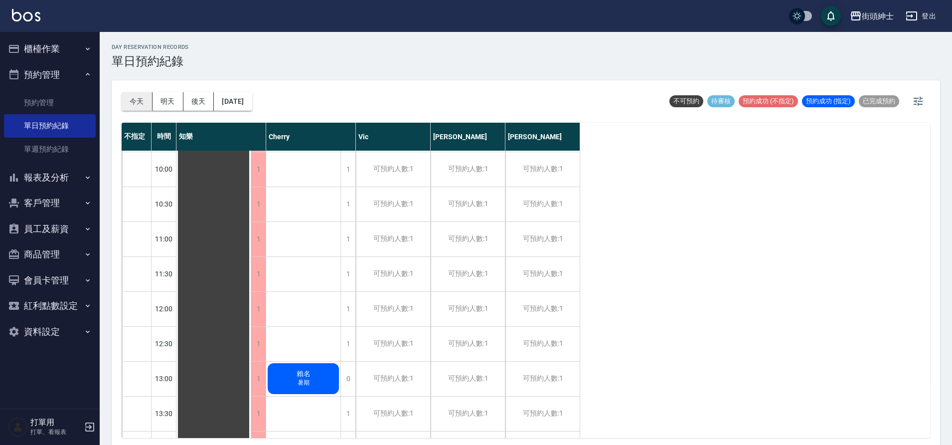
click at [145, 100] on button "今天" at bounding box center [137, 101] width 31 height 18
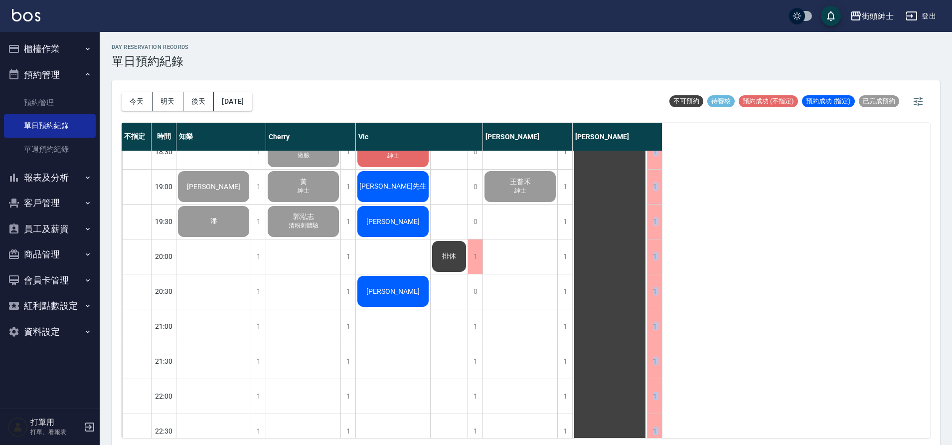
scroll to position [733, 0]
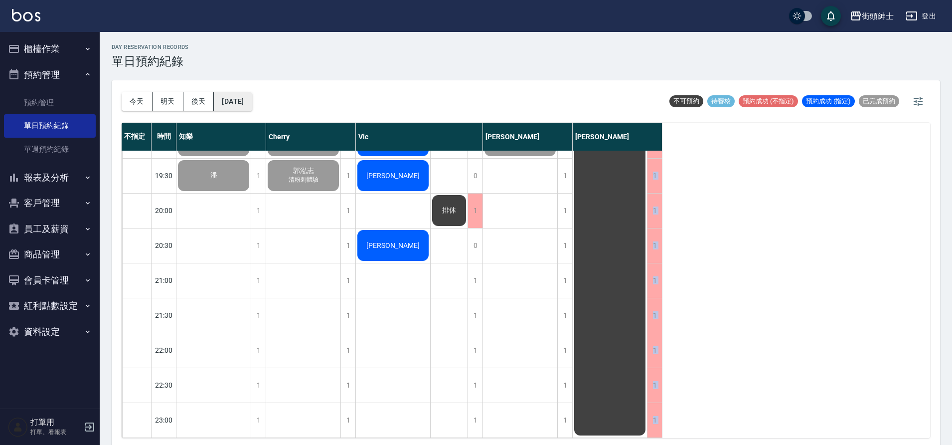
click at [230, 106] on button "[DATE]" at bounding box center [233, 101] width 38 height 18
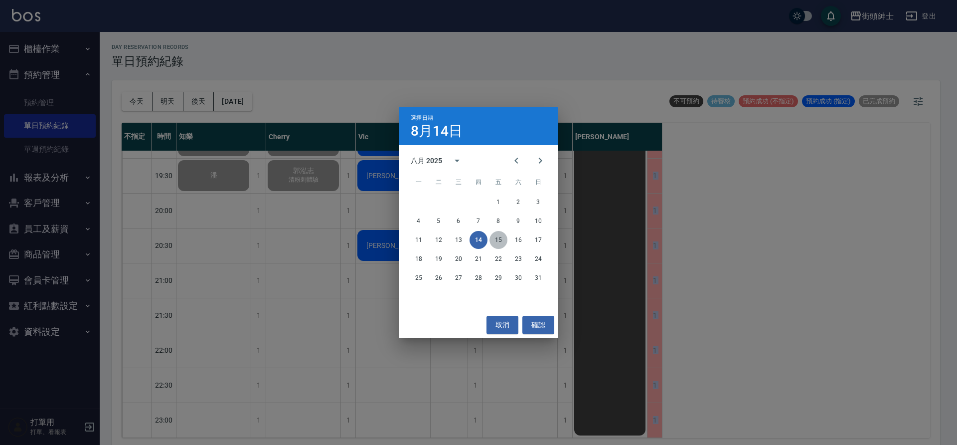
click at [498, 242] on button "15" at bounding box center [499, 240] width 18 height 18
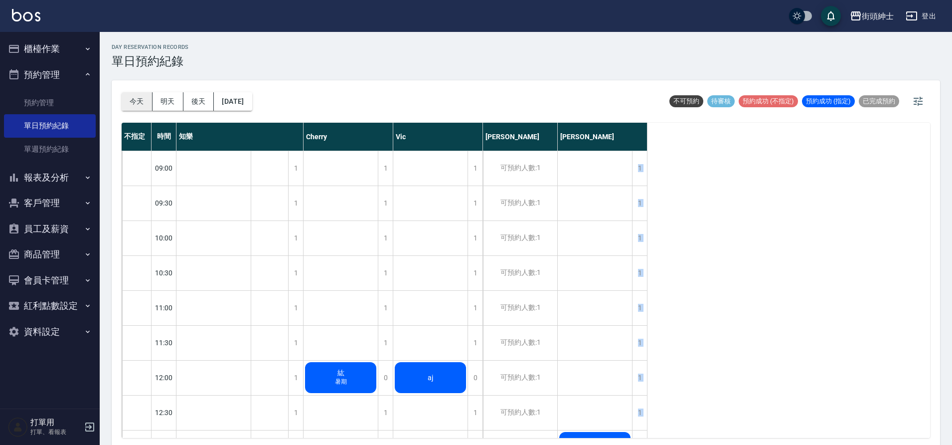
click at [130, 95] on button "今天" at bounding box center [137, 101] width 31 height 18
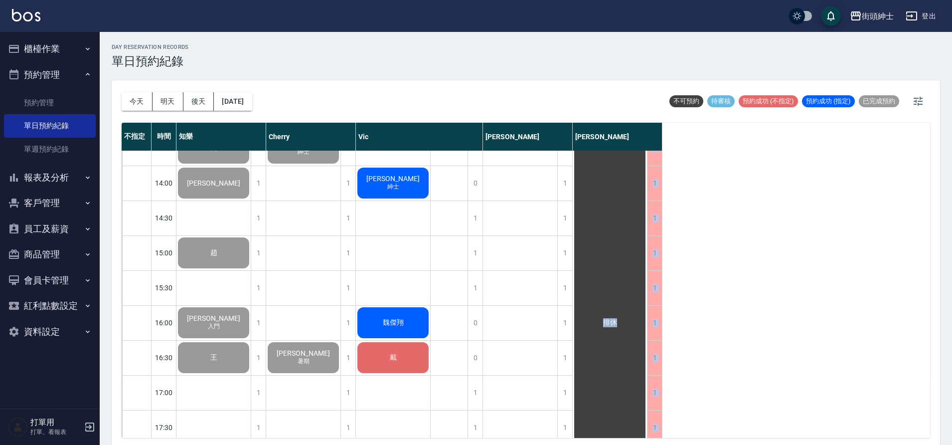
scroll to position [336, 0]
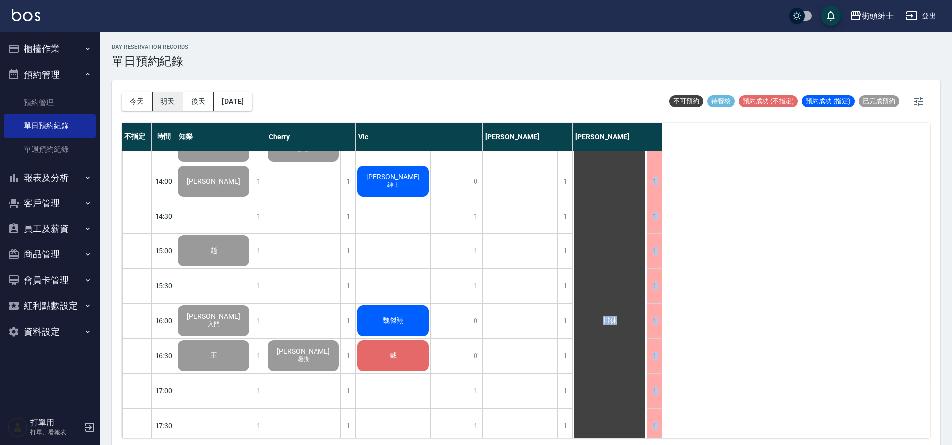
click at [174, 100] on button "明天" at bounding box center [168, 101] width 31 height 18
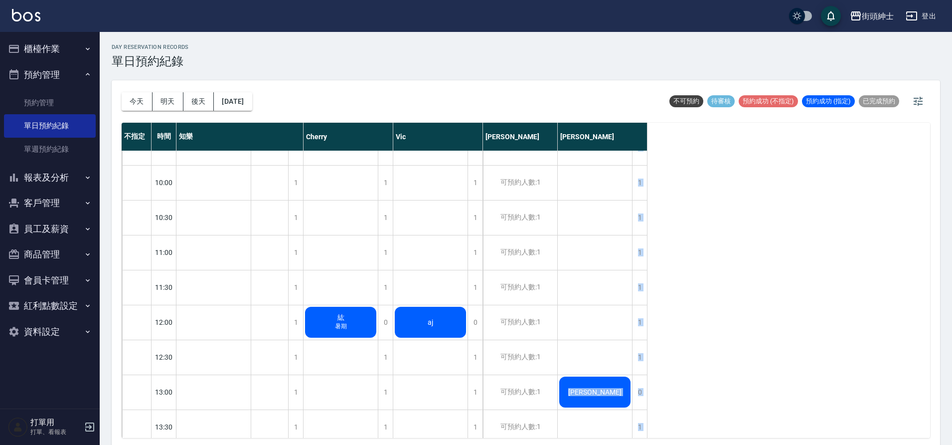
scroll to position [61, 0]
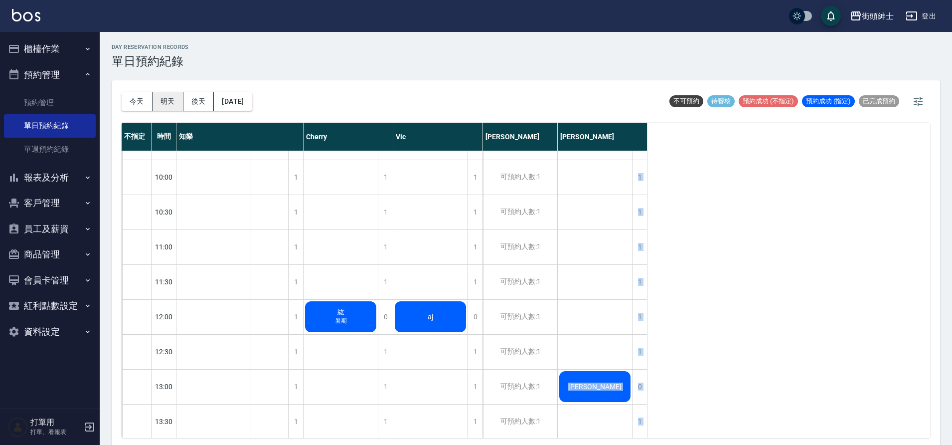
click at [171, 99] on button "明天" at bounding box center [168, 101] width 31 height 18
click at [167, 101] on button "明天" at bounding box center [168, 101] width 31 height 18
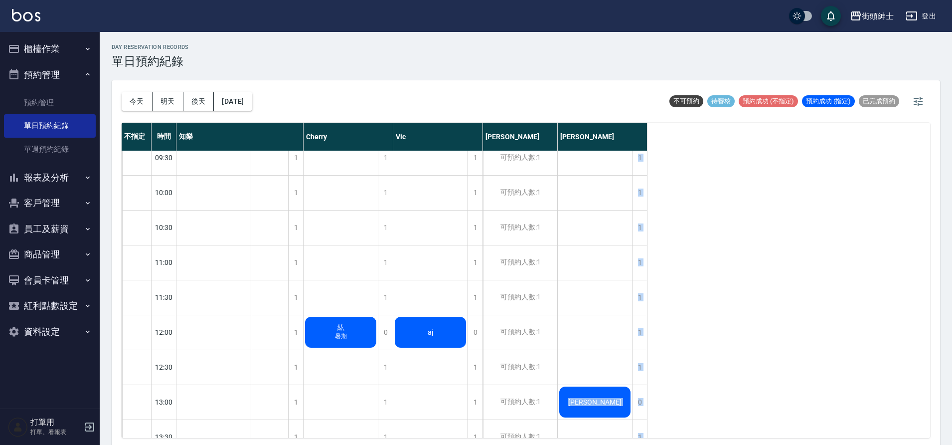
scroll to position [39, 0]
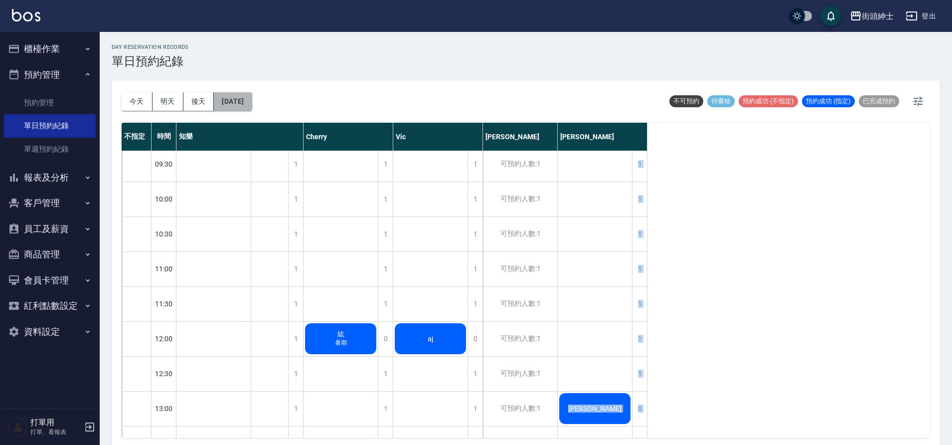
click at [250, 98] on button "[DATE]" at bounding box center [233, 101] width 38 height 18
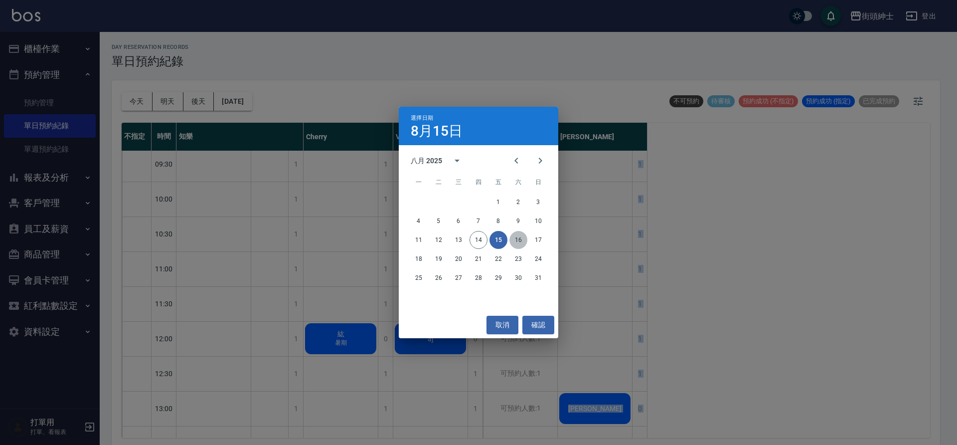
click at [511, 243] on button "16" at bounding box center [519, 240] width 18 height 18
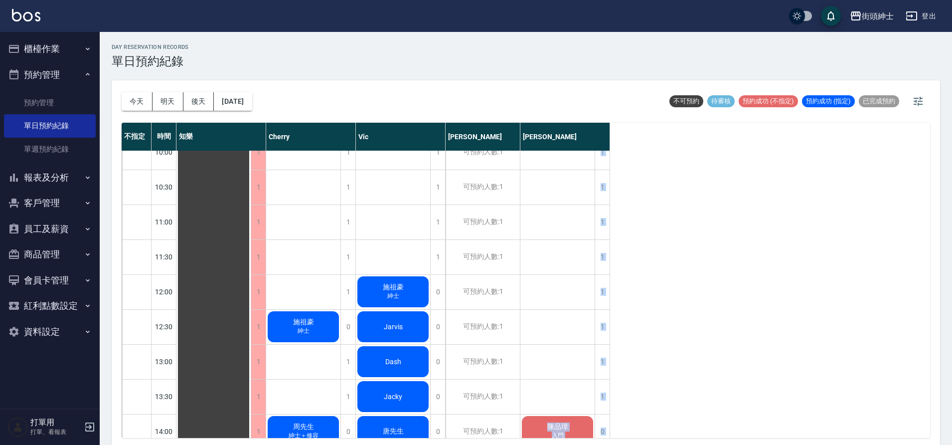
scroll to position [88, 0]
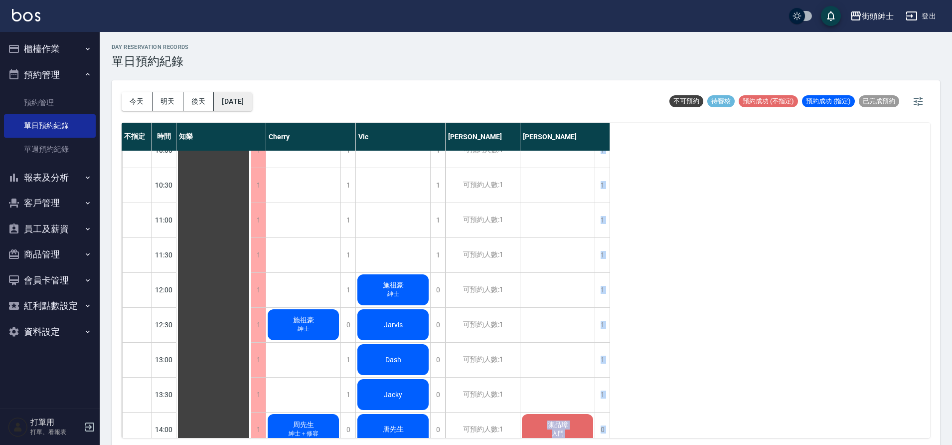
click at [229, 100] on button "[DATE]" at bounding box center [233, 101] width 38 height 18
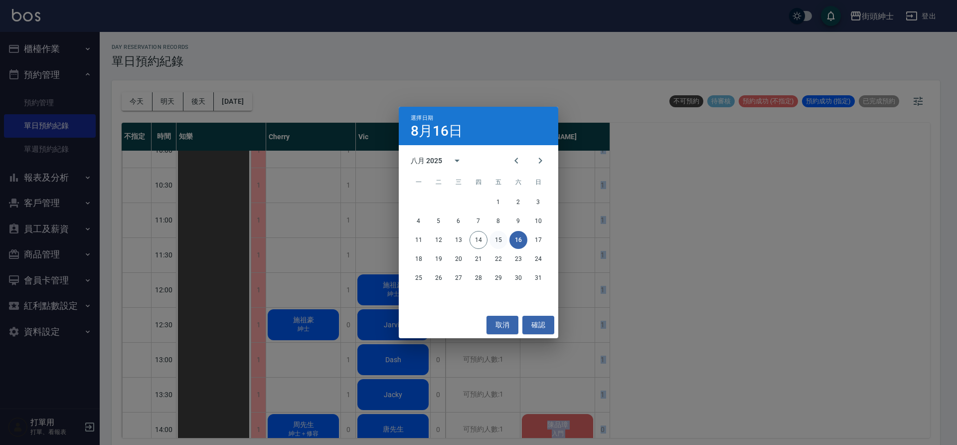
drag, startPoint x: 495, startPoint y: 238, endPoint x: 496, endPoint y: 244, distance: 6.5
click at [495, 238] on button "15" at bounding box center [499, 240] width 18 height 18
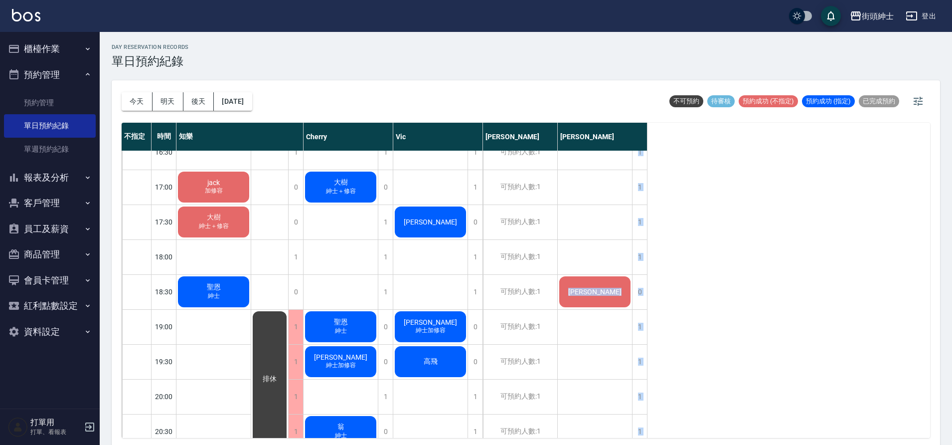
scroll to position [540, 0]
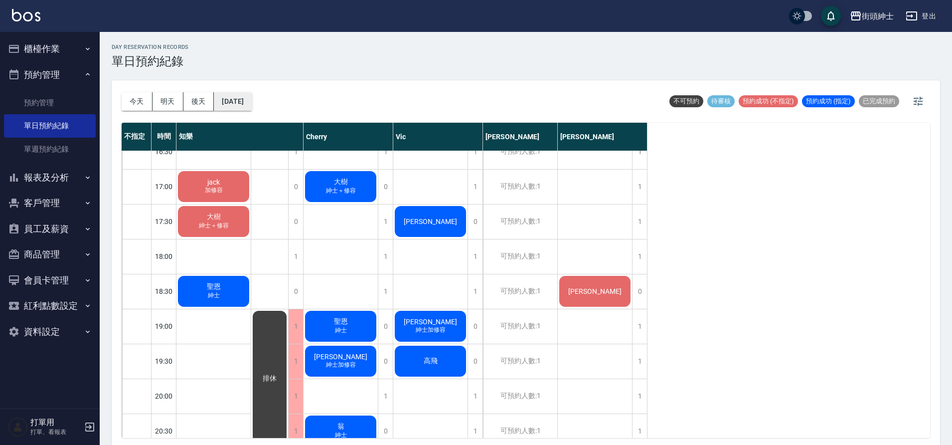
click at [235, 100] on button "[DATE]" at bounding box center [233, 101] width 38 height 18
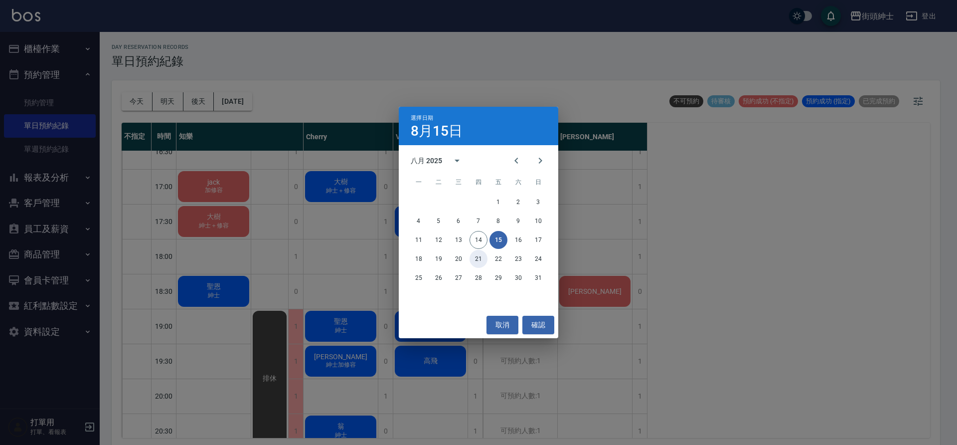
click at [482, 261] on button "21" at bounding box center [479, 259] width 18 height 18
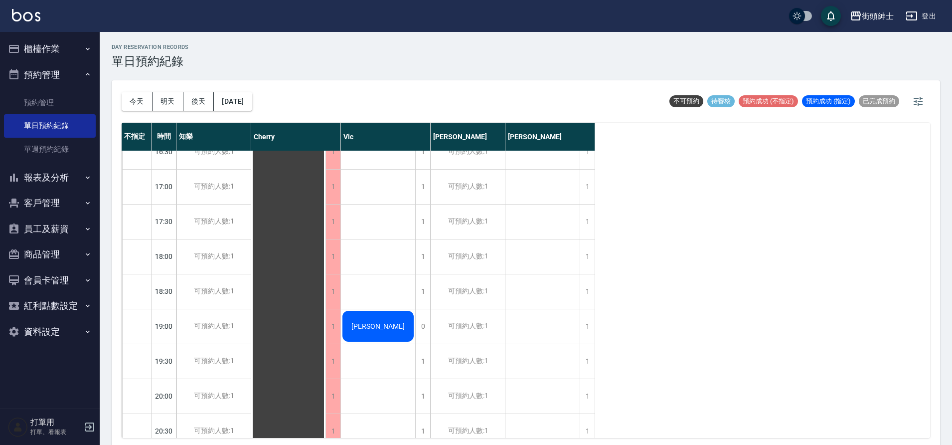
click at [326, 320] on div "[PERSON_NAME]" at bounding box center [288, 116] width 74 height 1011
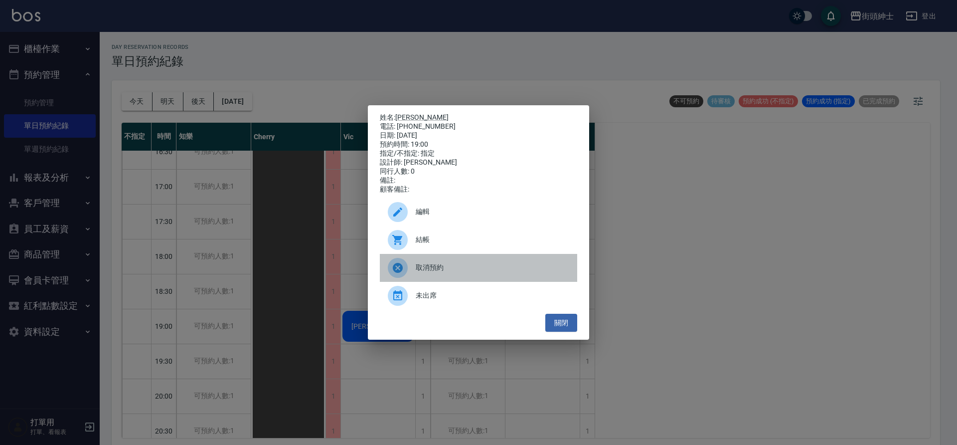
click at [459, 267] on span "取消預約" at bounding box center [493, 267] width 154 height 10
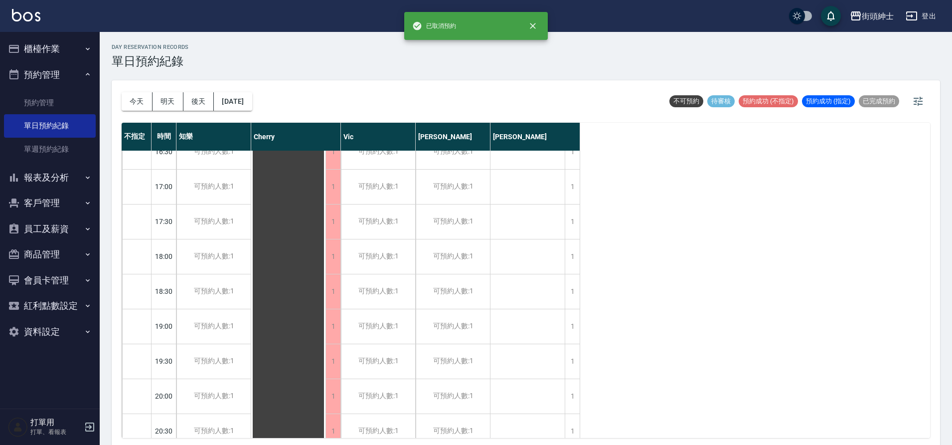
click at [137, 101] on button "今天" at bounding box center [137, 101] width 31 height 18
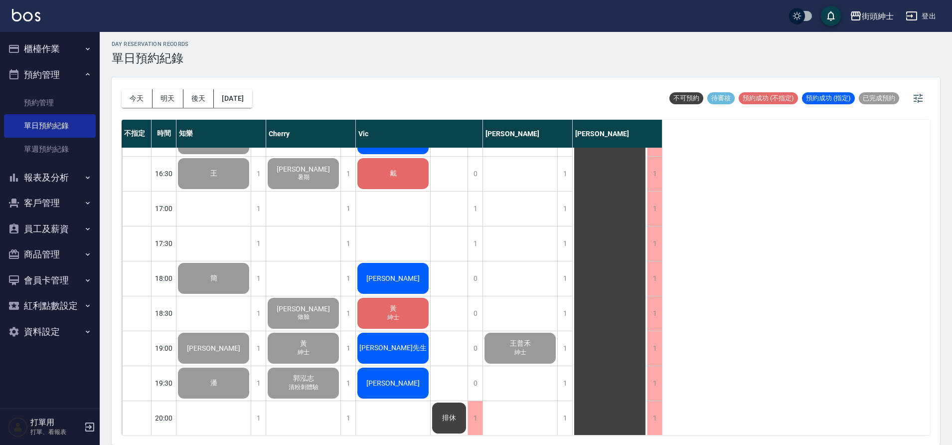
scroll to position [519, 0]
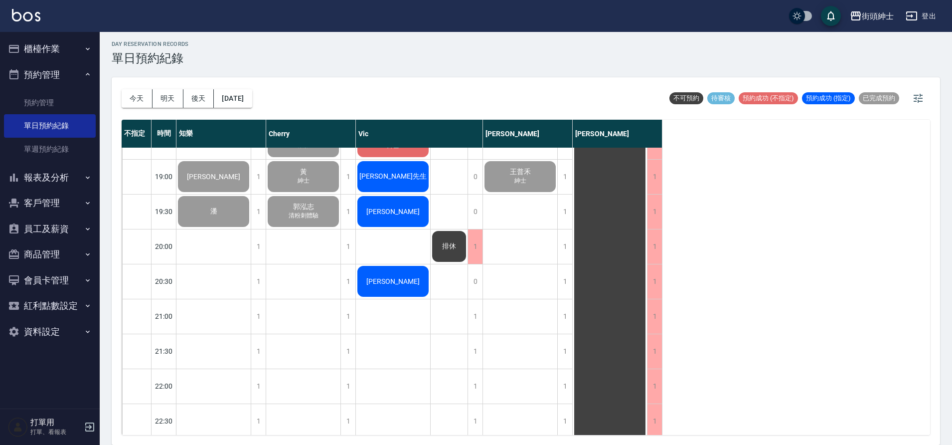
scroll to position [700, 0]
